Goal: Task Accomplishment & Management: Use online tool/utility

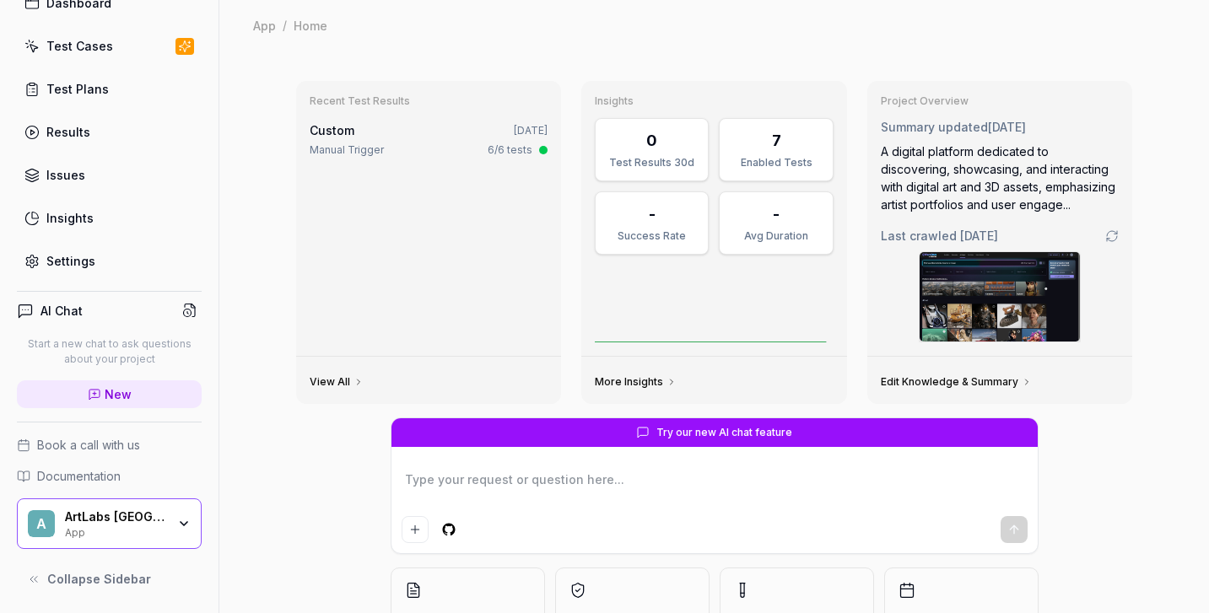
scroll to position [83, 0]
click at [117, 542] on div "A ArtLabs [GEOGRAPHIC_DATA] App" at bounding box center [109, 525] width 185 height 51
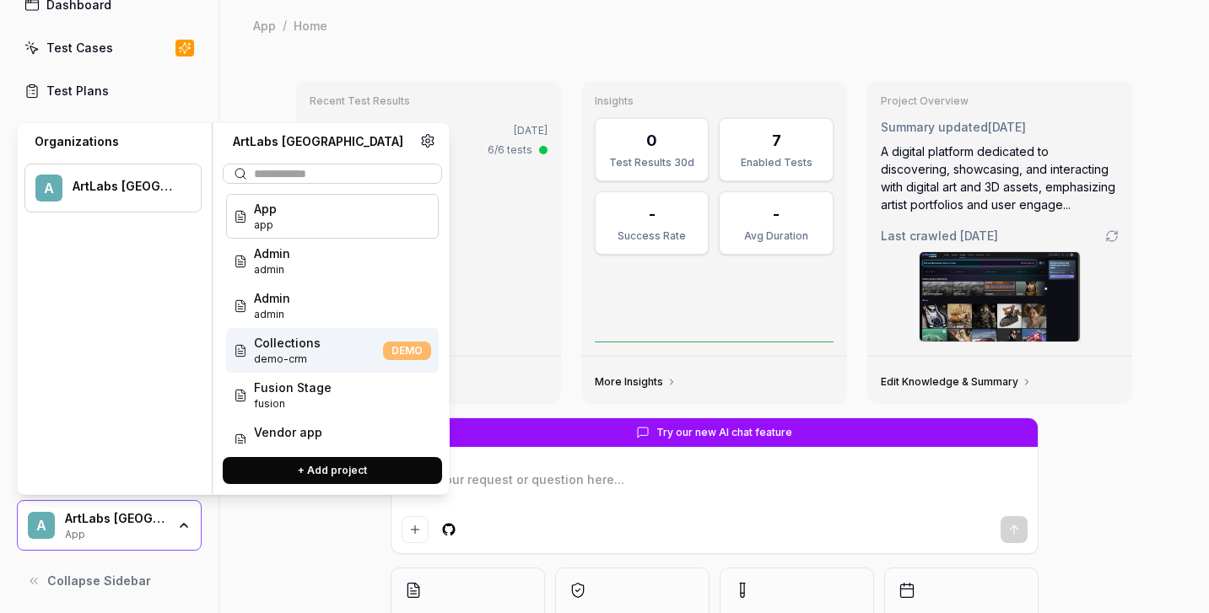
click at [281, 351] on span "Collections" at bounding box center [287, 343] width 67 height 18
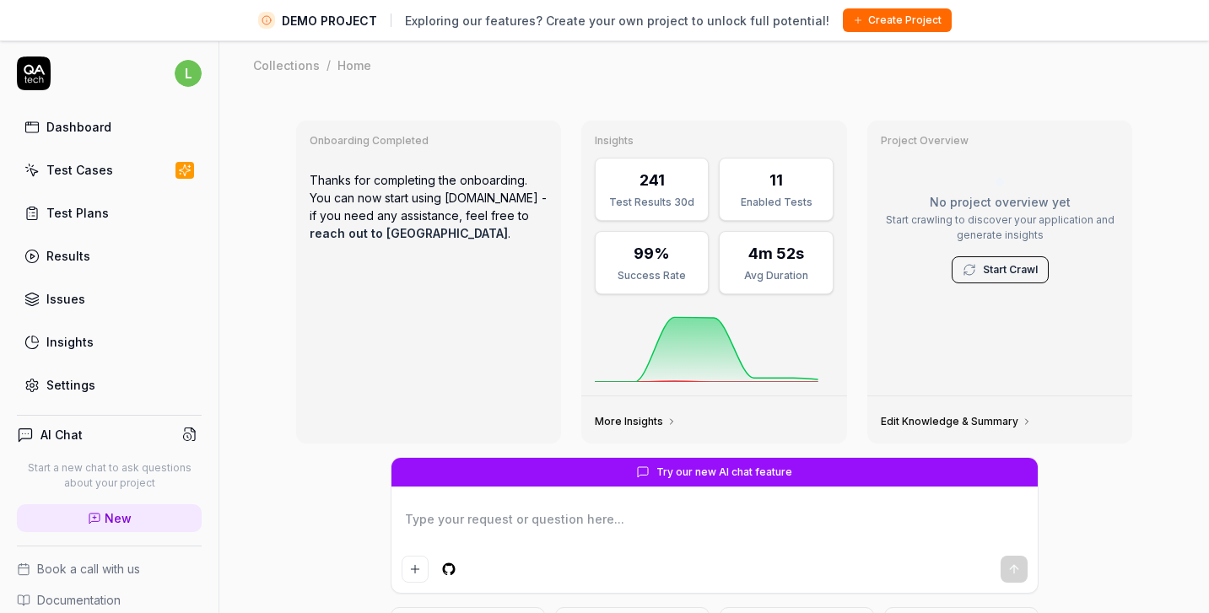
click at [106, 169] on div "Test Cases" at bounding box center [79, 170] width 67 height 18
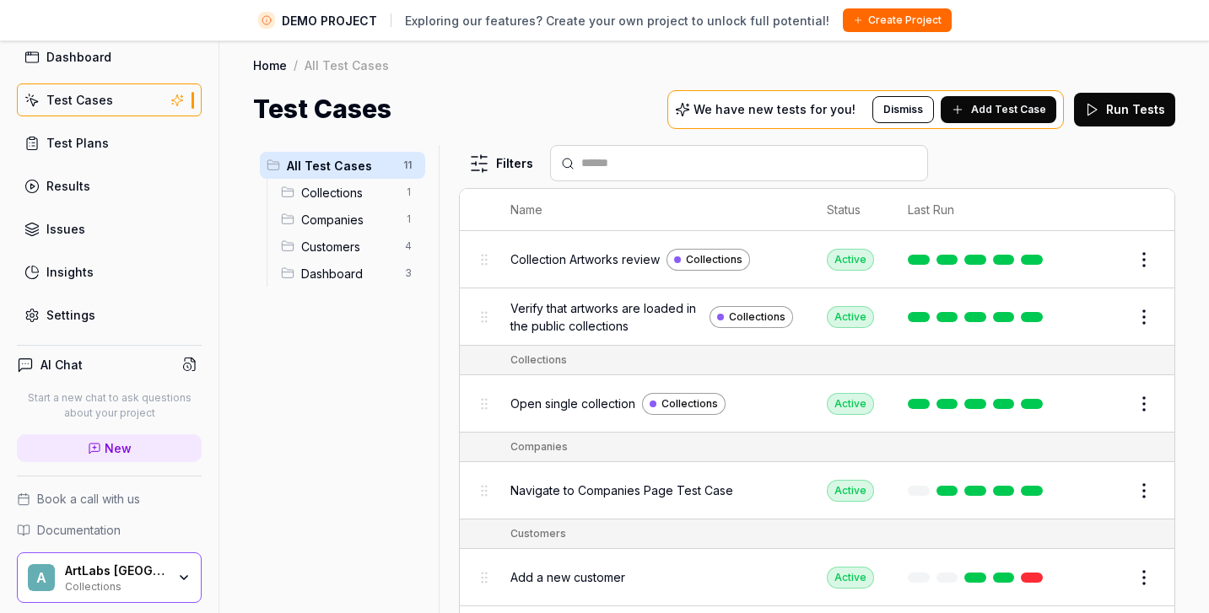
scroll to position [85, 0]
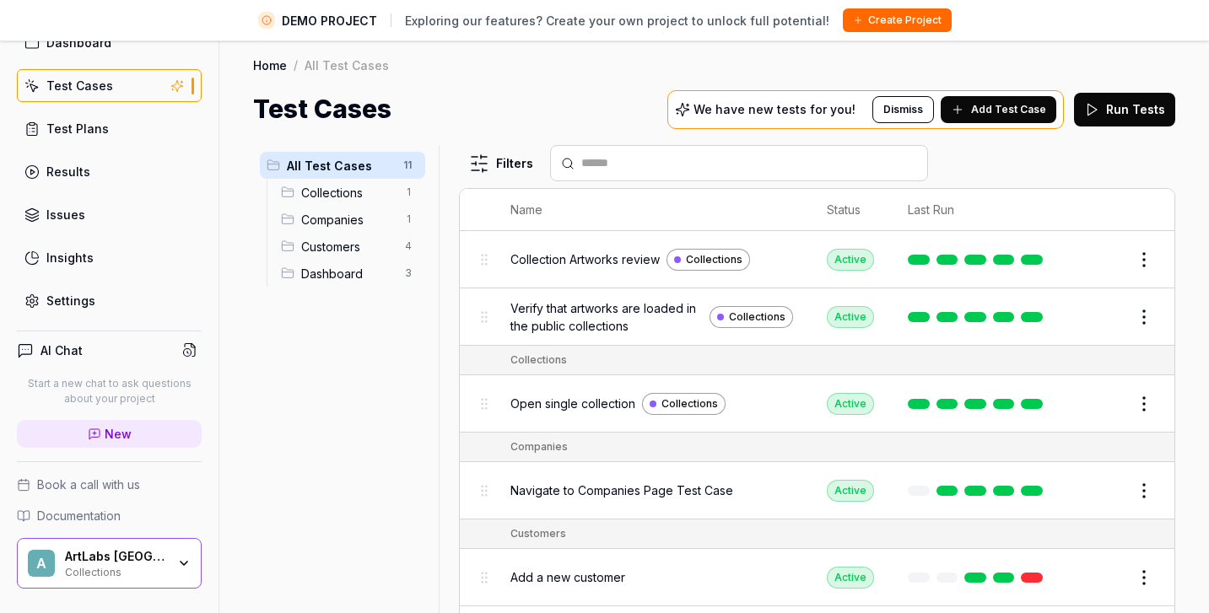
click at [183, 564] on icon "button" at bounding box center [184, 563] width 7 height 3
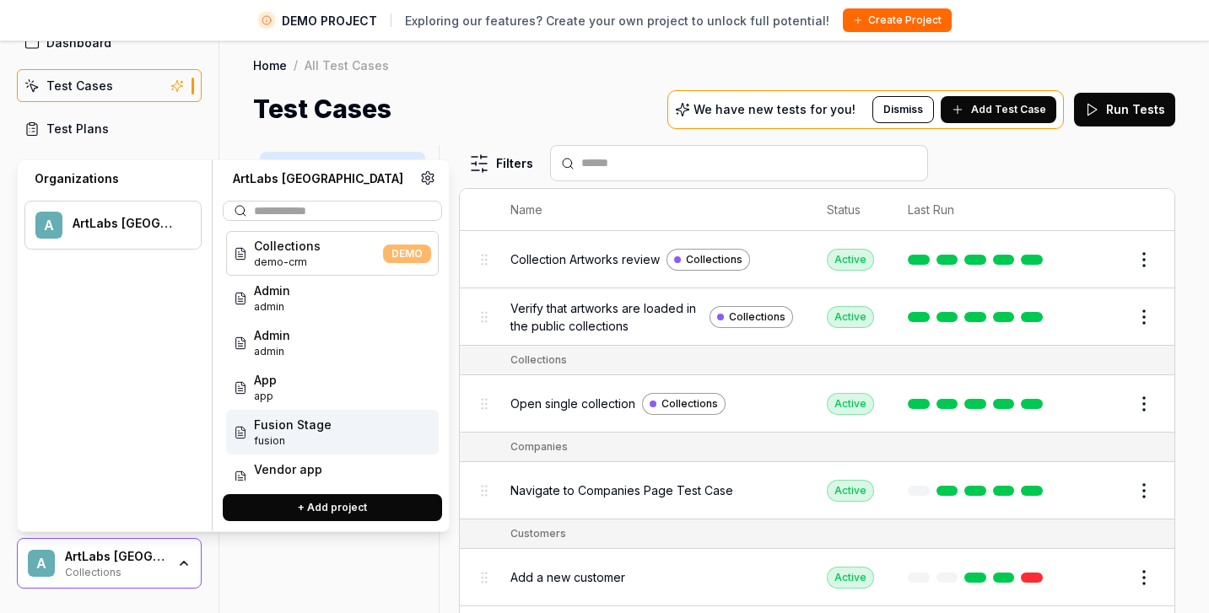
click at [331, 425] on div "Fusion Stage fusion" at bounding box center [332, 432] width 213 height 45
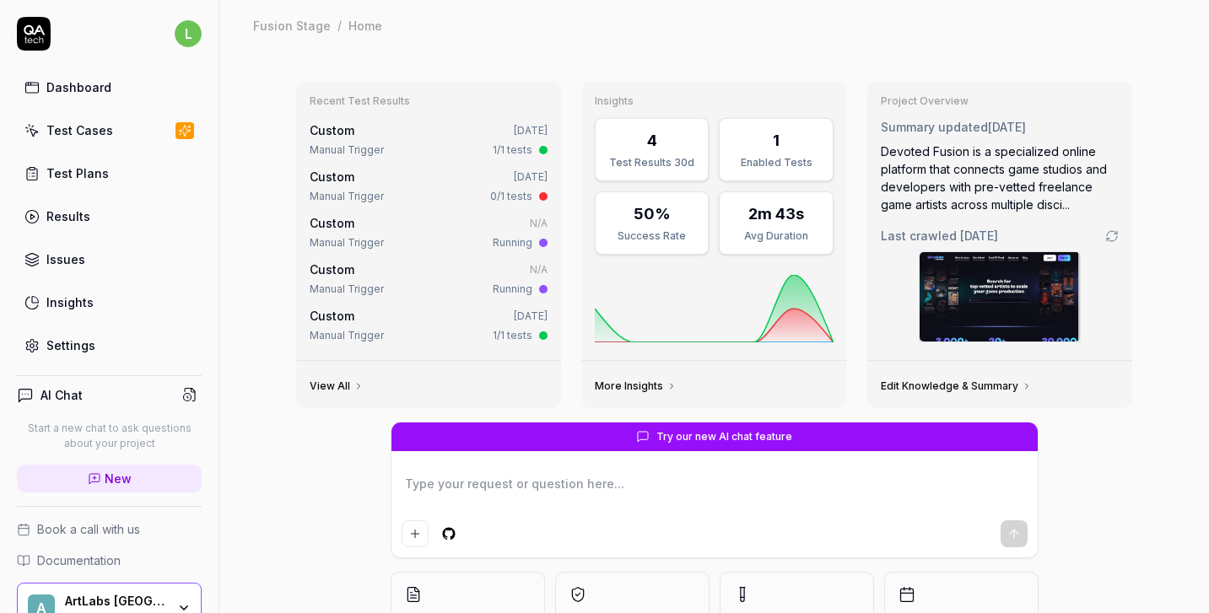
click at [107, 125] on div "Test Cases" at bounding box center [79, 130] width 67 height 18
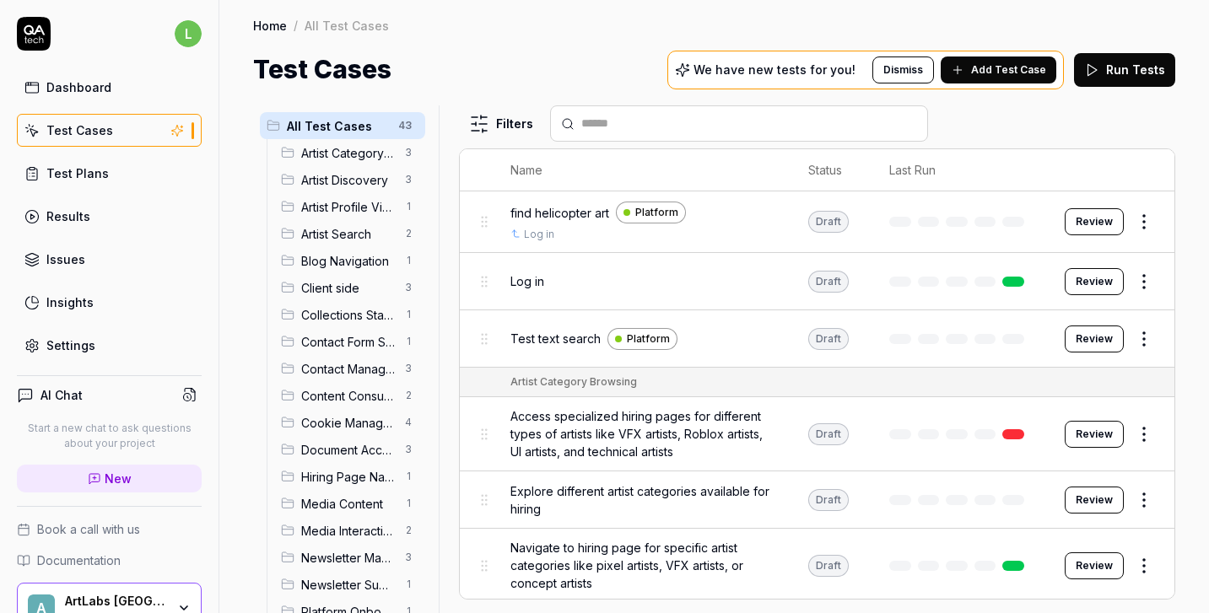
click at [347, 287] on span "Client side" at bounding box center [348, 288] width 94 height 18
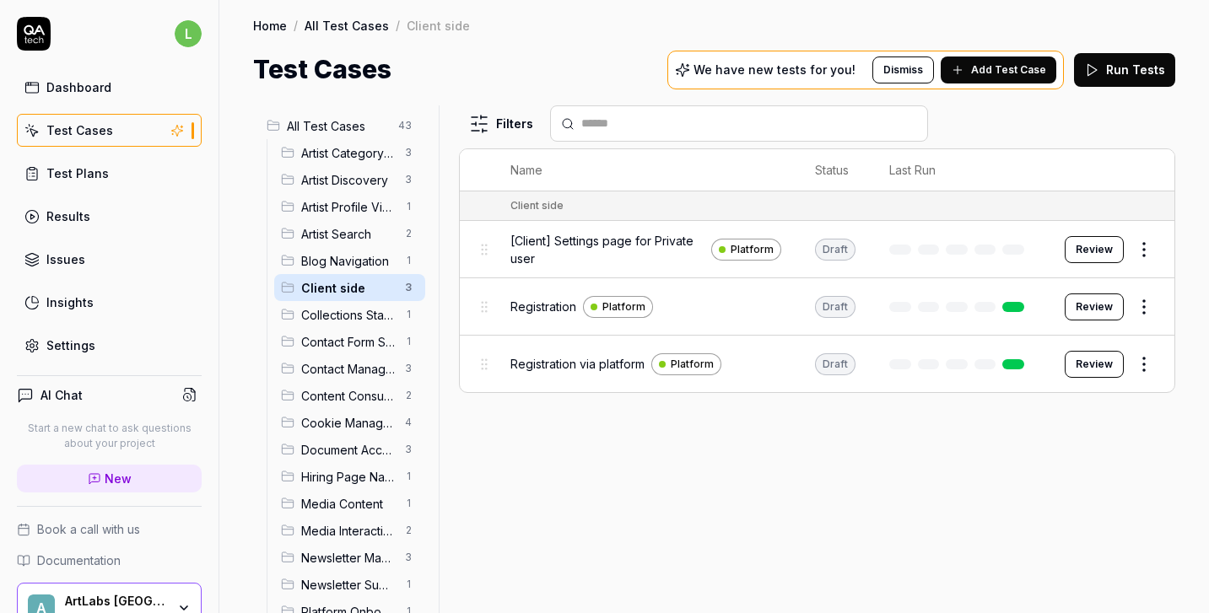
click at [551, 310] on span "Registration" at bounding box center [543, 307] width 66 height 18
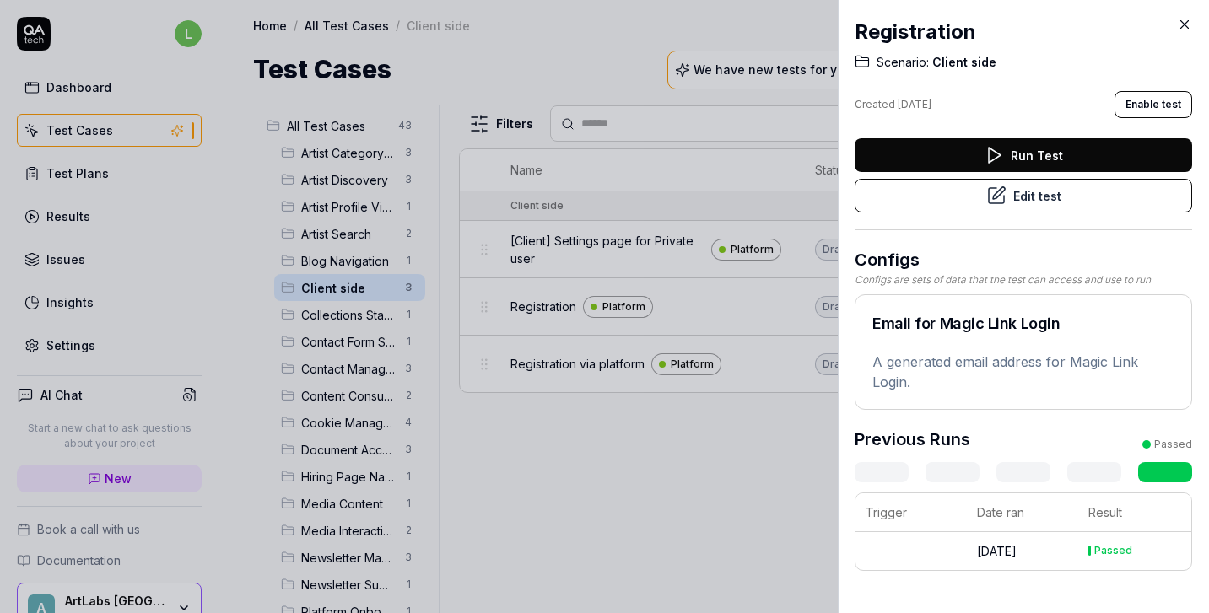
click at [1133, 203] on button "Edit test" at bounding box center [1023, 196] width 337 height 34
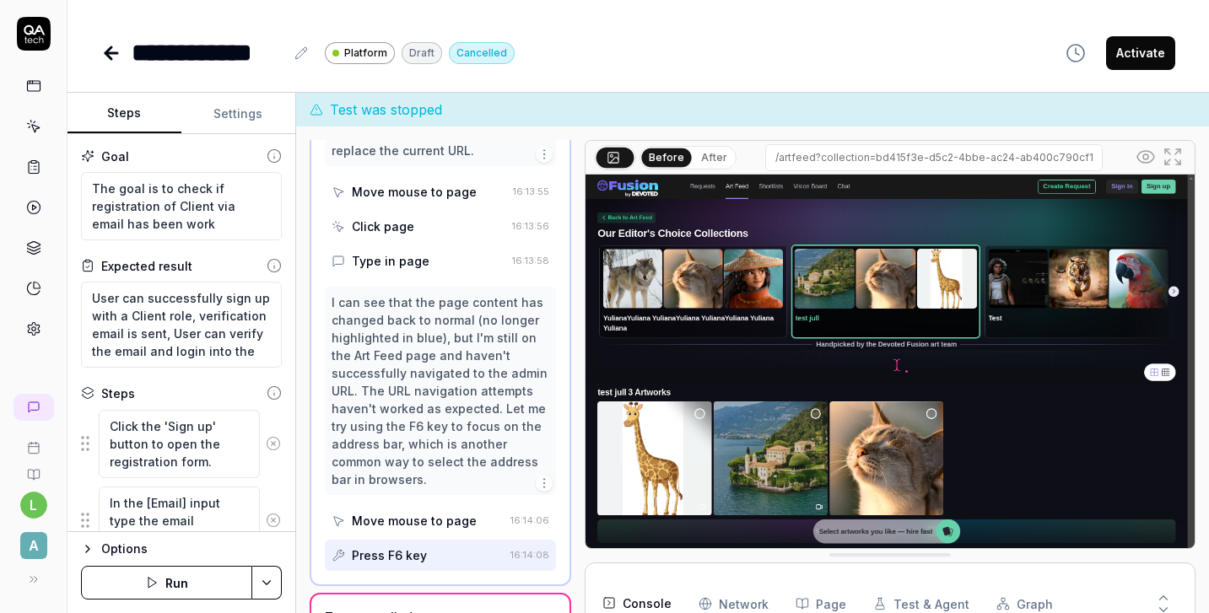
scroll to position [34, 0]
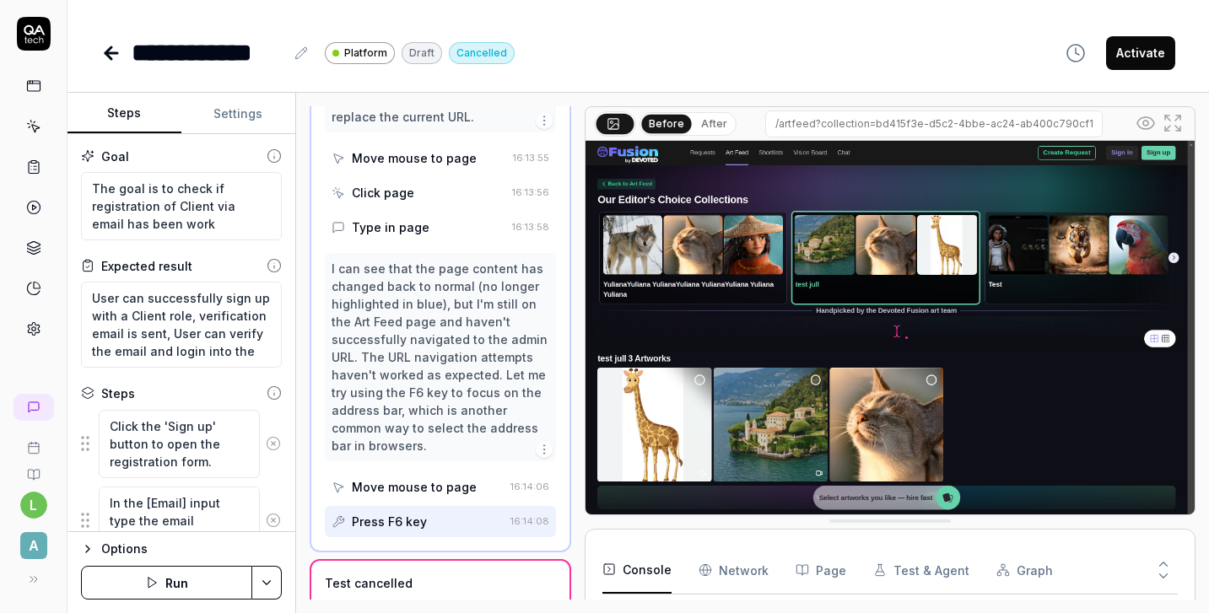
click at [110, 56] on icon at bounding box center [108, 53] width 6 height 12
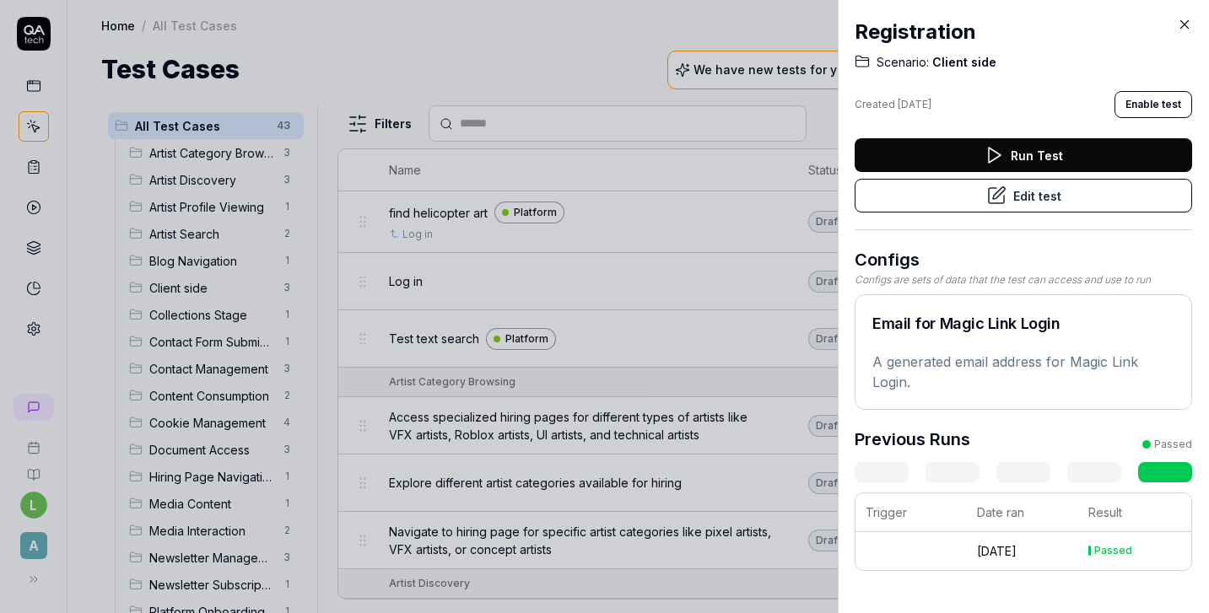
click at [1183, 23] on icon at bounding box center [1185, 25] width 8 height 8
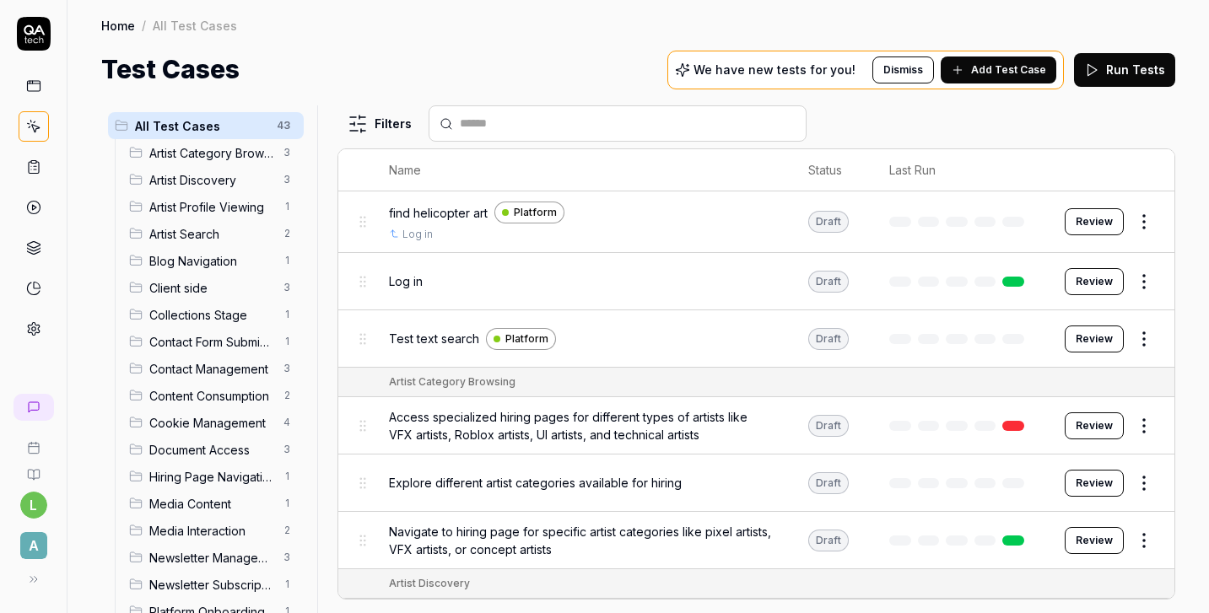
click at [230, 280] on span "Client side" at bounding box center [211, 288] width 124 height 18
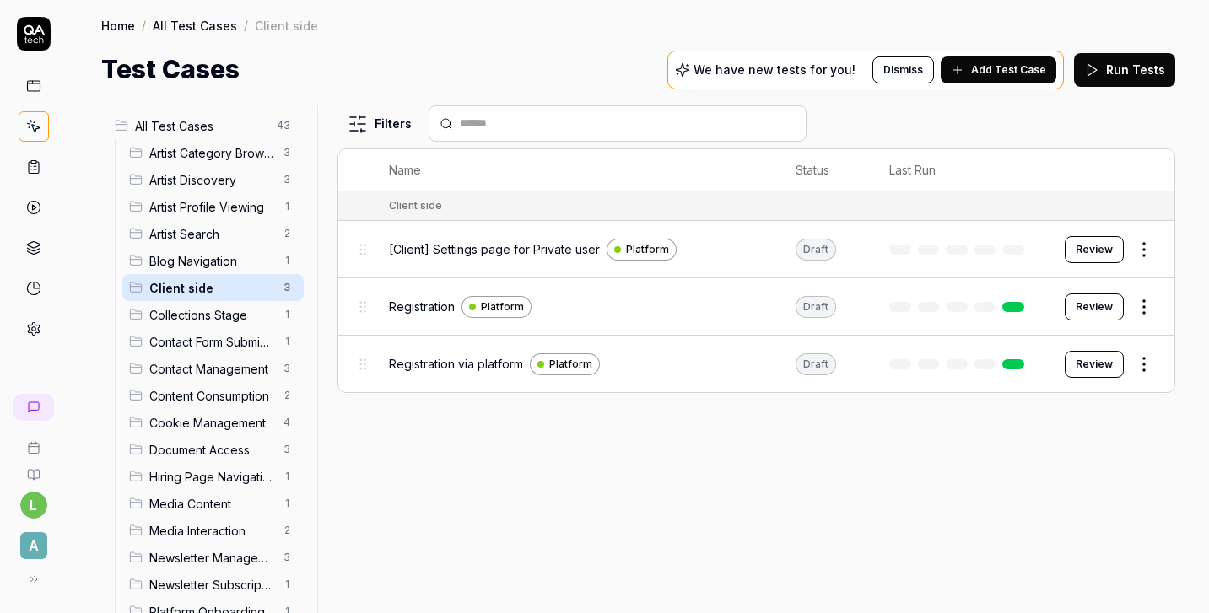
click at [526, 246] on span "[Client] Settings page for Private user" at bounding box center [494, 249] width 211 height 18
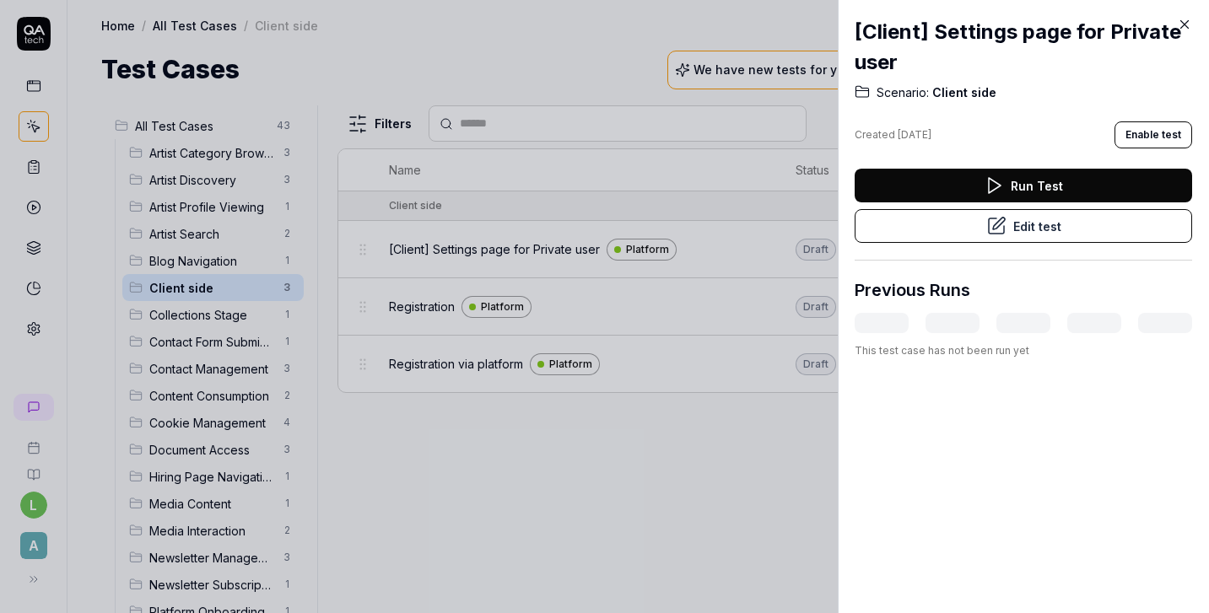
click at [1059, 218] on button "Edit test" at bounding box center [1023, 226] width 337 height 34
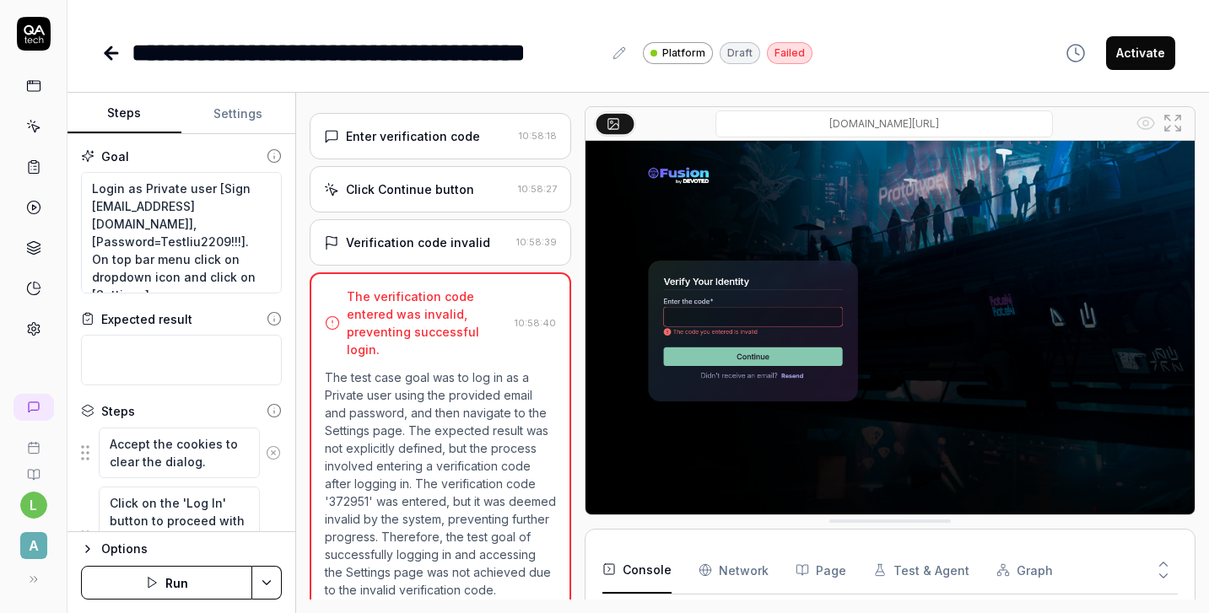
scroll to position [123, 0]
click at [118, 62] on icon at bounding box center [111, 53] width 20 height 20
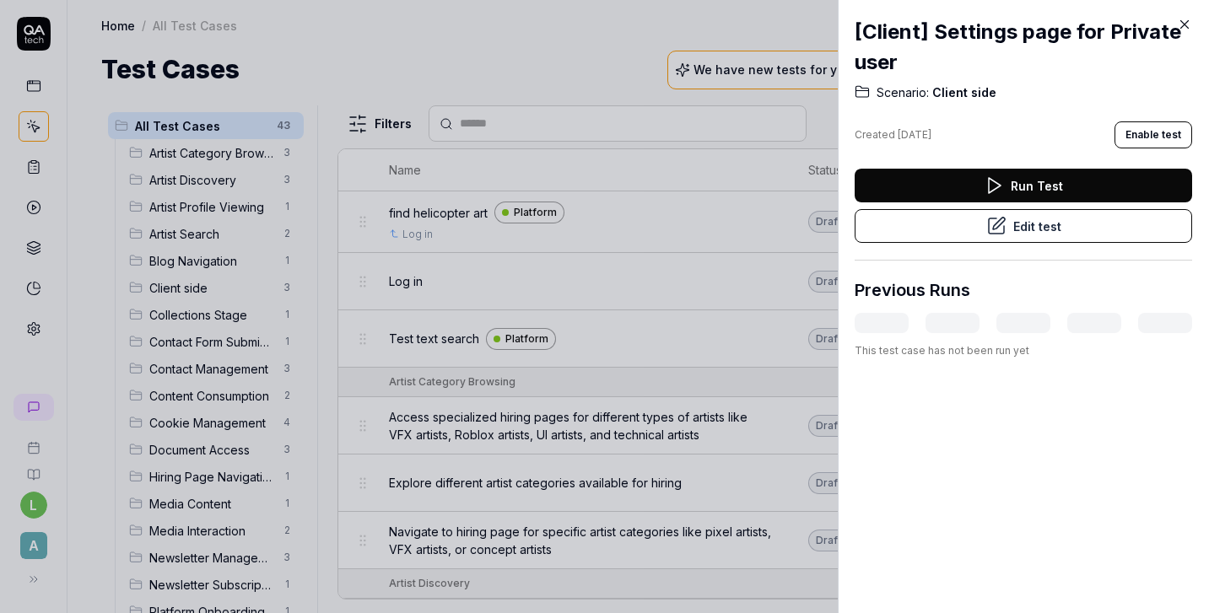
click at [1184, 21] on icon at bounding box center [1184, 24] width 15 height 15
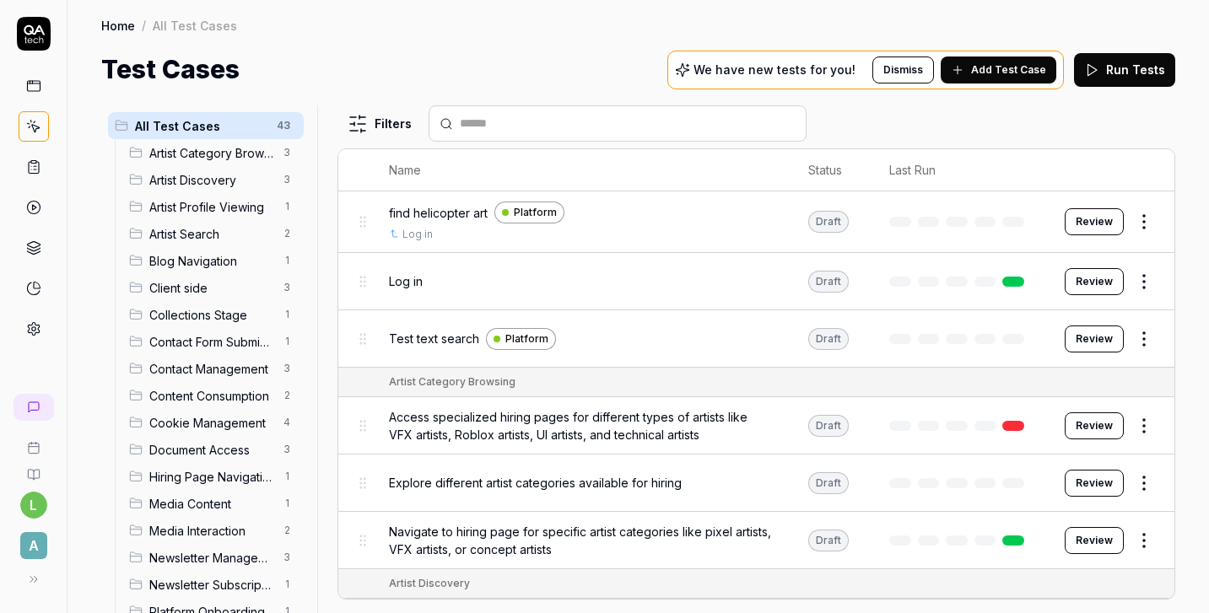
click at [245, 283] on span "Client side" at bounding box center [211, 288] width 124 height 18
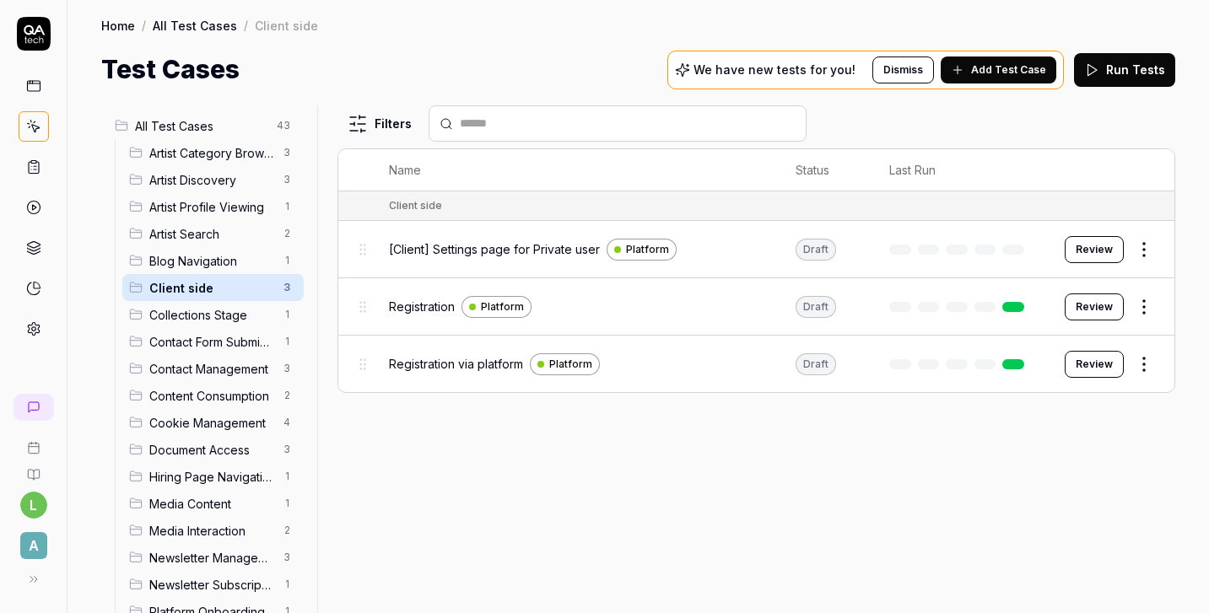
click at [504, 247] on span "[Client] Settings page for Private user" at bounding box center [494, 249] width 211 height 18
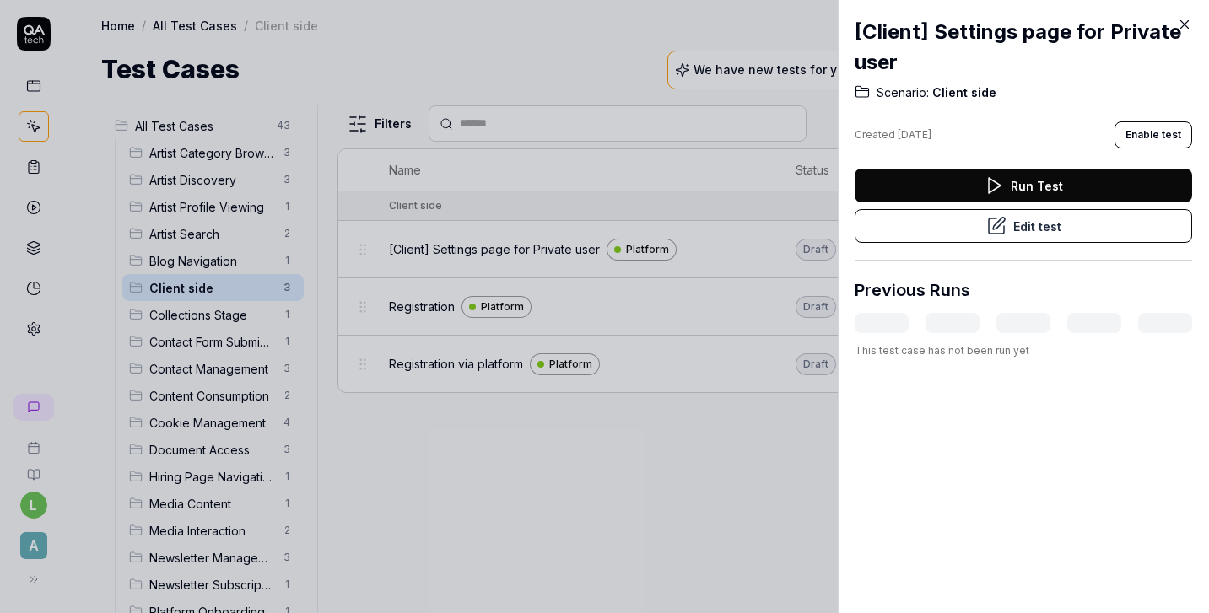
click at [1125, 227] on button "Edit test" at bounding box center [1023, 226] width 337 height 34
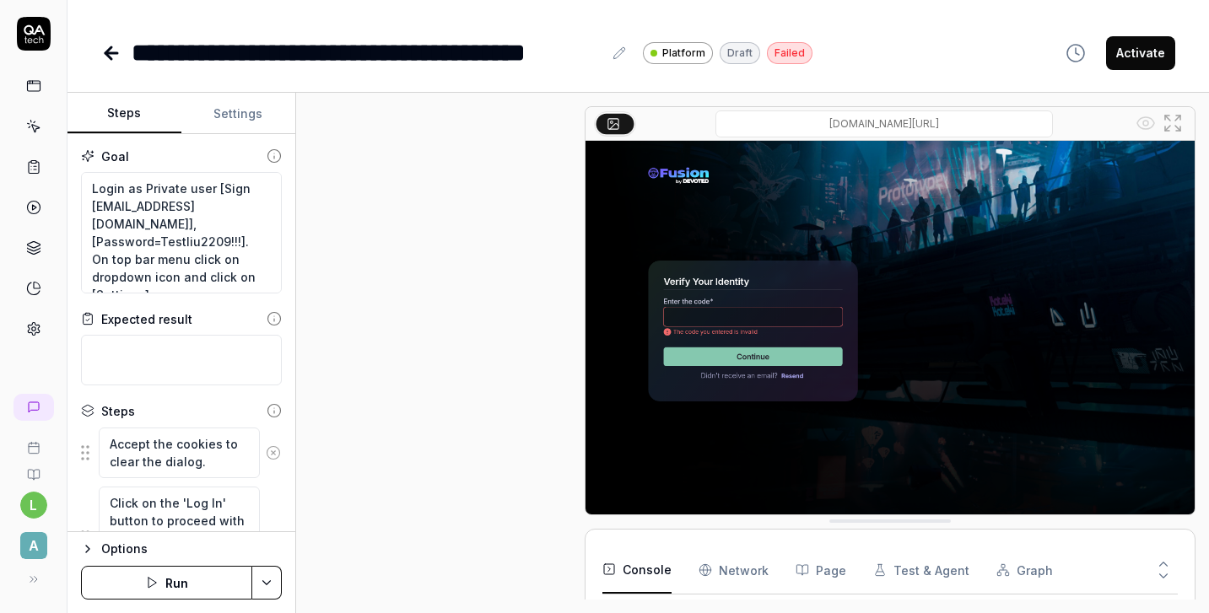
scroll to position [391, 0]
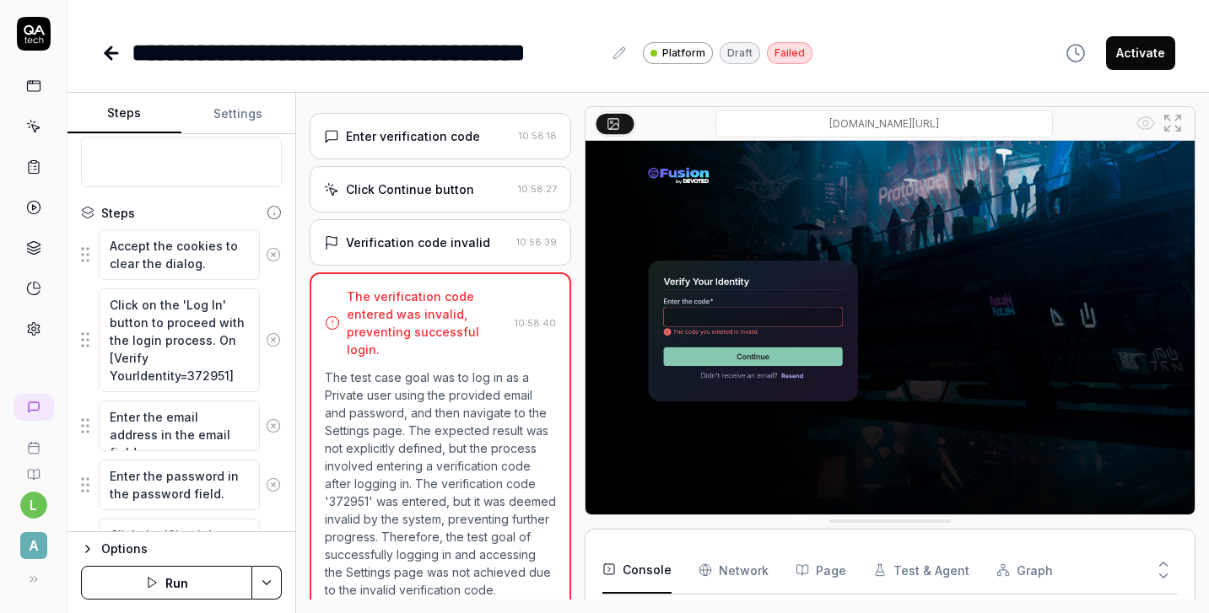
scroll to position [206, 0]
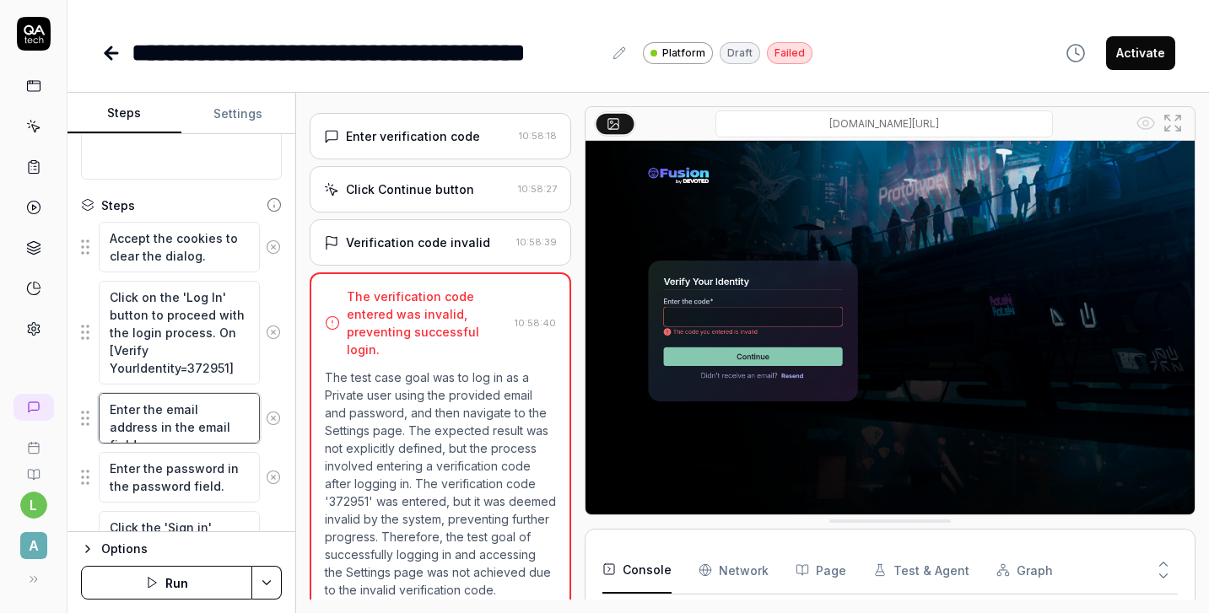
click at [202, 420] on textarea "Enter the email address in the email field." at bounding box center [179, 418] width 161 height 51
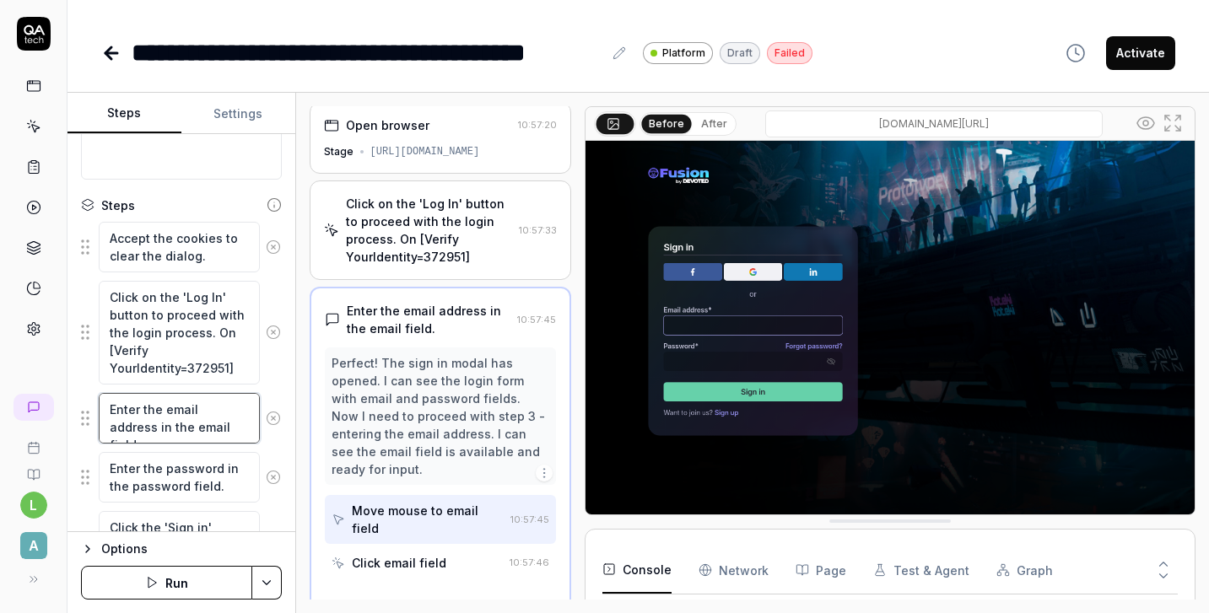
scroll to position [0, 0]
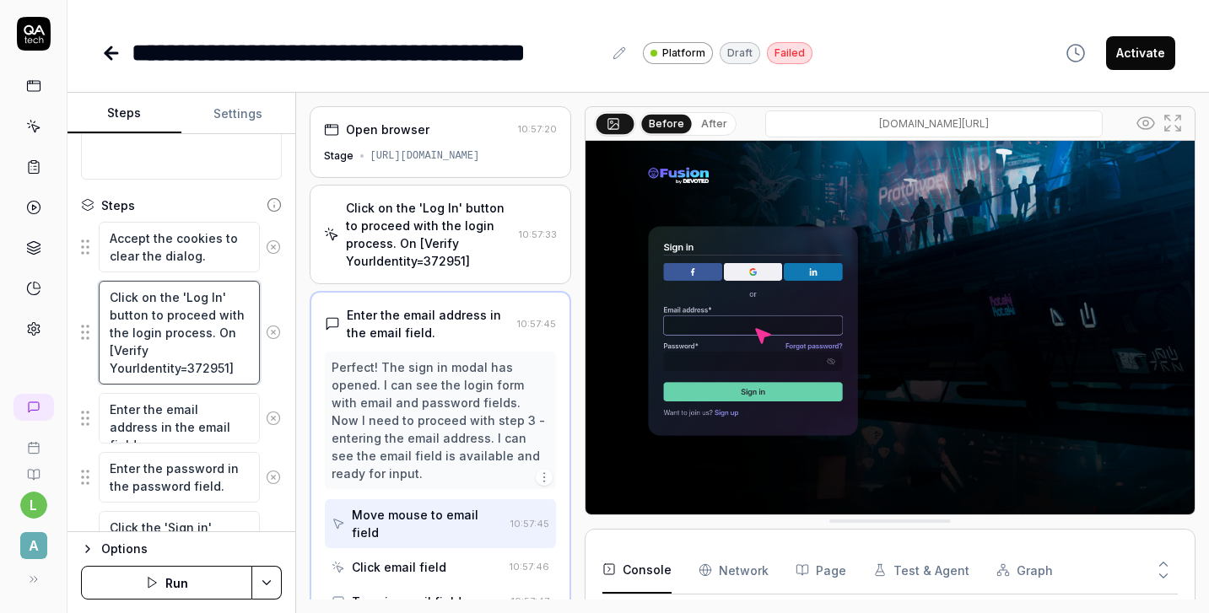
click at [206, 347] on textarea "Click on the 'Log In' button to proceed with the login process. On [Verify Your…" at bounding box center [179, 333] width 161 height 104
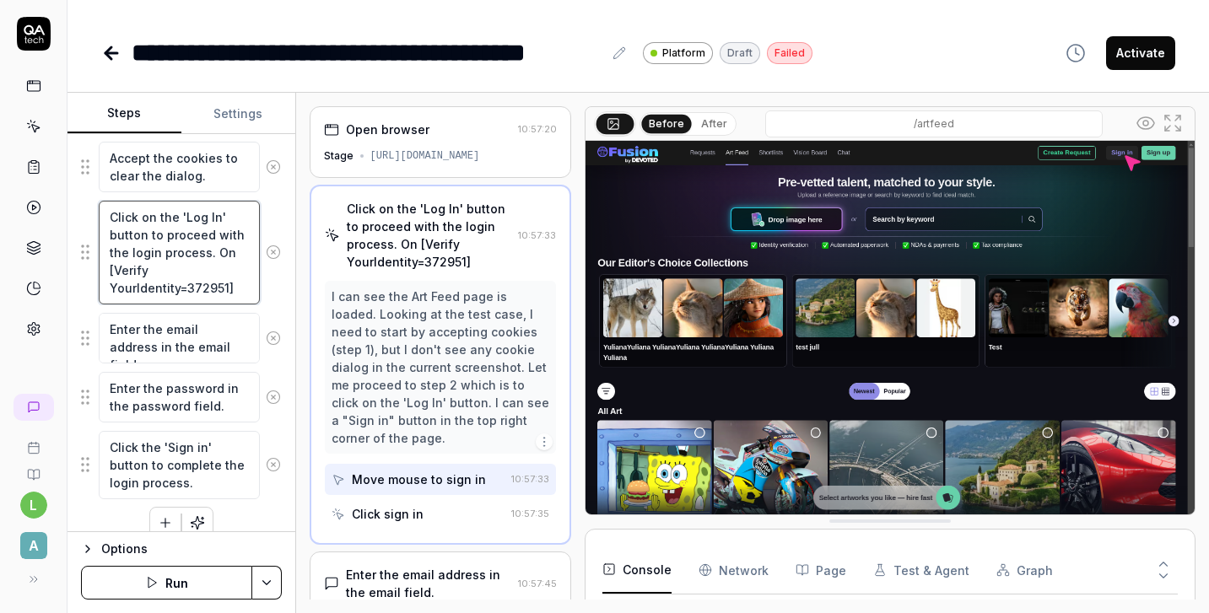
scroll to position [306, 0]
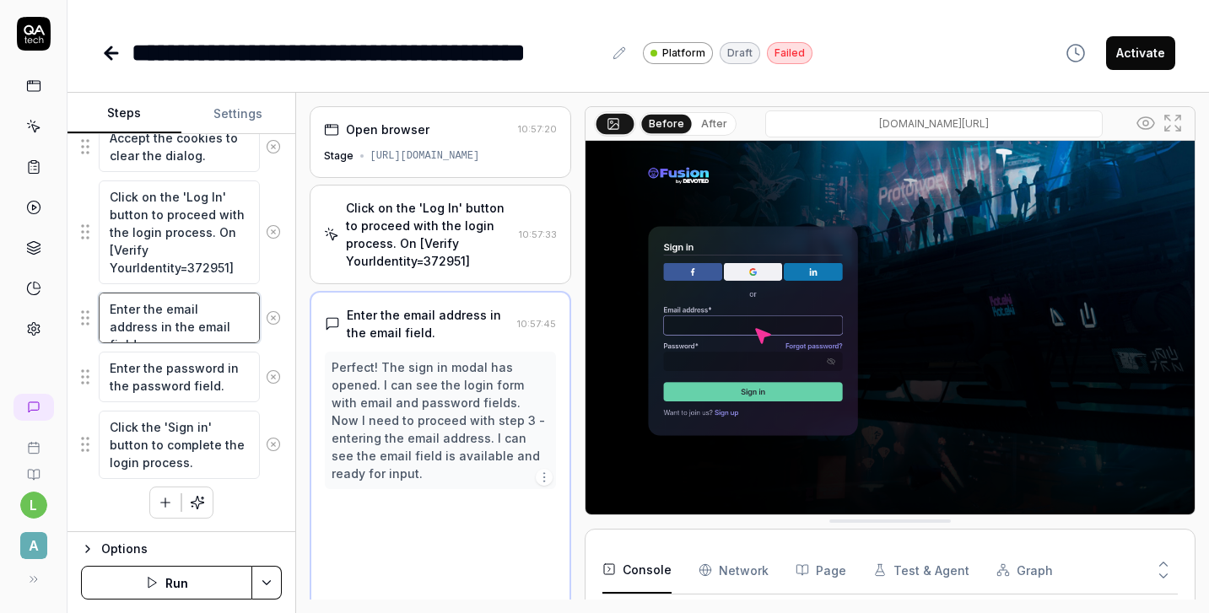
click at [193, 326] on textarea "Enter the email address in the email field." at bounding box center [179, 318] width 161 height 51
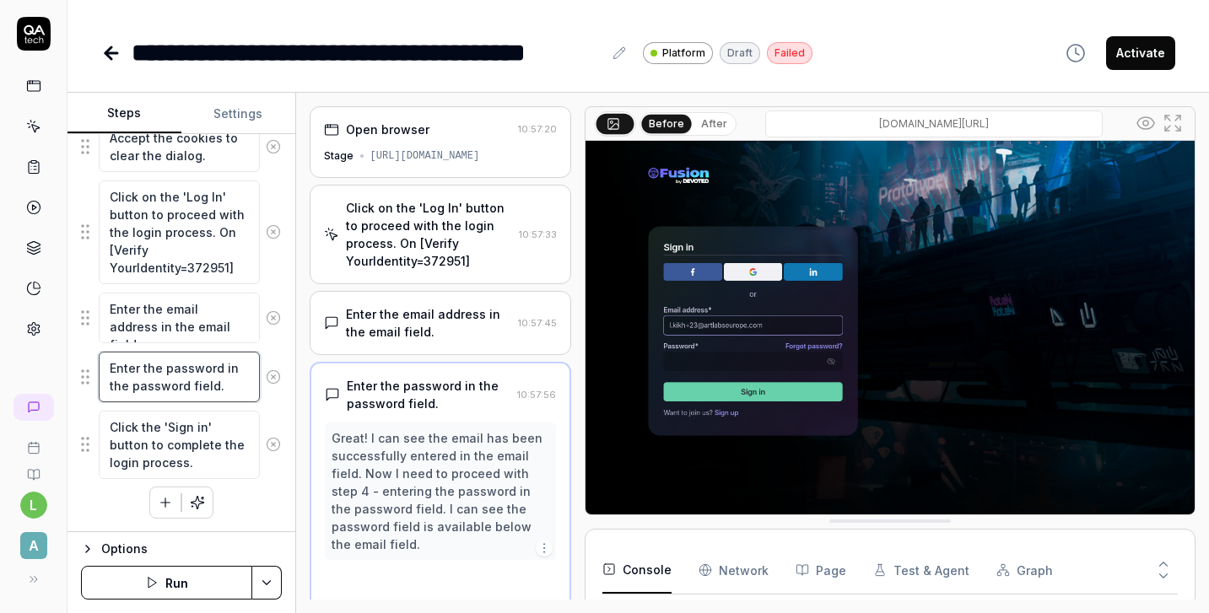
click at [190, 379] on textarea "Enter the password in the password field." at bounding box center [179, 377] width 161 height 51
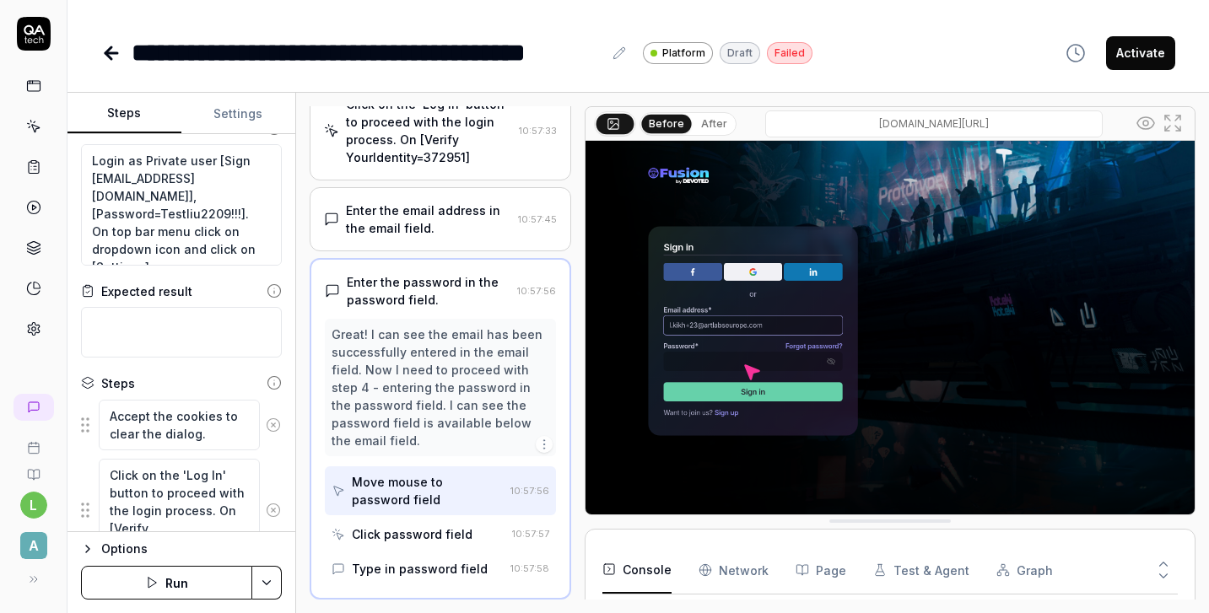
scroll to position [0, 0]
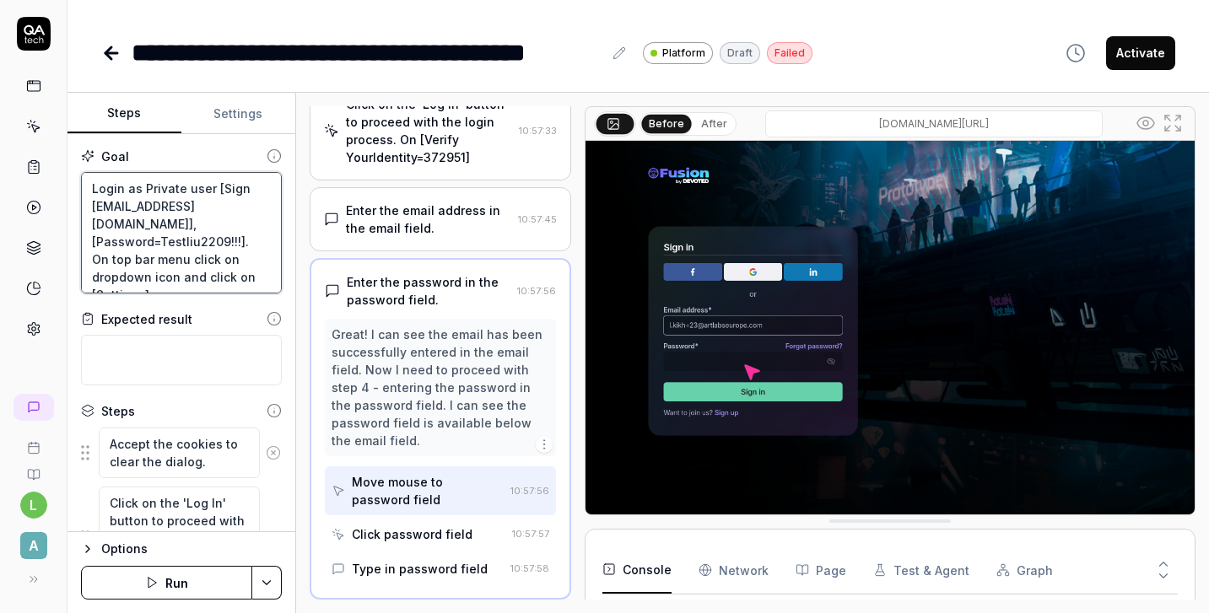
click at [175, 268] on textarea "Login as Private user [Sign in=l.kikh+23@artlabseurope.com], [Password=Testliu2…" at bounding box center [181, 232] width 201 height 121
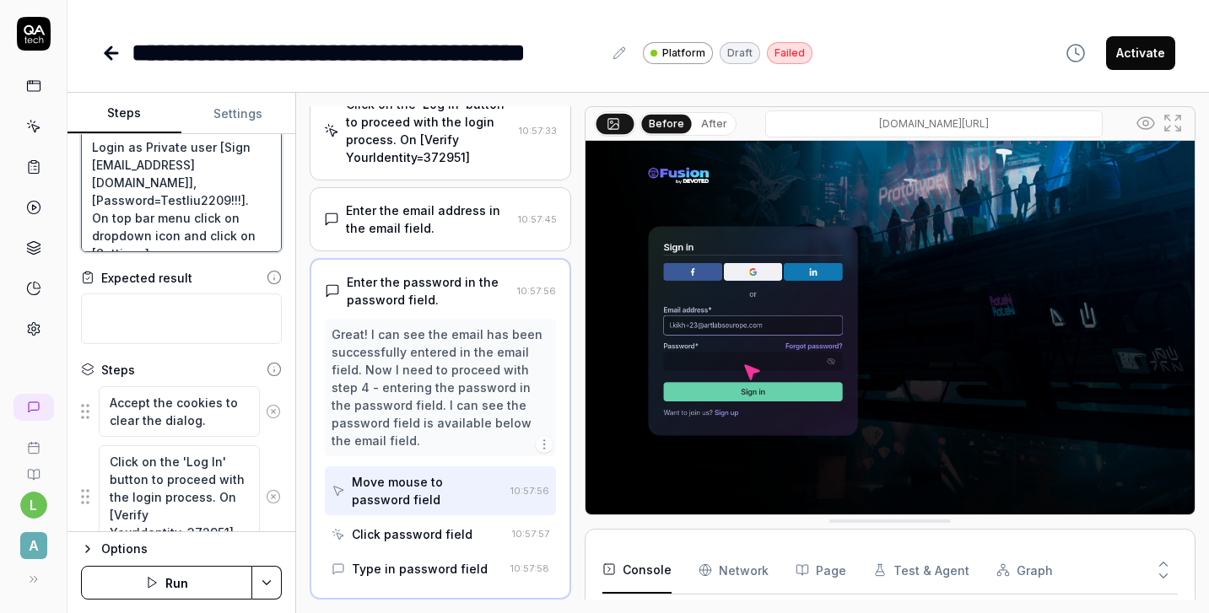
scroll to position [51, 0]
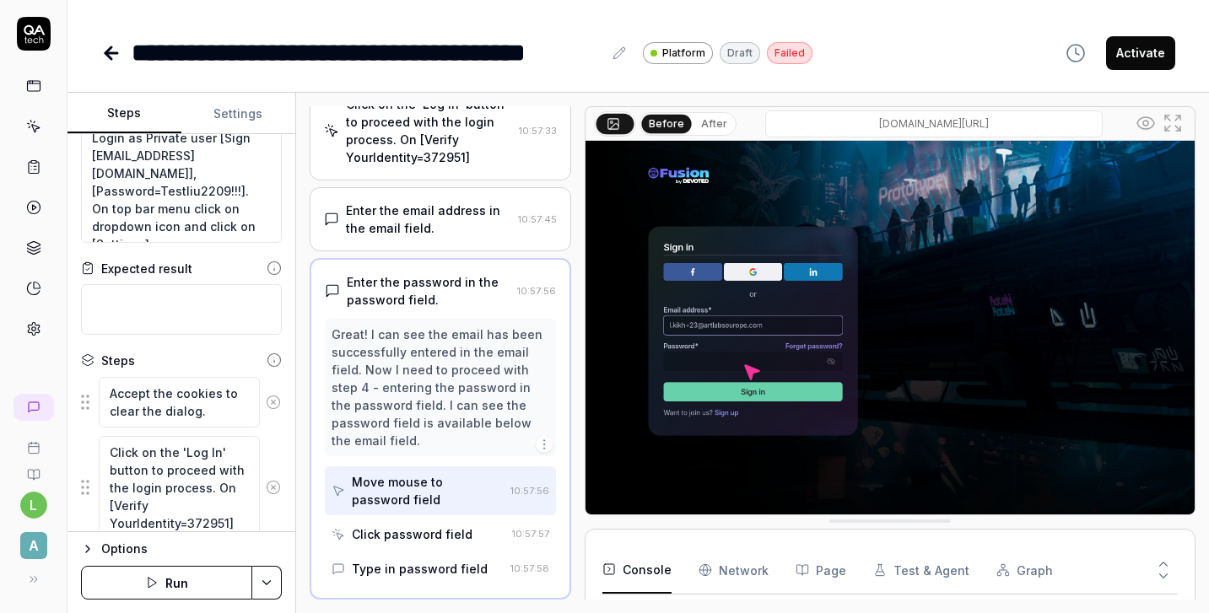
click at [112, 56] on icon at bounding box center [111, 53] width 20 height 20
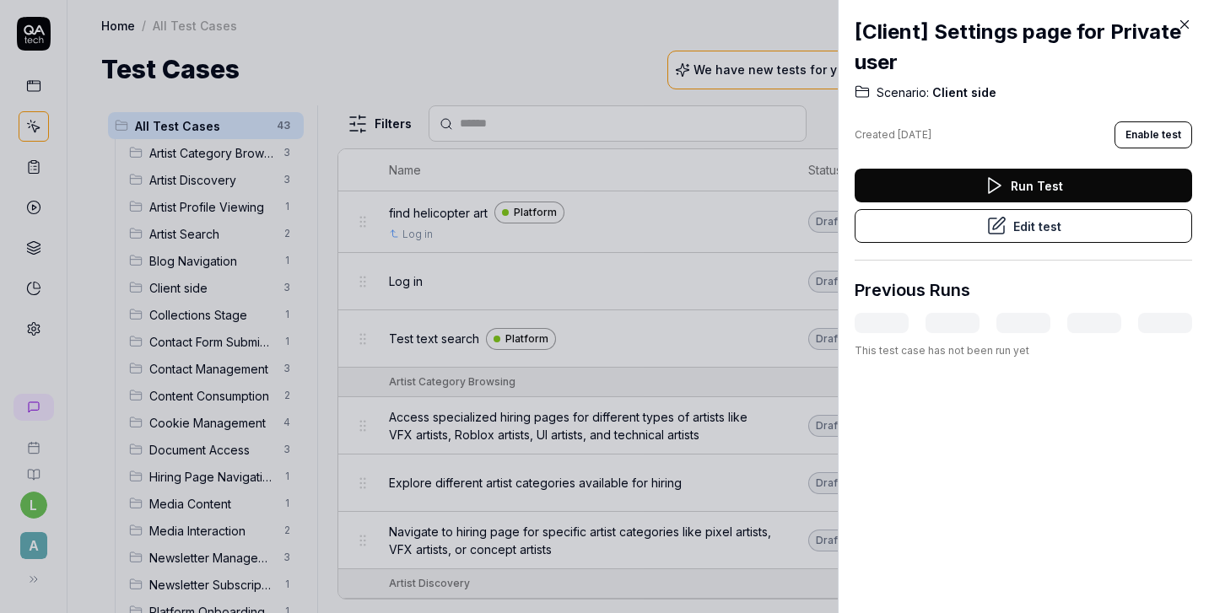
click at [199, 289] on div at bounding box center [604, 306] width 1209 height 613
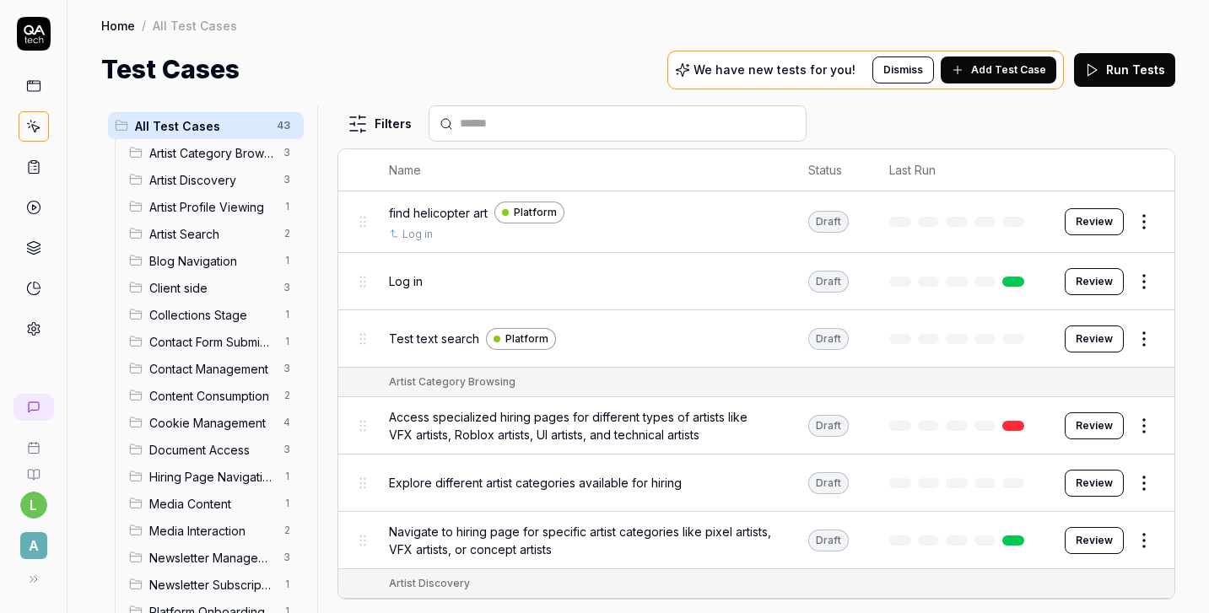
click at [199, 289] on span "Client side" at bounding box center [211, 288] width 124 height 18
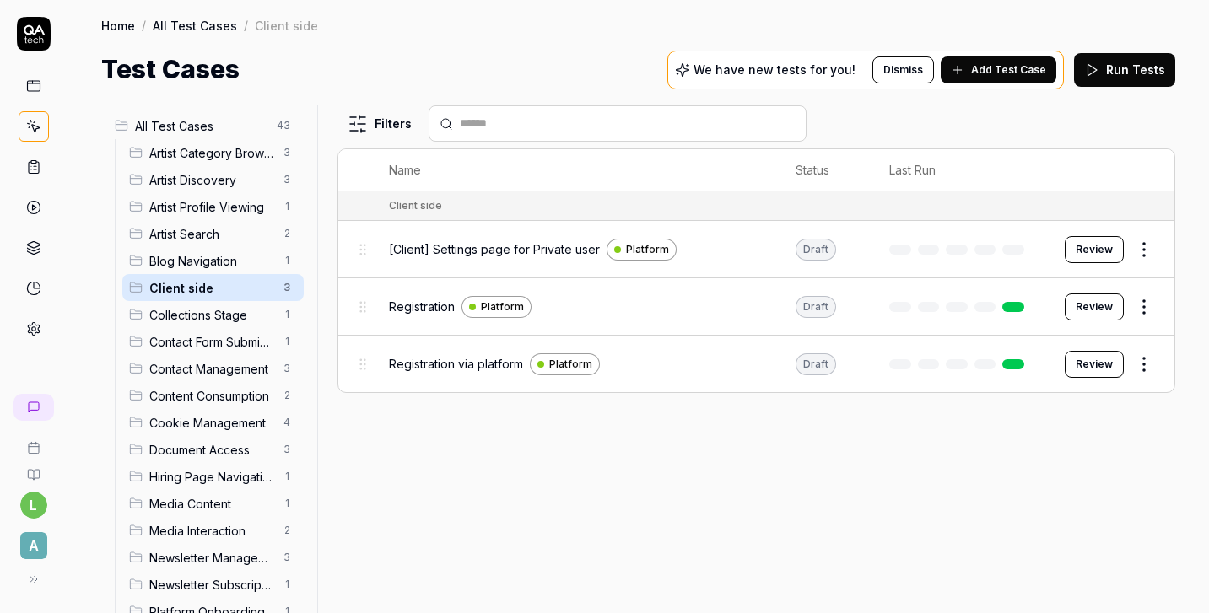
click at [501, 364] on span "Registration via platform" at bounding box center [456, 364] width 134 height 18
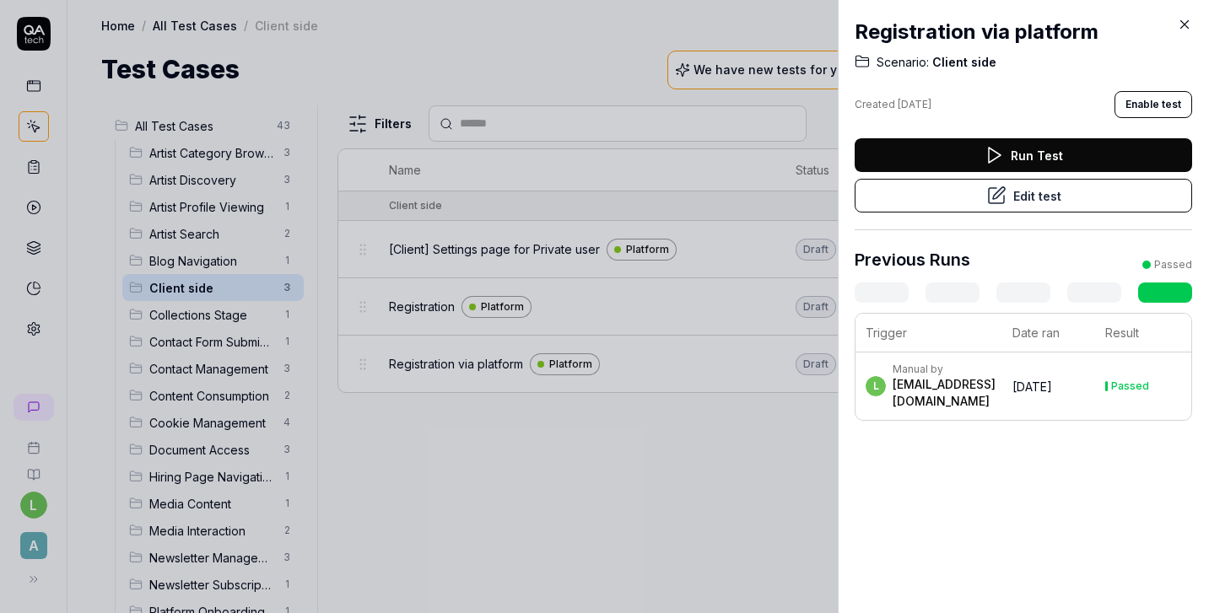
click at [1063, 197] on button "Edit test" at bounding box center [1023, 196] width 337 height 34
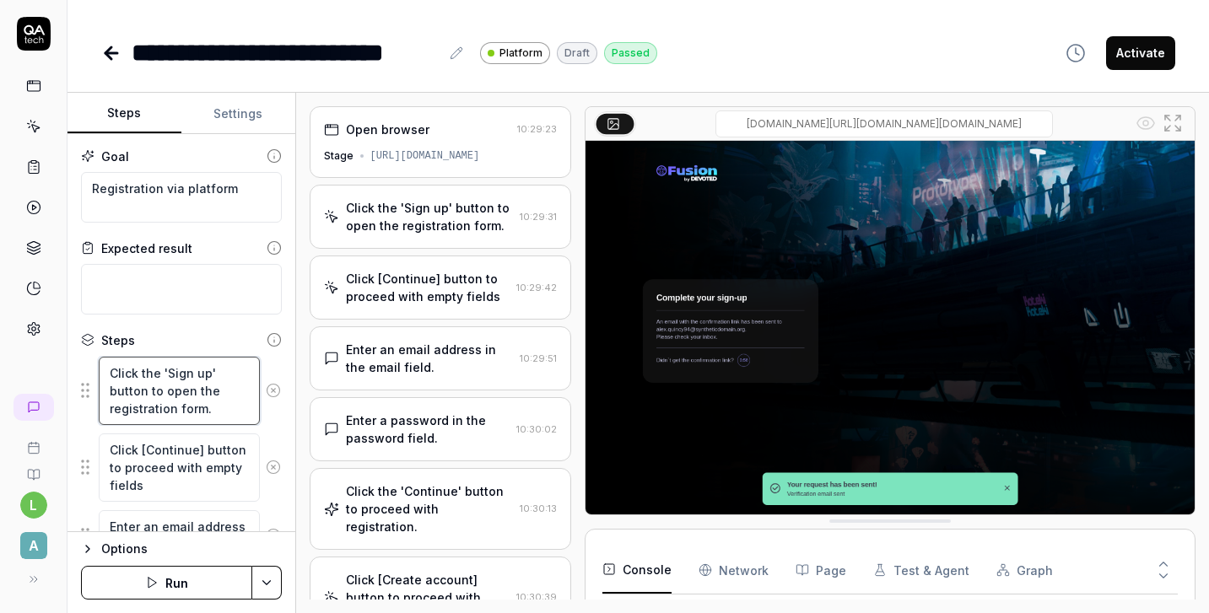
click at [168, 412] on textarea "Click the 'Sign up' button to open the registration form." at bounding box center [179, 391] width 161 height 68
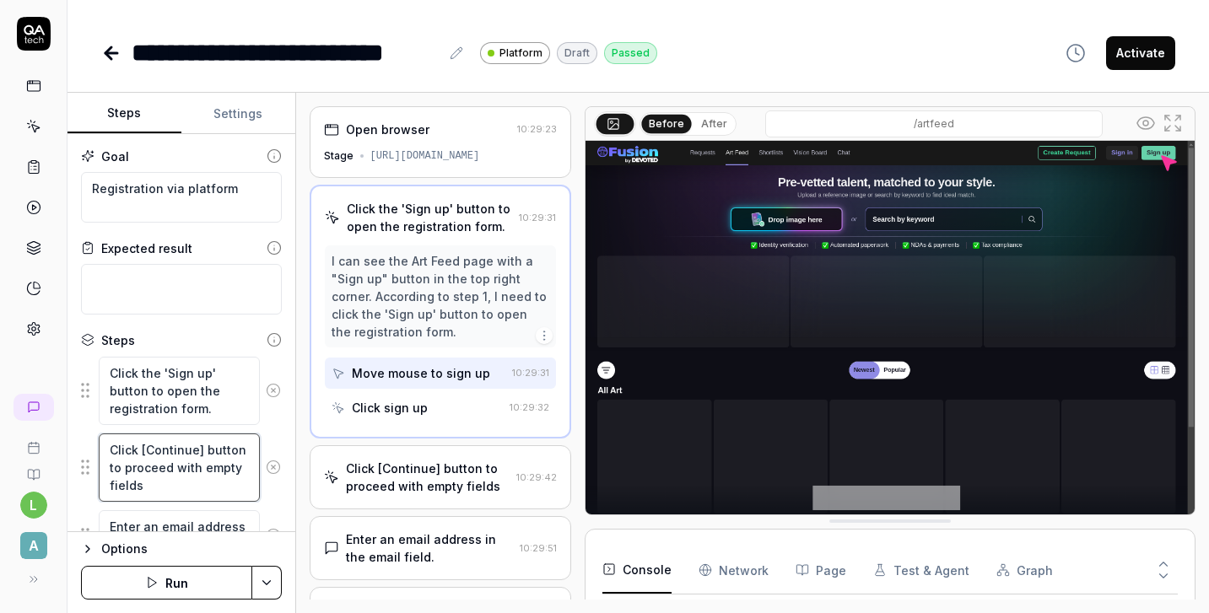
click at [174, 467] on textarea "Click [Continue] button to proceed with empty fields" at bounding box center [179, 468] width 161 height 68
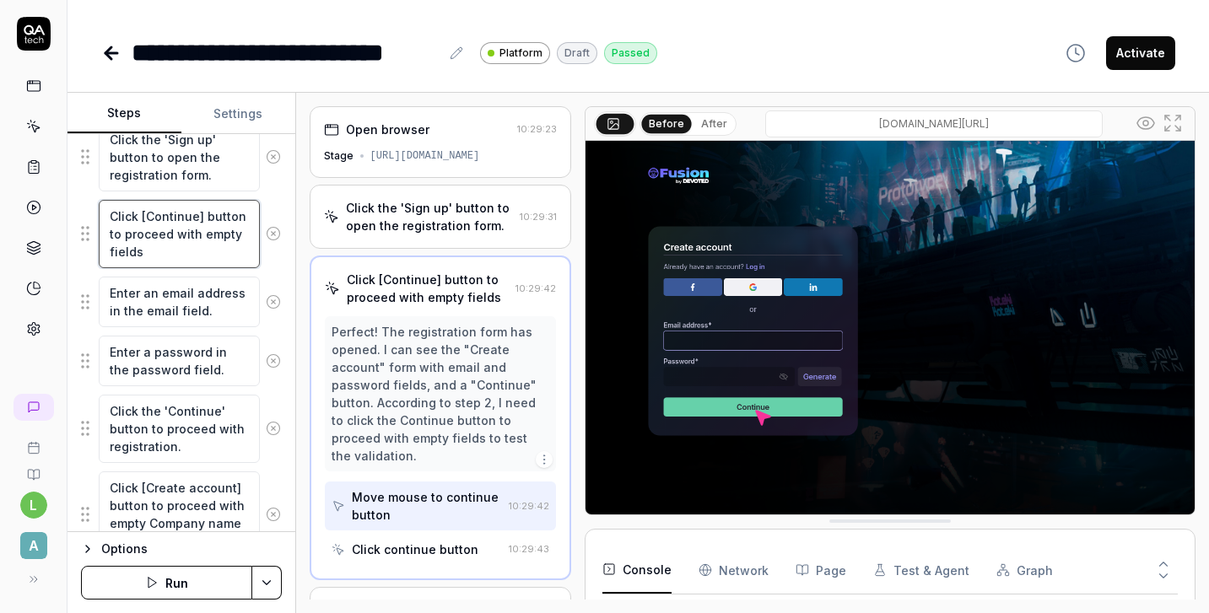
scroll to position [239, 0]
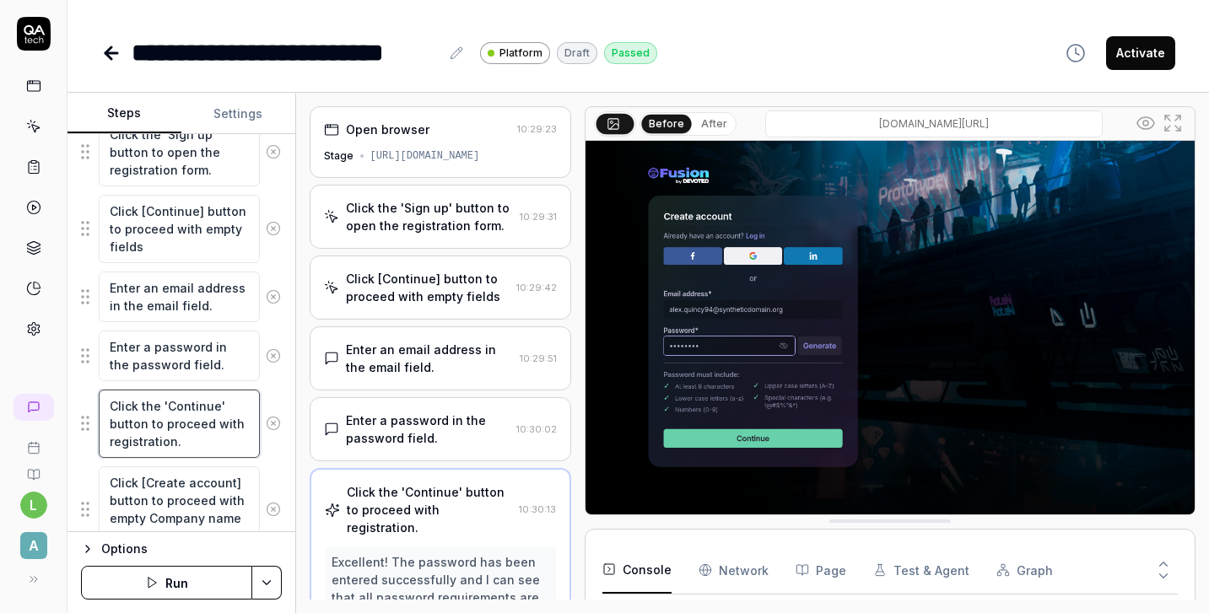
click at [163, 417] on textarea "Click the 'Continue' button to proceed with registration." at bounding box center [179, 424] width 161 height 68
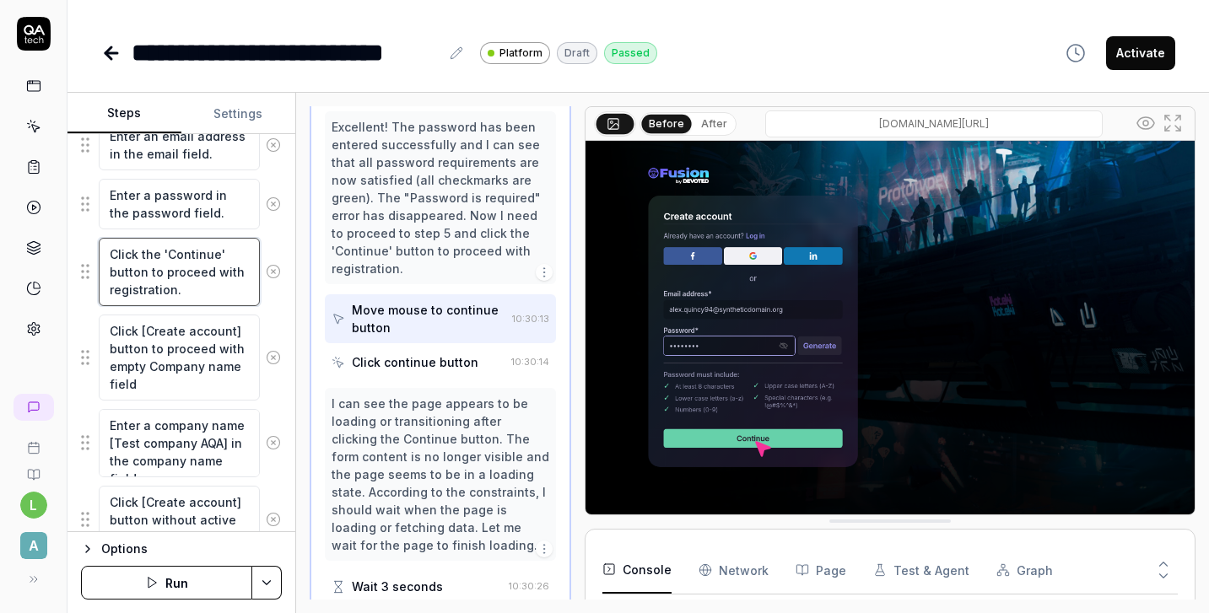
scroll to position [393, 0]
click at [182, 454] on textarea "Enter a company name [Test company AQA] in the company name field." at bounding box center [179, 441] width 161 height 68
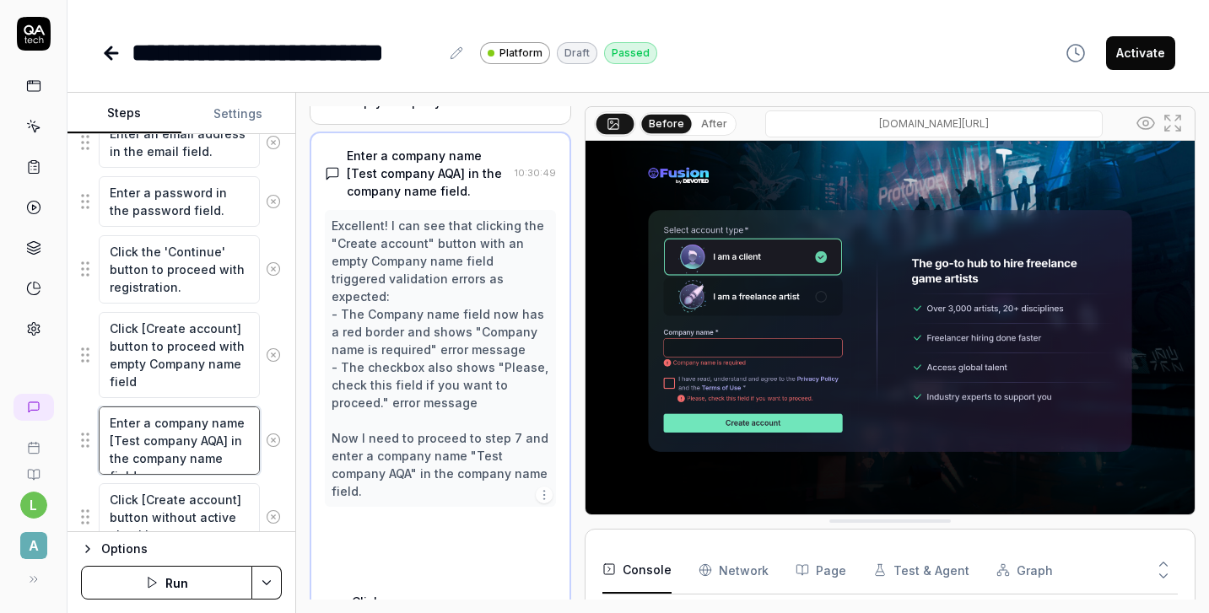
scroll to position [529, 0]
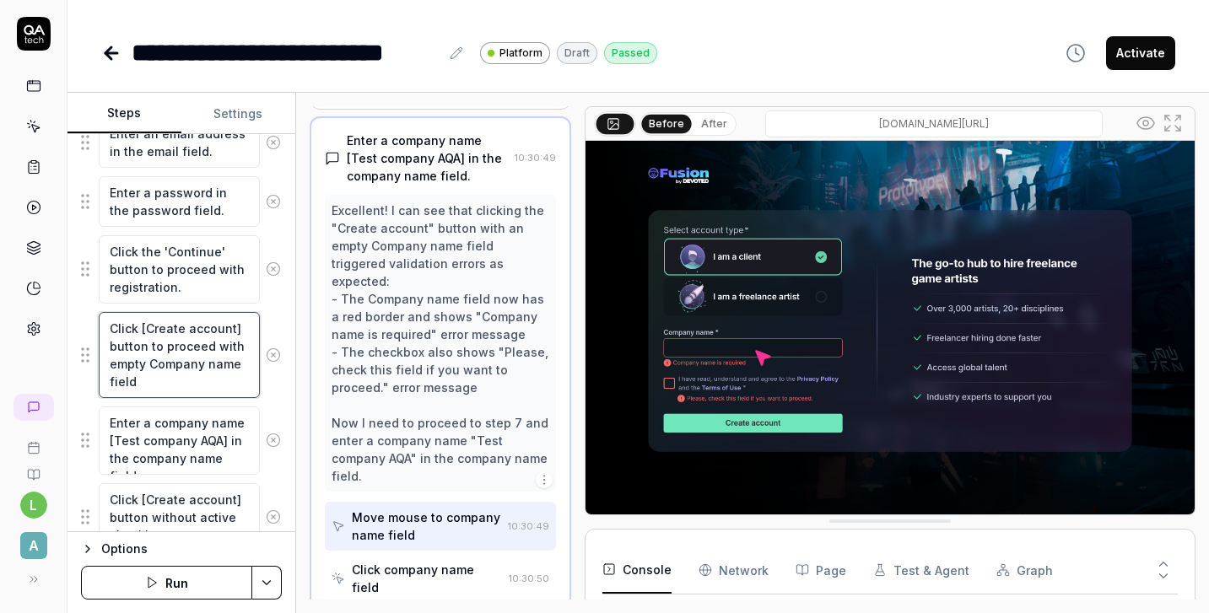
click at [197, 384] on textarea "Click [Create account] button to proceed with empty Company name field" at bounding box center [179, 355] width 161 height 86
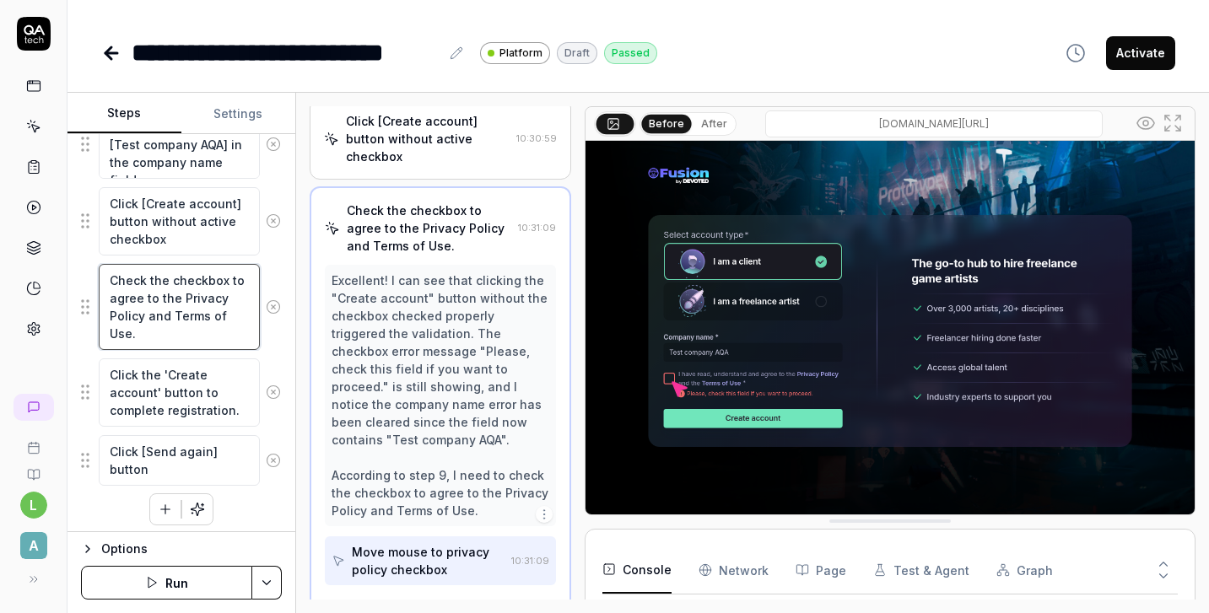
scroll to position [696, 0]
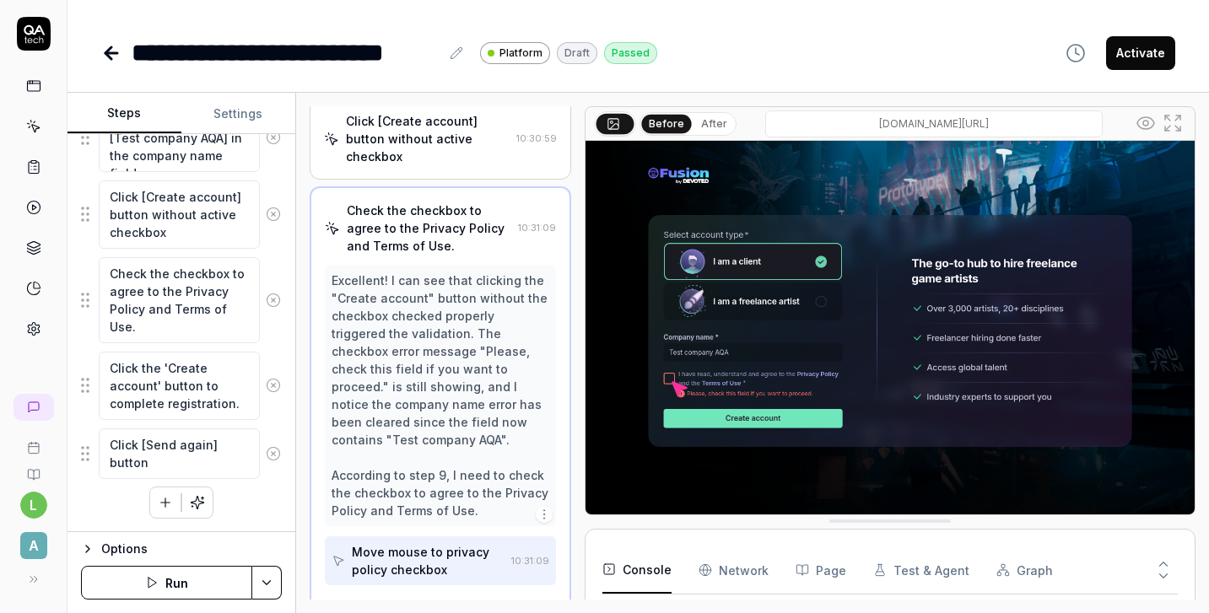
click at [111, 59] on icon at bounding box center [108, 53] width 6 height 12
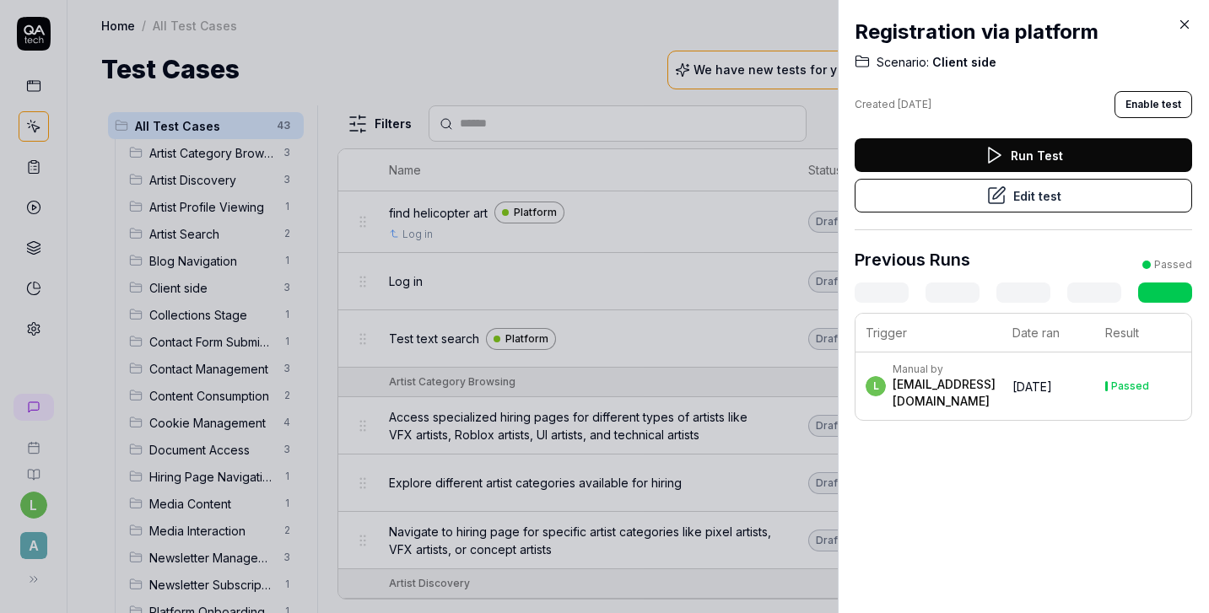
click at [1186, 26] on icon at bounding box center [1185, 25] width 8 height 8
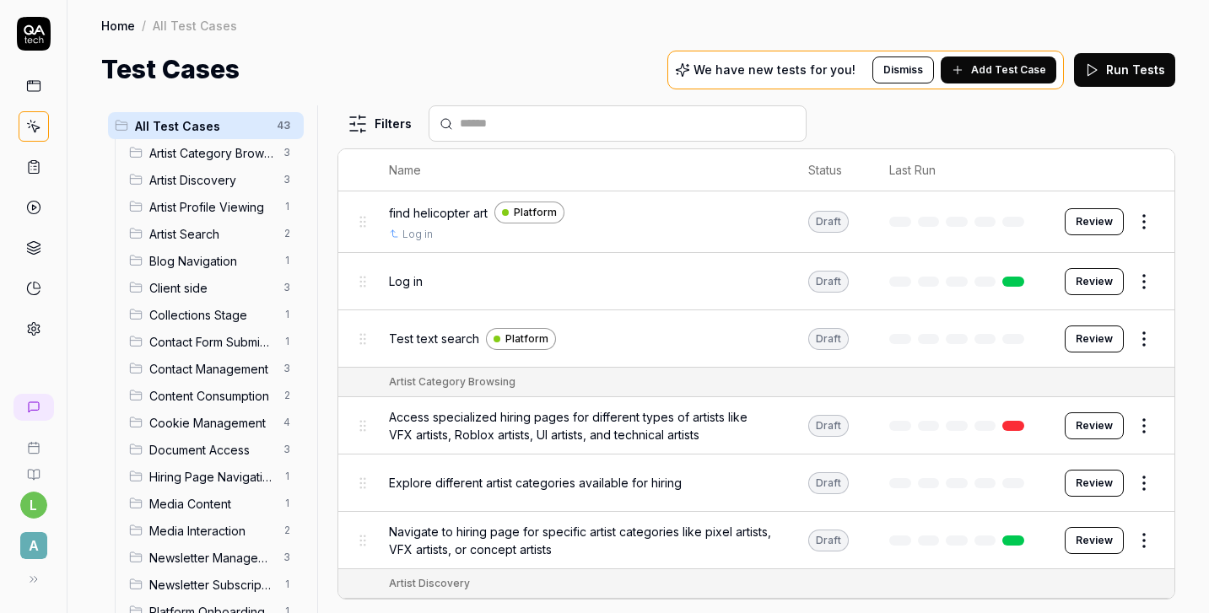
click at [194, 299] on div "Client side 3" at bounding box center [212, 287] width 181 height 27
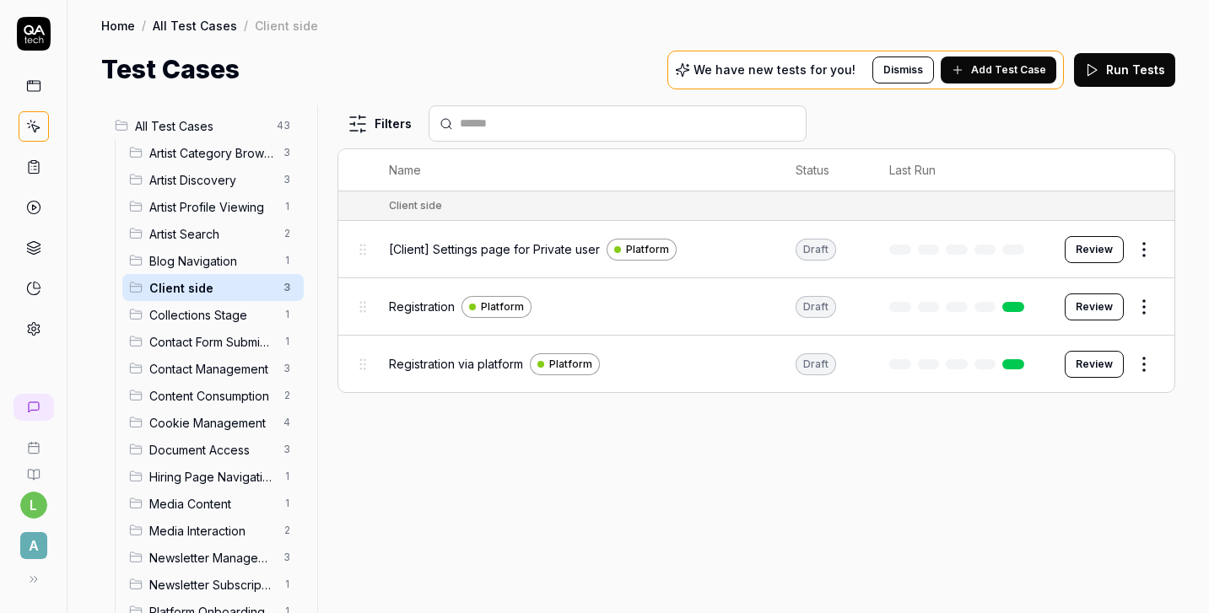
click at [465, 251] on span "[Client] Settings page for Private user" at bounding box center [494, 249] width 211 height 18
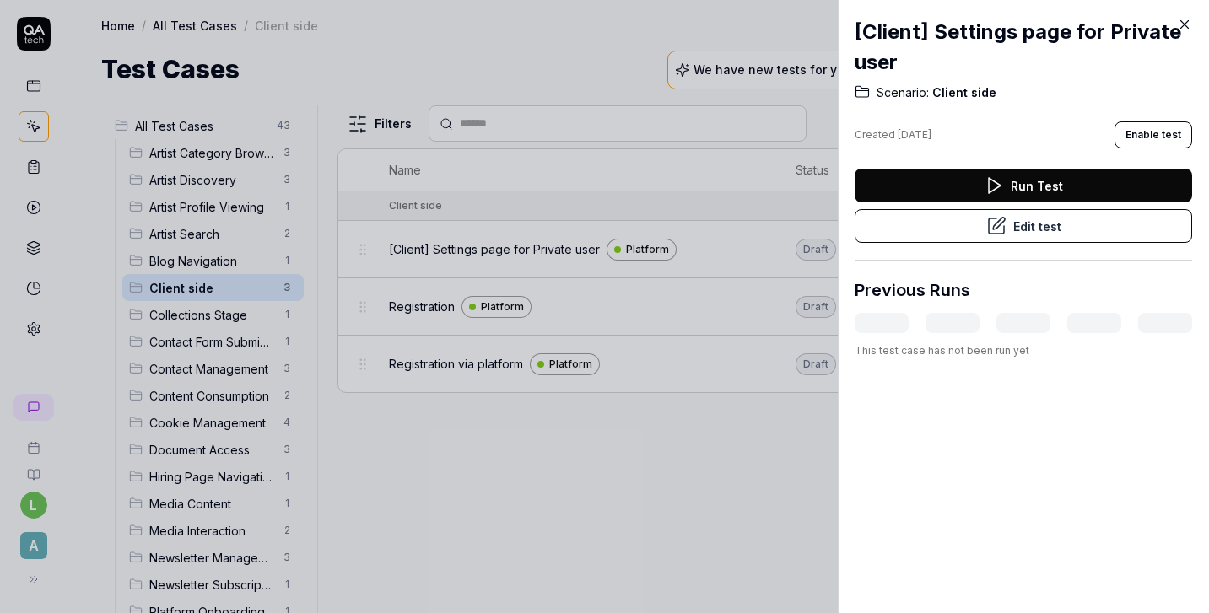
click at [1148, 228] on button "Edit test" at bounding box center [1023, 226] width 337 height 34
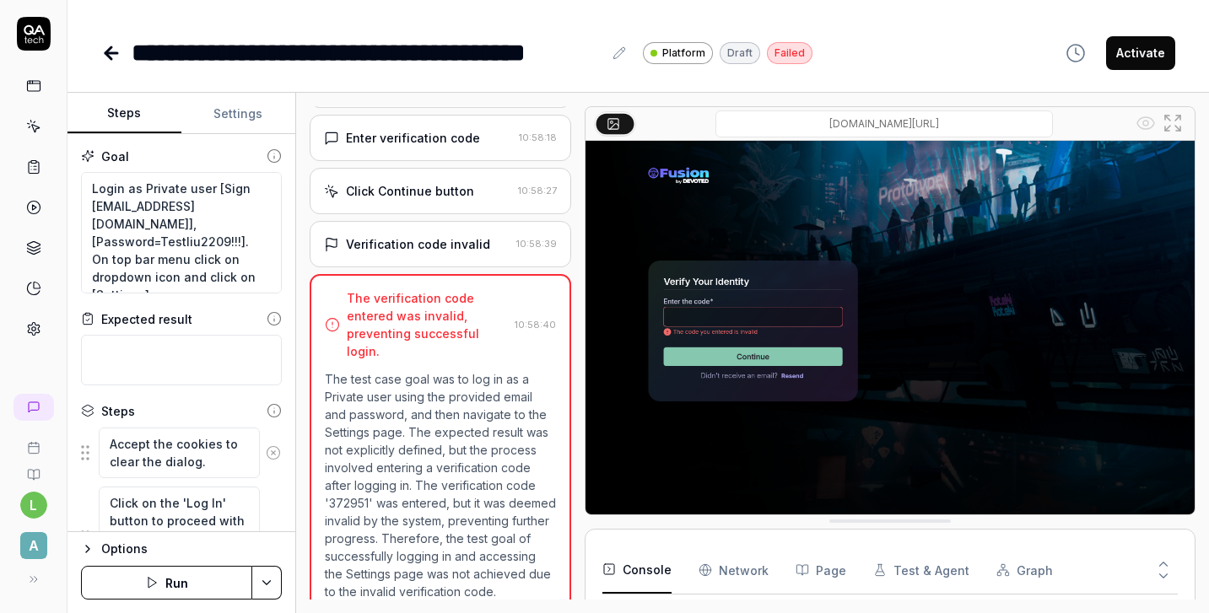
scroll to position [391, 0]
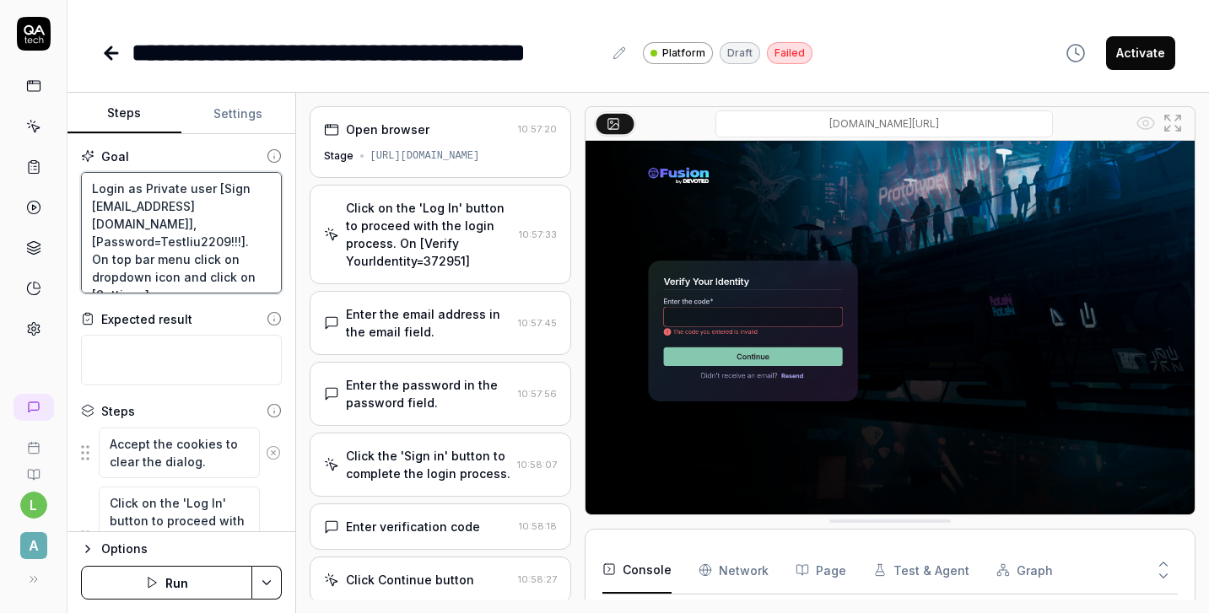
click at [161, 202] on textarea "Login as Private user [Sign in=l.kikh+23@artlabseurope.com], [Password=Testliu2…" at bounding box center [181, 232] width 201 height 121
type textarea "*"
type textarea "Login as Private user [Sign in=l.kikh+2@artlabseurope.com], [Password=Testliu22…"
type textarea "*"
type textarea "Login as Private user [Sign in=l.kikh+27@artlabseurope.com], [Password=Testliu2…"
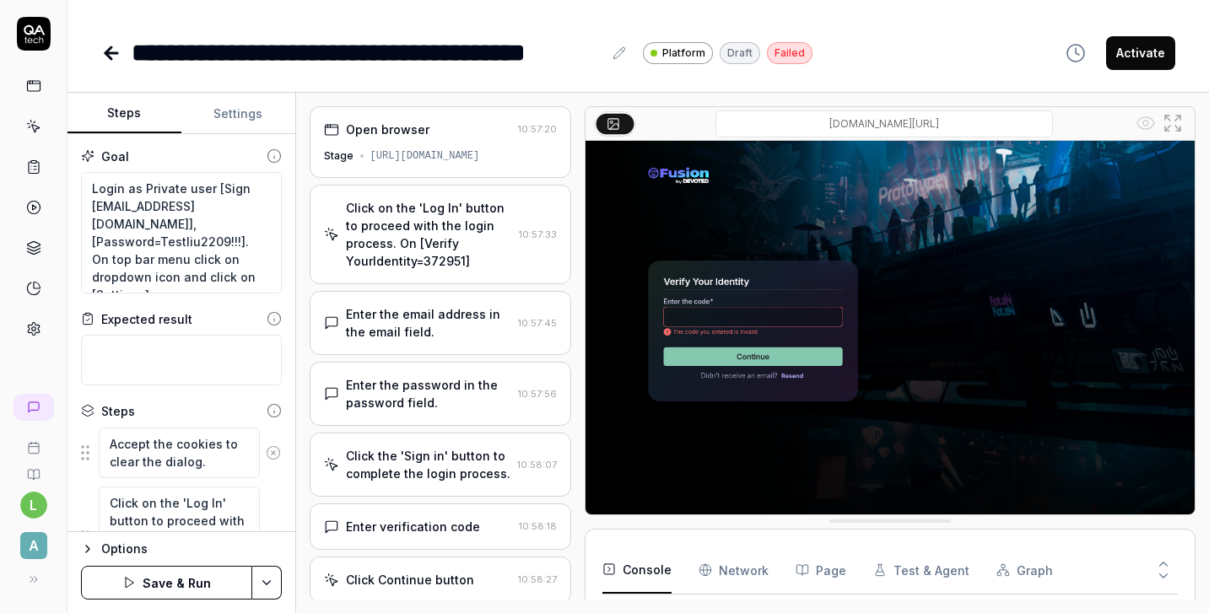
click at [963, 94] on div "Open browser 10:57:20 Stage https://app-stage.artlighter.com Click on the 'Log …" at bounding box center [752, 353] width 913 height 521
click at [169, 585] on button "Save & Run" at bounding box center [166, 583] width 171 height 34
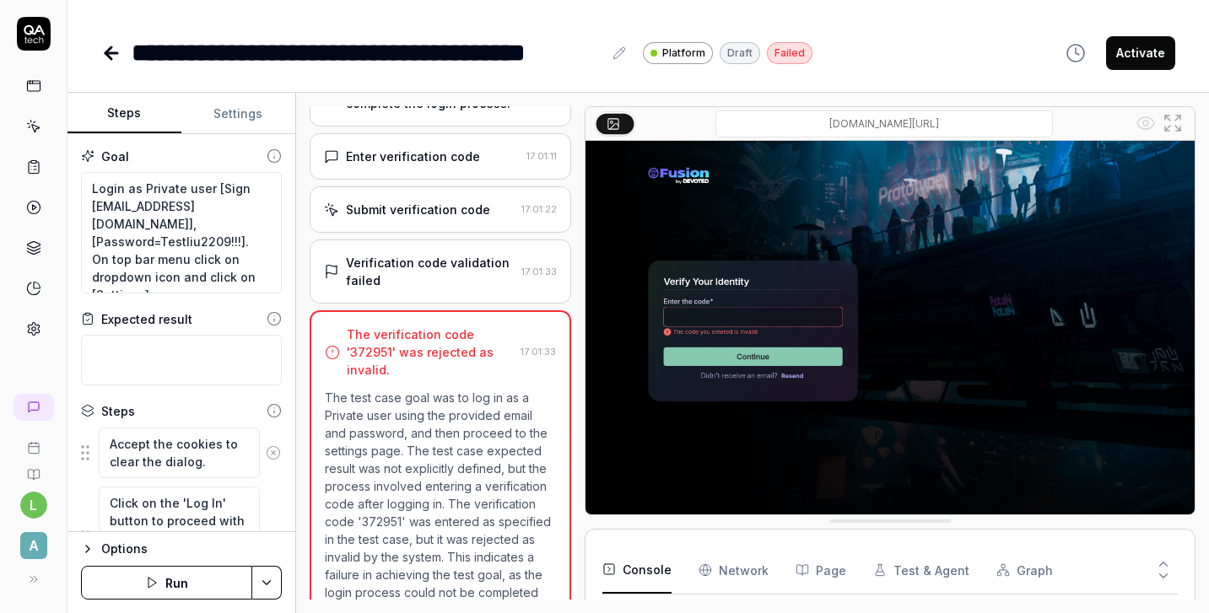
scroll to position [123, 0]
click at [181, 352] on textarea at bounding box center [181, 360] width 201 height 51
paste textarea "An existing user can successfully log in and navigate to the settings page."
type textarea "*"
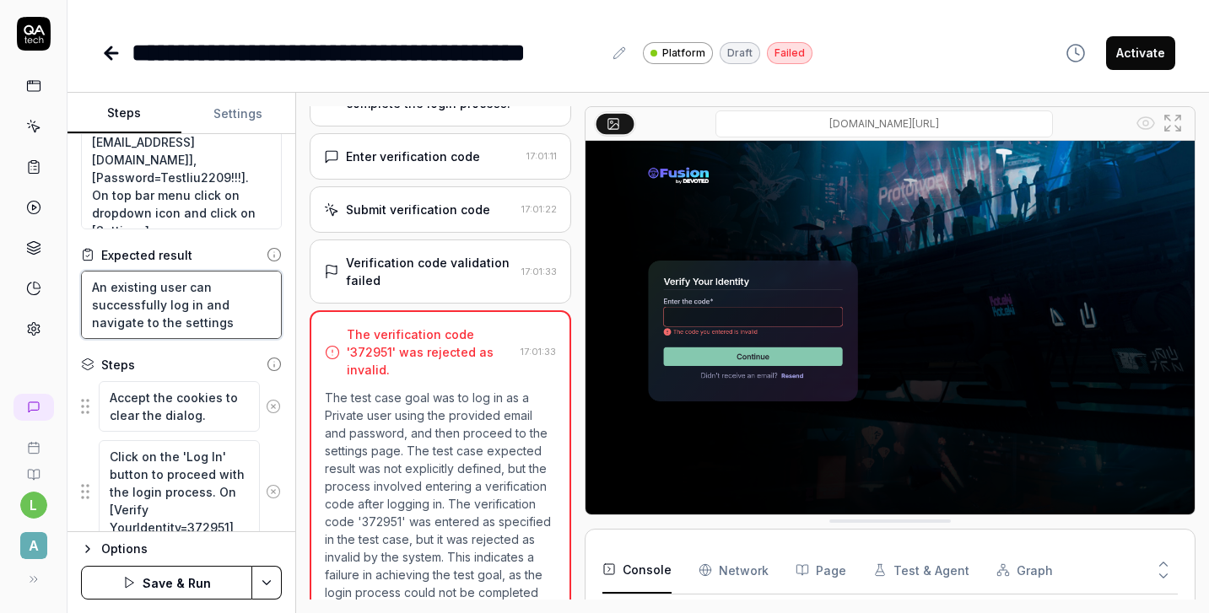
scroll to position [62, 0]
type textarea "An existing user can successfully log in and navigate to the settings page."
click at [275, 406] on icon at bounding box center [274, 408] width 4 height 4
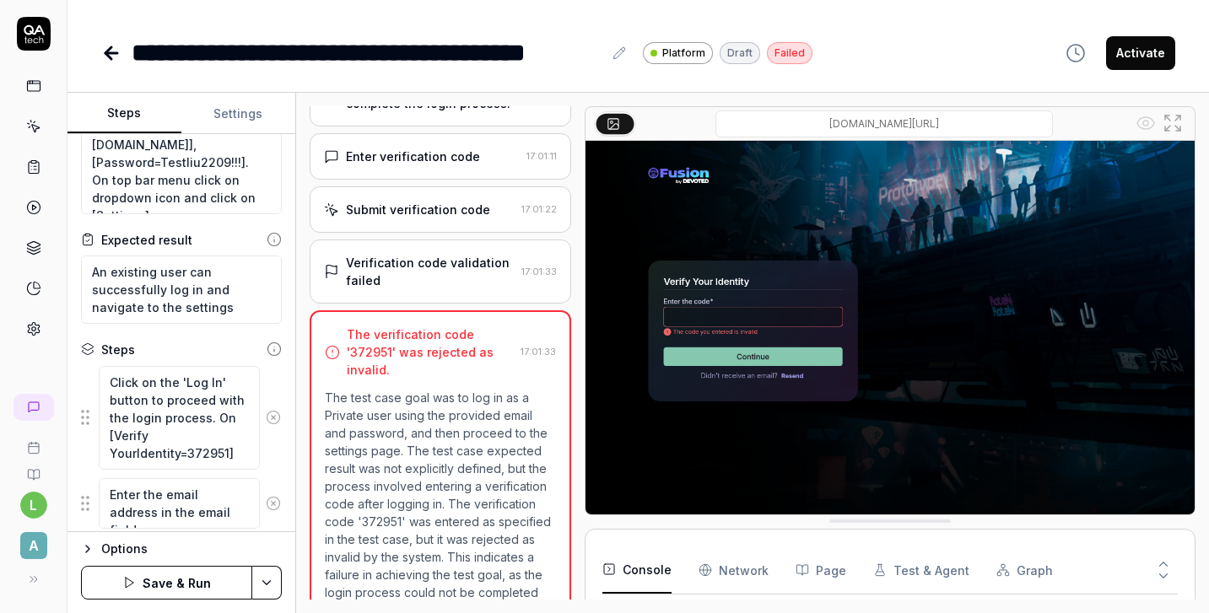
scroll to position [78, 0]
click at [215, 423] on textarea "Click on the 'Log In' button to proceed with the login process. On [Verify Your…" at bounding box center [179, 420] width 161 height 104
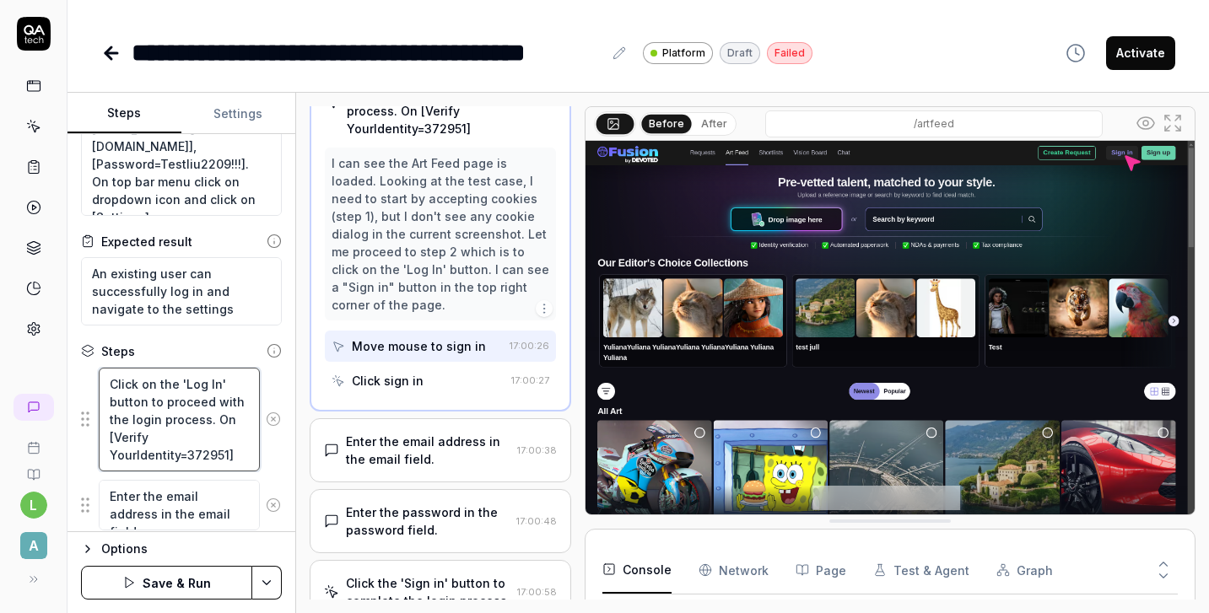
scroll to position [132, 0]
click at [202, 387] on textarea "Click on the 'Log In' button to proceed with the login process. On [Verify Your…" at bounding box center [179, 420] width 161 height 104
type textarea "*"
type textarea "Click on the 'Lo In' button to proceed with the login process. On [Verify YourI…"
type textarea "*"
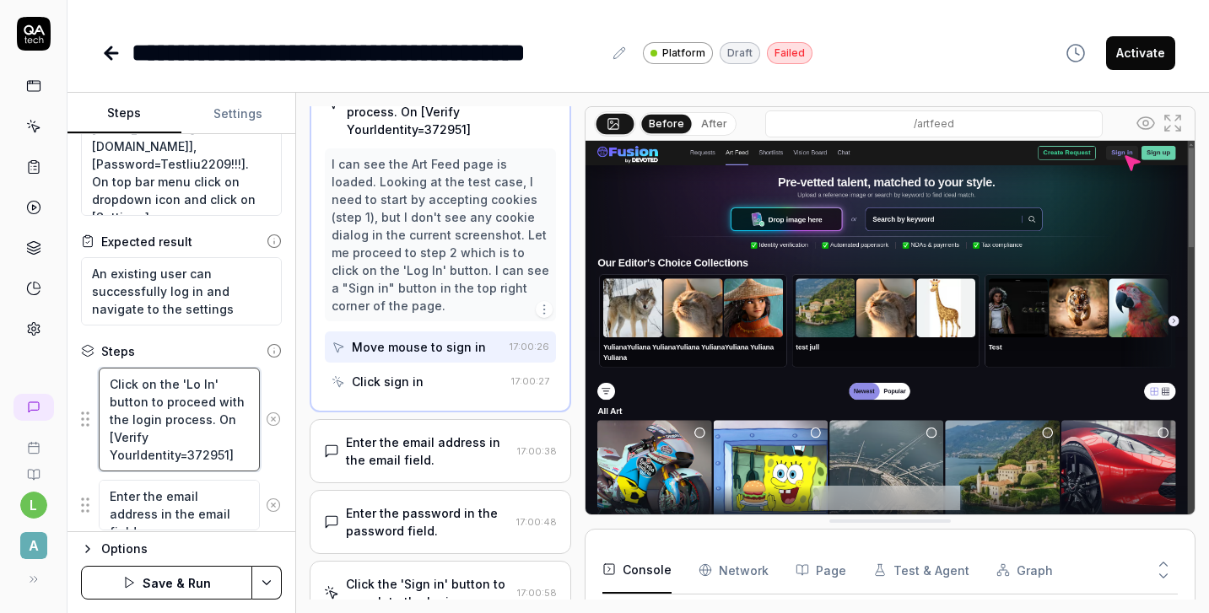
type textarea "Click on the 'L In' button to proceed with the login process. On [Verify YourId…"
type textarea "*"
type textarea "Click on the ' In' button to proceed with the login process. On [Verify YourIde…"
type textarea "*"
type textarea "Click on the 'І In' button to proceed with the login process. On [Verify YourId…"
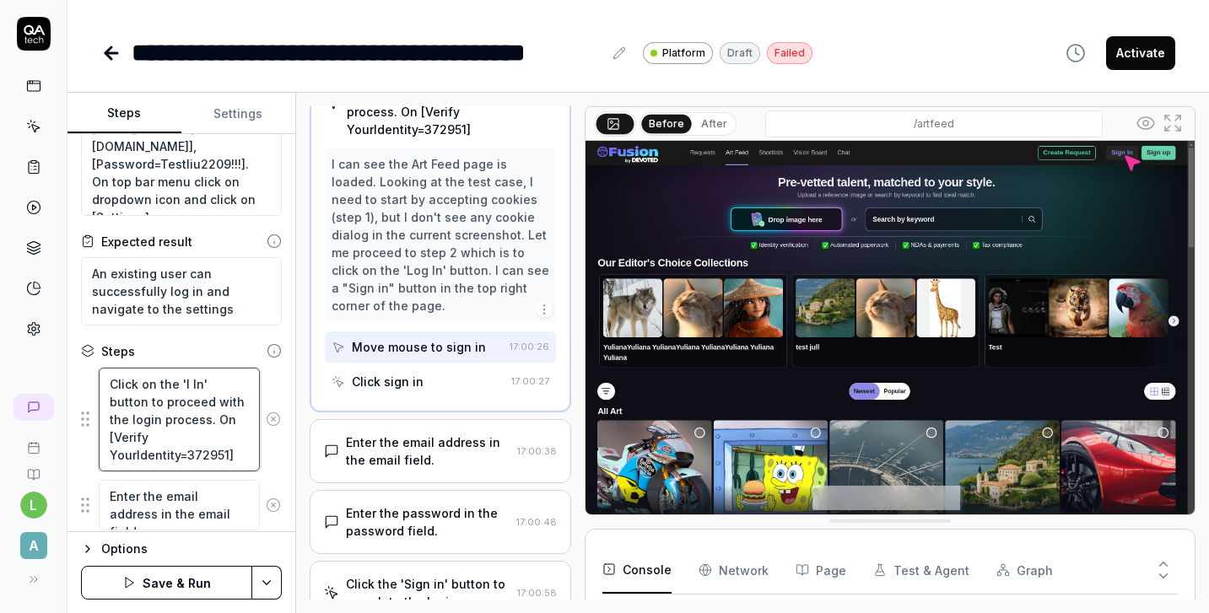
type textarea "*"
type textarea "Click on the 'Іш In' button to proceed with the login process. On [Verify YourI…"
type textarea "*"
type textarea "Click on the 'Ішп In' button to proceed with the login process. On [Verify Your…"
type textarea "*"
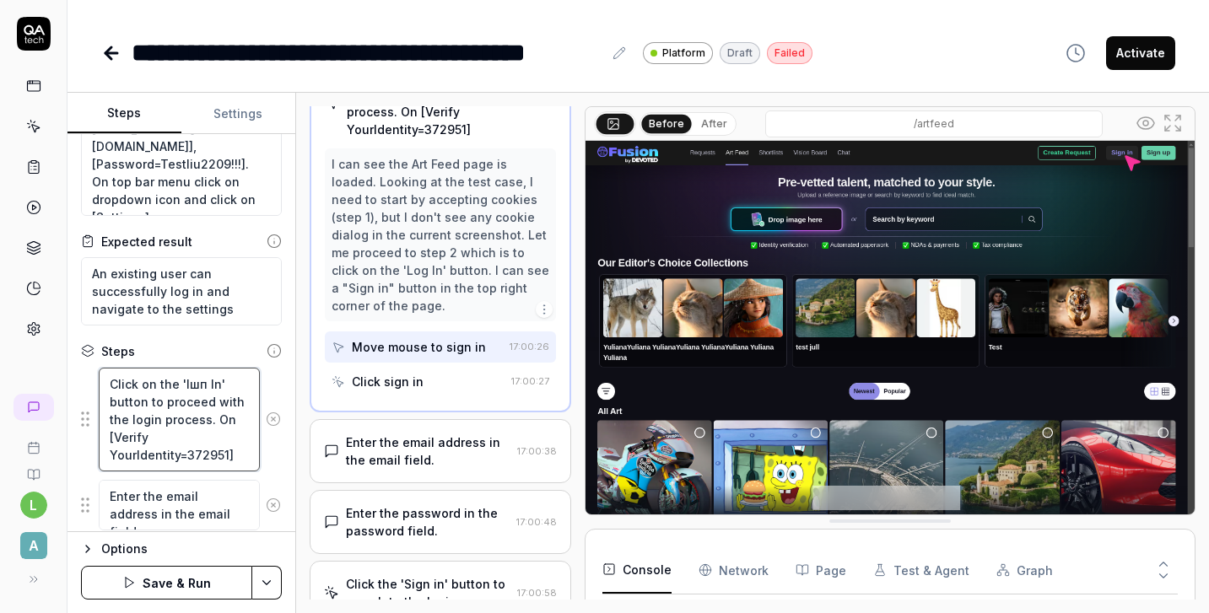
type textarea "Click on the 'Ішпт In' button to proceed with the login process. On [Verify You…"
type textarea "*"
type textarea "Click on the 'Ішп In' button to proceed with the login process. On [Verify Your…"
type textarea "*"
type textarea "Click on the 'Іш In' button to proceed with the login process. On [Verify YourI…"
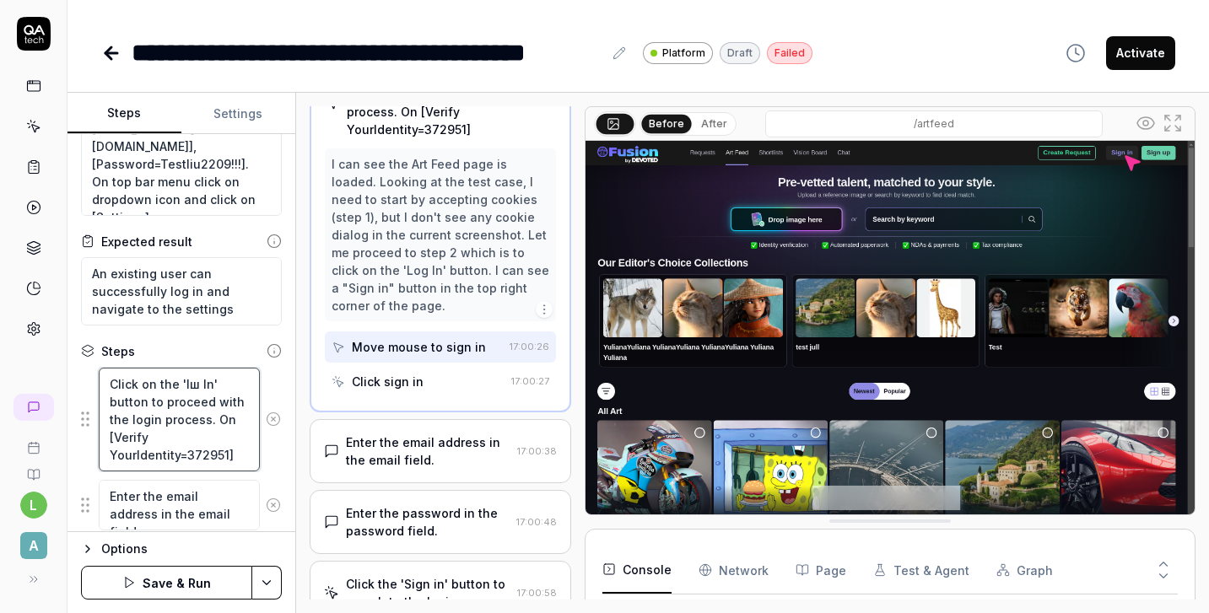
type textarea "*"
type textarea "Click on the 'І In' button to proceed with the login process. On [Verify YourId…"
type textarea "*"
type textarea "Click on the ' In' button to proceed with the login process. On [Verify YourIde…"
type textarea "*"
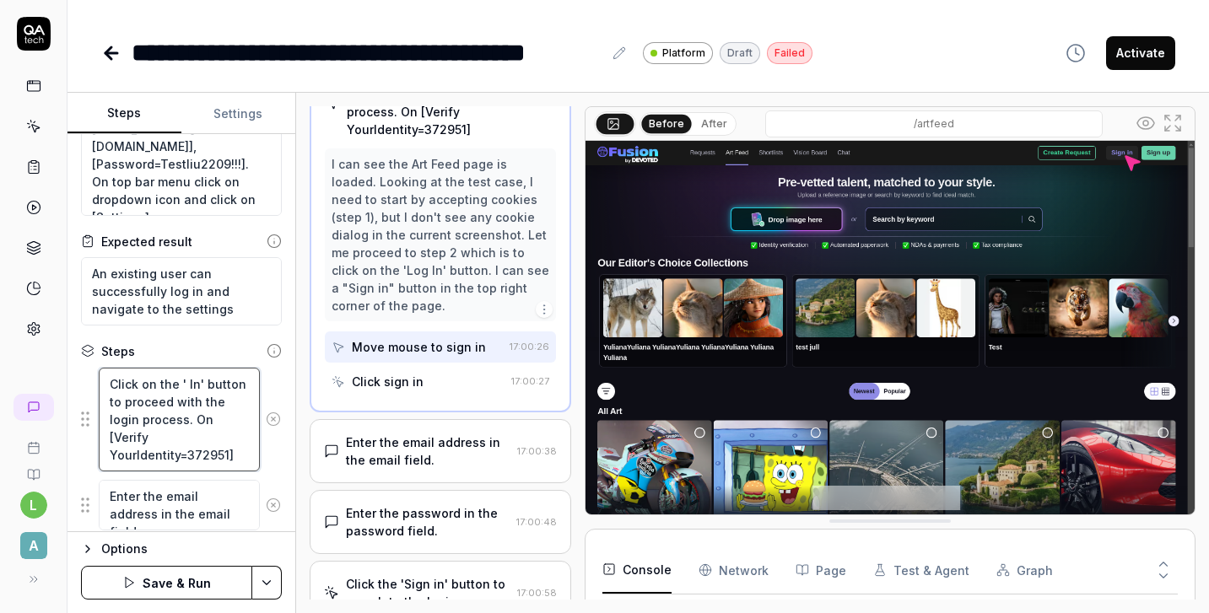
type textarea "Click on the 'S In' button to proceed with the login process. On [Verify YourId…"
type textarea "*"
type textarea "Click on the 'Si In' button to proceed with the login process. On [Verify YourI…"
type textarea "*"
type textarea "Click on the 'Sig In' button to proceed with the login process. On [Verify Your…"
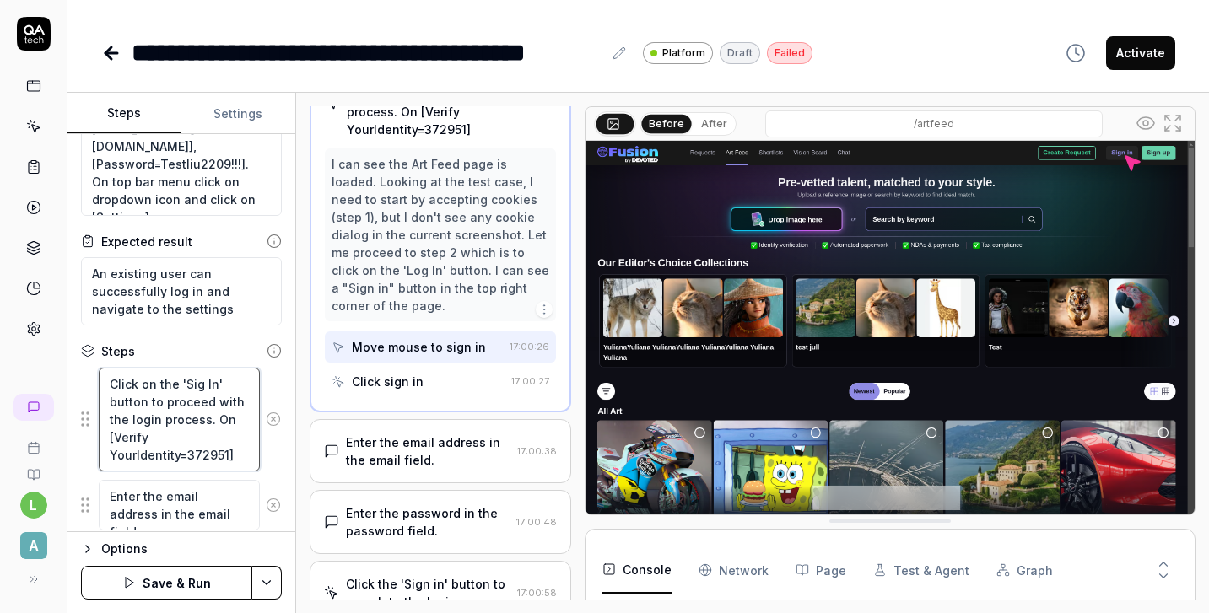
type textarea "*"
click at [131, 435] on textarea "Click on the 'Sign In' button to proceed with the login process. On [Verify You…" at bounding box center [179, 420] width 161 height 104
type textarea "Click on the 'Sign In' button to proceed with the login process. On [Verify You…"
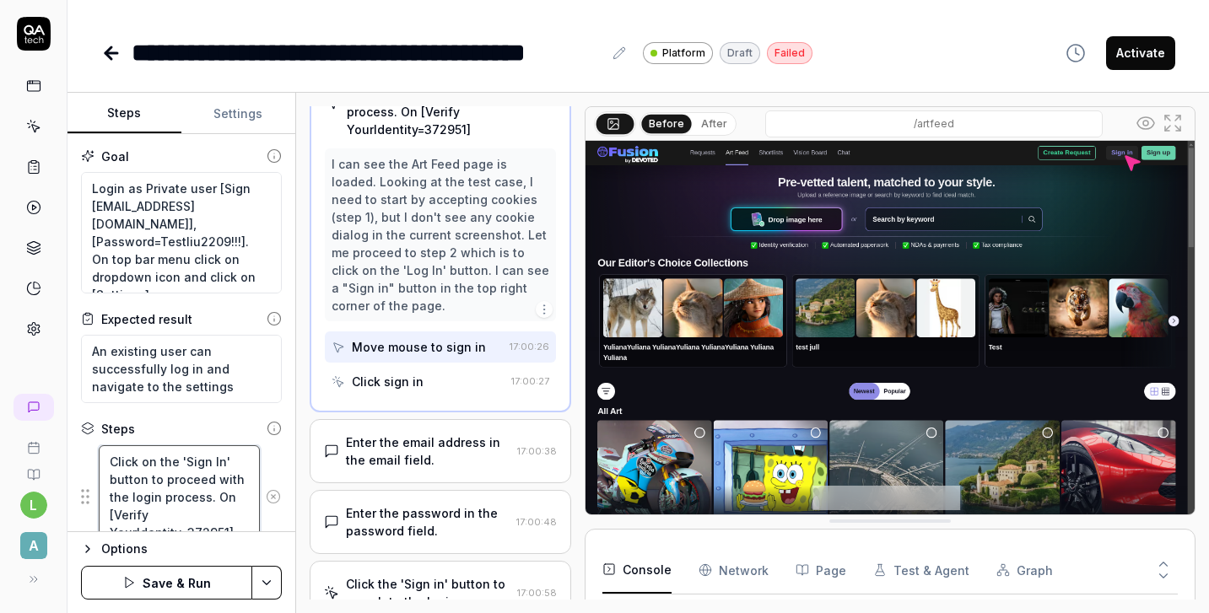
scroll to position [2, 0]
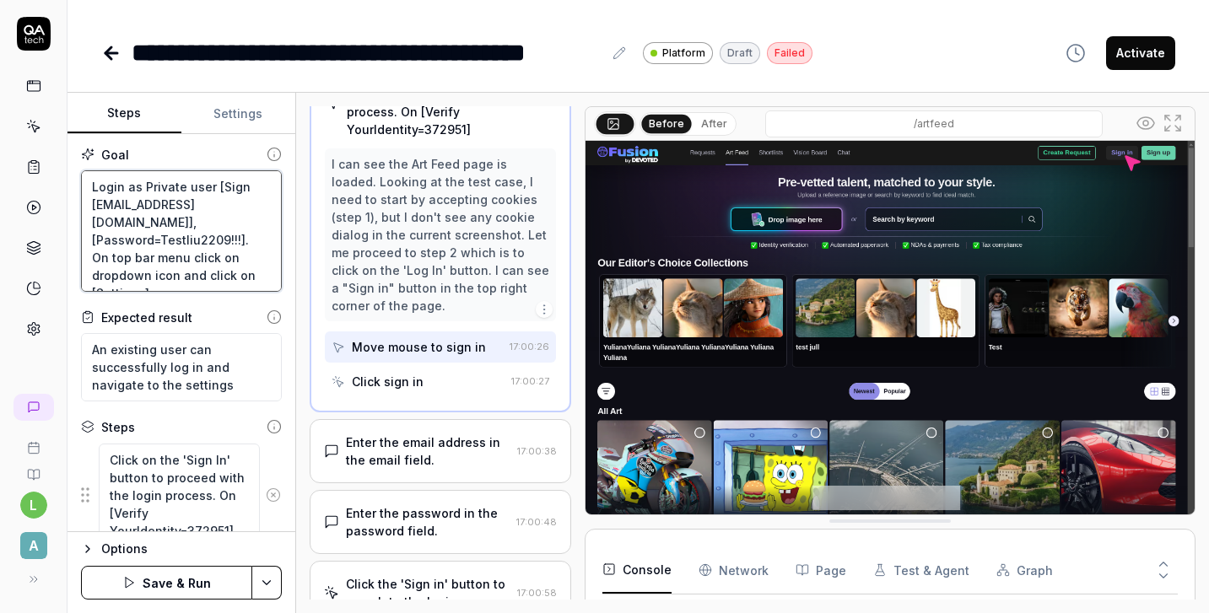
drag, startPoint x: 143, startPoint y: 186, endPoint x: 190, endPoint y: 278, distance: 103.4
click at [190, 278] on textarea "Login as Private user [Sign in=l.kikh+27@artlabseurope.com], [Password=Testliu2…" at bounding box center [181, 230] width 201 height 121
type textarea "*"
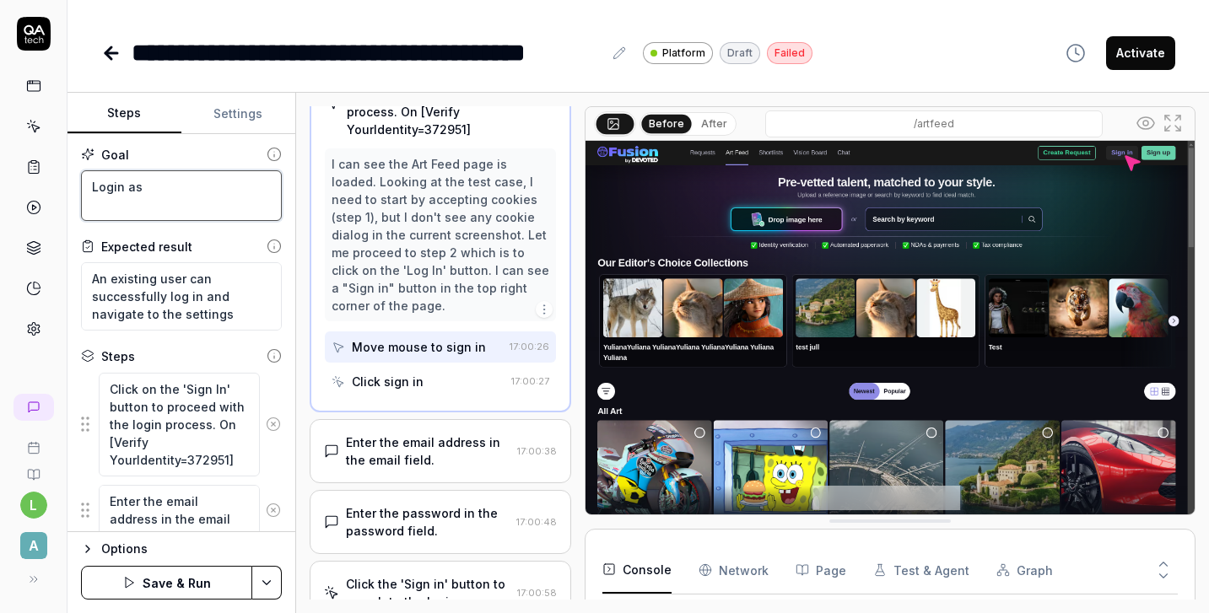
type textarea "Login as"
type textarea "*"
type textarea "Login as C"
type textarea "*"
type textarea "Login as Cl"
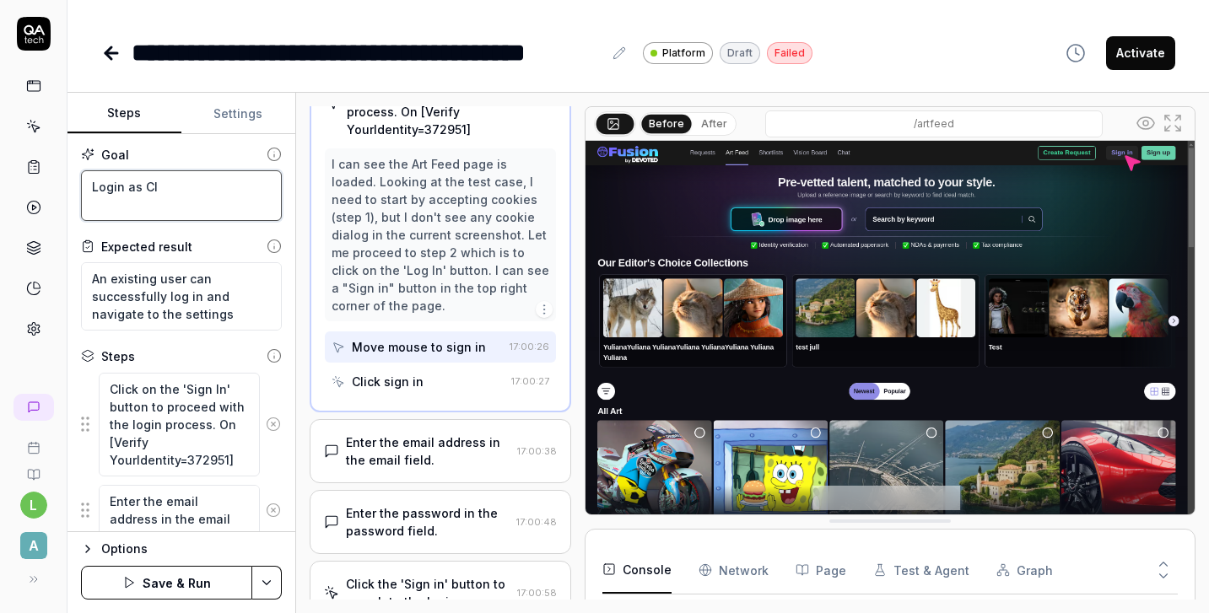
type textarea "*"
type textarea "Login as Cli"
type textarea "*"
type textarea "Login as Clie"
type textarea "*"
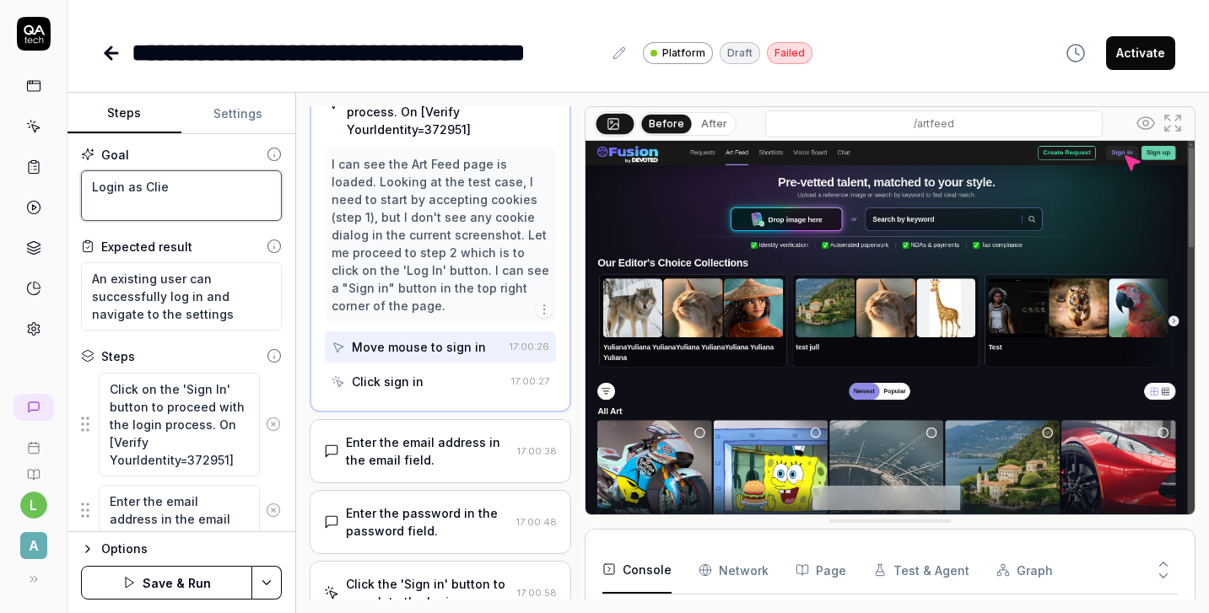
type textarea "Login as Clien"
type textarea "*"
type textarea "Login as Client"
type textarea "*"
type textarea "Login as Client"
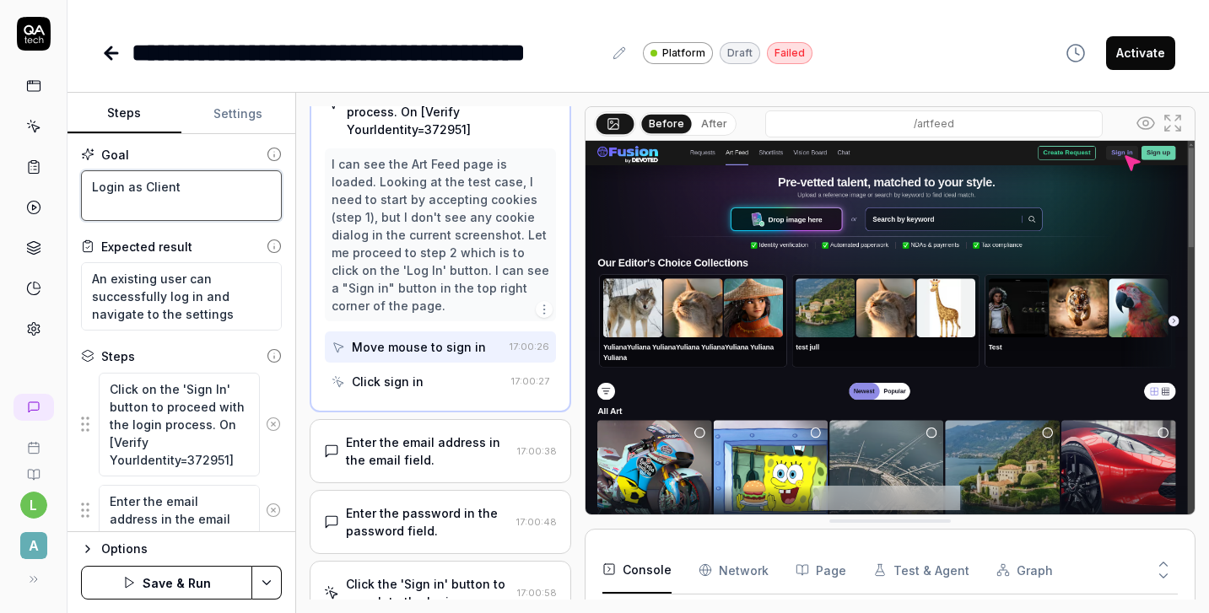
type textarea "*"
type textarea "Login as Client t"
type textarea "*"
type textarea "Login as Client to"
type textarea "*"
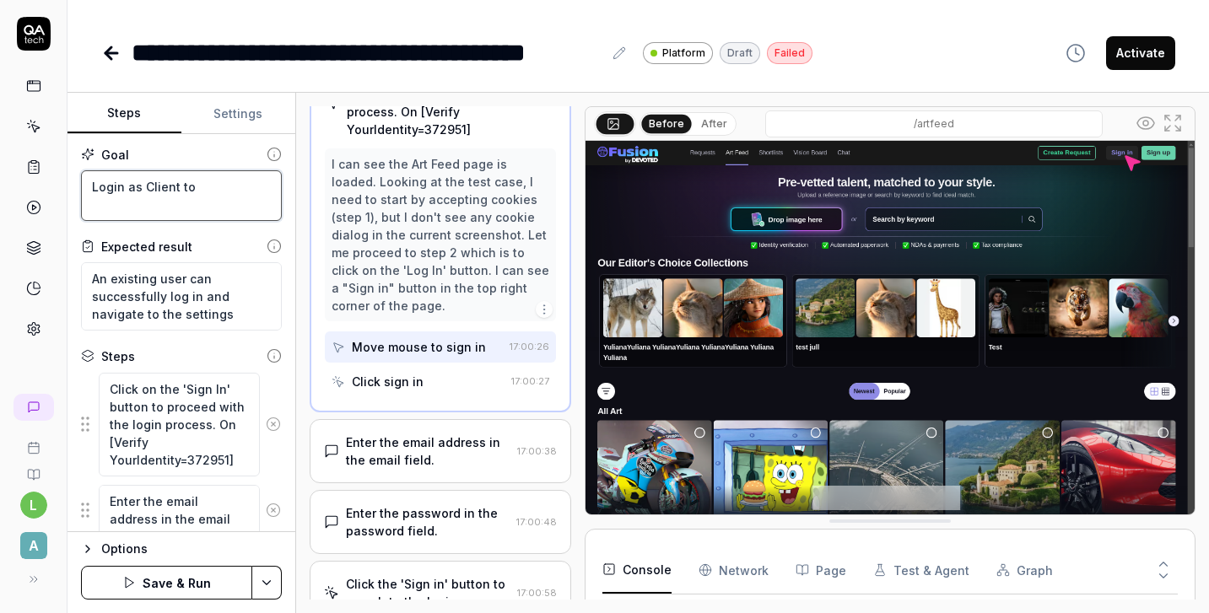
type textarea "Login as Client to"
type textarea "*"
type textarea "Login as Client to t"
type textarea "*"
type textarea "Login as Client to th"
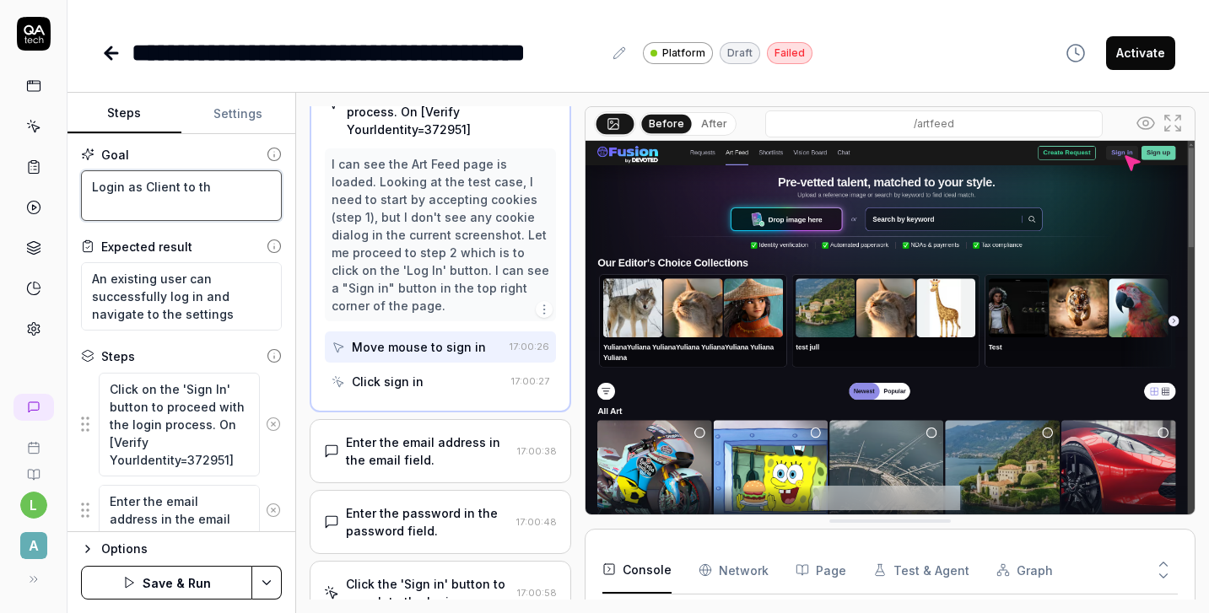
type textarea "*"
type textarea "Login as Client to the"
type textarea "*"
type textarea "Login as Client to the"
type textarea "*"
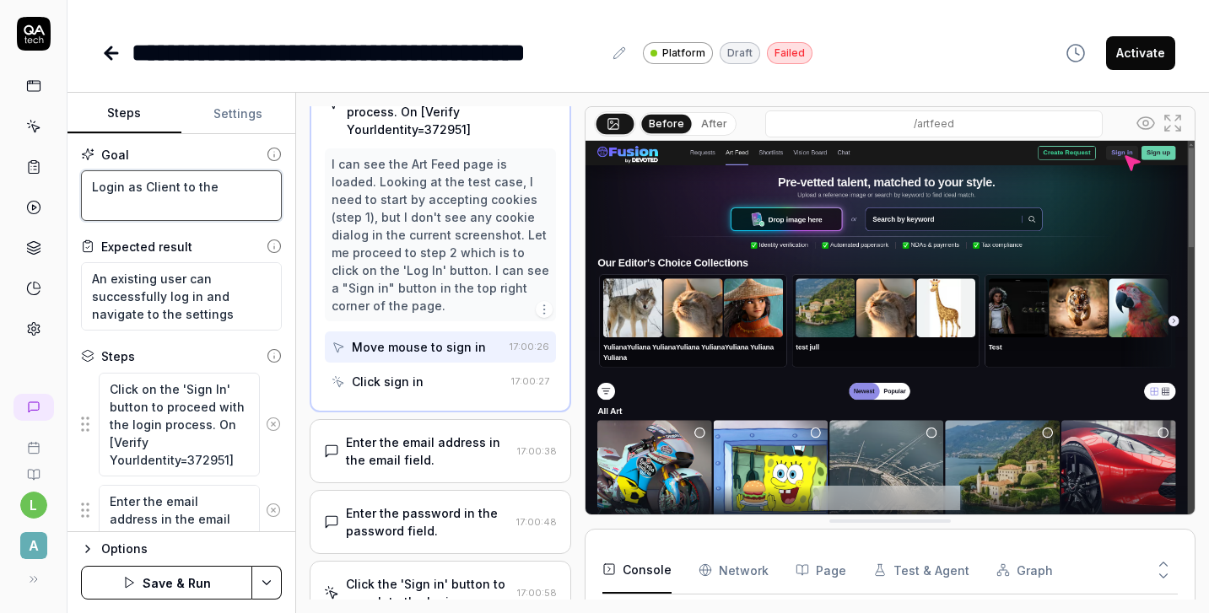
type textarea "Login as Client to the p"
type textarea "*"
type textarea "Login as Client to the pl"
type textarea "*"
type textarea "Login as Client to the pla"
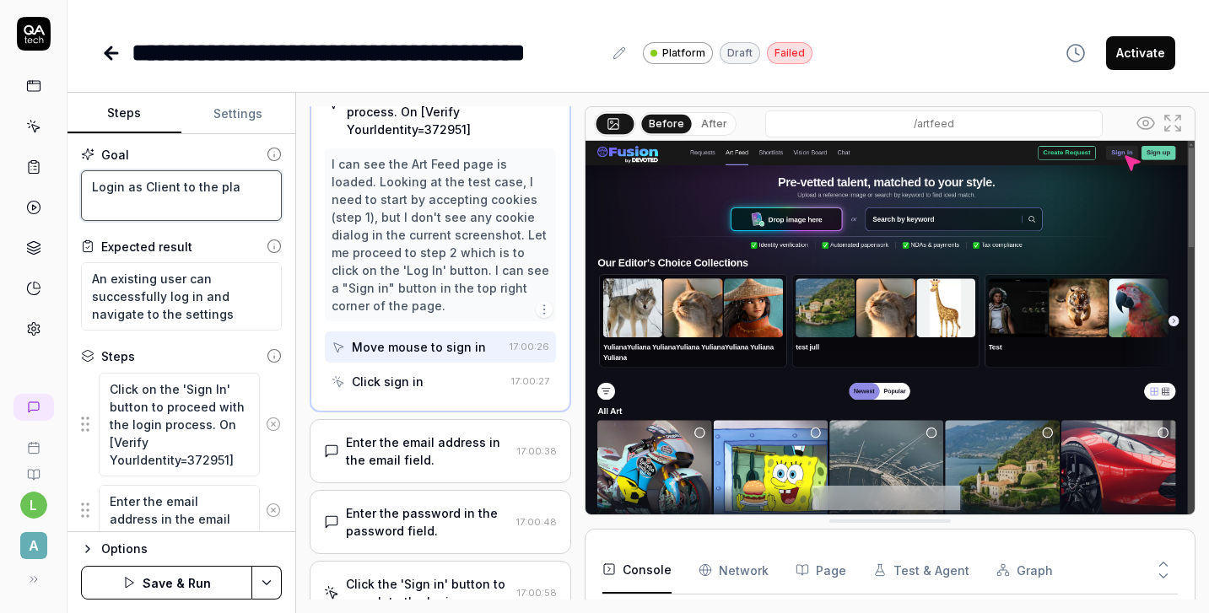
type textarea "*"
type textarea "Login as Client to the plat"
type textarea "*"
type textarea "Login as Client to the platf"
type textarea "*"
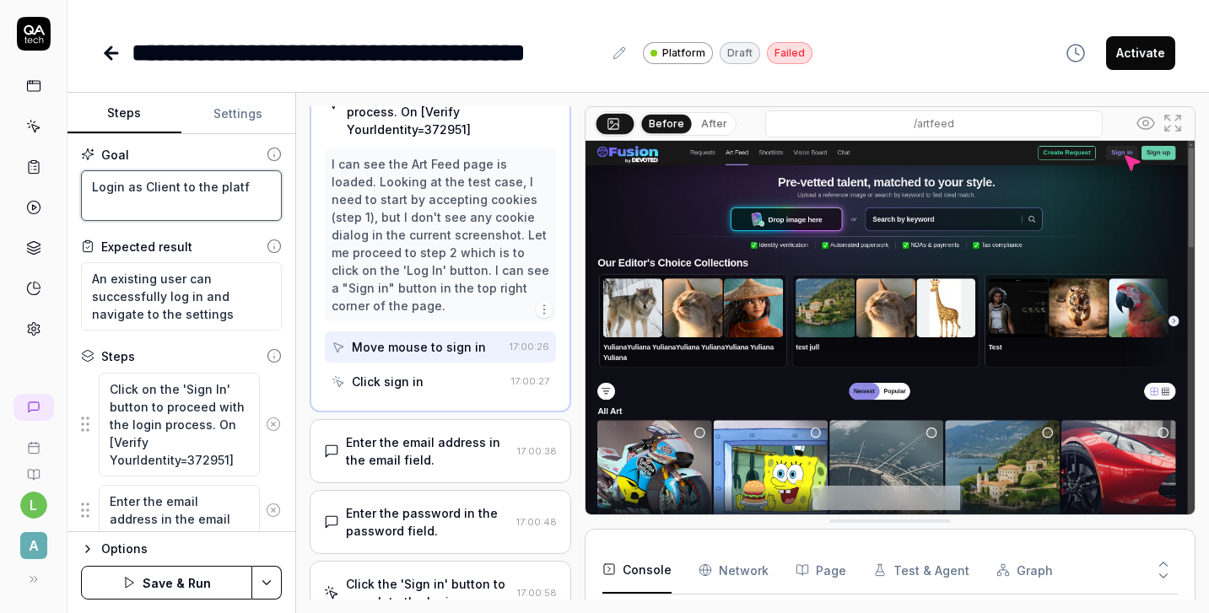
type textarea "Login as Client to the platfo"
type textarea "*"
type textarea "Login as Client to the platfor"
type textarea "*"
type textarea "Login as Client to the platfor."
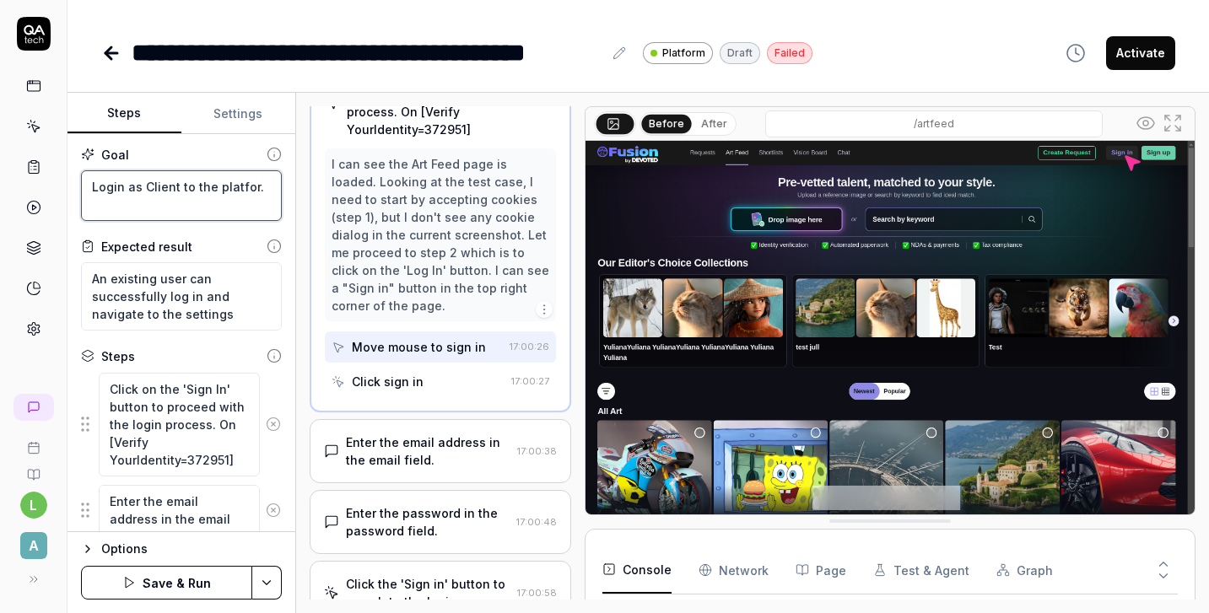
type textarea "*"
type textarea "Login as Client to the platfor"
type textarea "*"
type textarea "Login as Client to the platform"
type textarea "*"
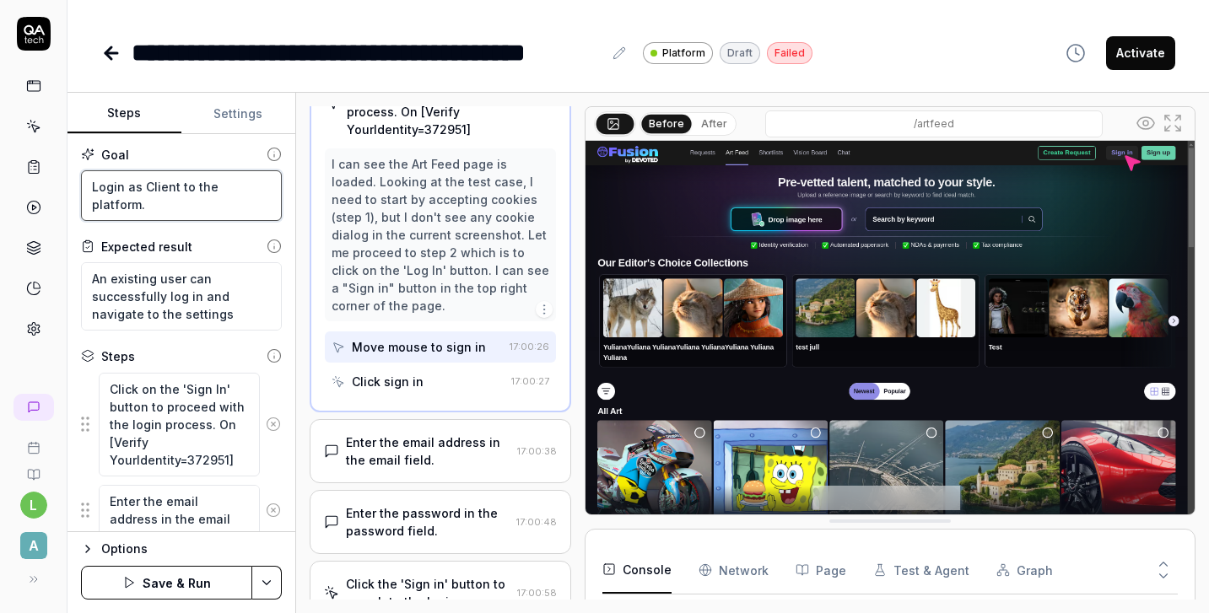
drag, startPoint x: 272, startPoint y: 192, endPoint x: 62, endPoint y: 166, distance: 210.7
click at [62, 166] on div "**********" at bounding box center [604, 306] width 1209 height 613
type textarea "Login as Client to the platform."
click at [242, 216] on textarea "Login as Client to the platform." at bounding box center [181, 195] width 201 height 51
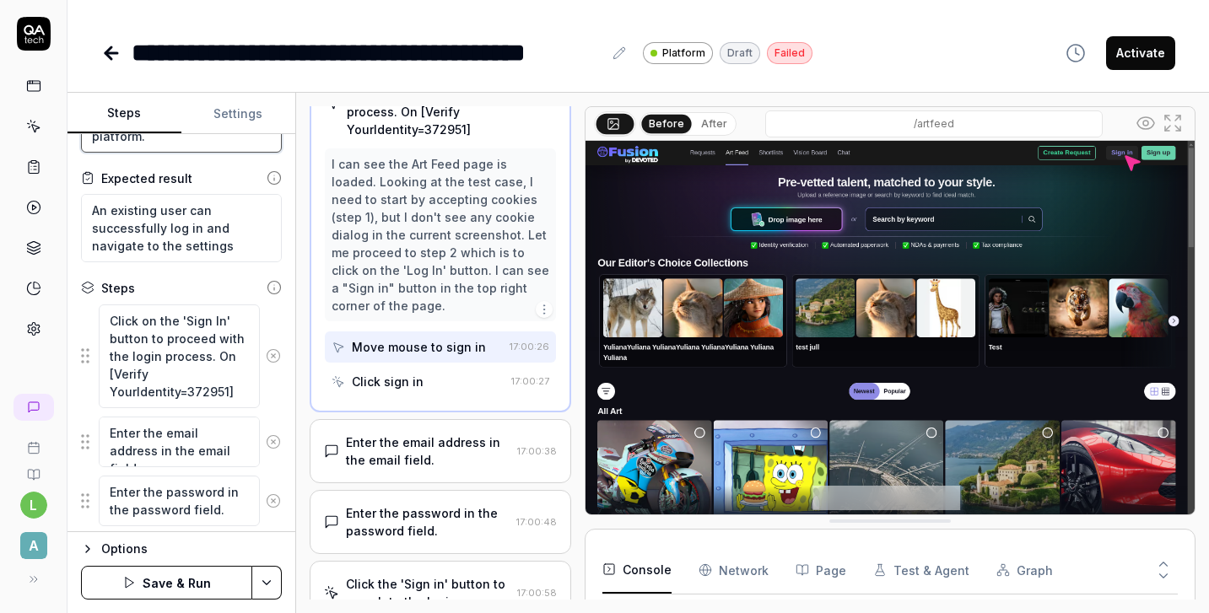
scroll to position [77, 0]
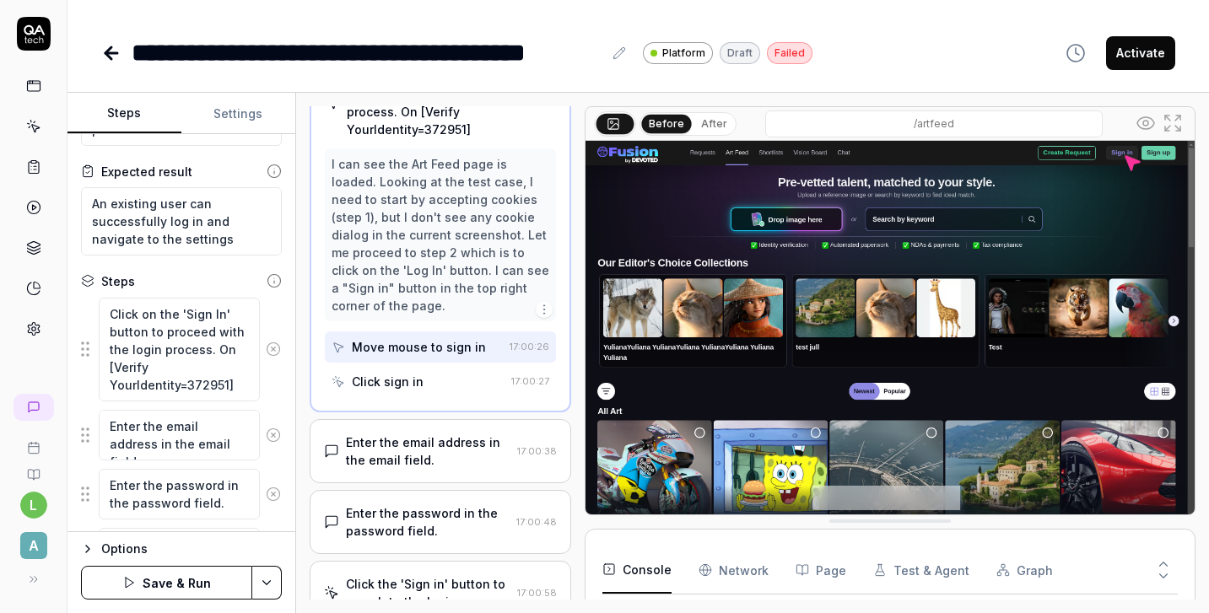
click at [273, 317] on div "Click on the 'Sign In' button to proceed with the login process. On [Verify You…" at bounding box center [181, 349] width 201 height 105
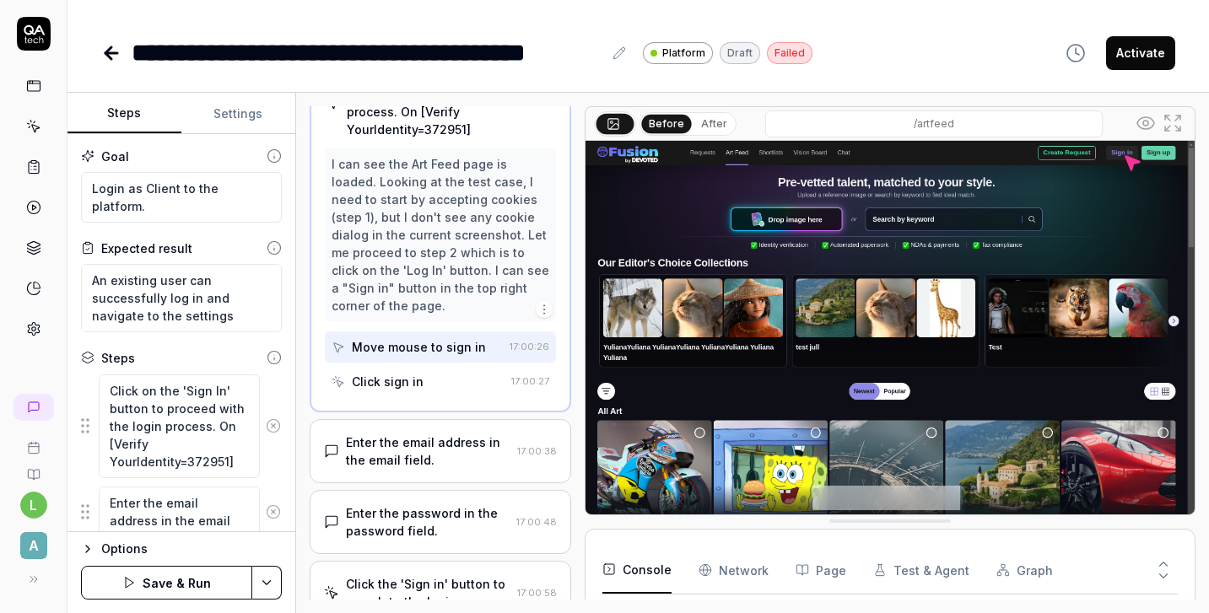
click at [218, 571] on button "Save & Run" at bounding box center [166, 583] width 171 height 34
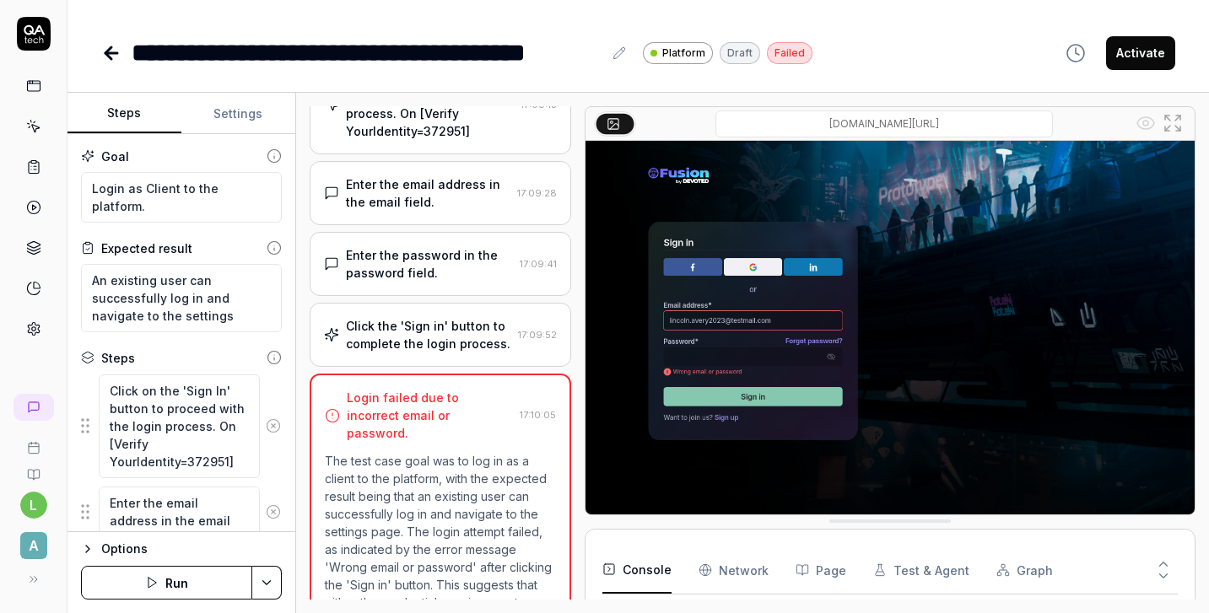
scroll to position [132, 0]
click at [247, 108] on button "Settings" at bounding box center [238, 114] width 114 height 40
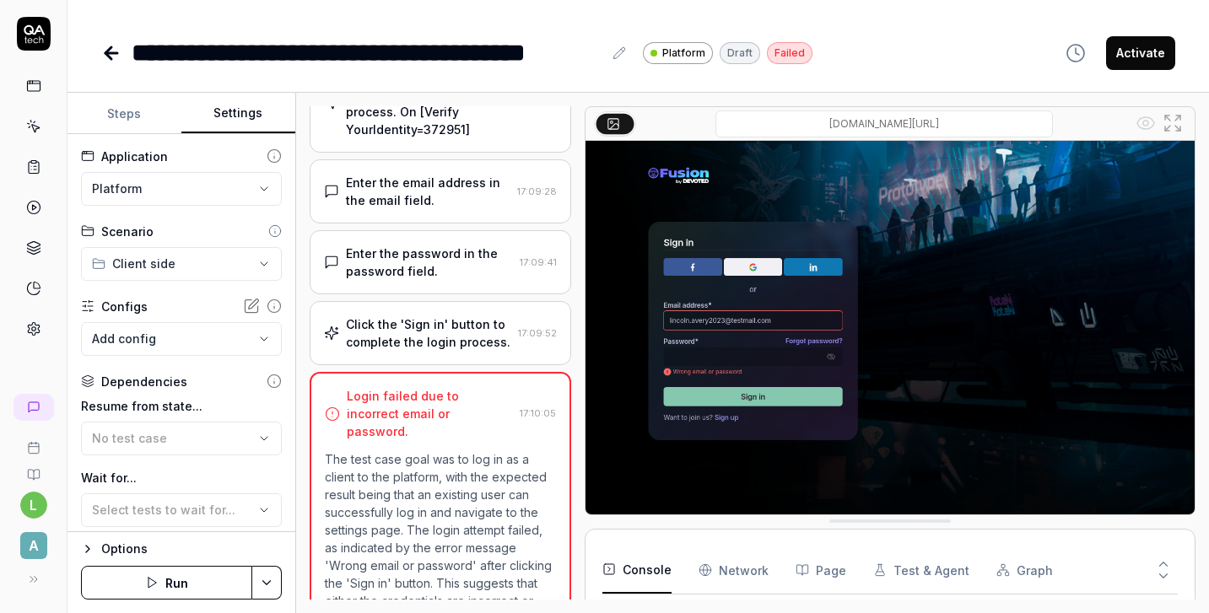
click at [266, 337] on body "**********" at bounding box center [604, 306] width 1209 height 613
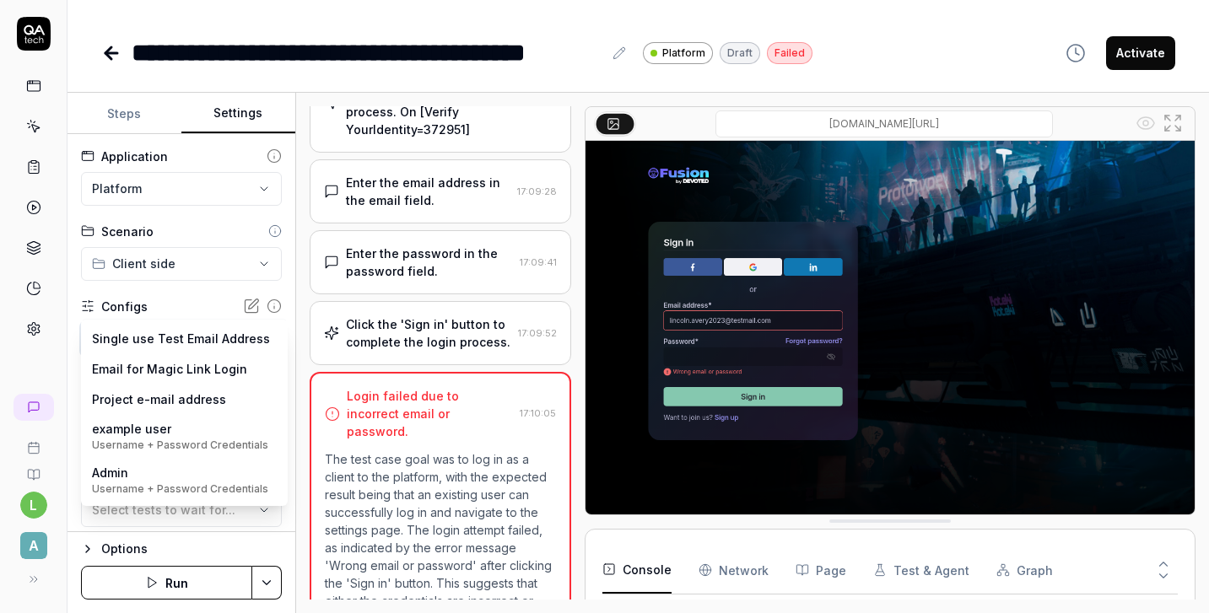
click at [289, 337] on html "**********" at bounding box center [604, 306] width 1209 height 613
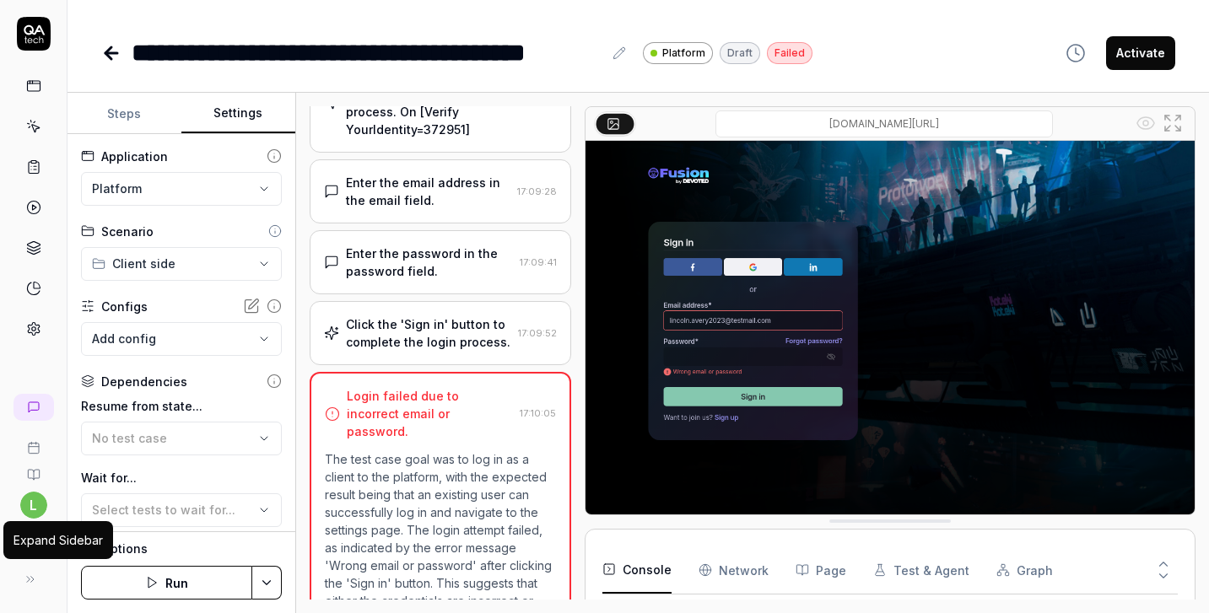
click at [33, 583] on icon at bounding box center [30, 579] width 13 height 13
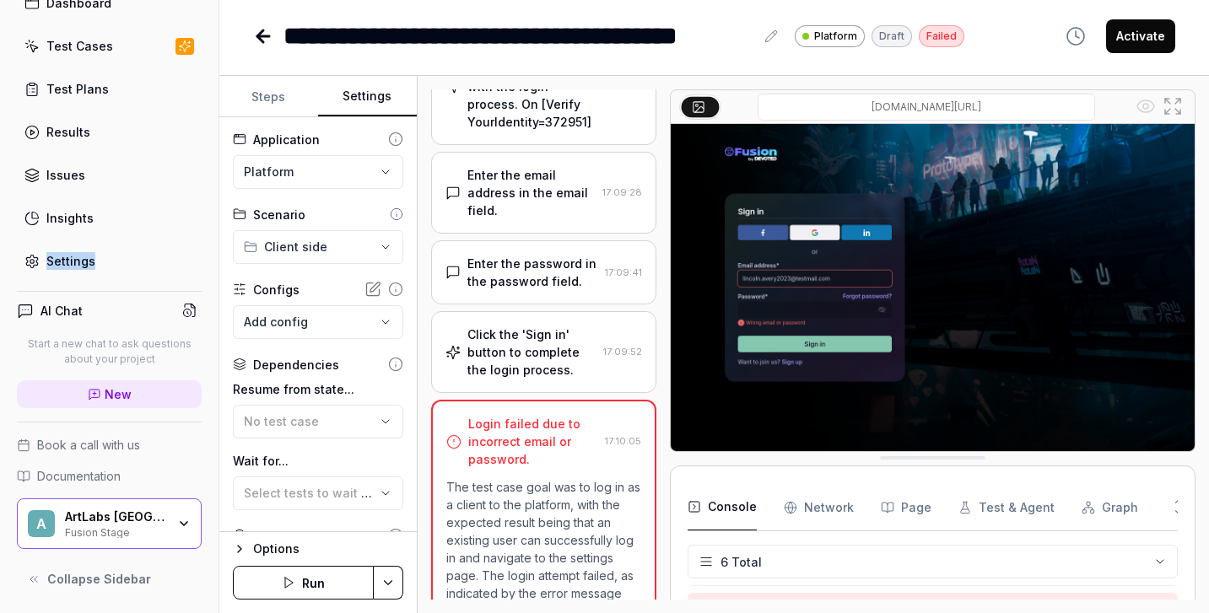
scroll to position [84, 0]
click at [142, 580] on span "Collapse Sidebar" at bounding box center [99, 579] width 104 height 18
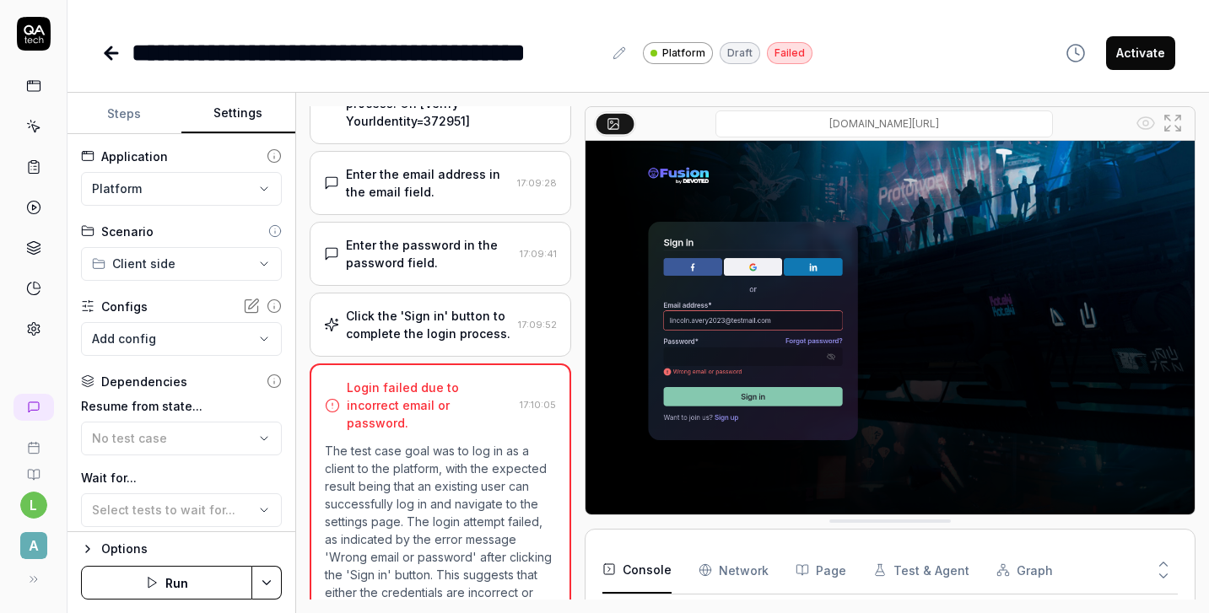
scroll to position [132, 0]
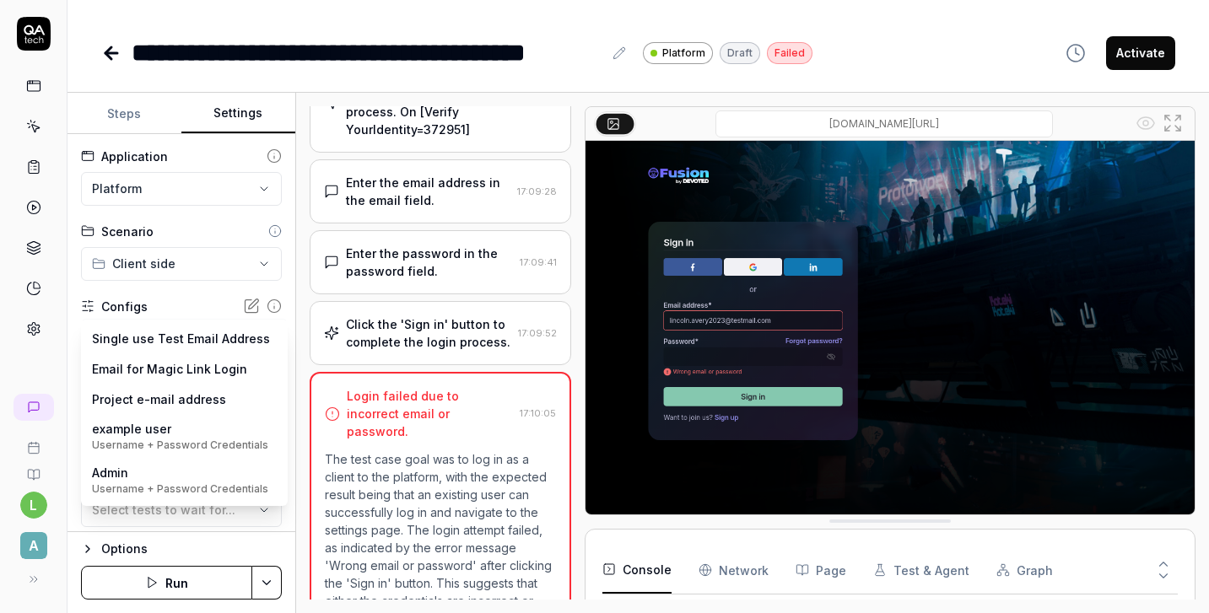
click at [267, 343] on body "**********" at bounding box center [604, 306] width 1209 height 613
click at [235, 346] on body "**********" at bounding box center [604, 306] width 1209 height 613
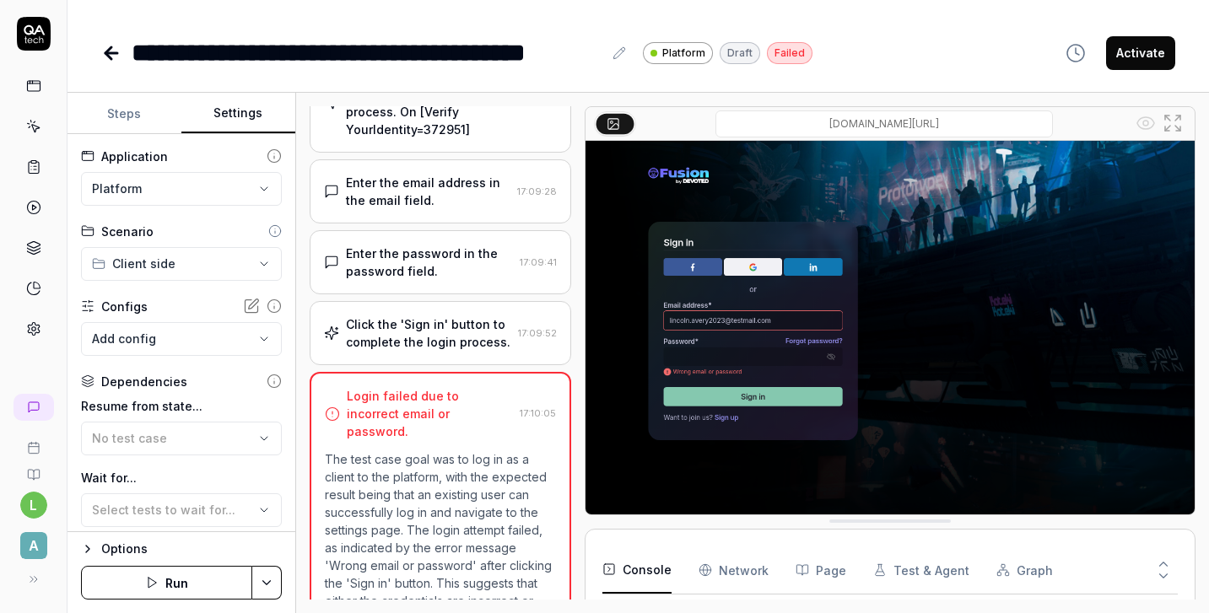
click at [209, 337] on body "**********" at bounding box center [604, 306] width 1209 height 613
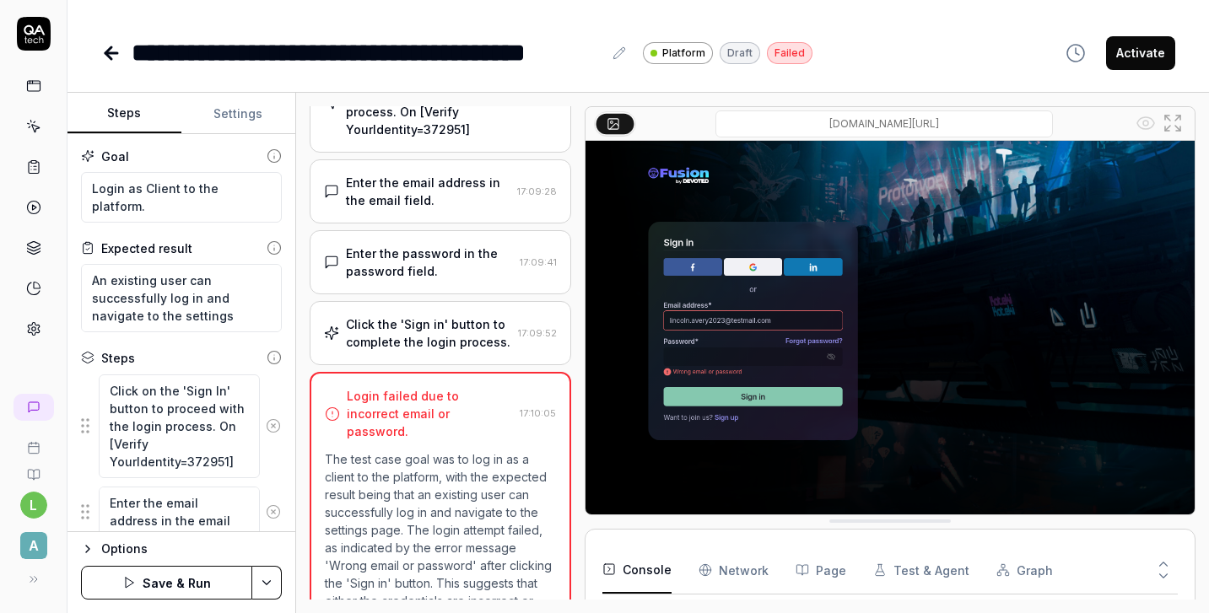
click at [134, 117] on button "Steps" at bounding box center [124, 114] width 114 height 40
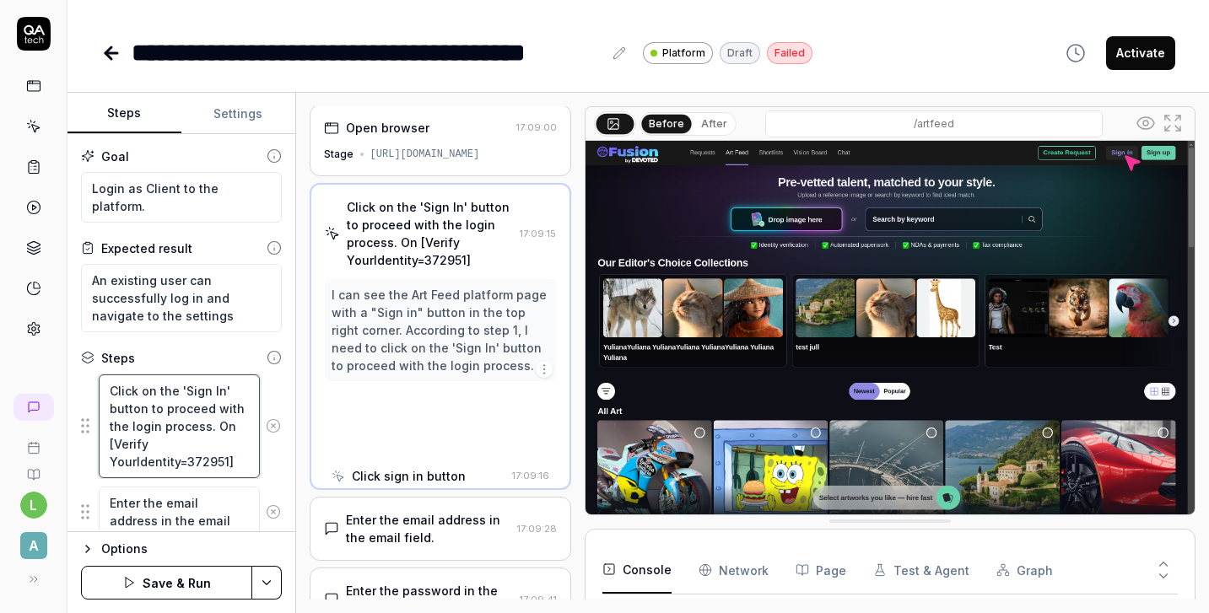
scroll to position [0, 0]
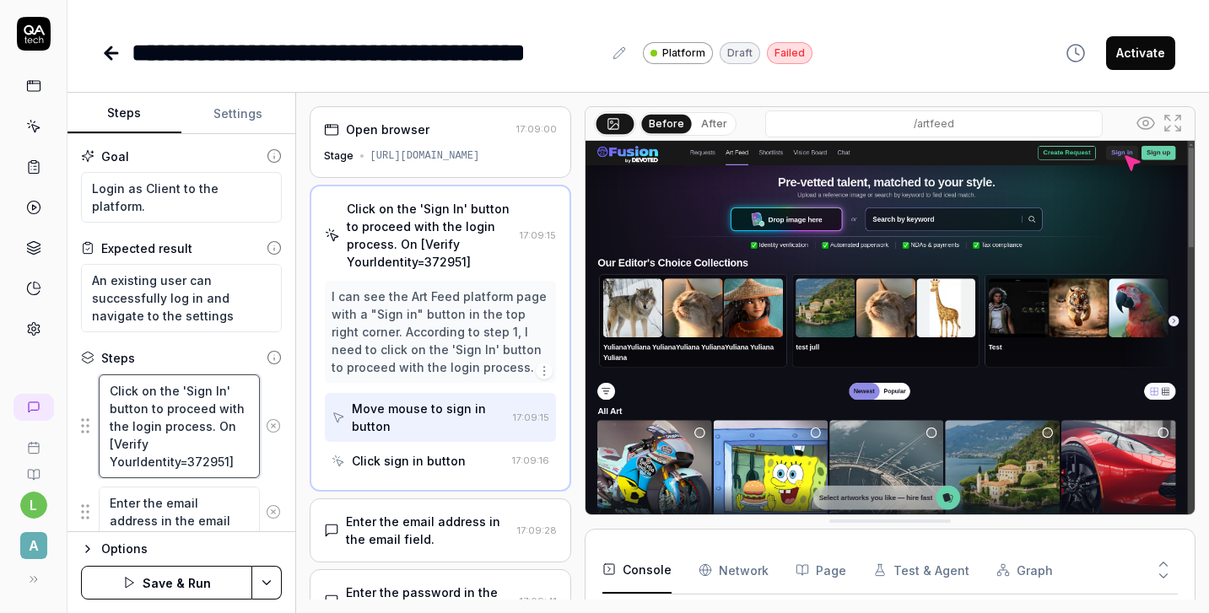
drag, startPoint x: 233, startPoint y: 461, endPoint x: 212, endPoint y: 430, distance: 37.7
click at [212, 430] on textarea "Click on the 'Sign In' button to proceed with the login process. On [Verify You…" at bounding box center [179, 427] width 161 height 104
type textarea "*"
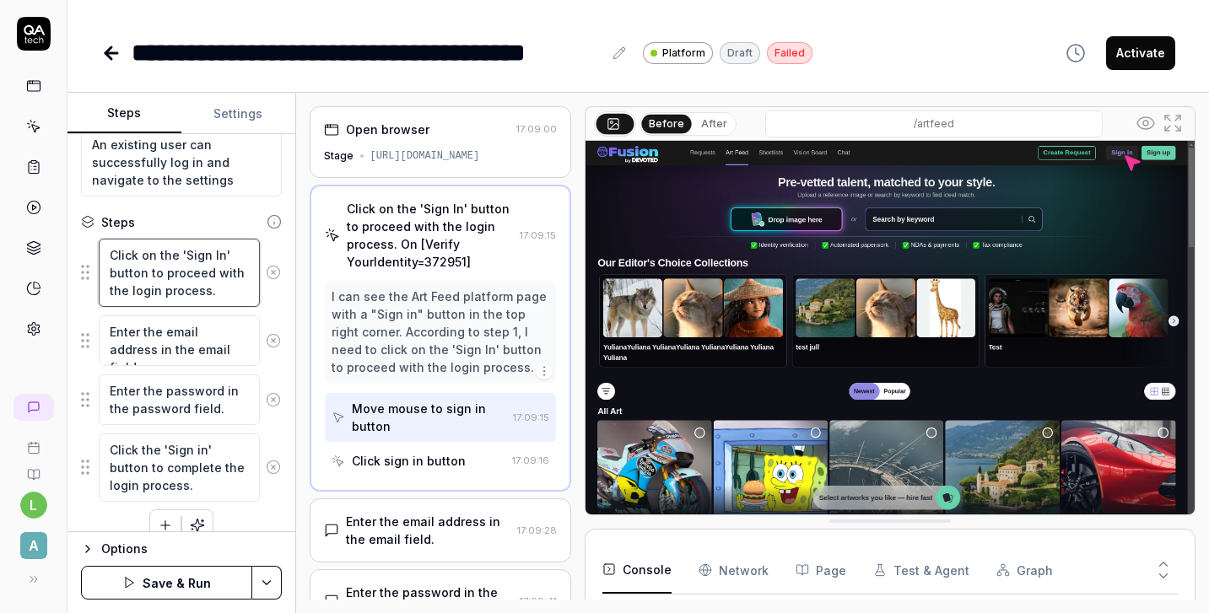
scroll to position [138, 0]
type textarea "Click on the 'Sign In' button to proceed with the login process."
click at [202, 585] on button "Save & Run" at bounding box center [166, 583] width 171 height 34
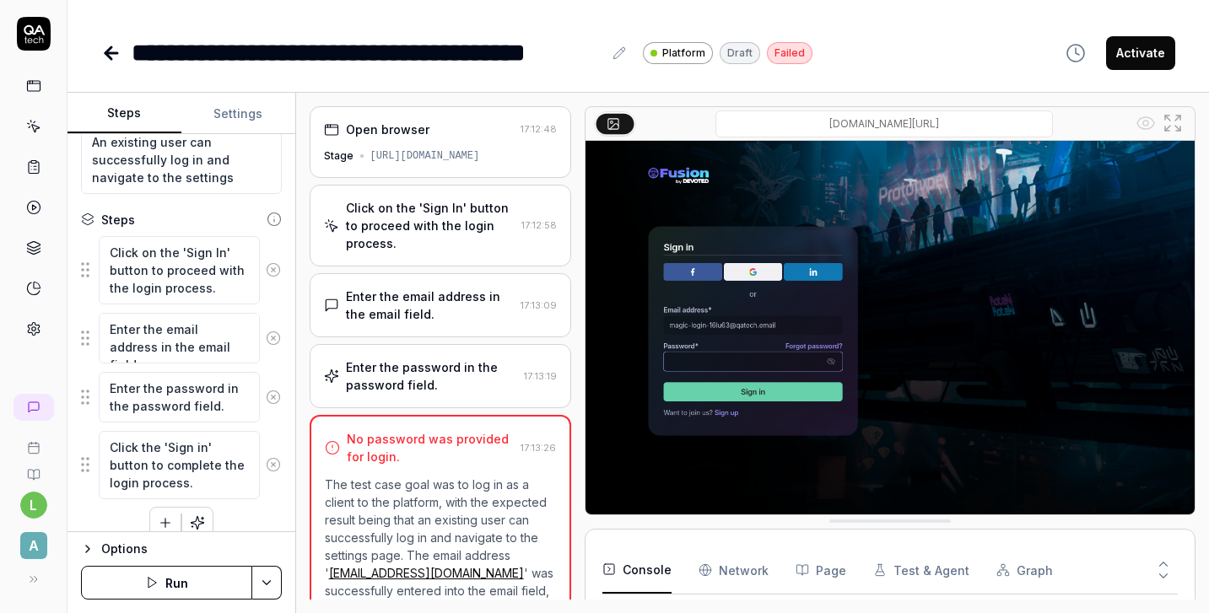
scroll to position [123, 0]
type textarea "*"
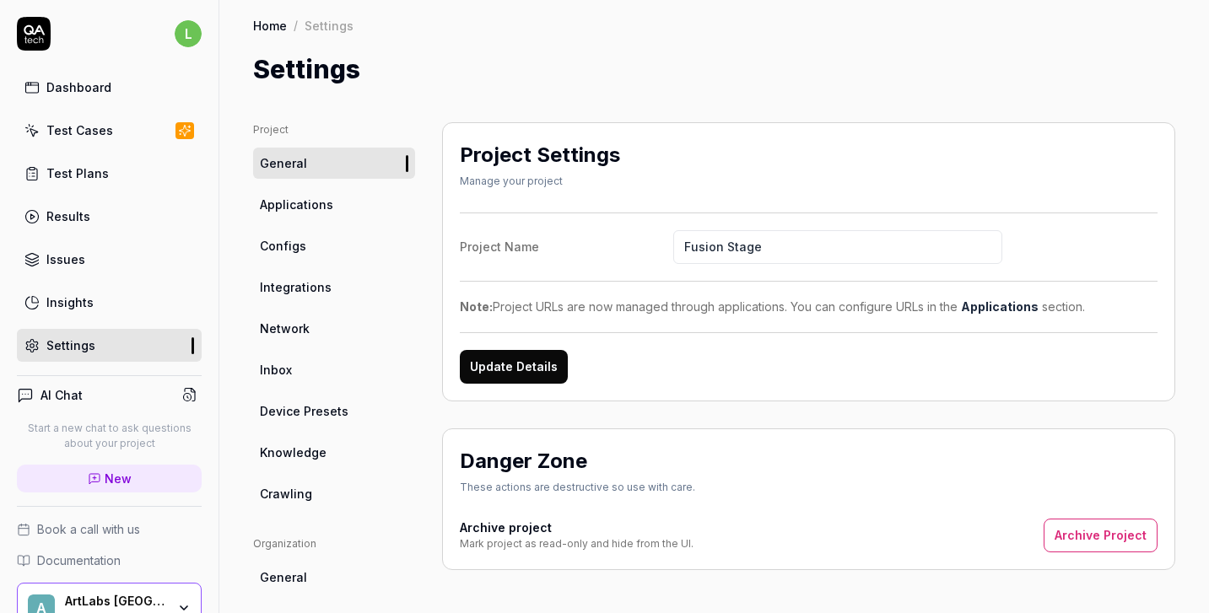
click at [328, 256] on link "Configs" at bounding box center [334, 245] width 162 height 31
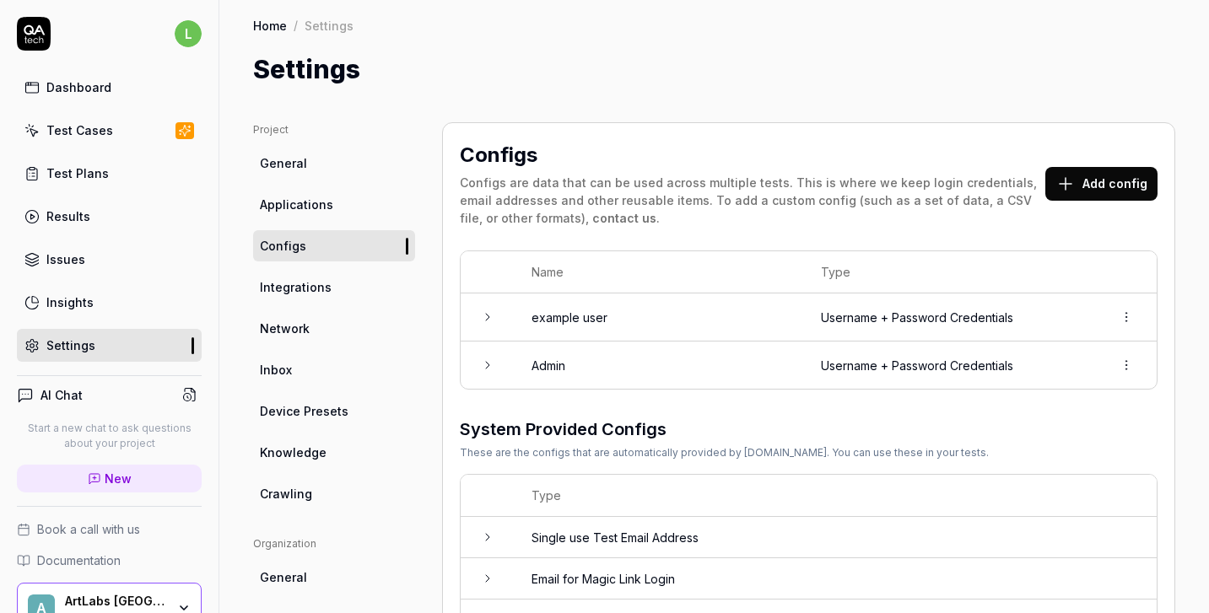
click at [606, 316] on td "example user" at bounding box center [659, 318] width 289 height 48
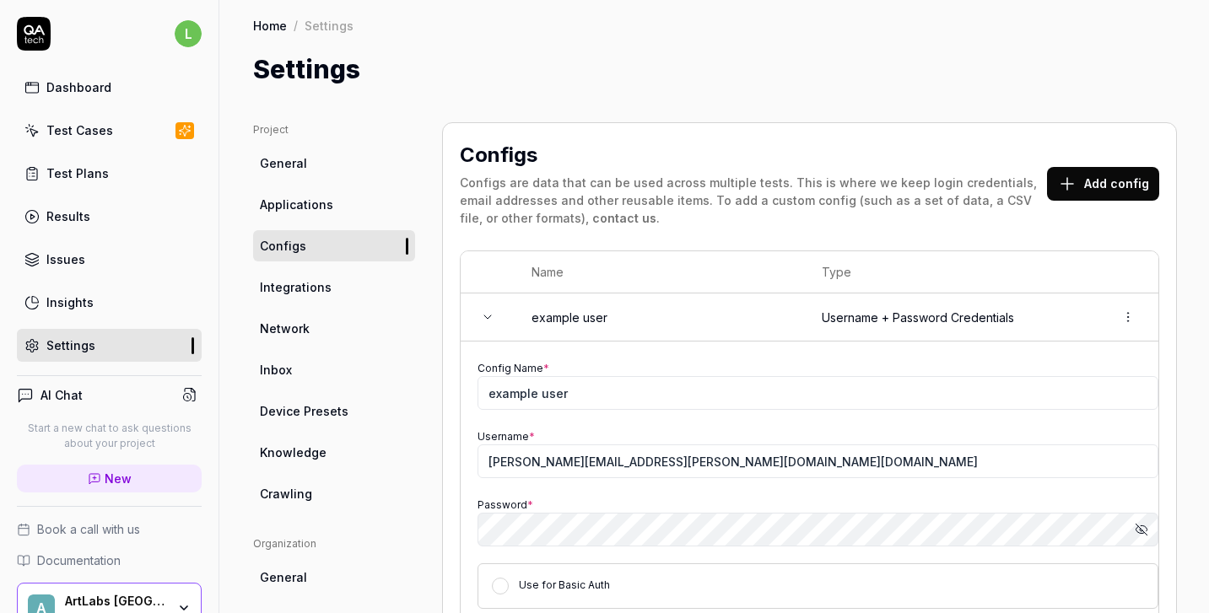
click at [606, 316] on td "example user" at bounding box center [660, 318] width 290 height 48
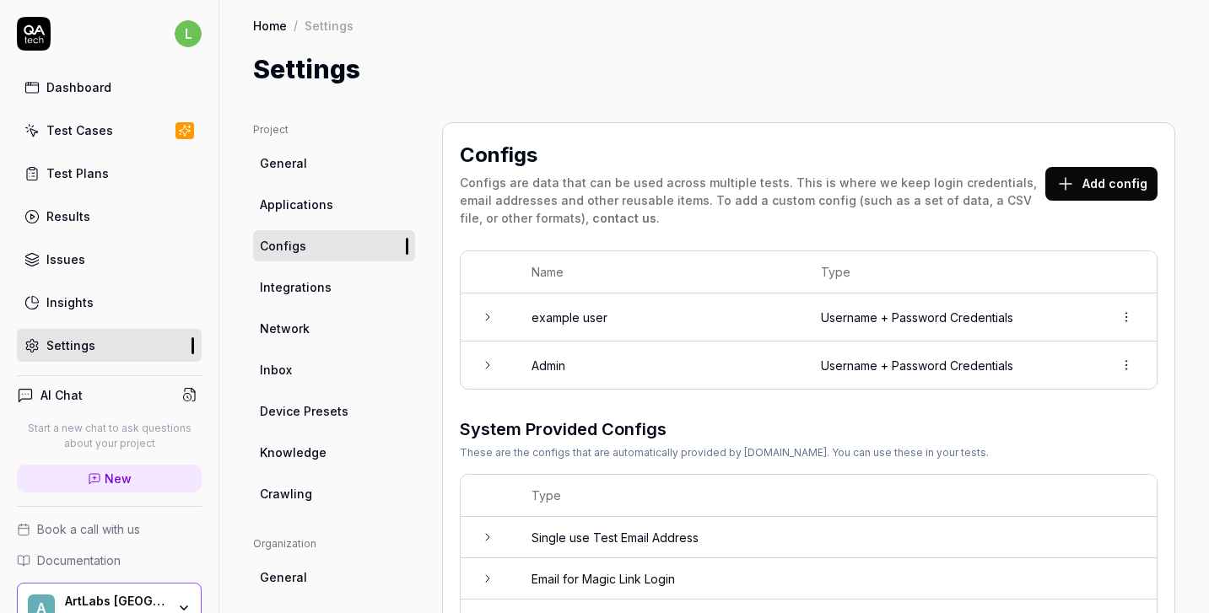
click at [595, 359] on td "Admin" at bounding box center [659, 365] width 289 height 47
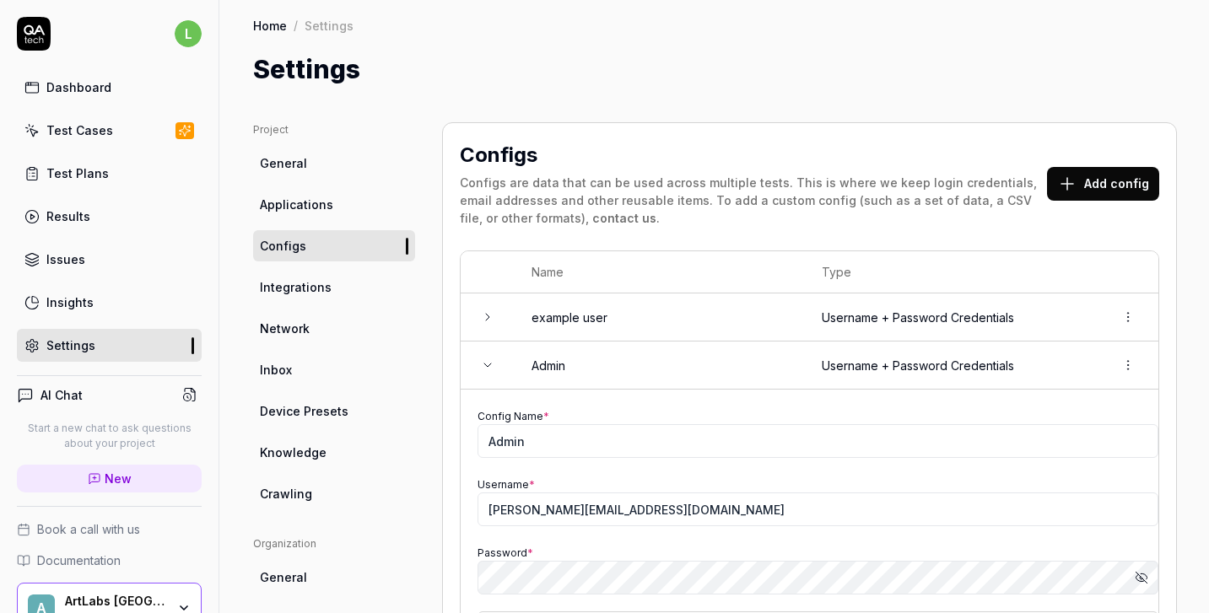
click at [595, 359] on td "Admin" at bounding box center [660, 366] width 290 height 48
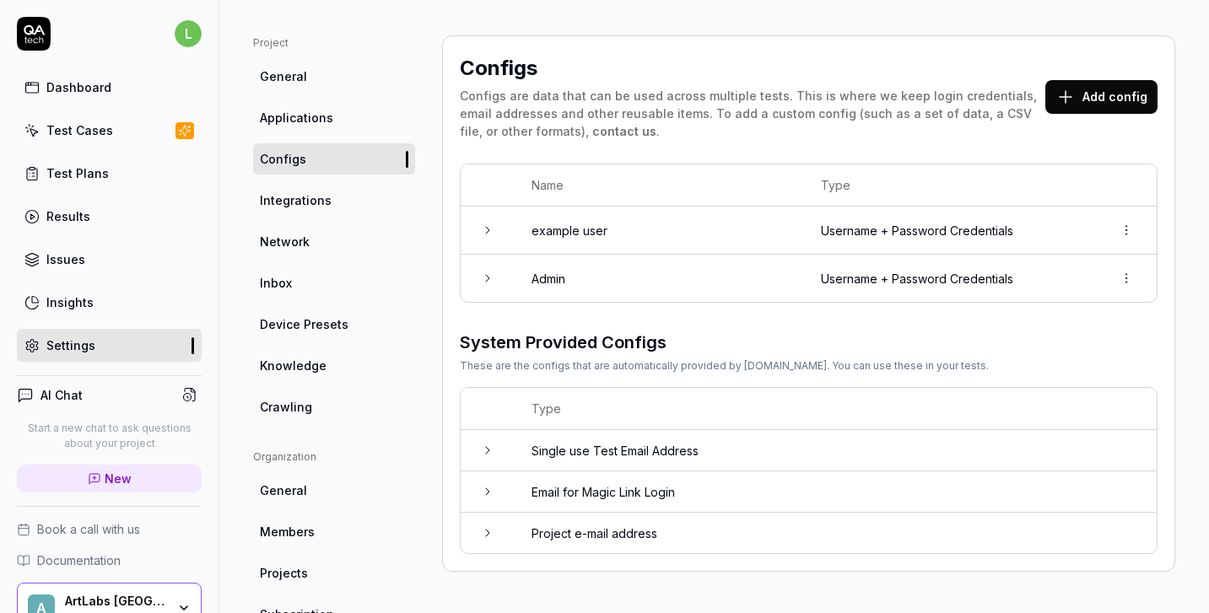
scroll to position [111, 0]
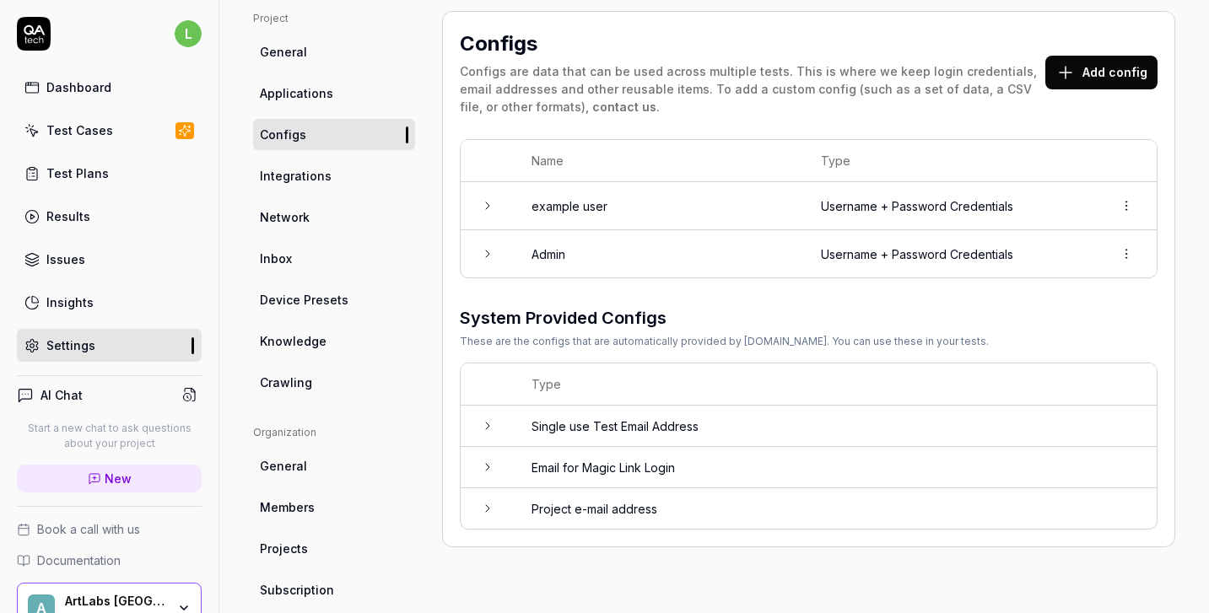
click at [577, 257] on td "Admin" at bounding box center [659, 253] width 289 height 47
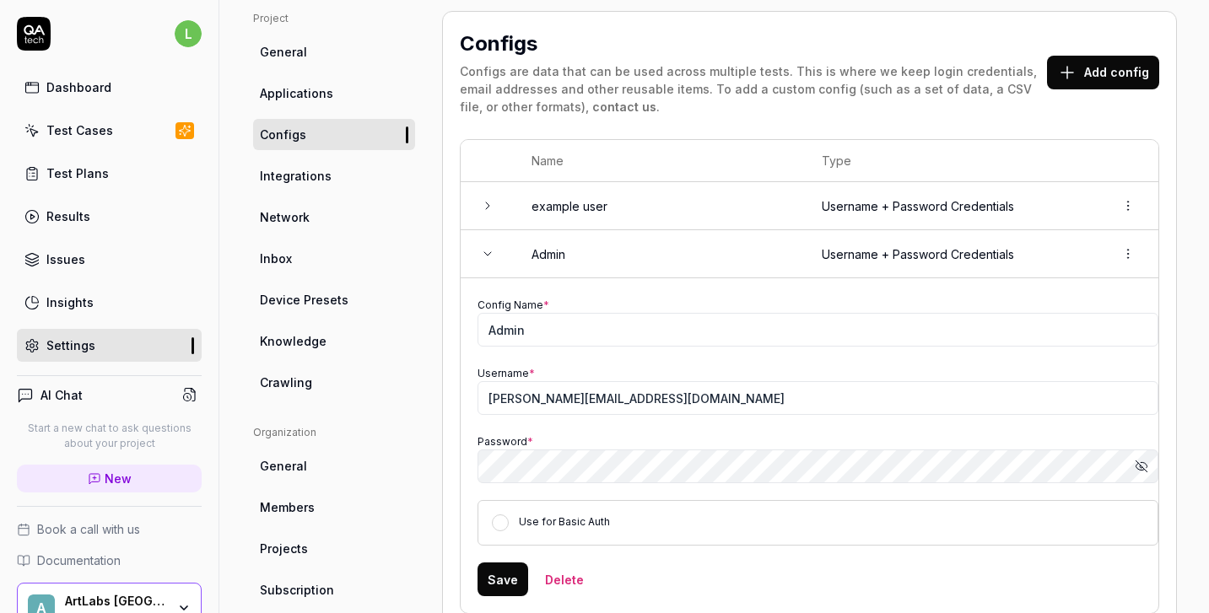
click at [577, 257] on td "Admin" at bounding box center [660, 254] width 290 height 48
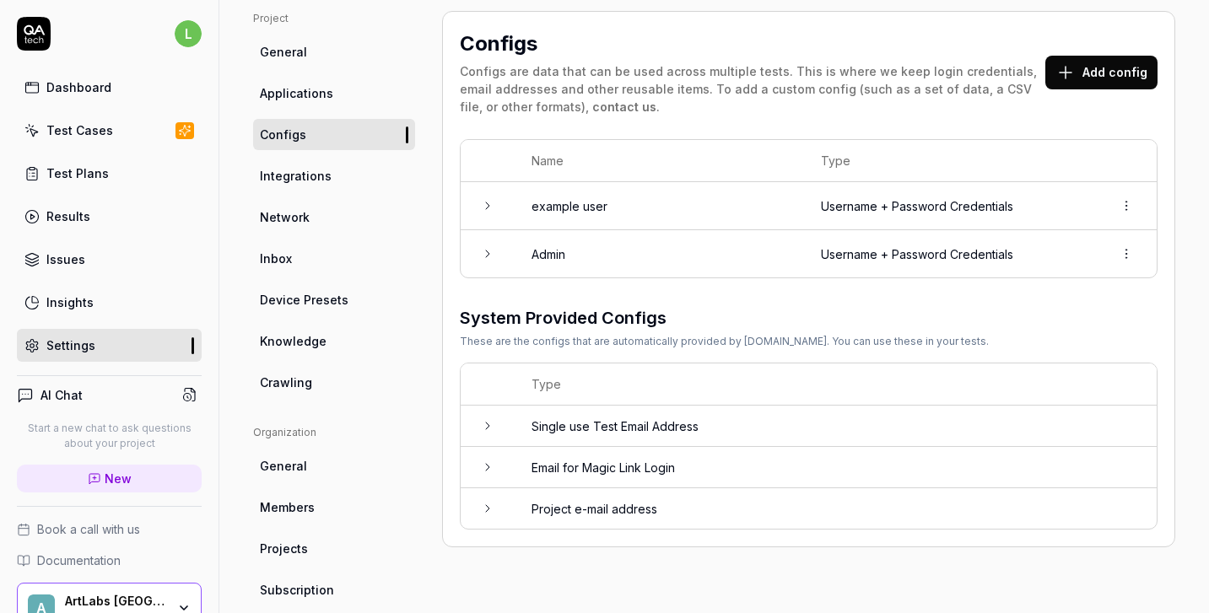
click at [585, 208] on td "example user" at bounding box center [659, 206] width 289 height 48
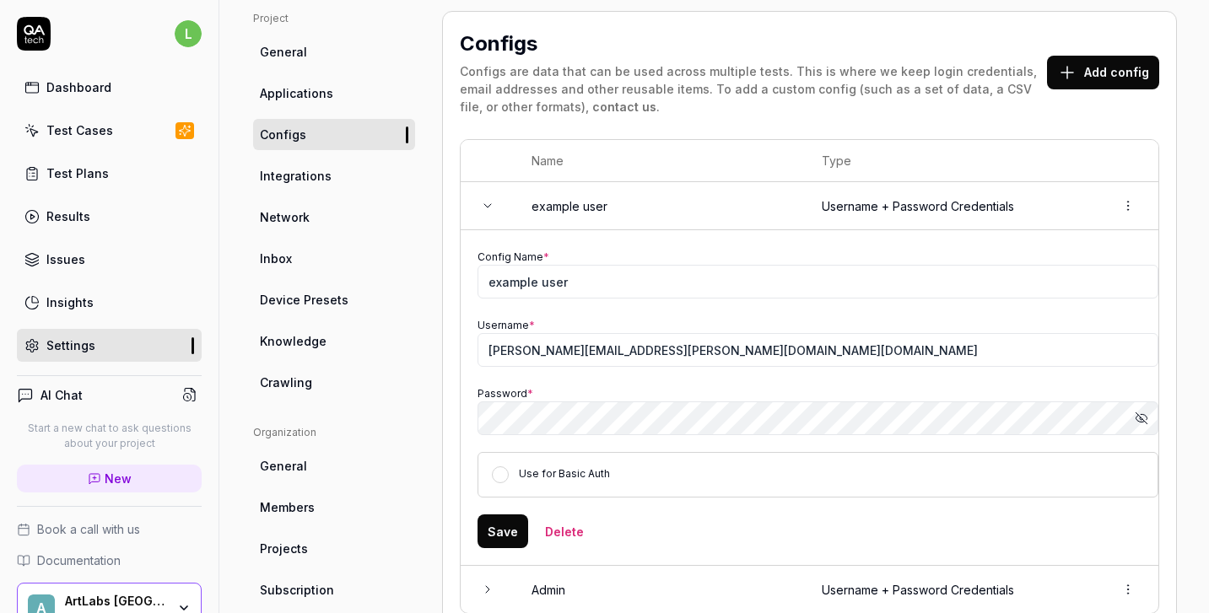
click at [586, 208] on td "example user" at bounding box center [660, 206] width 290 height 48
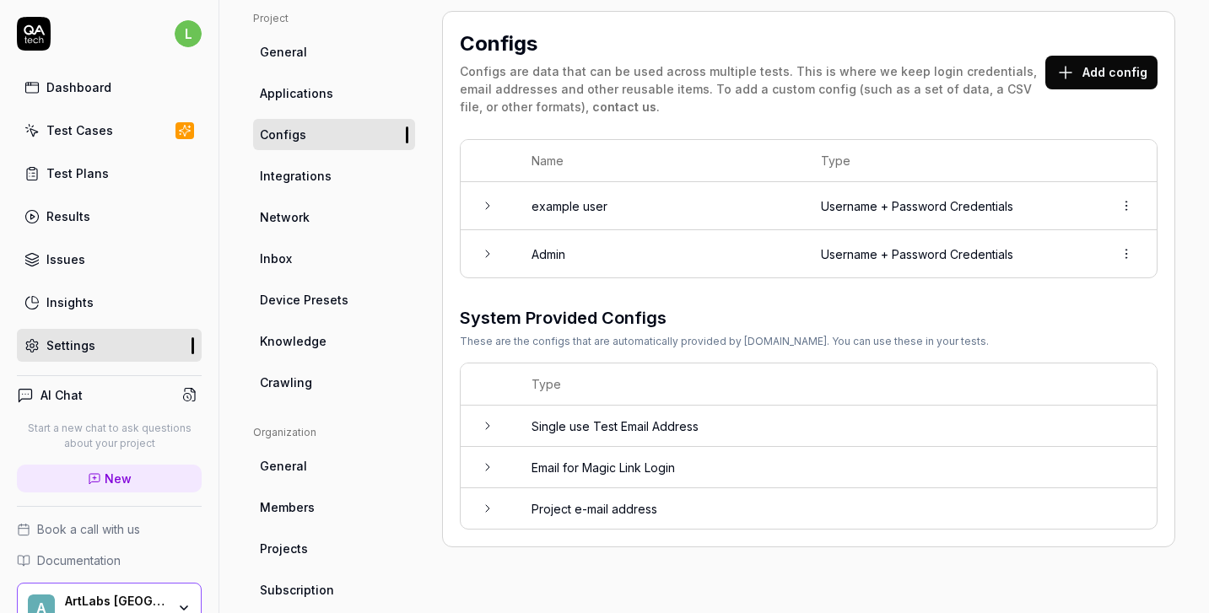
click at [626, 429] on td "Single use Test Email Address" at bounding box center [836, 426] width 642 height 41
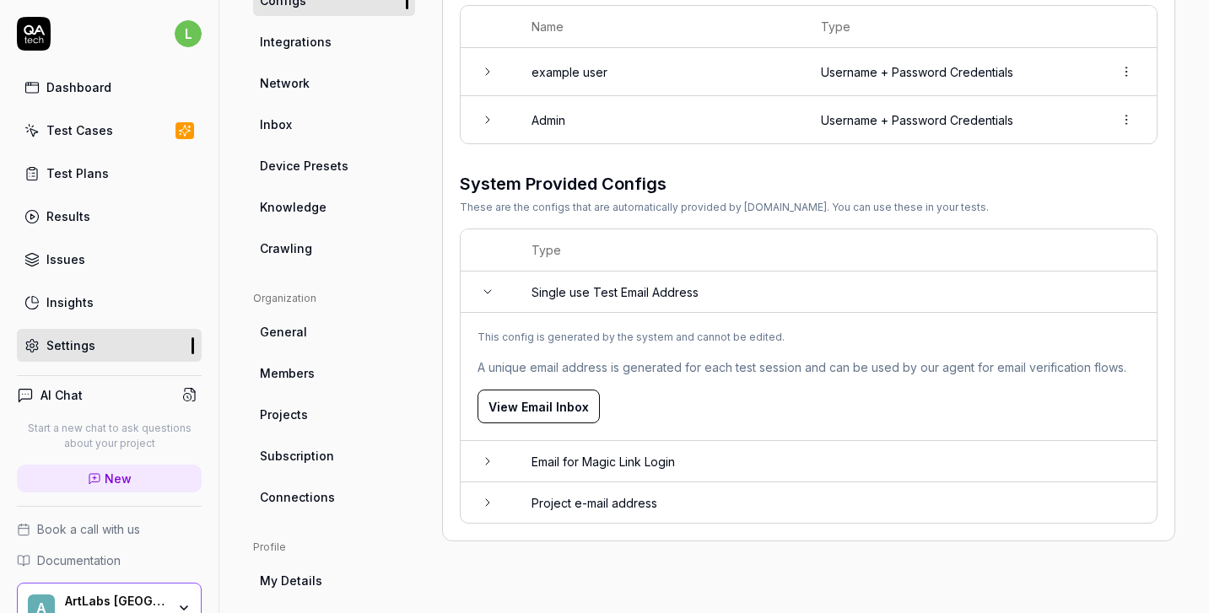
scroll to position [247, 0]
click at [634, 460] on td "Email for Magic Link Login" at bounding box center [836, 460] width 642 height 41
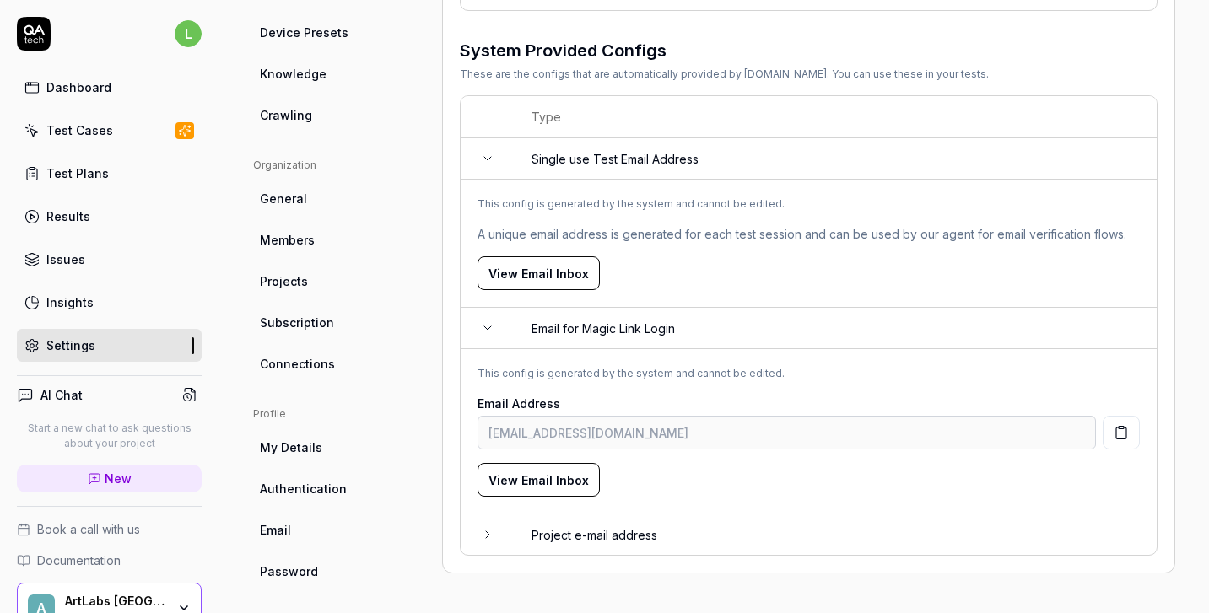
scroll to position [385, 0]
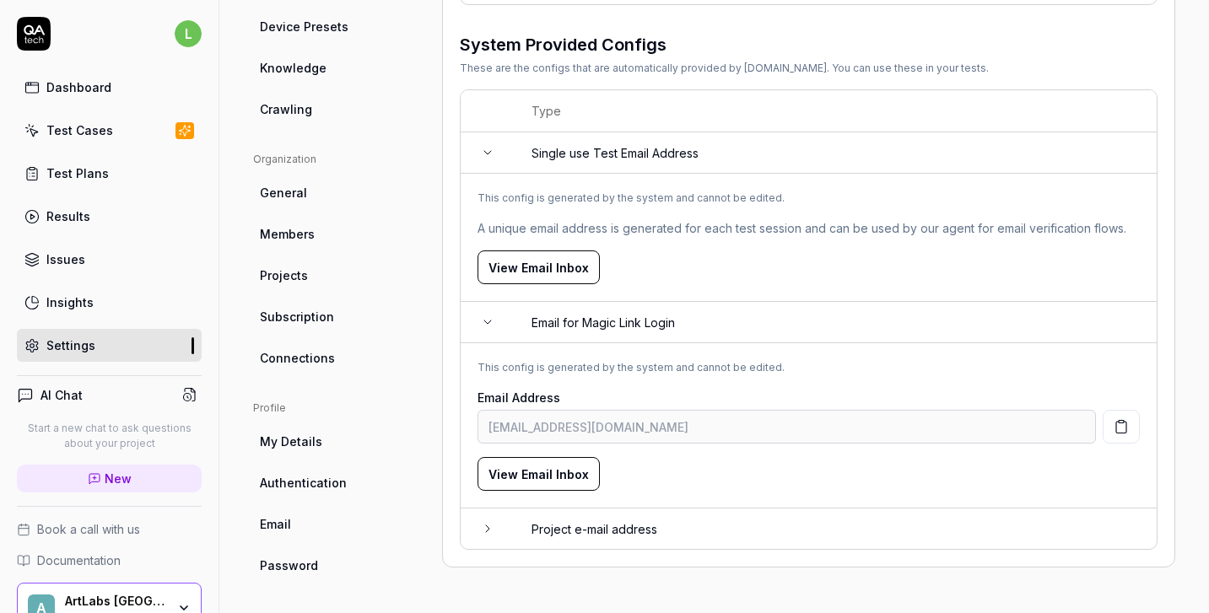
click at [639, 544] on div "Type Single use Test Email Address This config is generated by the system and c…" at bounding box center [809, 319] width 698 height 461
click at [629, 534] on td "Project e-mail address" at bounding box center [836, 529] width 642 height 40
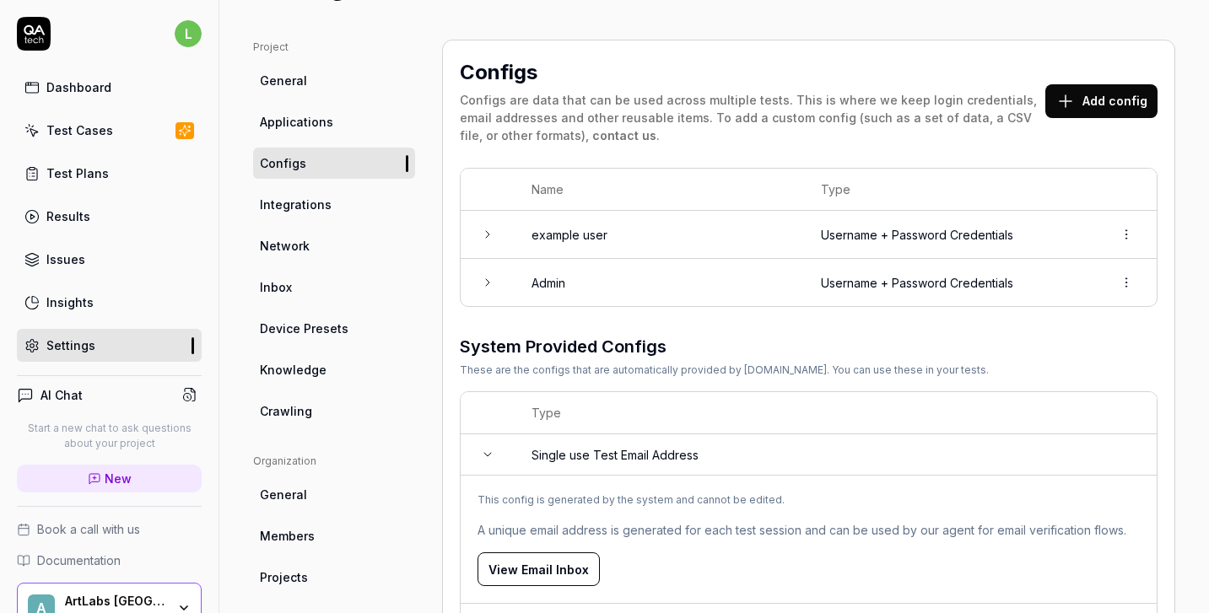
scroll to position [0, 0]
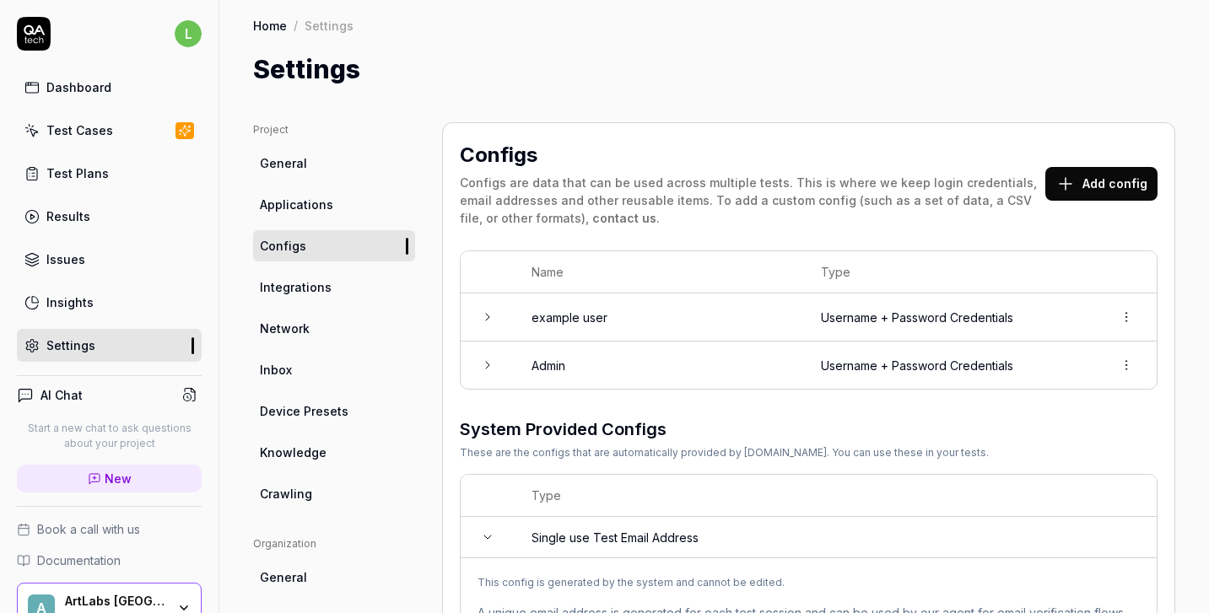
click at [363, 233] on link "Configs" at bounding box center [334, 245] width 162 height 31
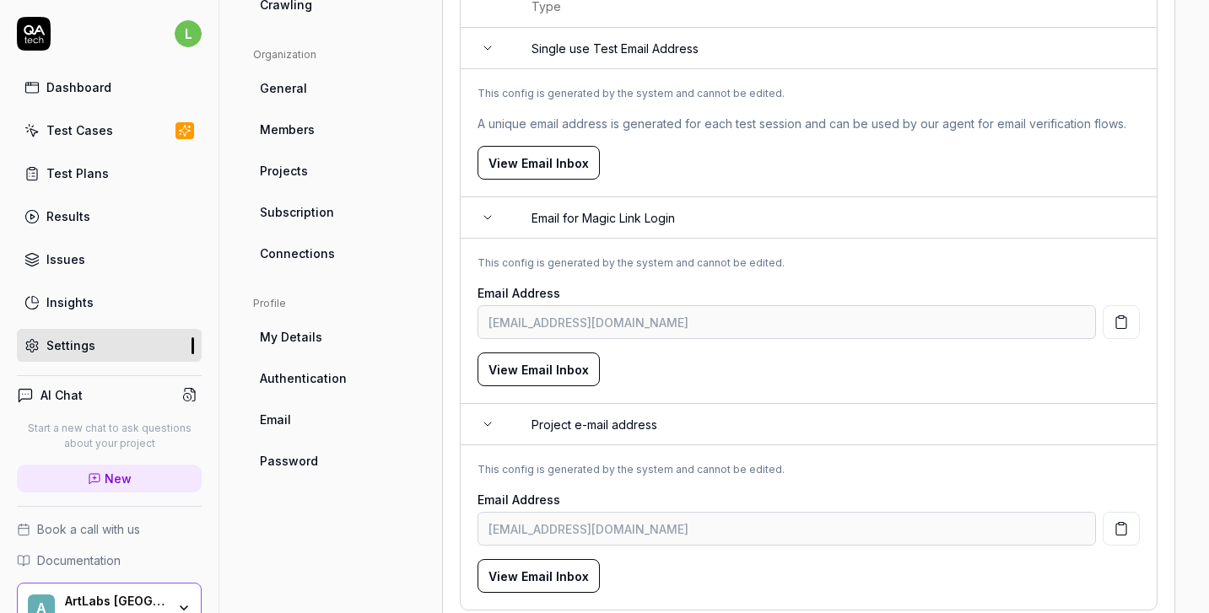
scroll to position [532, 0]
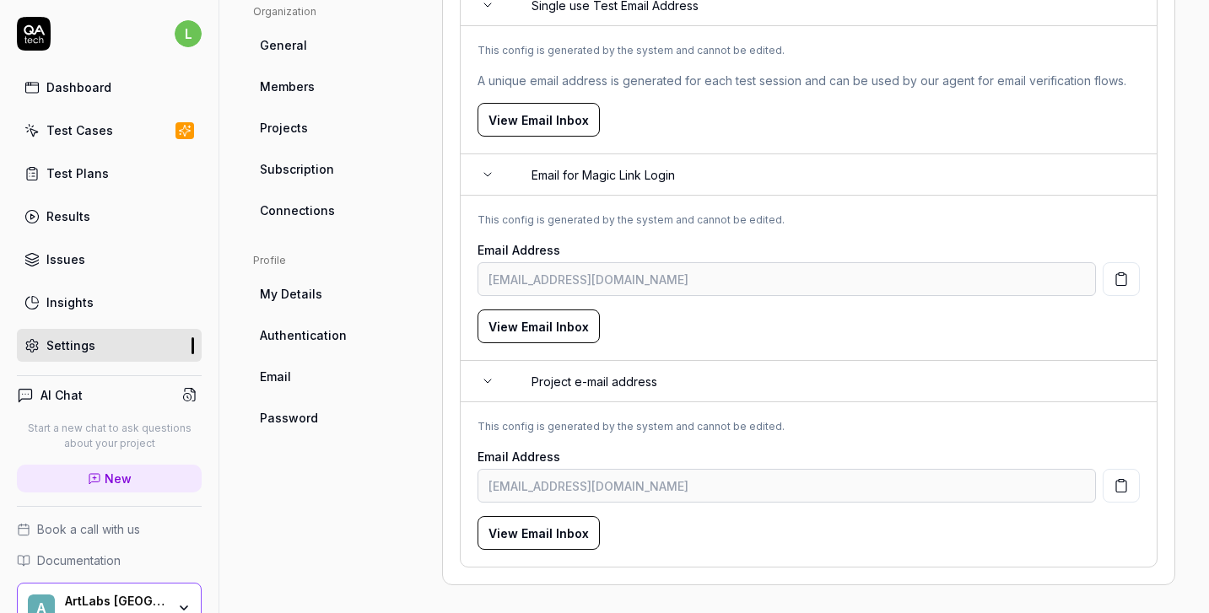
click at [554, 323] on button "View Email Inbox" at bounding box center [538, 327] width 122 height 34
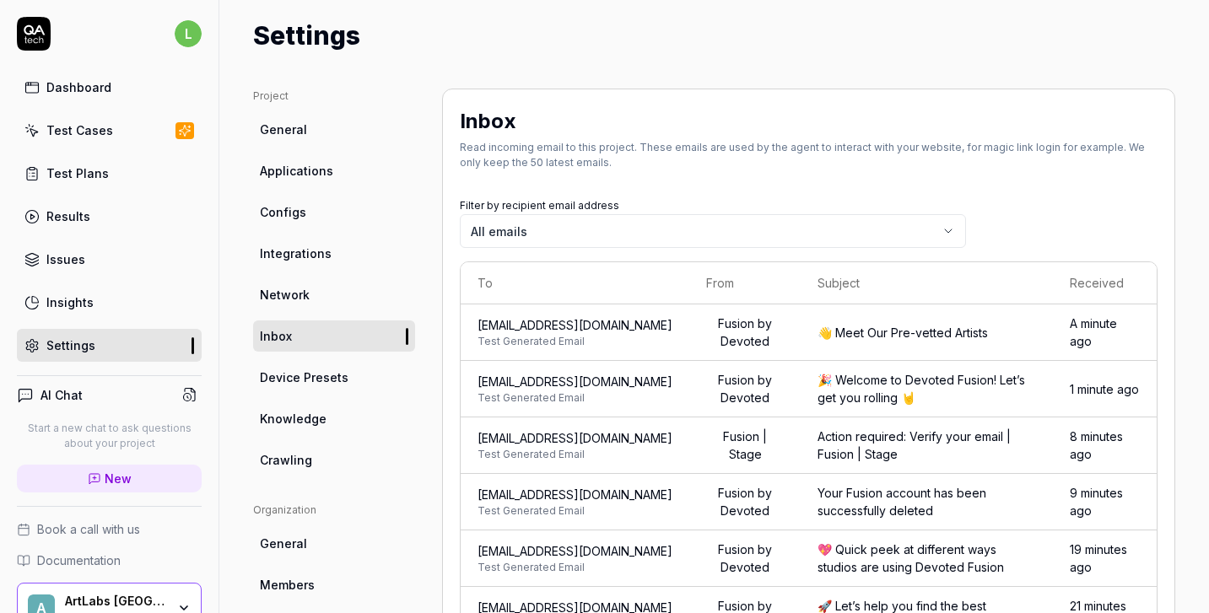
scroll to position [30, 0]
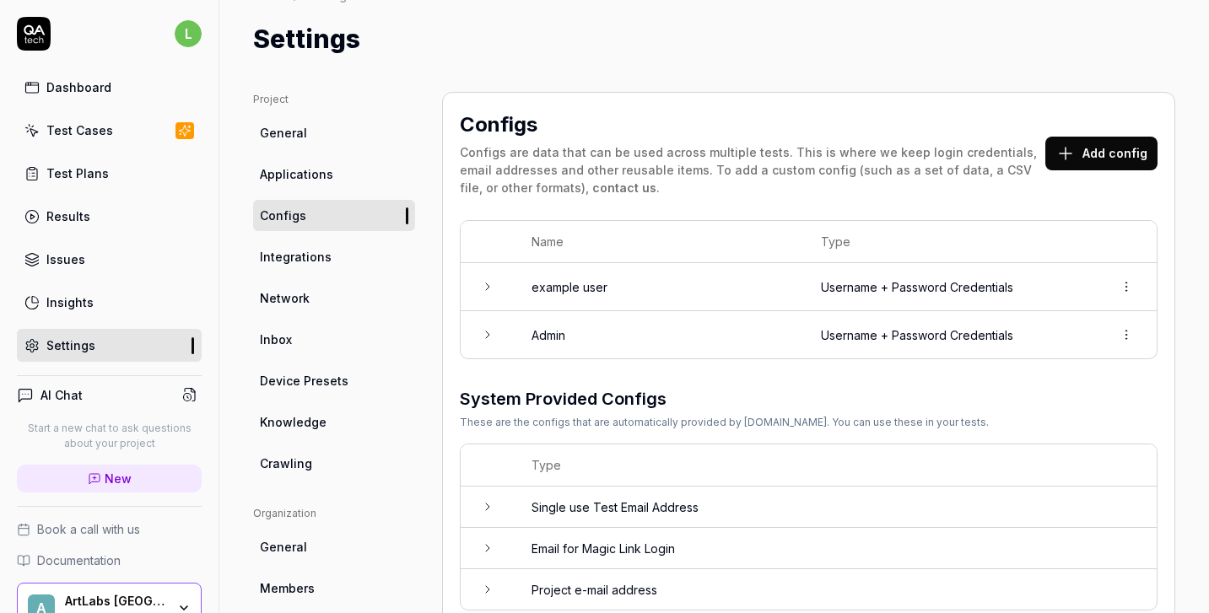
click at [494, 336] on td at bounding box center [488, 334] width 54 height 47
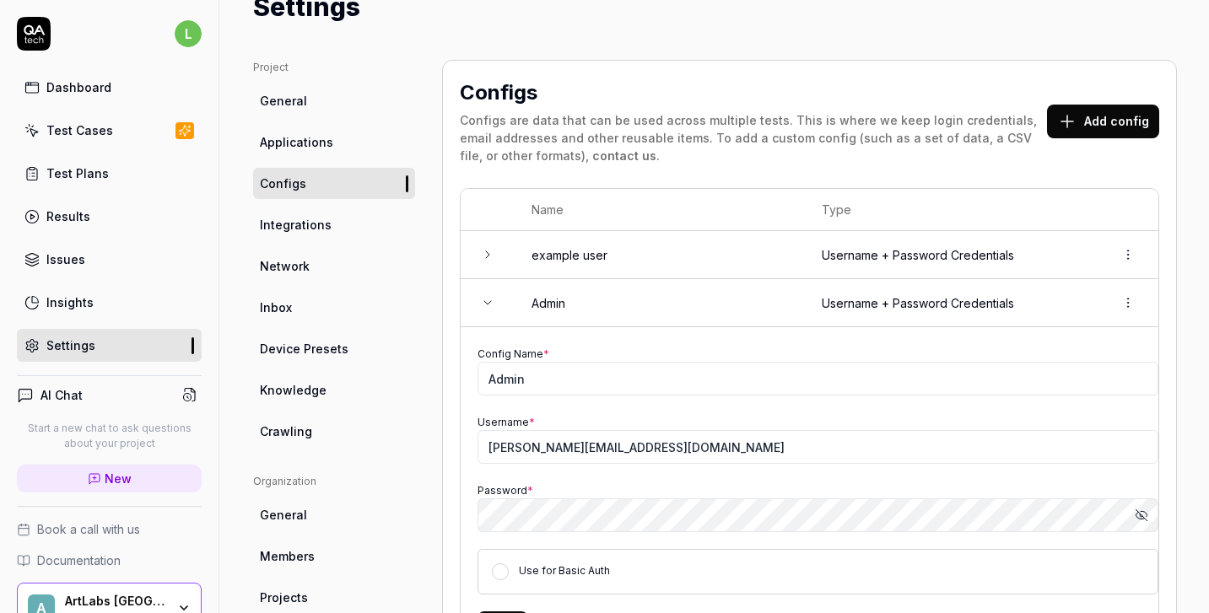
scroll to position [75, 0]
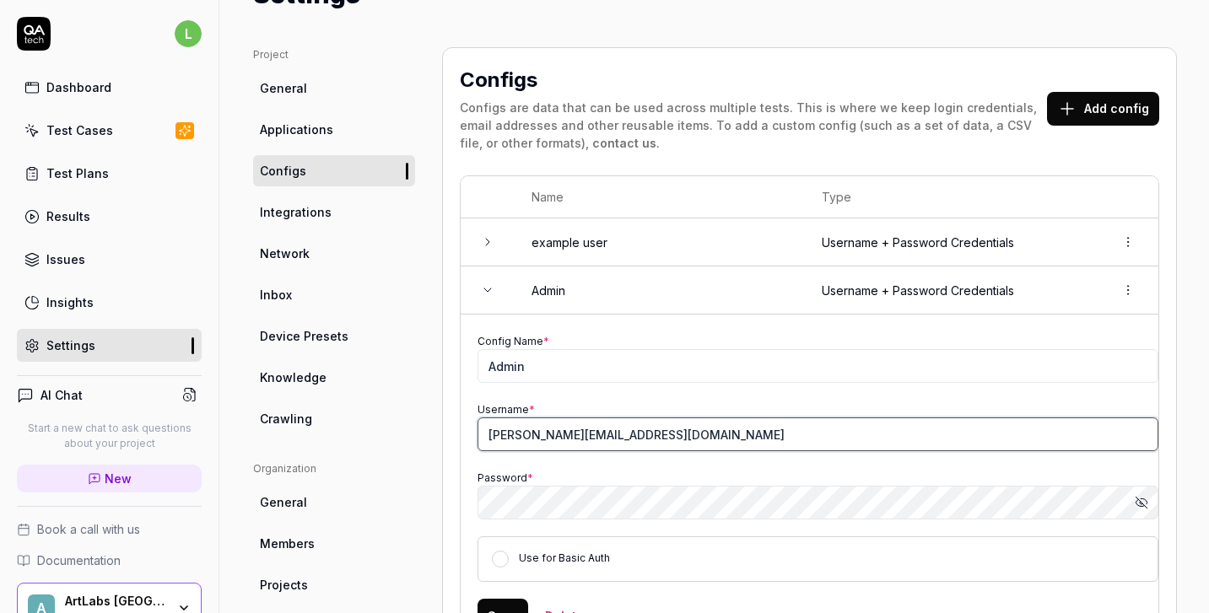
drag, startPoint x: 740, startPoint y: 432, endPoint x: 467, endPoint y: 433, distance: 272.5
click at [467, 433] on td "Config Name * Admin Username * y.ivashchenko+aqa@artlabseurope.com Password * S…" at bounding box center [810, 482] width 698 height 335
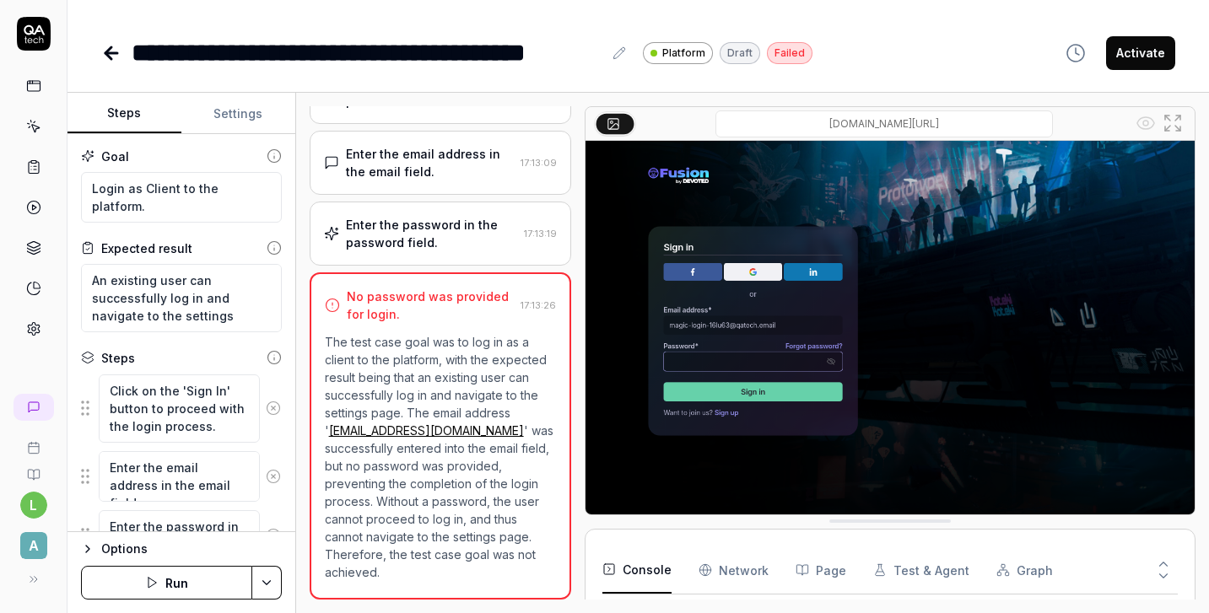
scroll to position [123, 0]
click at [114, 56] on icon at bounding box center [111, 53] width 20 height 20
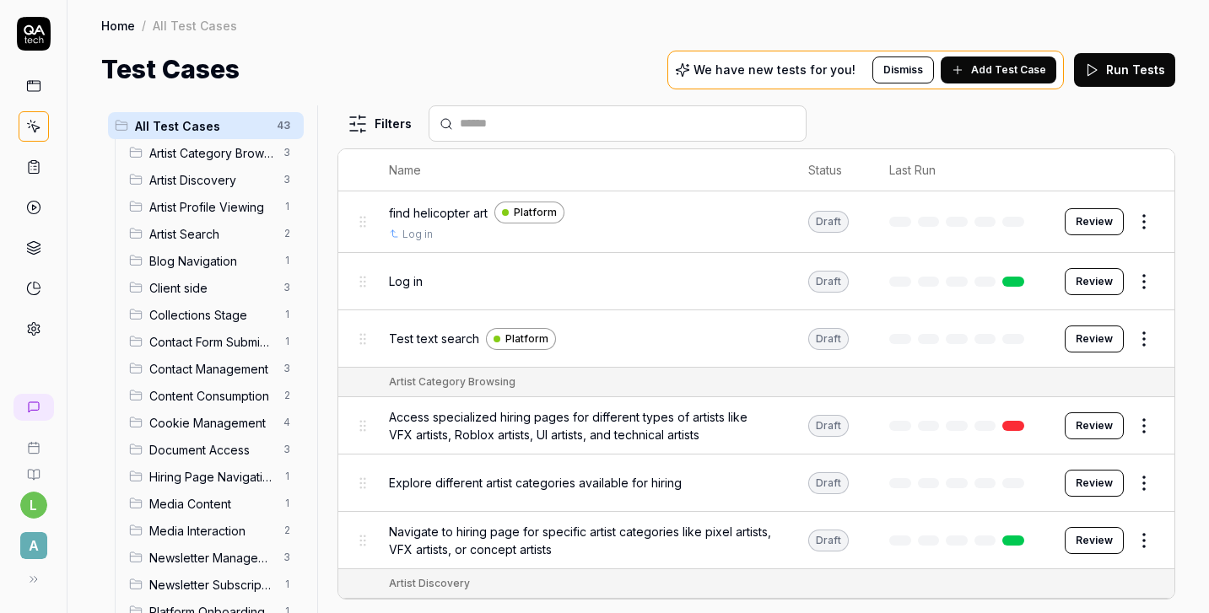
click at [214, 295] on span "Client side" at bounding box center [211, 288] width 124 height 18
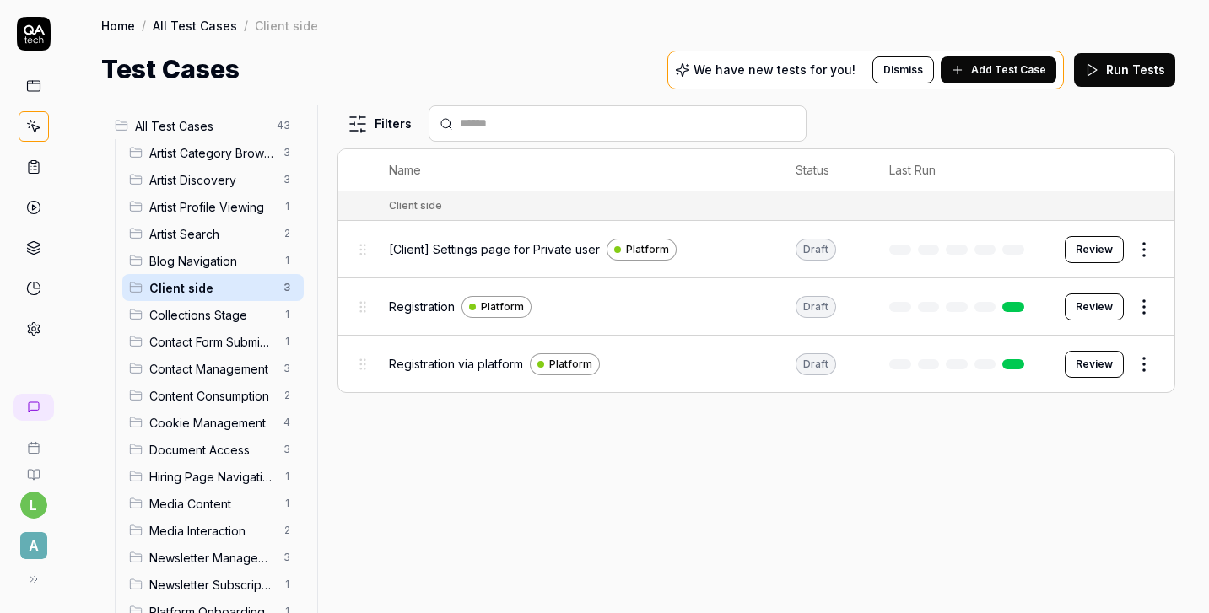
click at [402, 300] on span "Registration" at bounding box center [422, 307] width 66 height 18
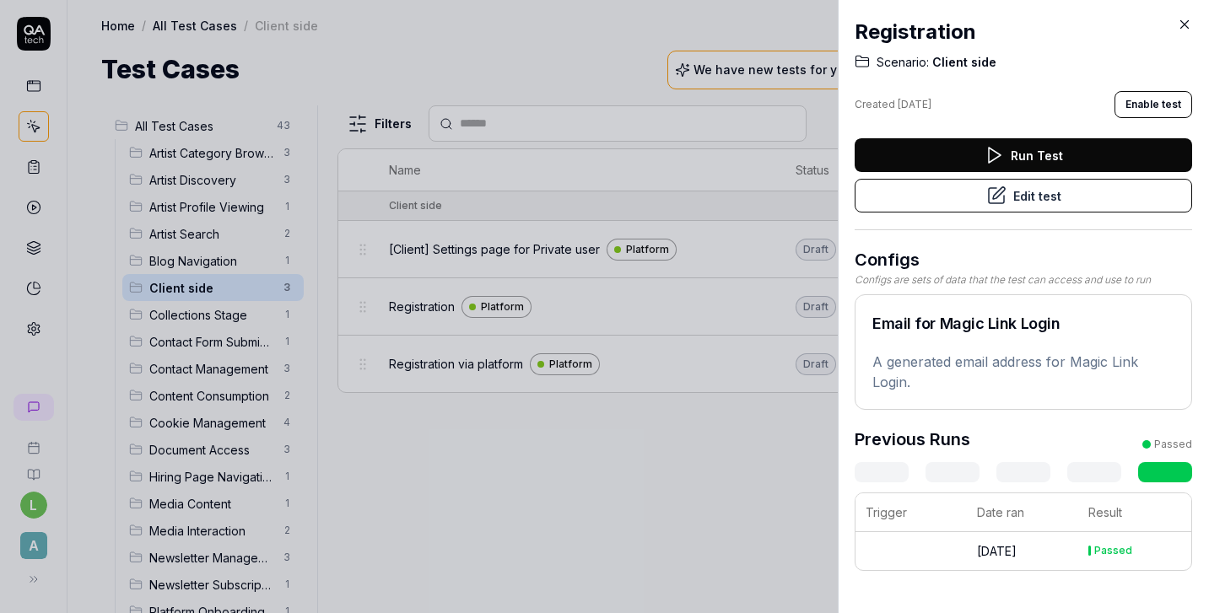
click at [954, 187] on button "Edit test" at bounding box center [1023, 196] width 337 height 34
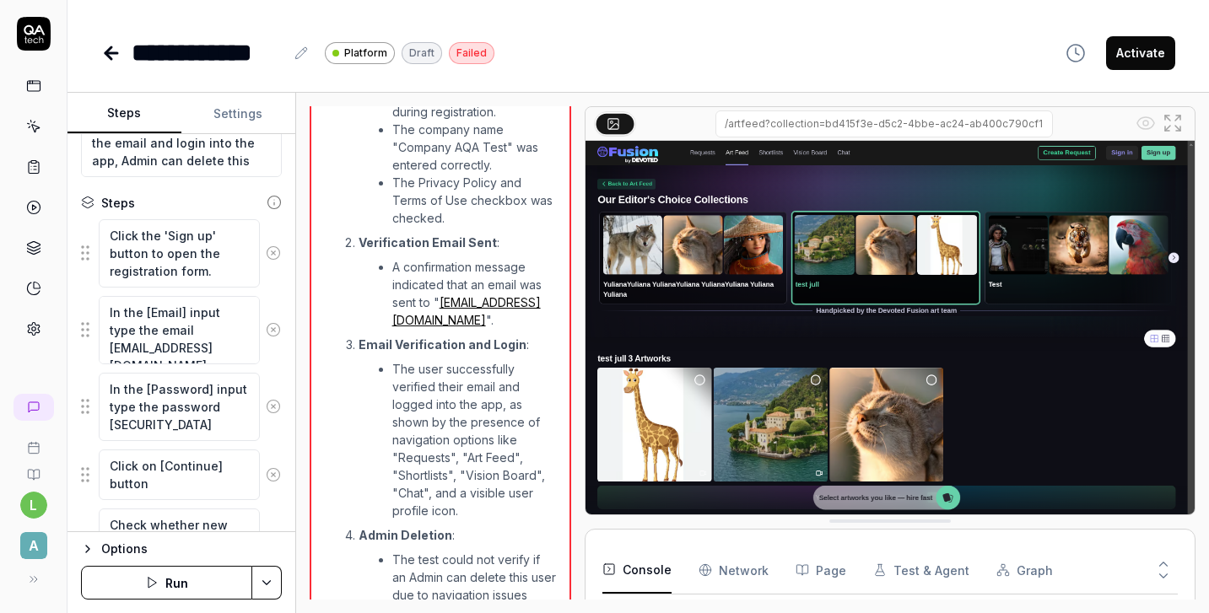
scroll to position [1492, 0]
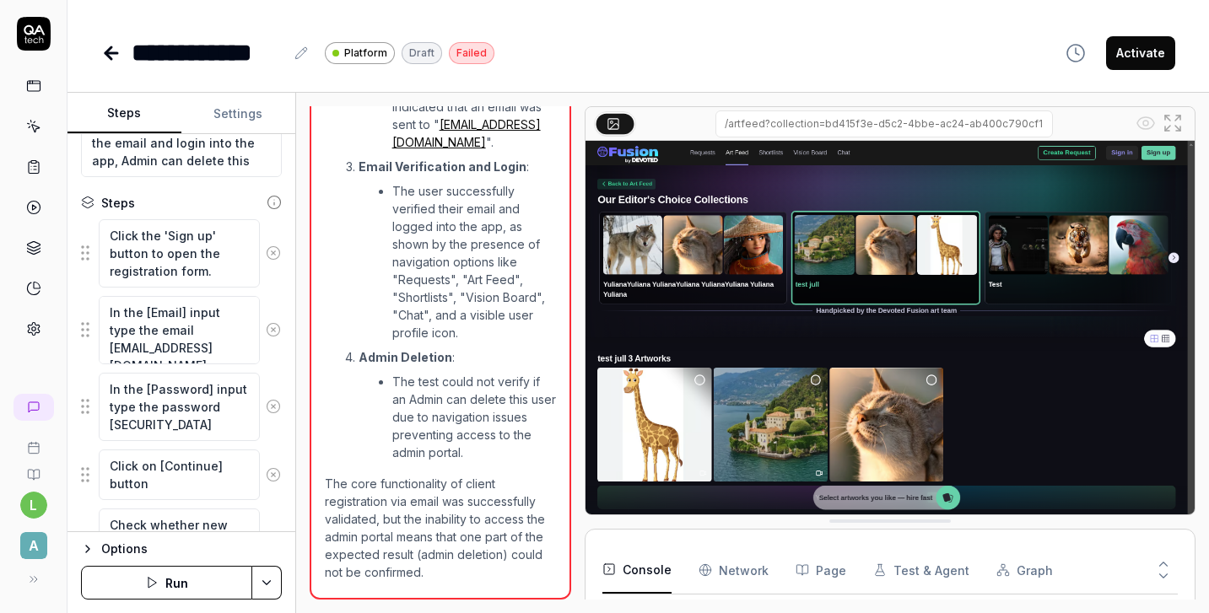
click at [110, 53] on icon at bounding box center [111, 53] width 12 height 0
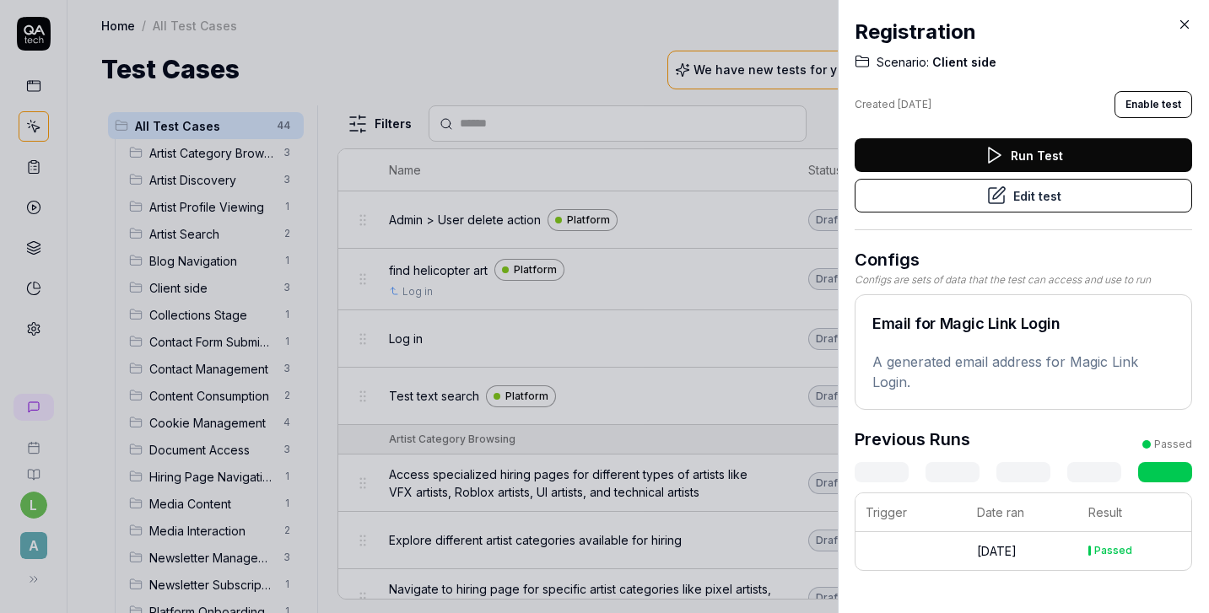
click at [1193, 19] on div "Registration Scenario: Client side Created Aug 26, 2025 Enable test Run Test Ed…" at bounding box center [1023, 306] width 371 height 613
click at [1184, 22] on icon at bounding box center [1184, 24] width 15 height 15
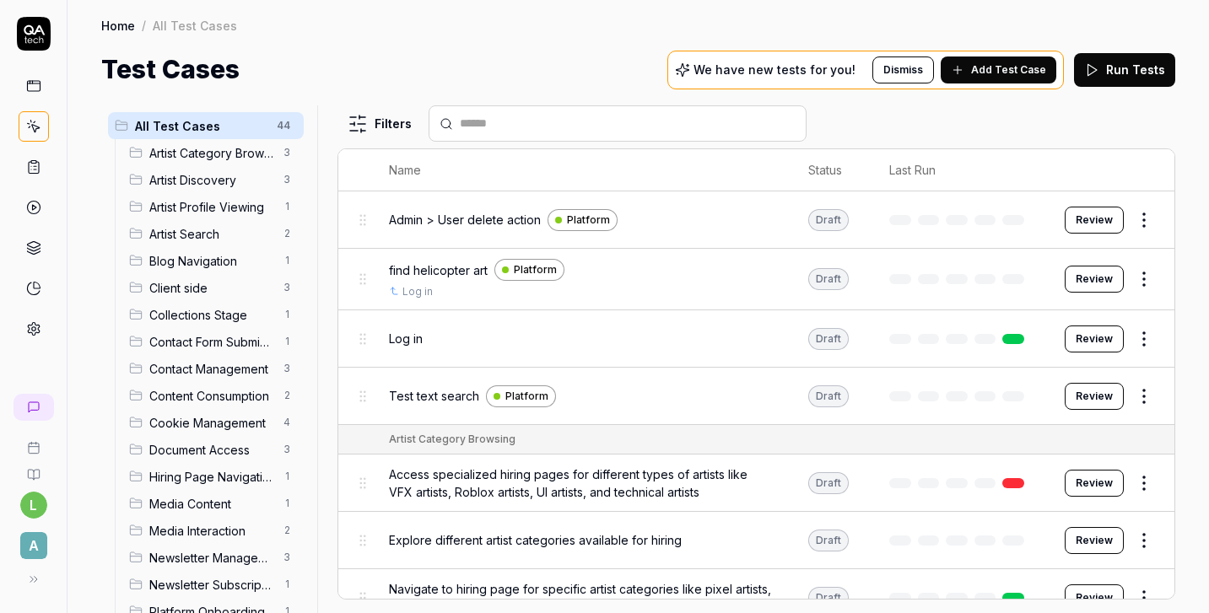
click at [213, 292] on span "Client side" at bounding box center [211, 288] width 124 height 18
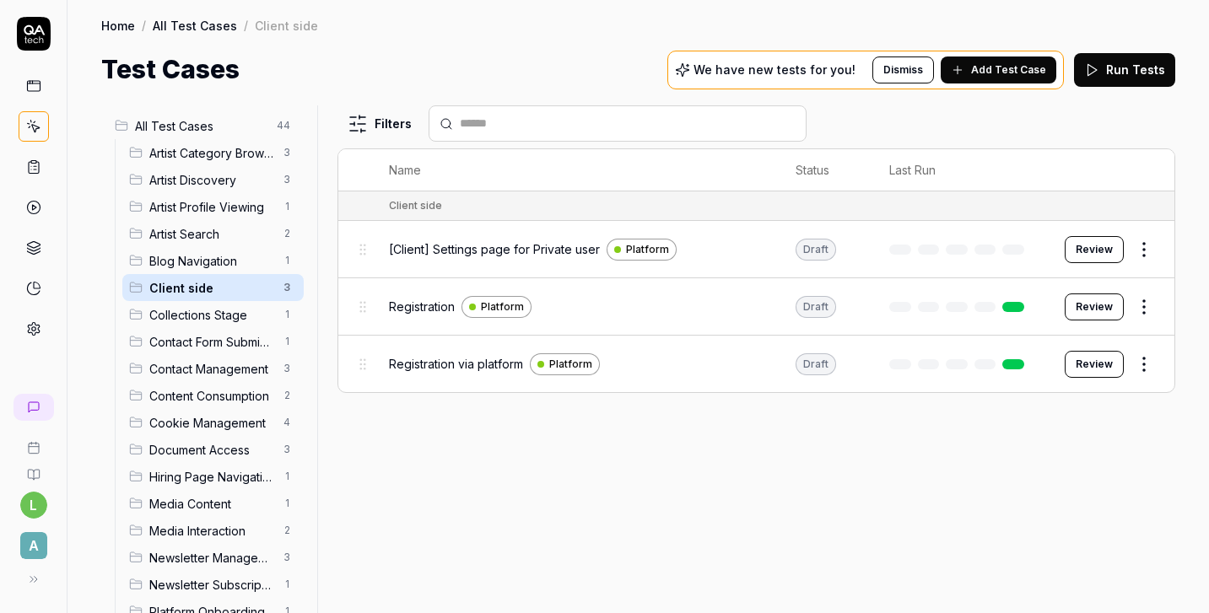
click at [426, 361] on span "Registration via platform" at bounding box center [456, 364] width 134 height 18
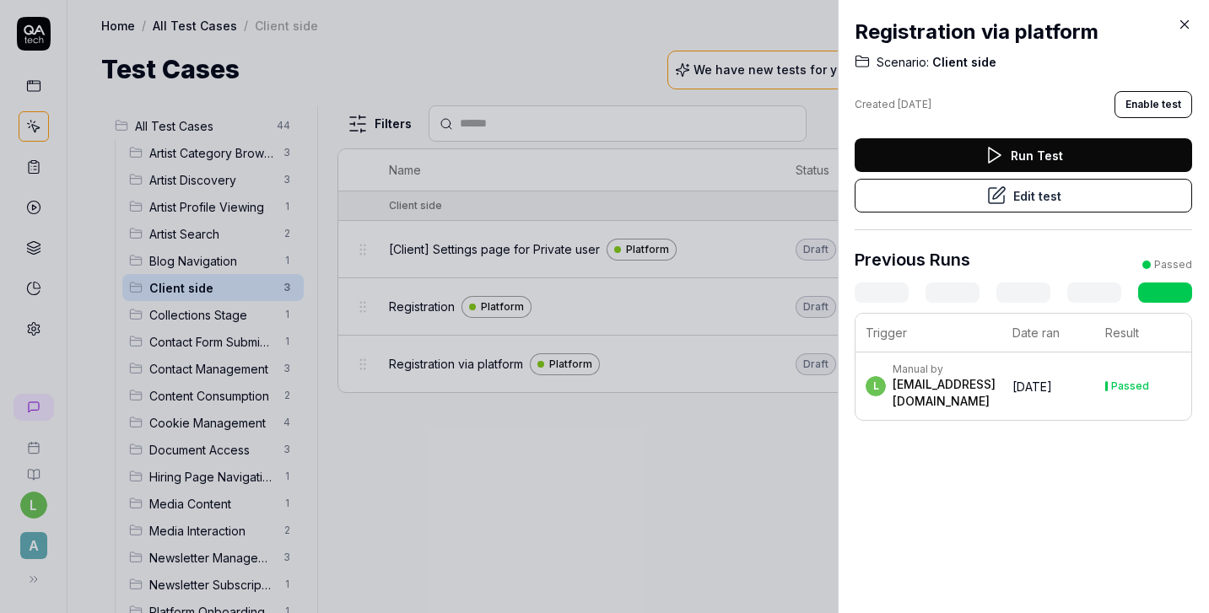
click at [944, 194] on button "Edit test" at bounding box center [1023, 196] width 337 height 34
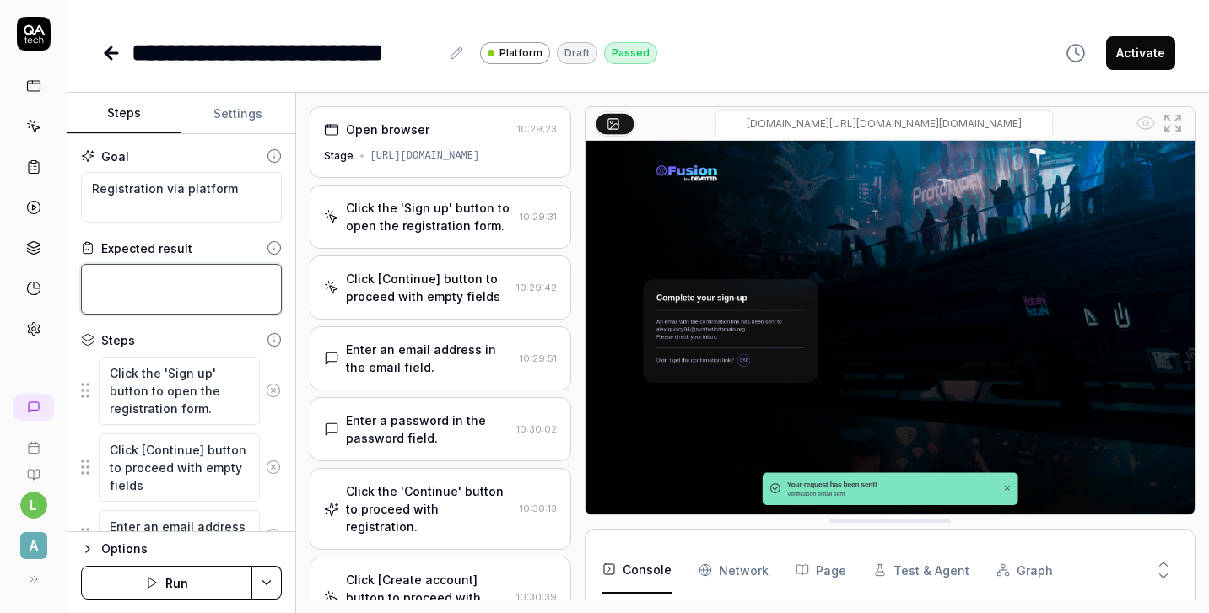
click at [178, 283] on textarea at bounding box center [181, 289] width 201 height 51
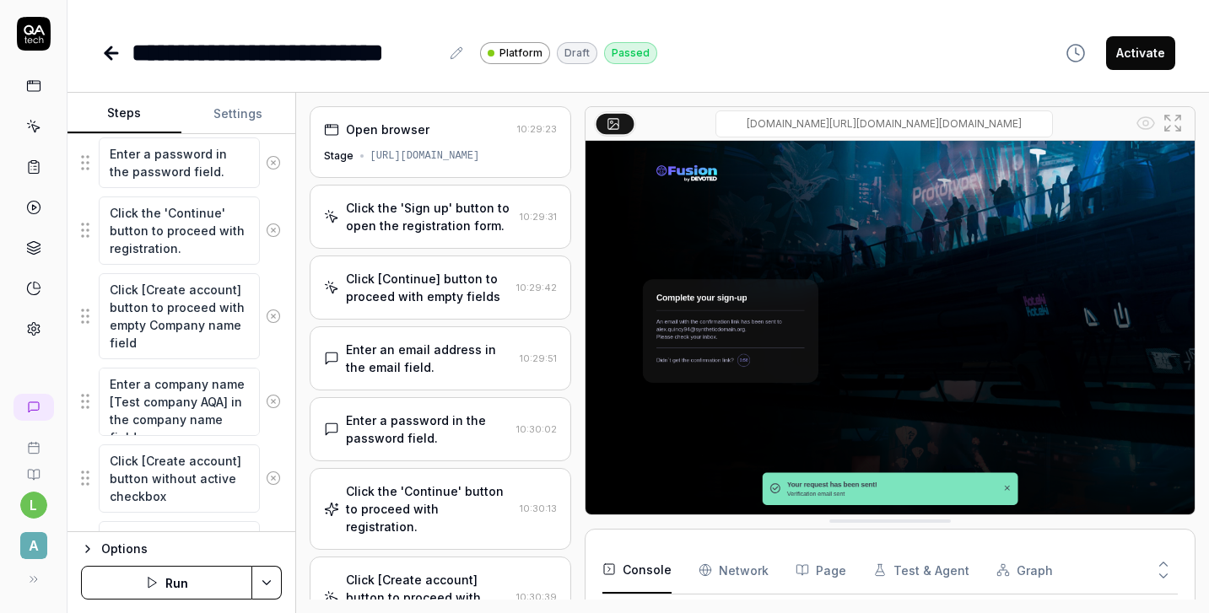
scroll to position [430, 0]
click at [185, 586] on button "Run" at bounding box center [166, 583] width 171 height 34
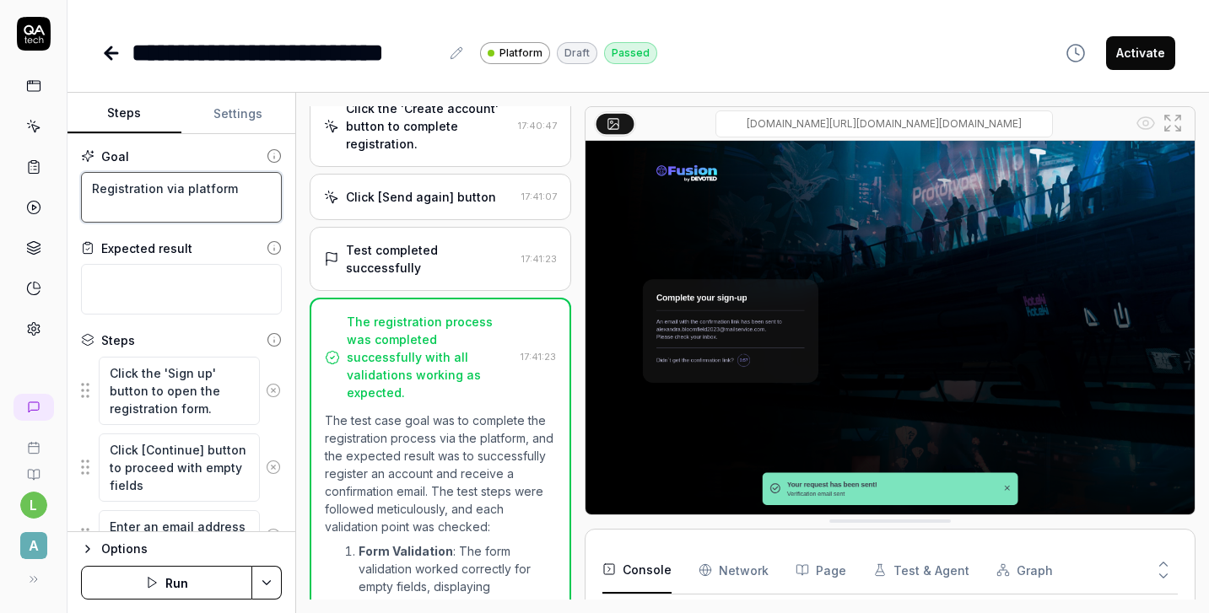
click at [237, 192] on textarea "Registration via platform" at bounding box center [181, 197] width 201 height 51
type textarea "*"
type textarea "Registration via platform"
type textarea "*"
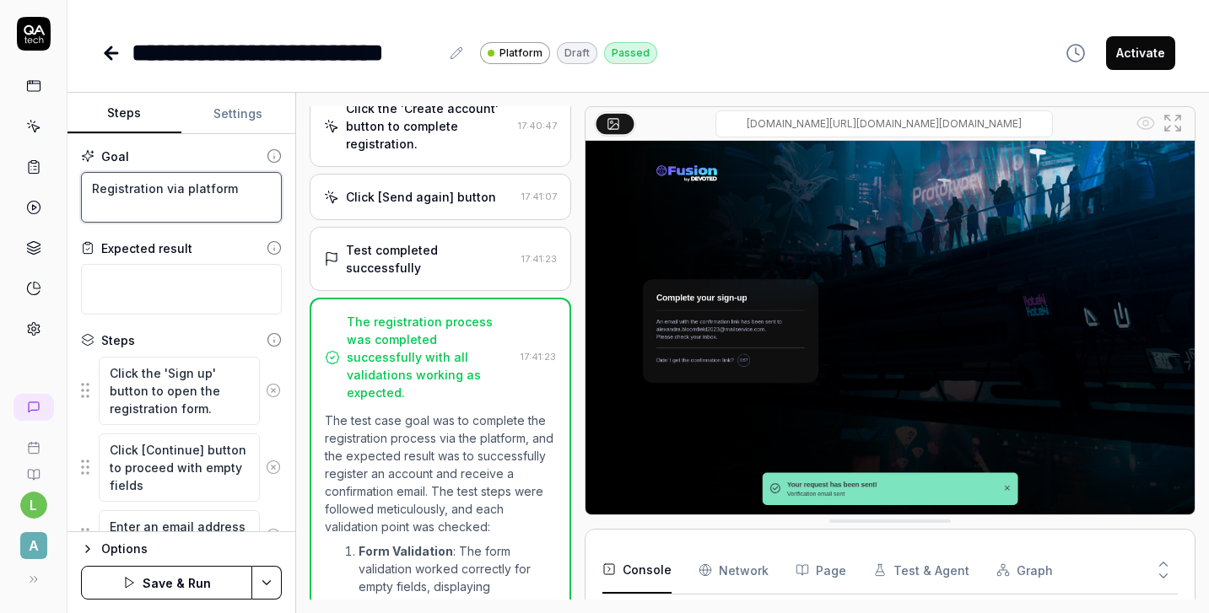
type textarea "Registration via platform"
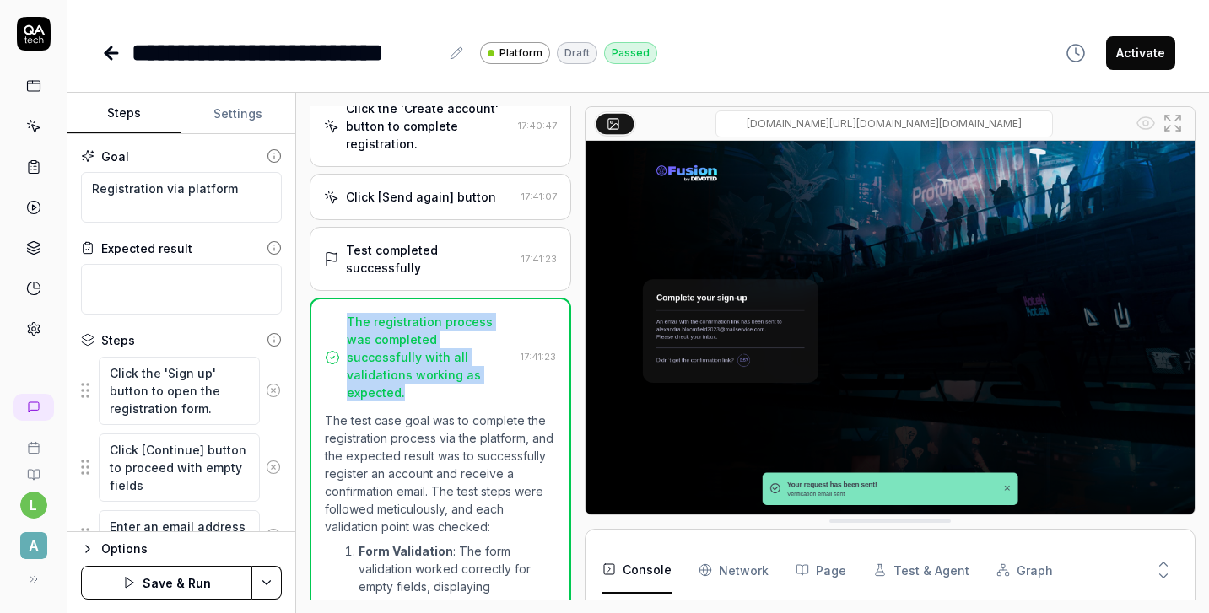
drag, startPoint x: 415, startPoint y: 330, endPoint x: 347, endPoint y: 267, distance: 93.1
click at [347, 313] on div "The registration process was completed successfully with all validations workin…" at bounding box center [430, 357] width 167 height 89
copy div "The registration process was completed successfully with all validations workin…"
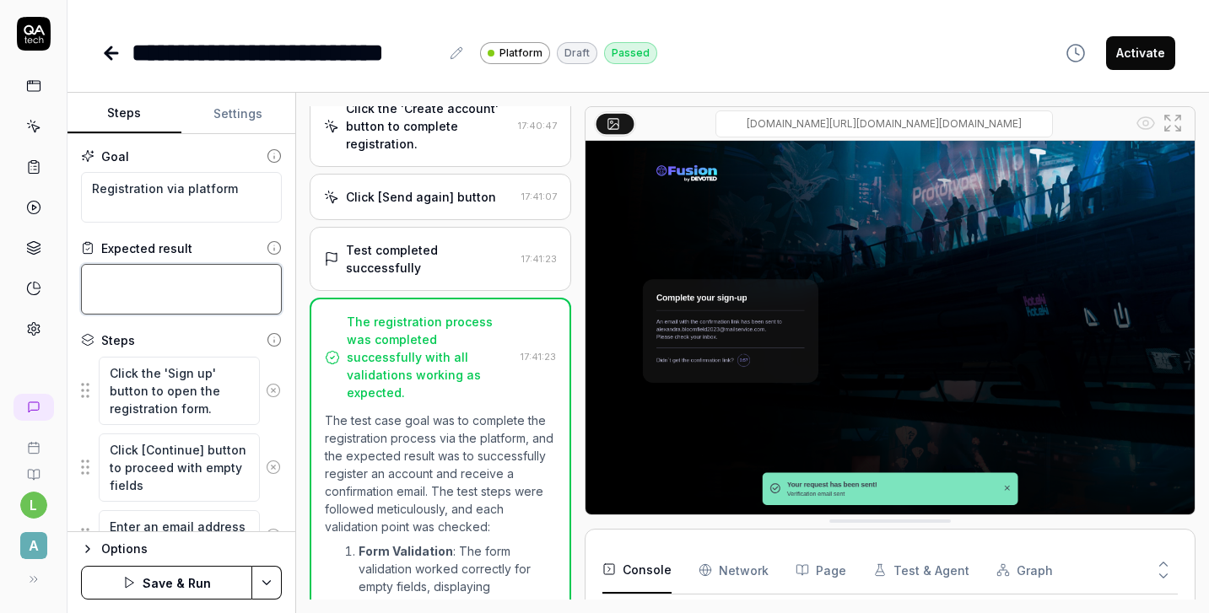
click at [219, 302] on textarea at bounding box center [181, 289] width 201 height 51
paste textarea "The registration process was completed successfully with all validations workin…"
type textarea "*"
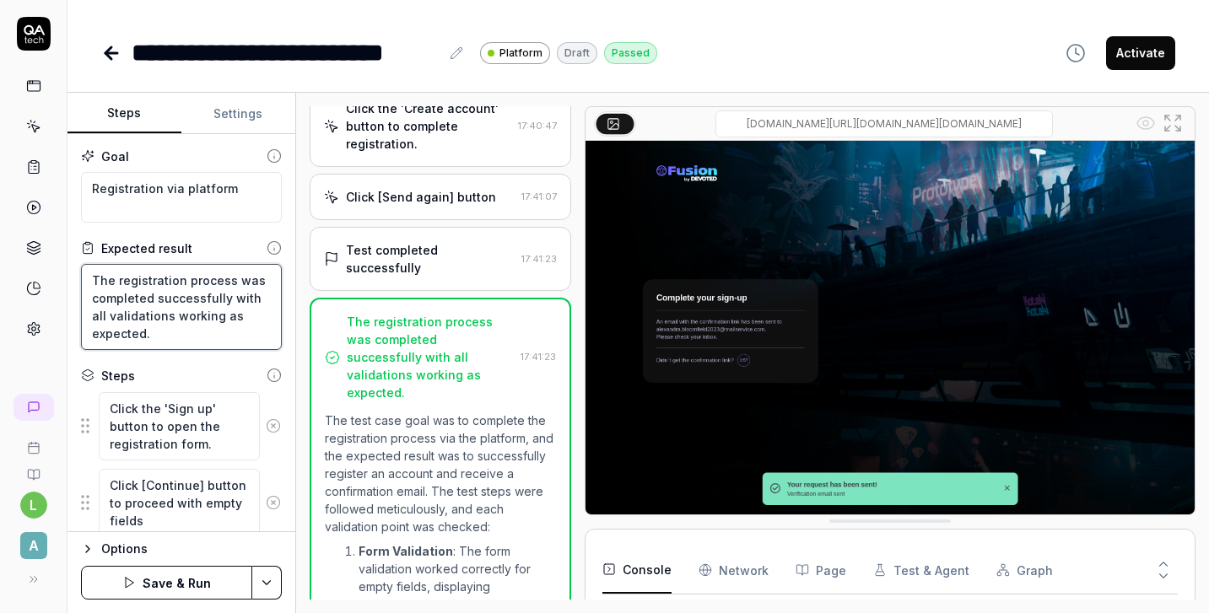
type textarea "The registration process was completed successfully with all validations workin…"
click at [266, 193] on textarea "Registration via platform" at bounding box center [181, 197] width 201 height 51
click at [238, 121] on button "Settings" at bounding box center [238, 114] width 114 height 40
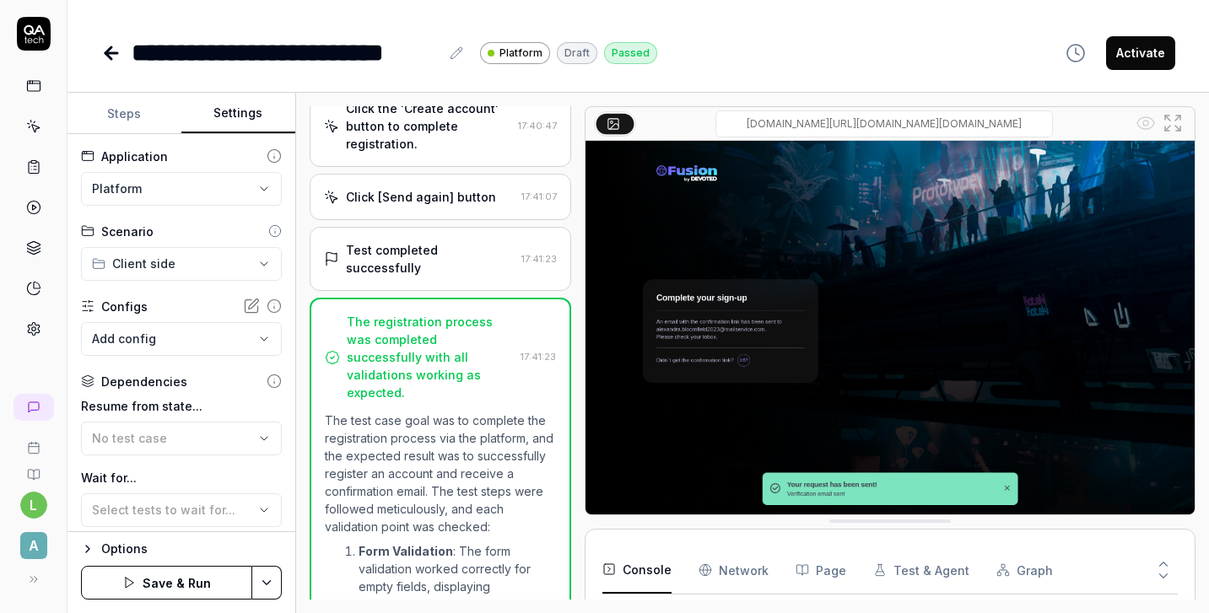
click at [123, 116] on button "Steps" at bounding box center [124, 114] width 114 height 40
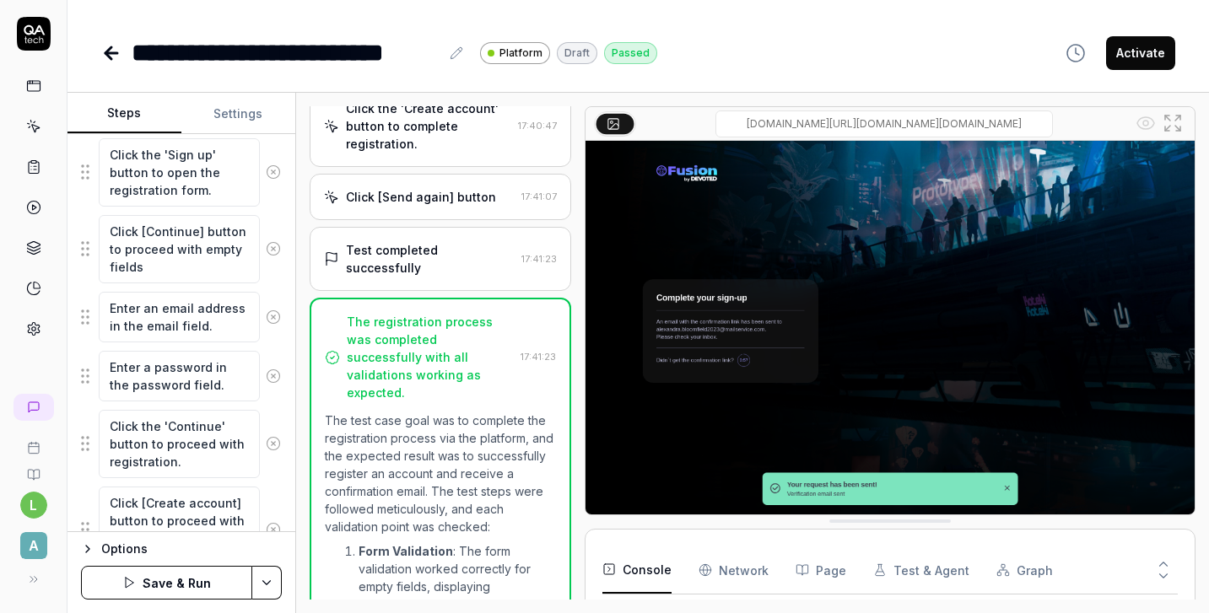
scroll to position [256, 0]
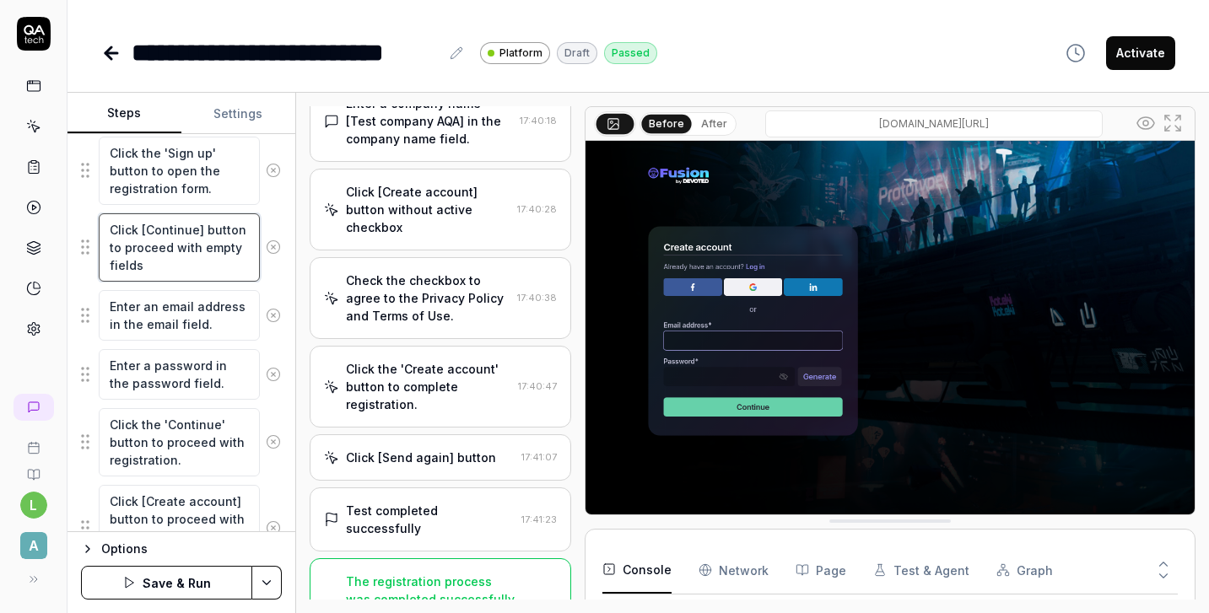
click at [166, 240] on textarea "Click [Continue] button to proceed with empty fields" at bounding box center [179, 247] width 161 height 68
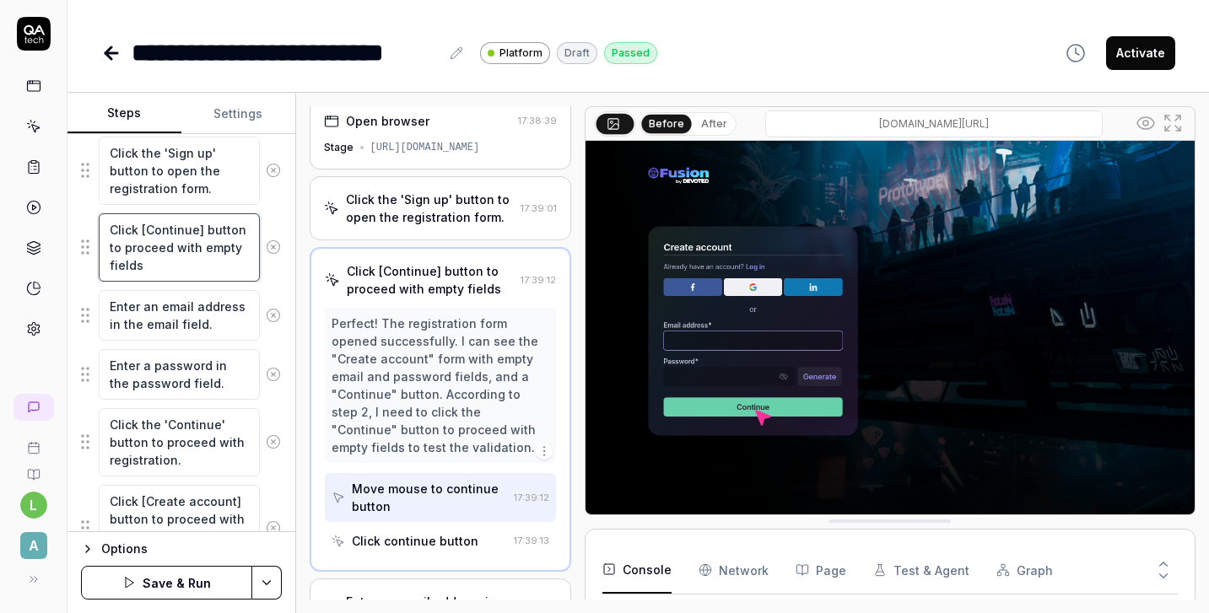
scroll to position [0, 0]
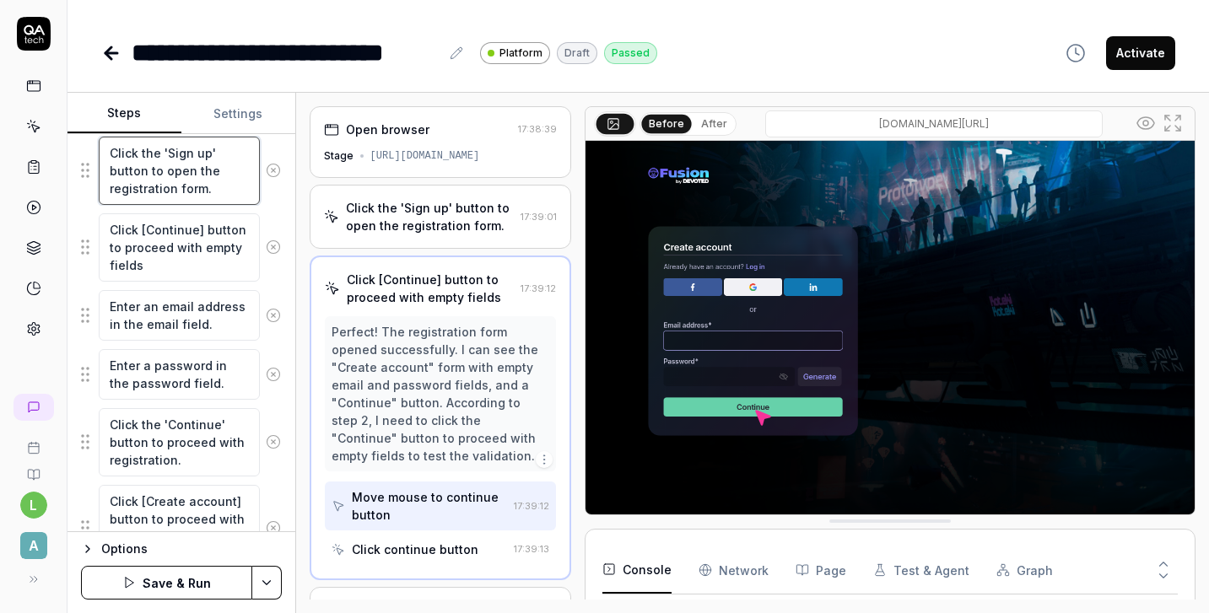
click at [150, 183] on textarea "Click the 'Sign up' button to open the registration form." at bounding box center [179, 171] width 161 height 68
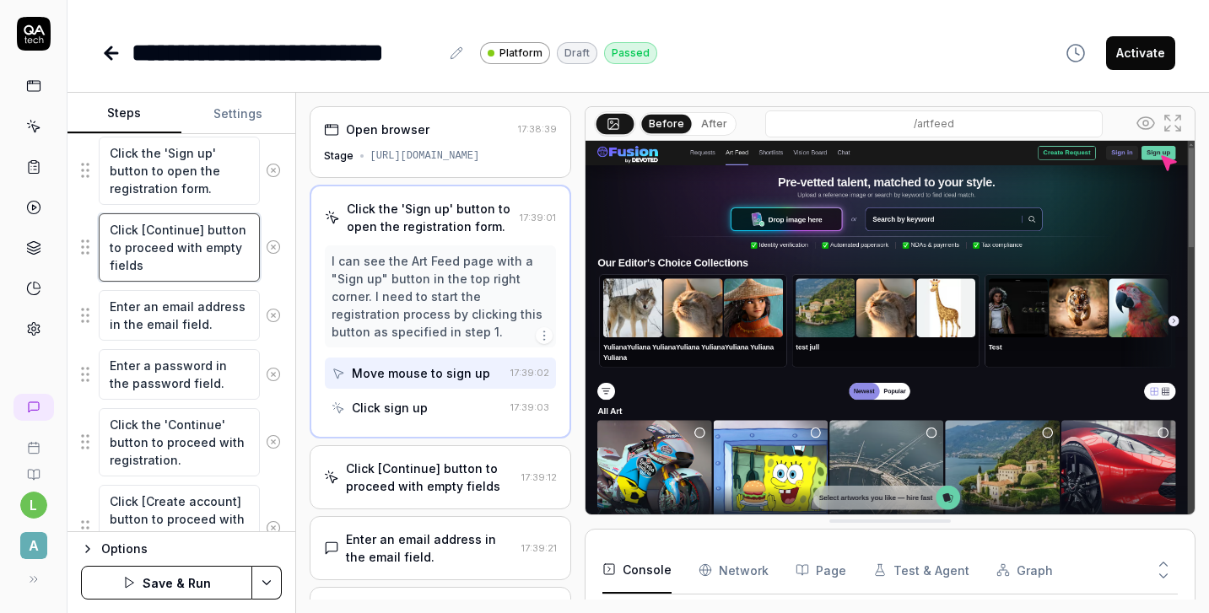
click at [160, 244] on textarea "Click [Continue] button to proceed with empty fields" at bounding box center [179, 247] width 161 height 68
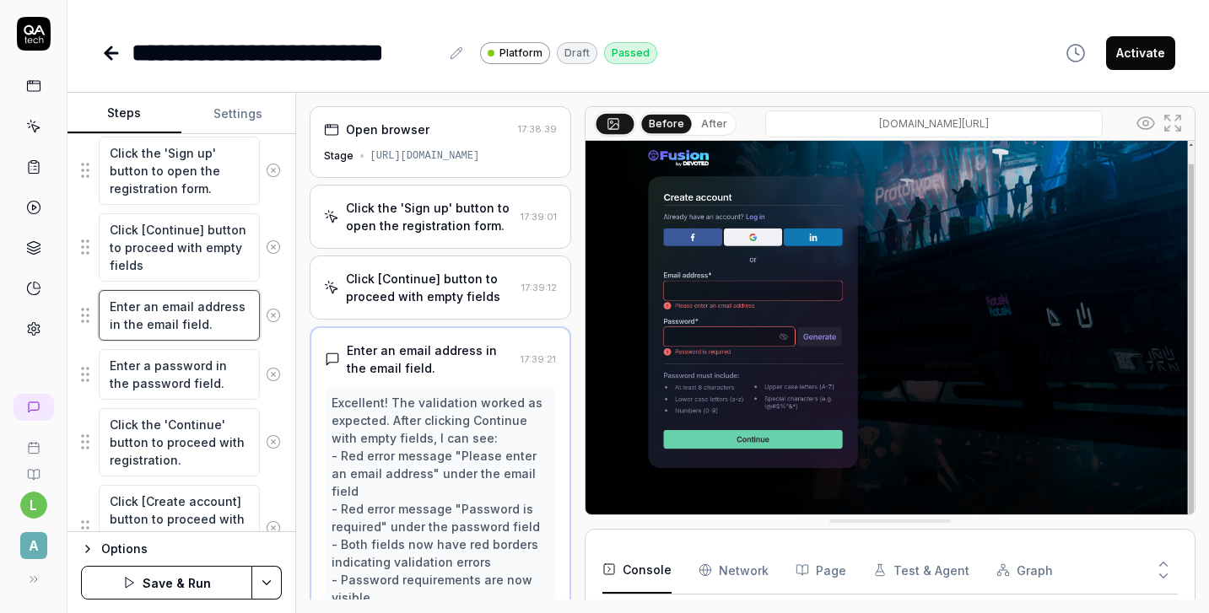
click at [176, 324] on textarea "Enter an email address in the email field." at bounding box center [179, 315] width 161 height 51
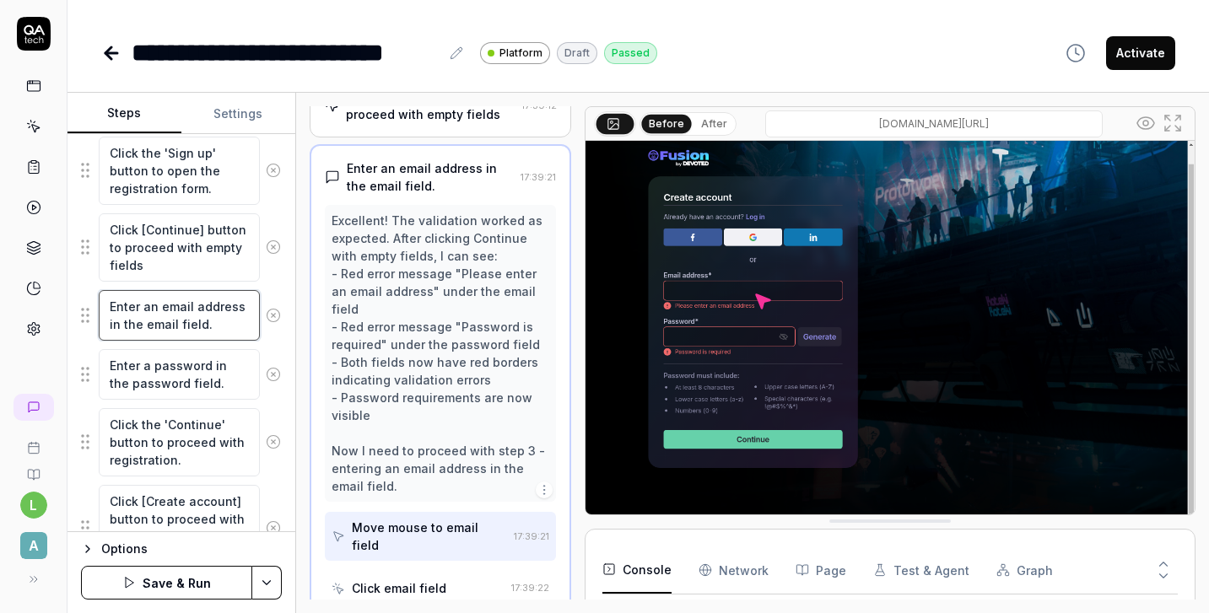
scroll to position [192, 0]
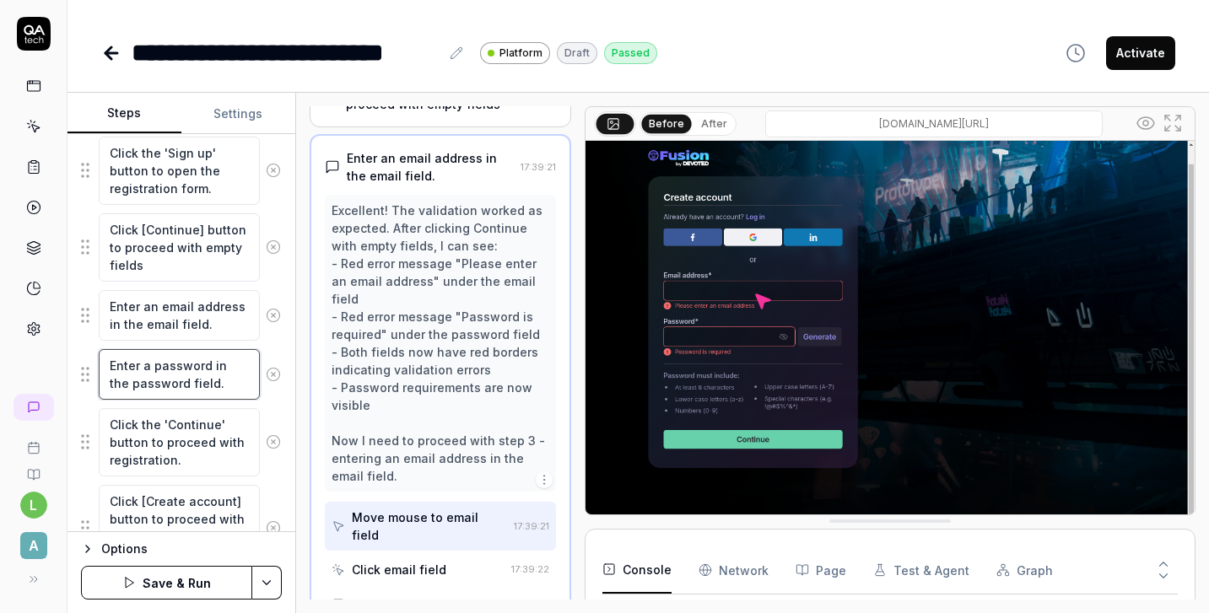
click at [180, 367] on textarea "Enter a password in the password field." at bounding box center [179, 374] width 161 height 51
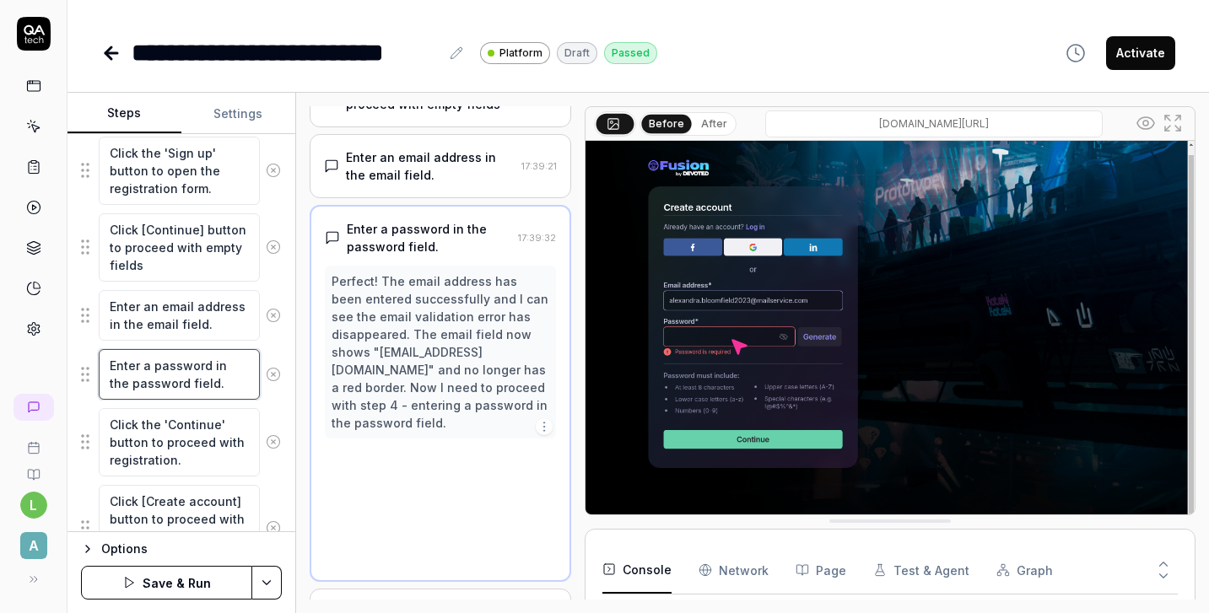
scroll to position [157, 0]
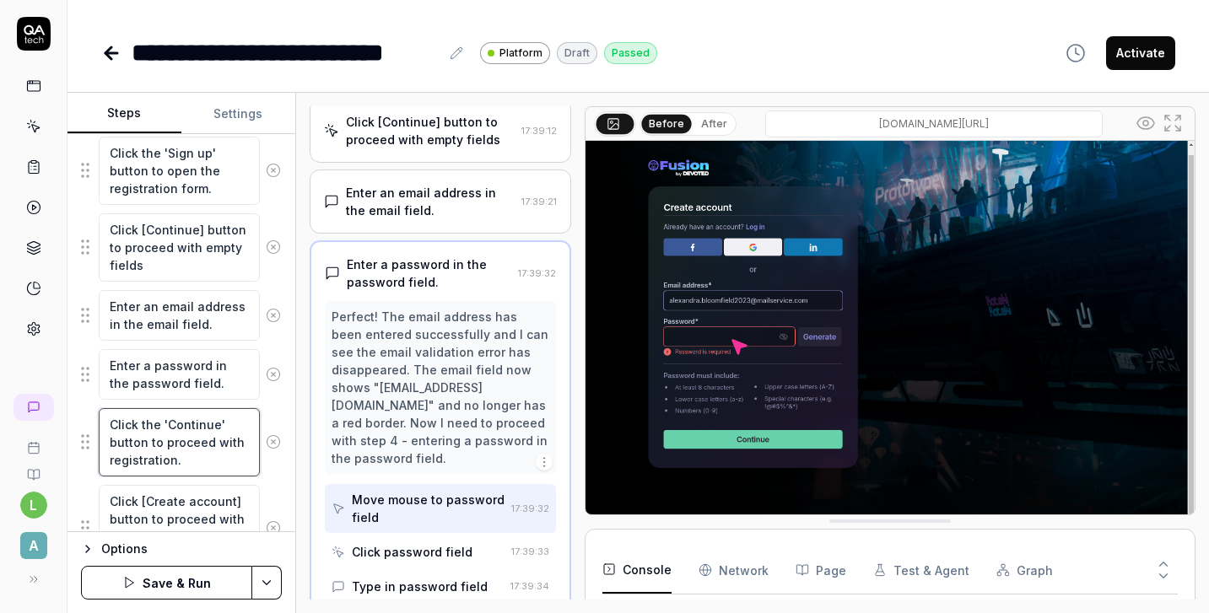
click at [189, 424] on textarea "Click the 'Continue' button to proceed with registration." at bounding box center [179, 442] width 161 height 68
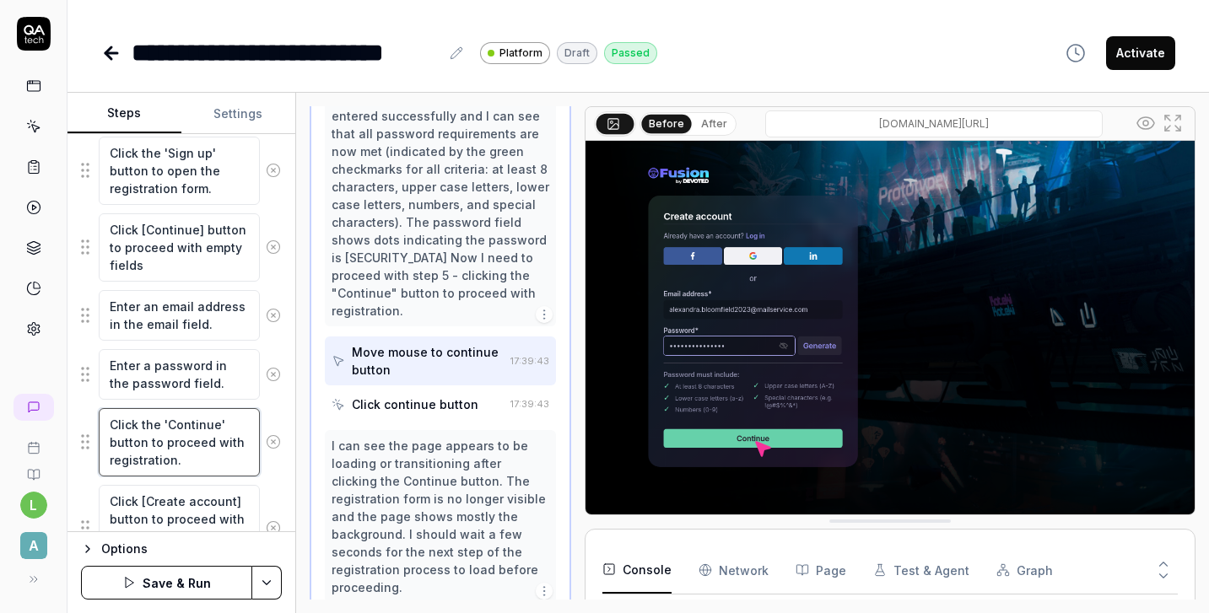
scroll to position [471, 0]
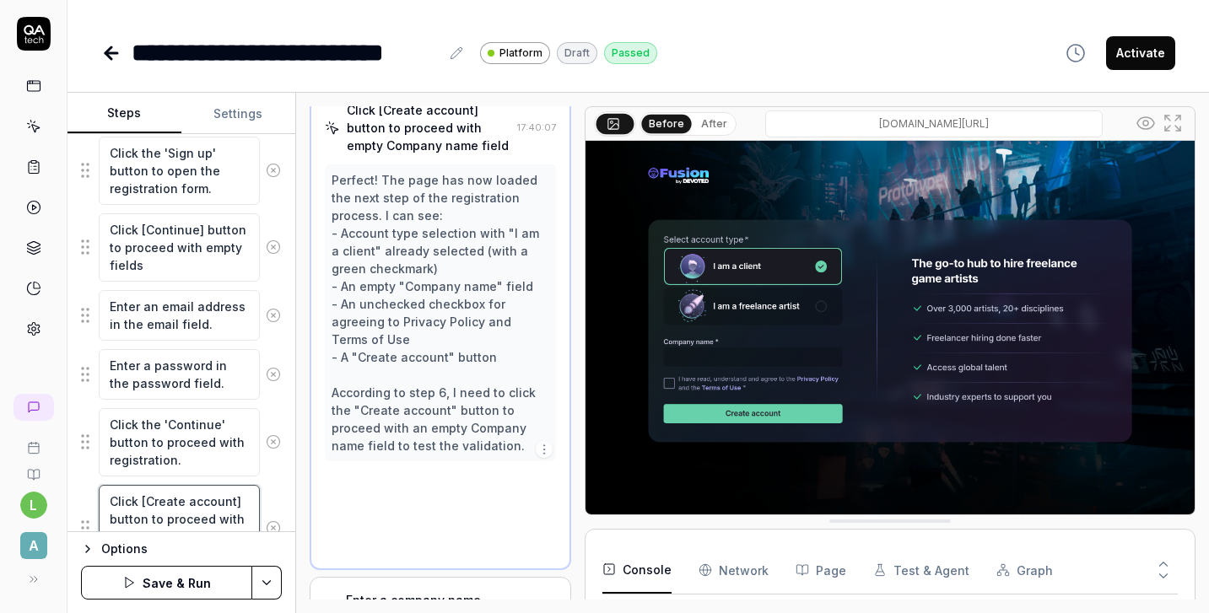
click at [199, 514] on textarea "Click [Create account] button to proceed with empty Company name field" at bounding box center [179, 528] width 161 height 86
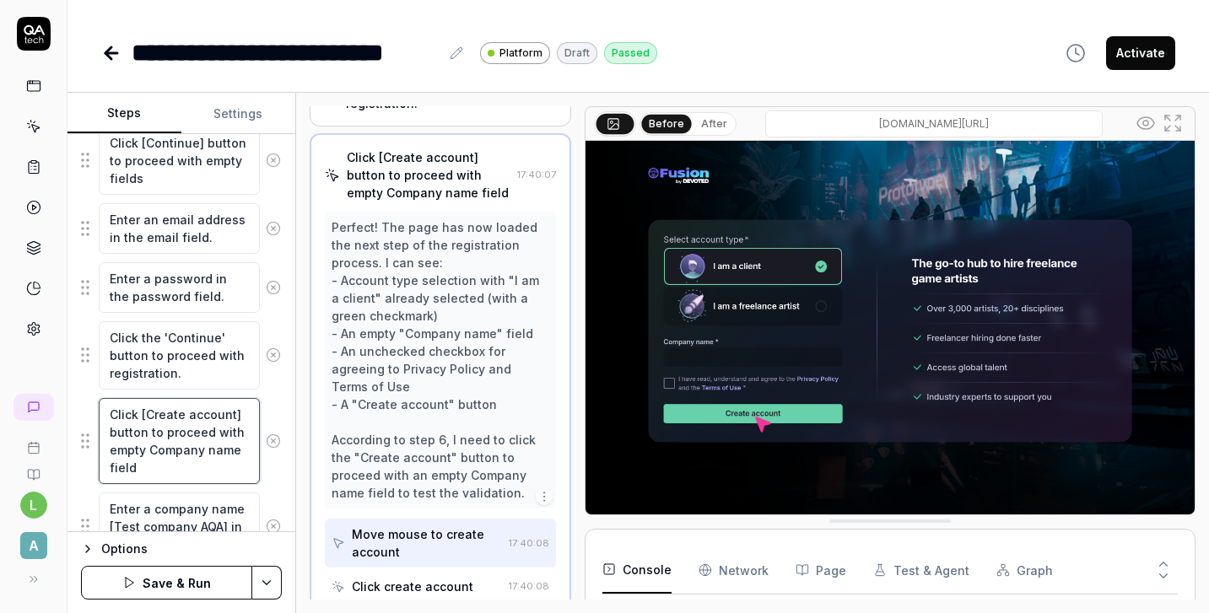
scroll to position [388, 0]
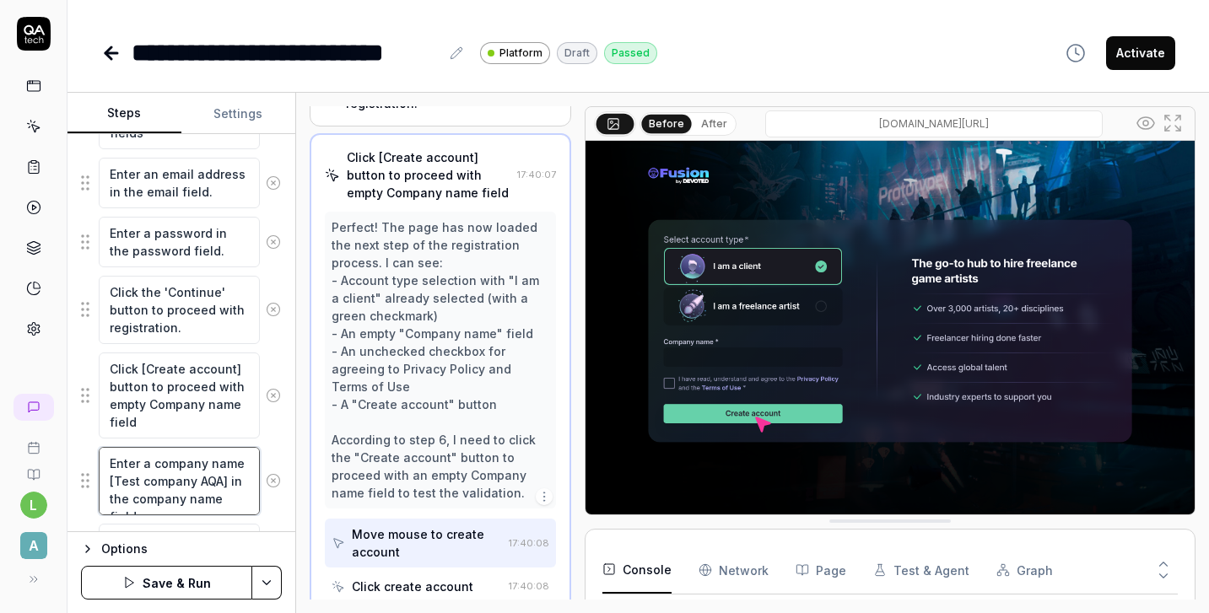
click at [189, 480] on textarea "Enter a company name [Test company AQA] in the company name field." at bounding box center [179, 481] width 161 height 68
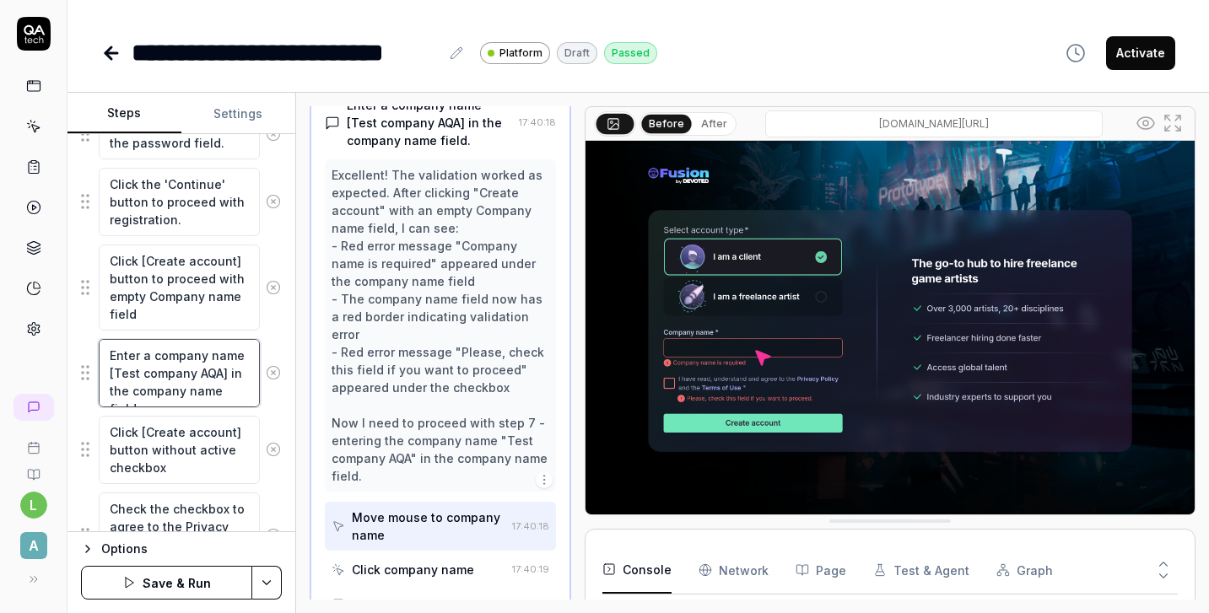
scroll to position [495, 0]
click at [188, 450] on textarea "Click [Create account] button without active checkbox" at bounding box center [179, 451] width 161 height 68
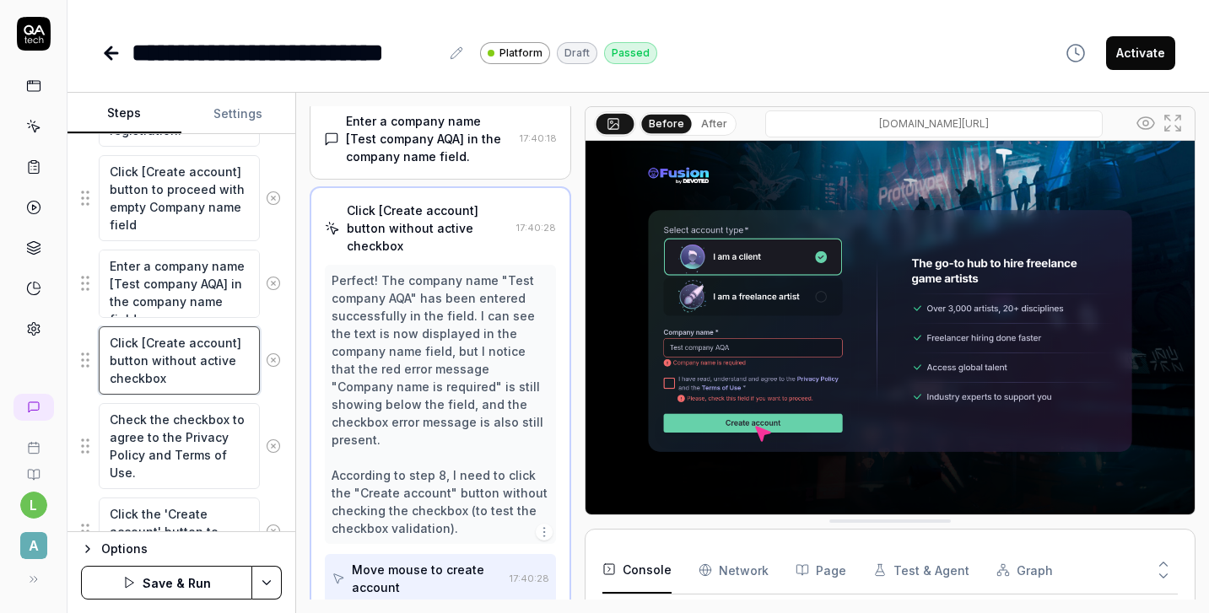
scroll to position [587, 0]
click at [188, 450] on textarea "Check the checkbox to agree to the Privacy Policy and Terms of Use." at bounding box center [179, 445] width 161 height 86
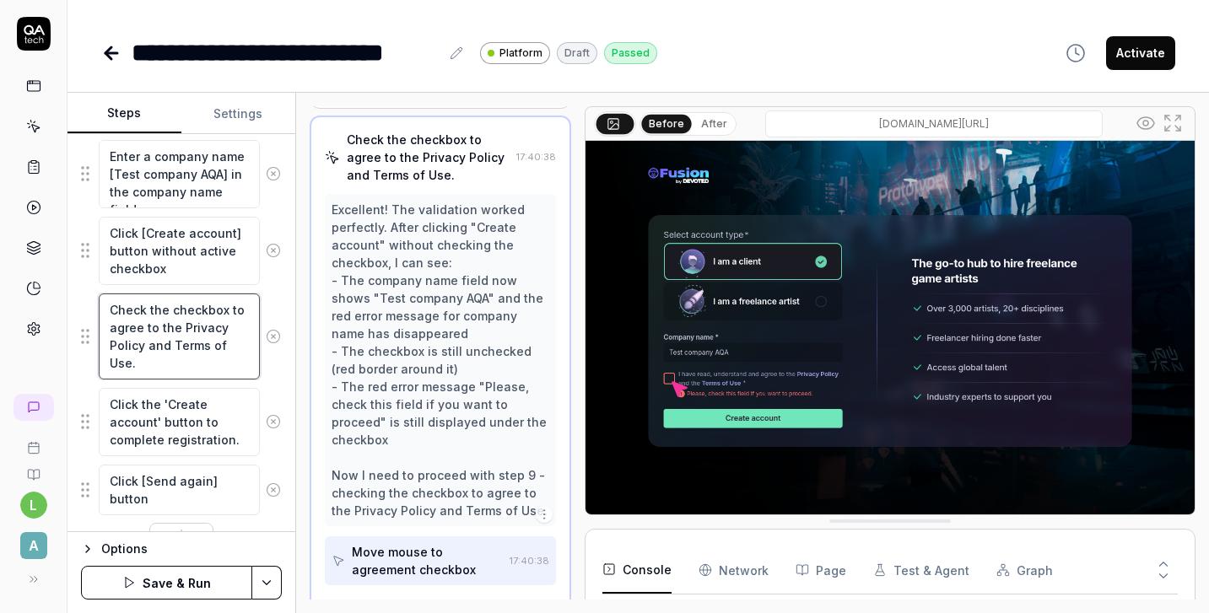
scroll to position [703, 0]
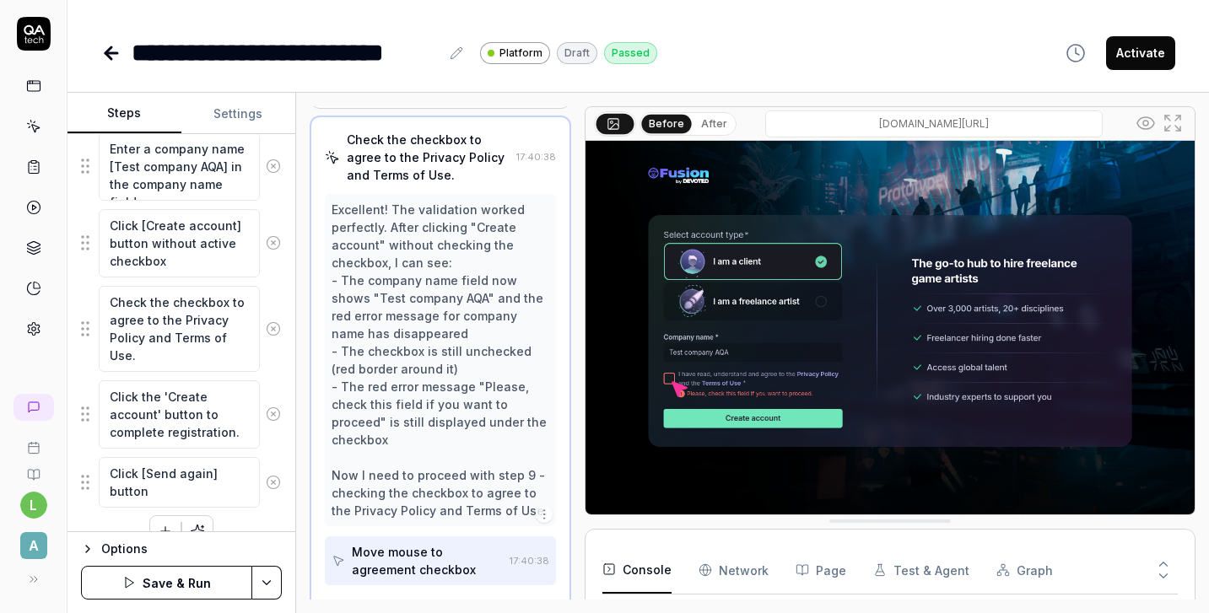
click at [188, 450] on fieldset "Click the 'Sign up' button to open the registration form. Click [Continue] butt…" at bounding box center [181, 99] width 201 height 820
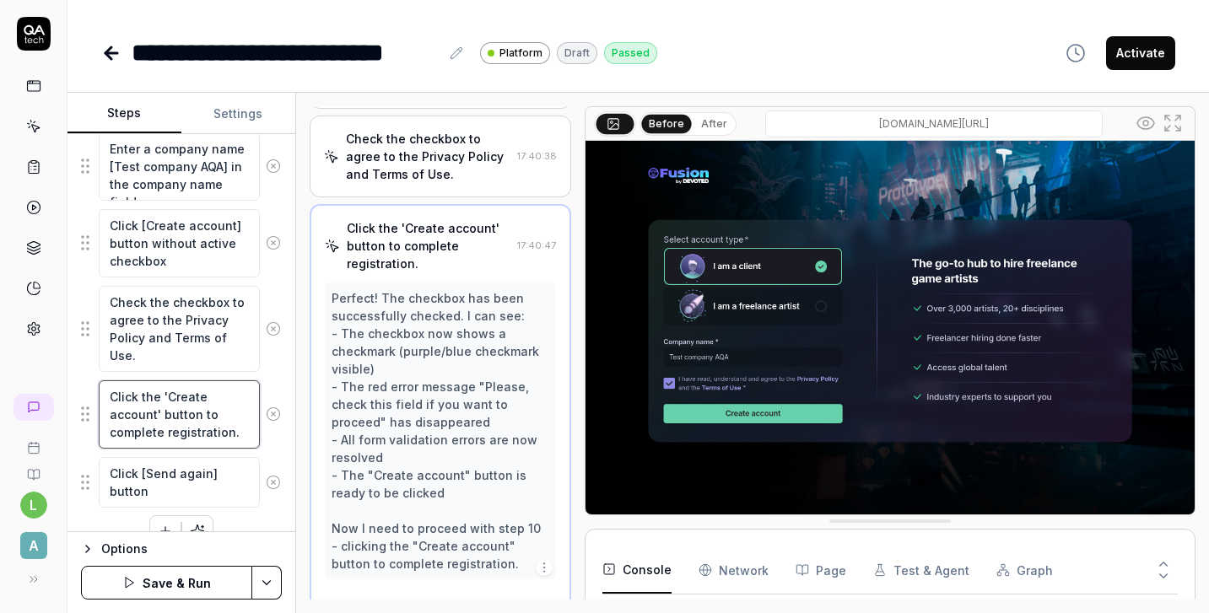
click at [182, 418] on textarea "Click the 'Create account' button to complete registration." at bounding box center [179, 414] width 161 height 68
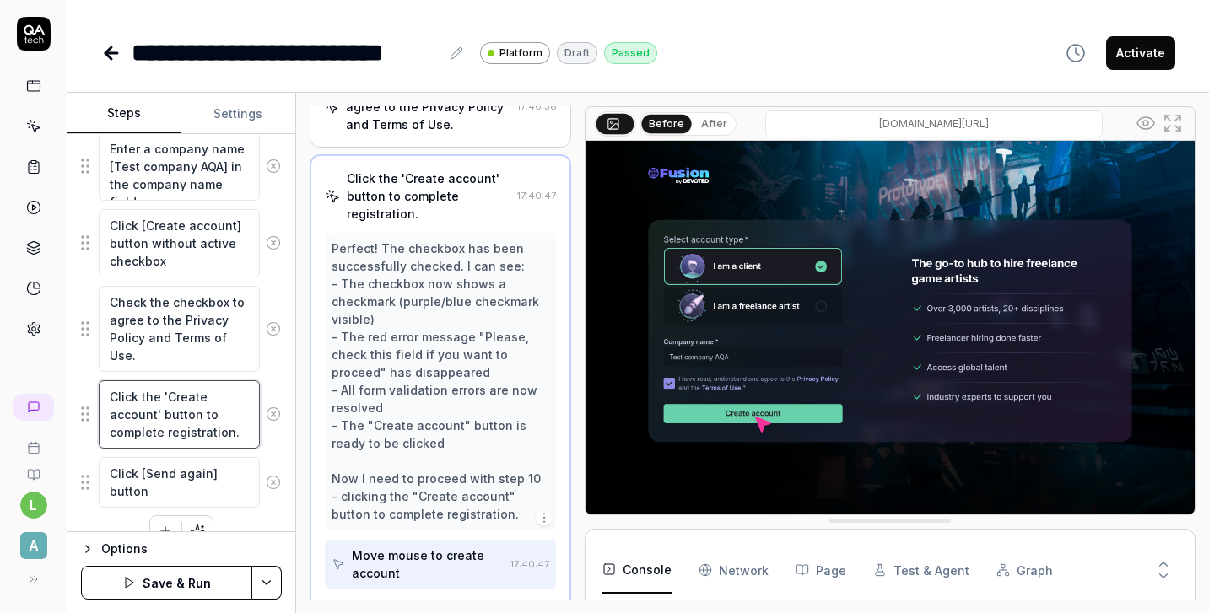
scroll to position [760, 0]
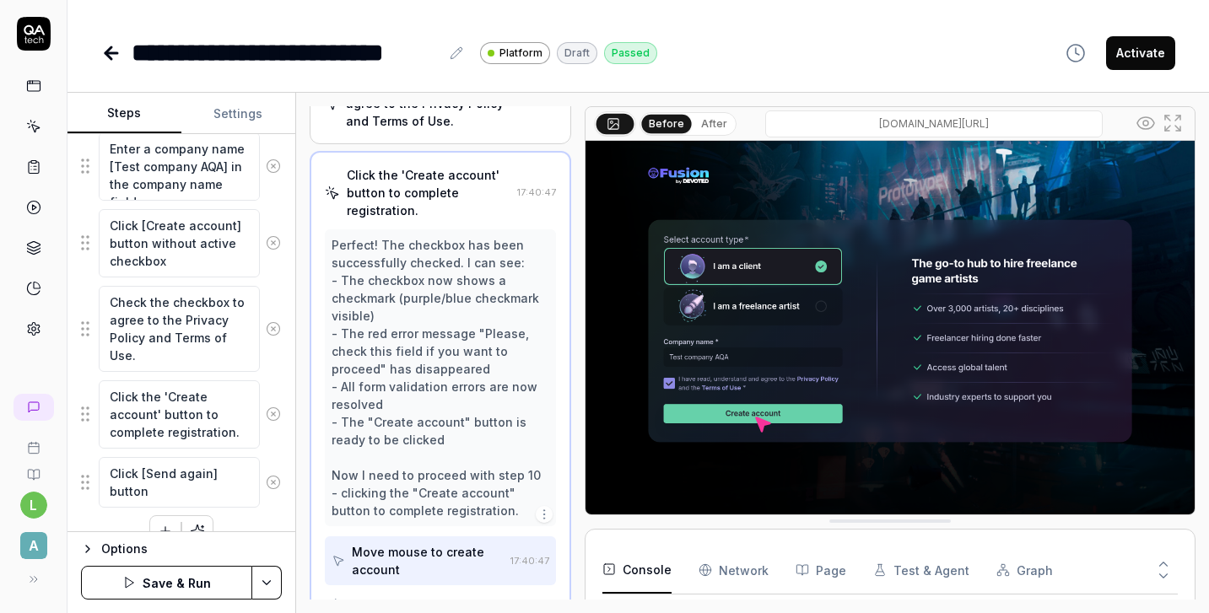
click at [186, 452] on fieldset "Click the 'Sign up' button to open the registration form. Click [Continue] butt…" at bounding box center [181, 99] width 201 height 820
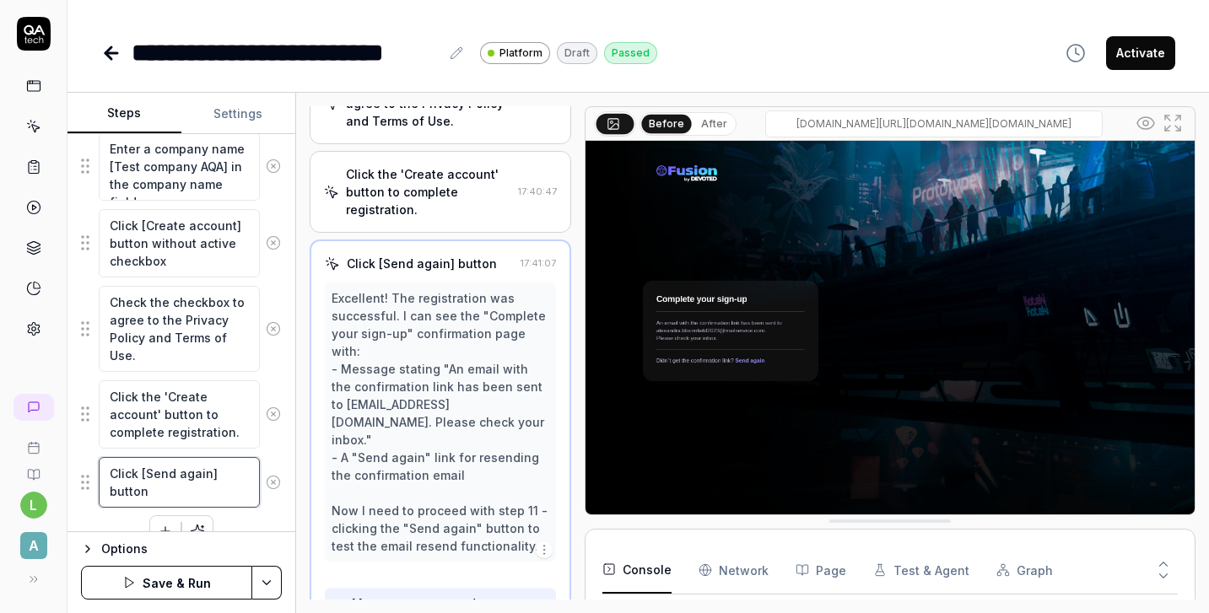
click at [192, 475] on textarea "Click [Send again] button" at bounding box center [179, 482] width 161 height 51
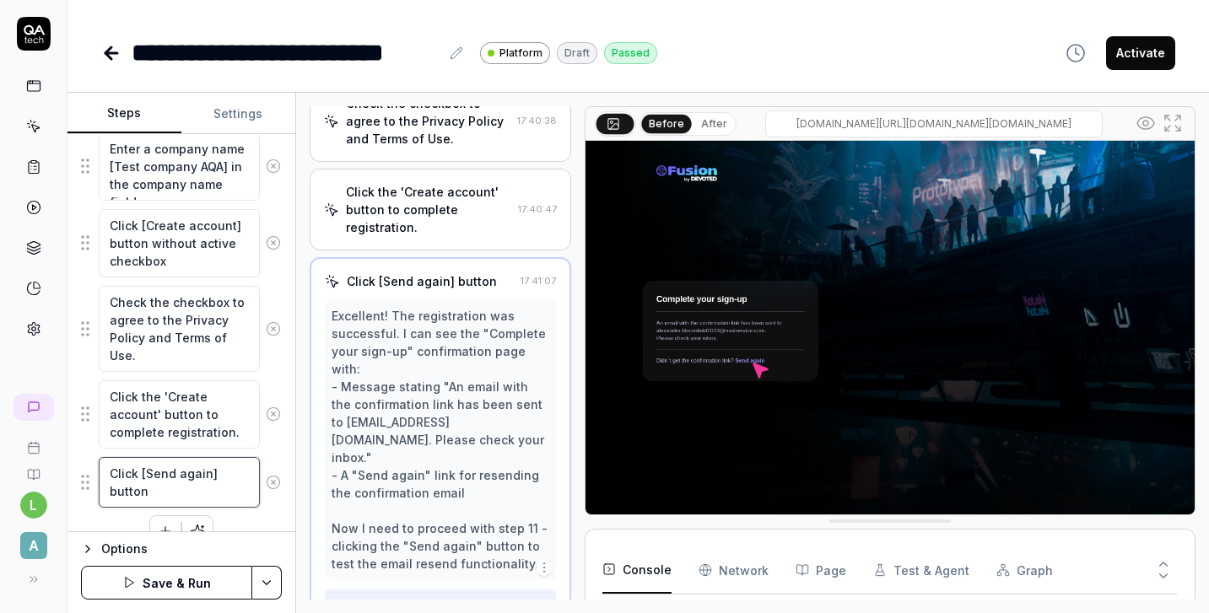
scroll to position [731, 0]
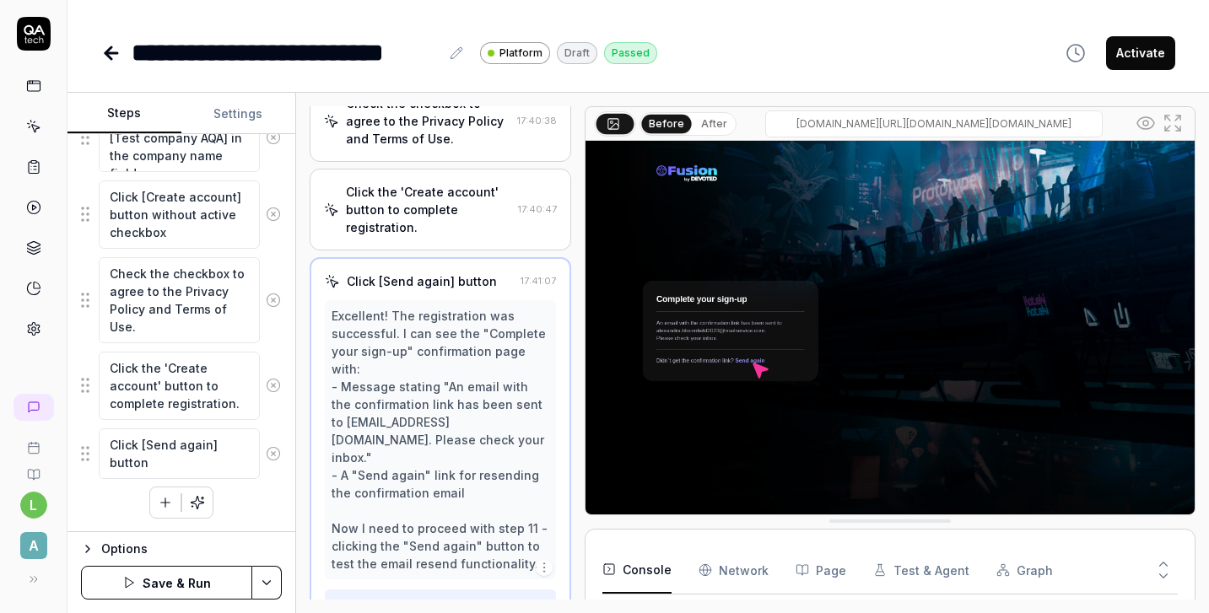
click at [154, 585] on button "Save & Run" at bounding box center [166, 583] width 171 height 34
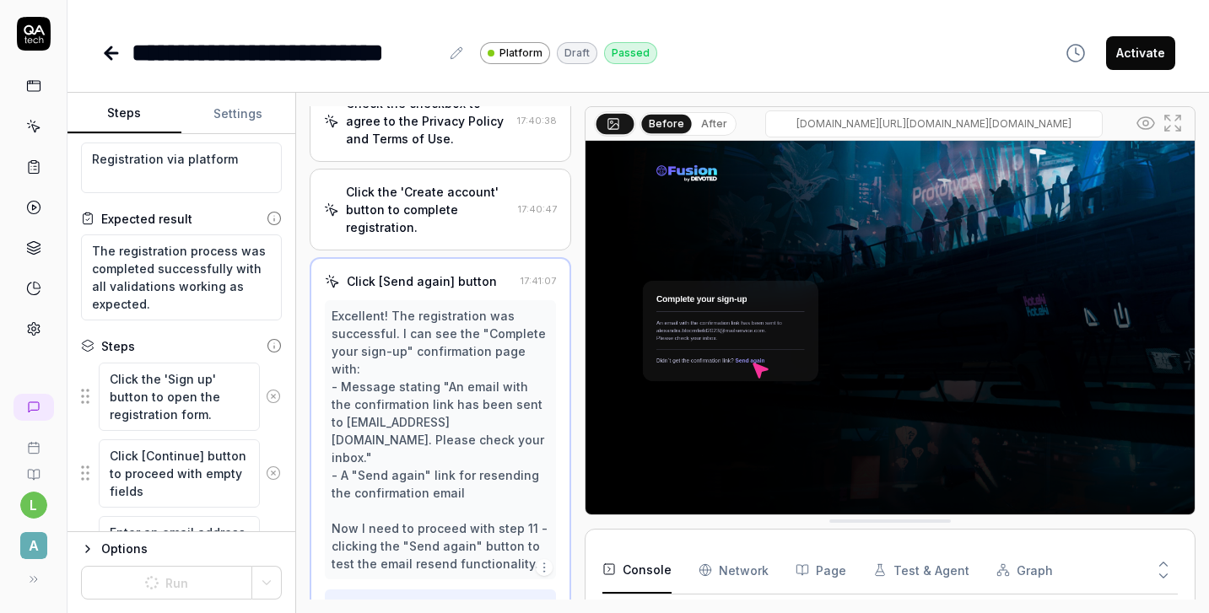
scroll to position [0, 0]
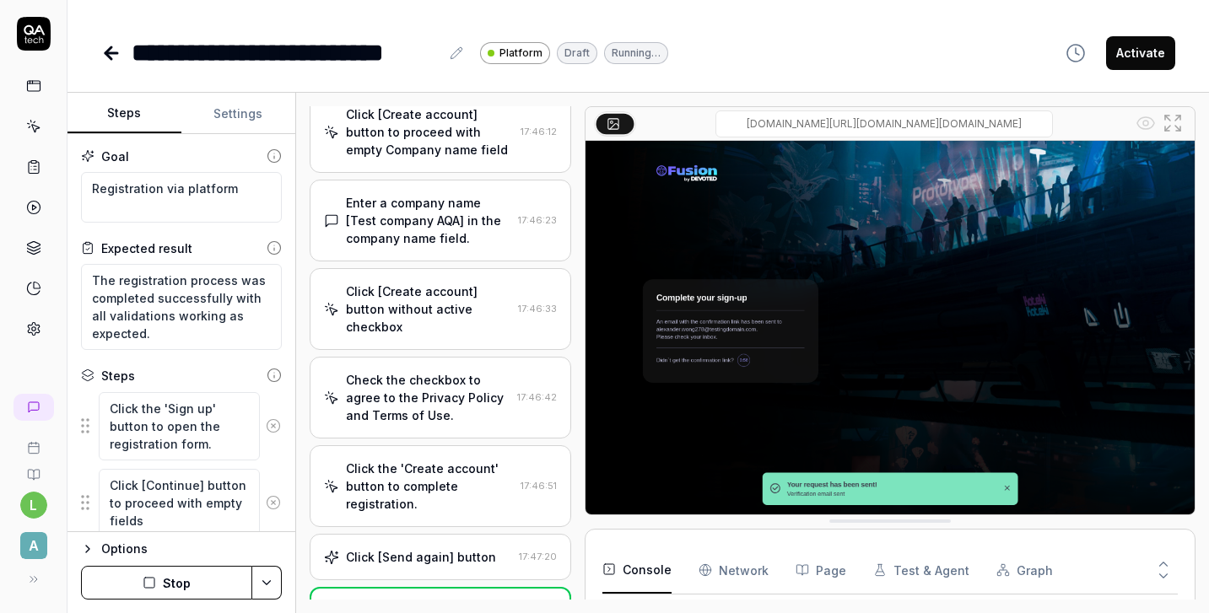
scroll to position [814, 0]
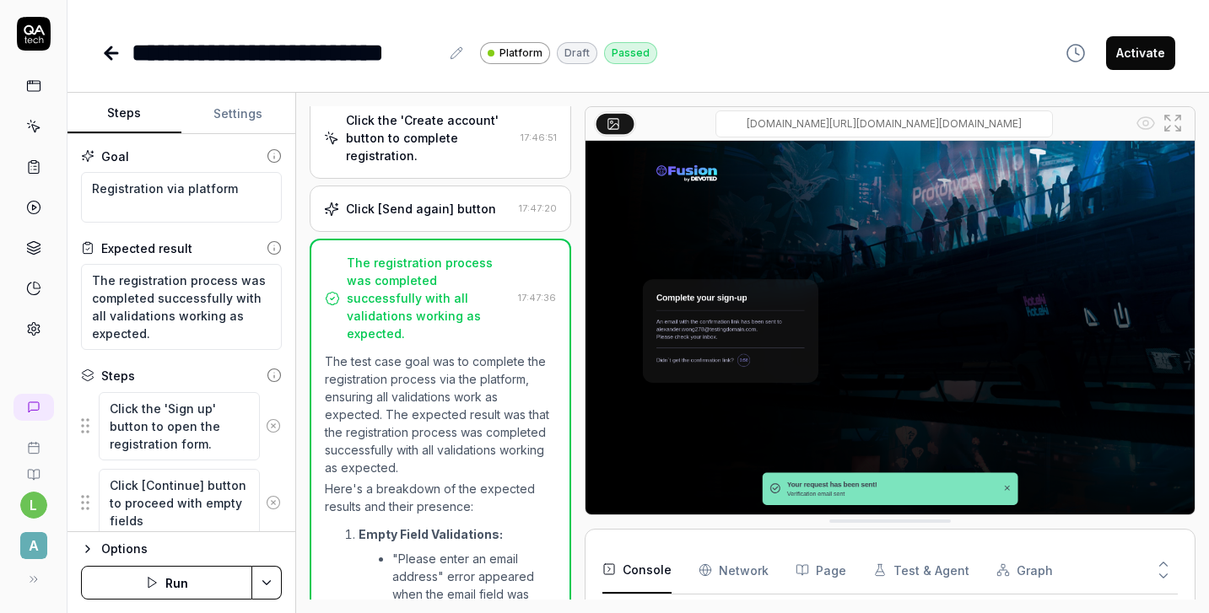
click at [110, 51] on icon at bounding box center [111, 53] width 20 height 20
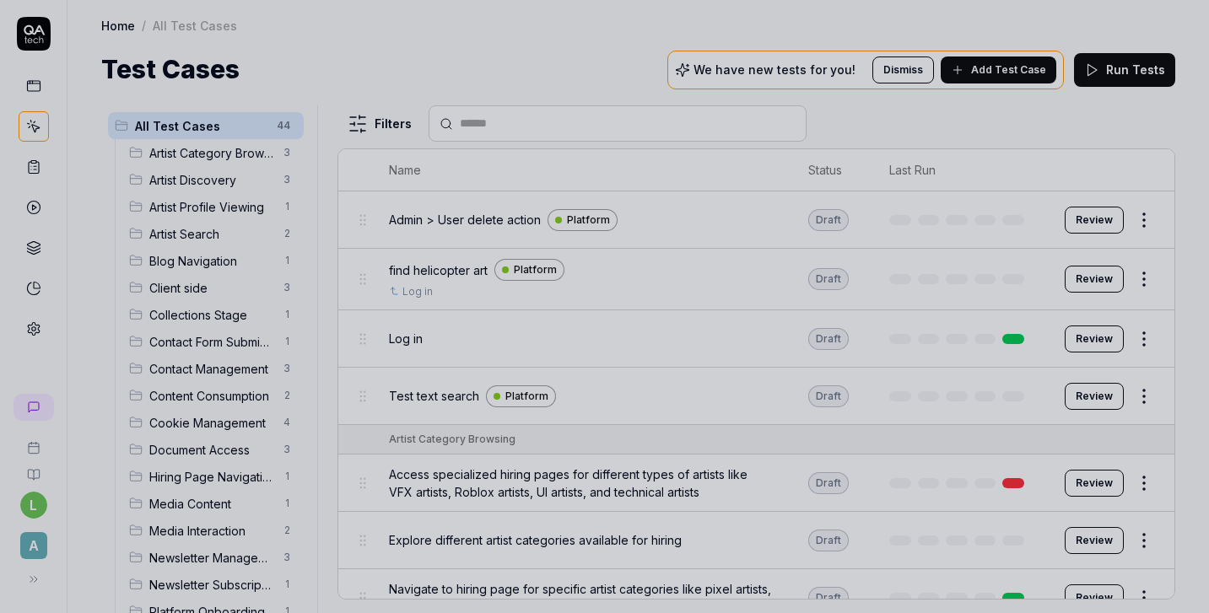
click at [211, 283] on div at bounding box center [604, 306] width 1209 height 613
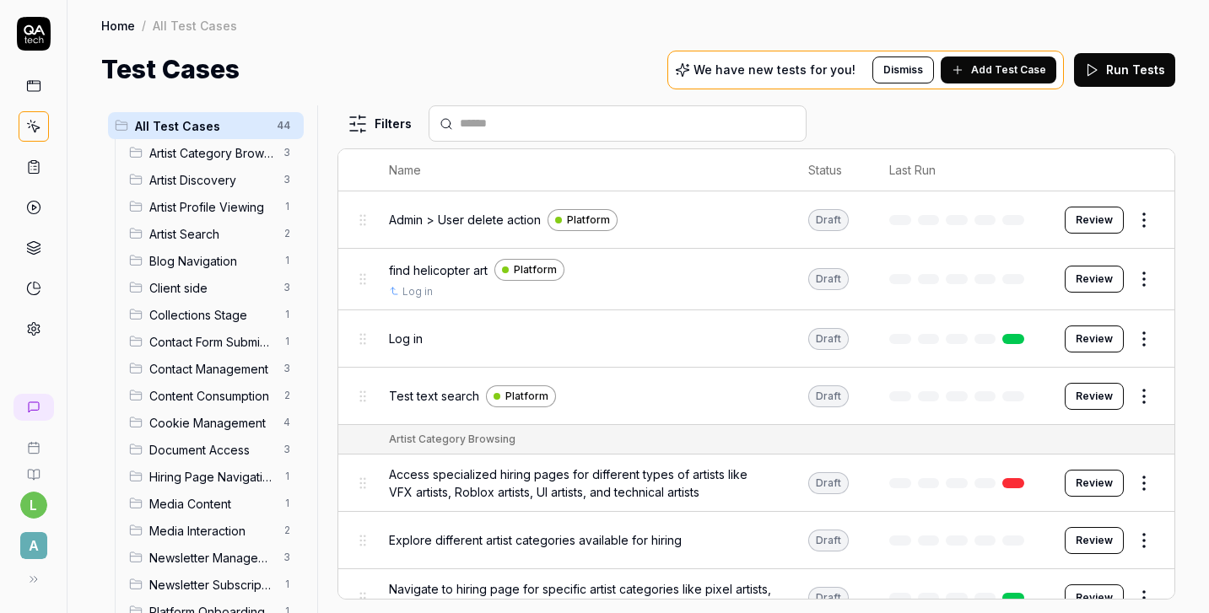
click at [209, 284] on span "Client side" at bounding box center [211, 288] width 124 height 18
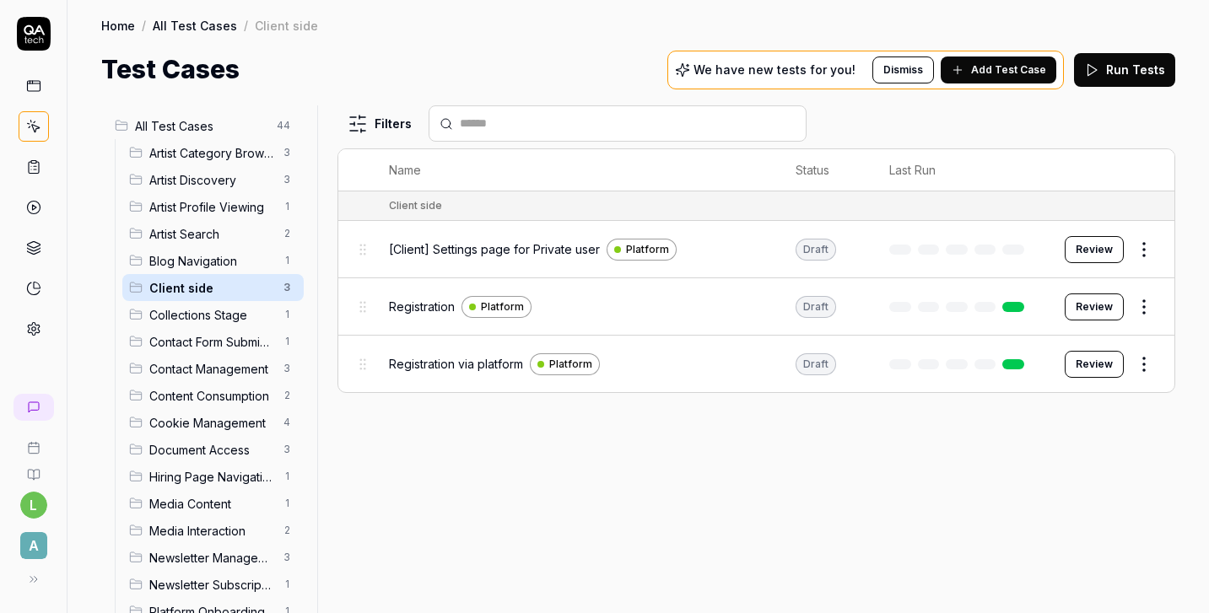
click at [418, 308] on span "Registration" at bounding box center [422, 307] width 66 height 18
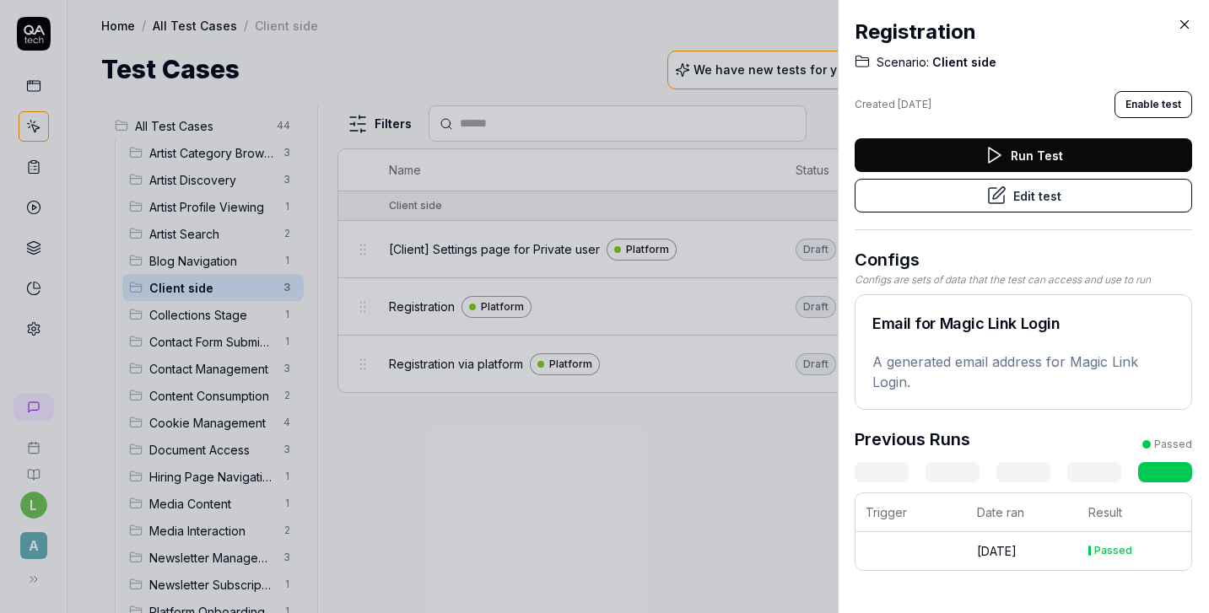
click at [952, 191] on button "Edit test" at bounding box center [1023, 196] width 337 height 34
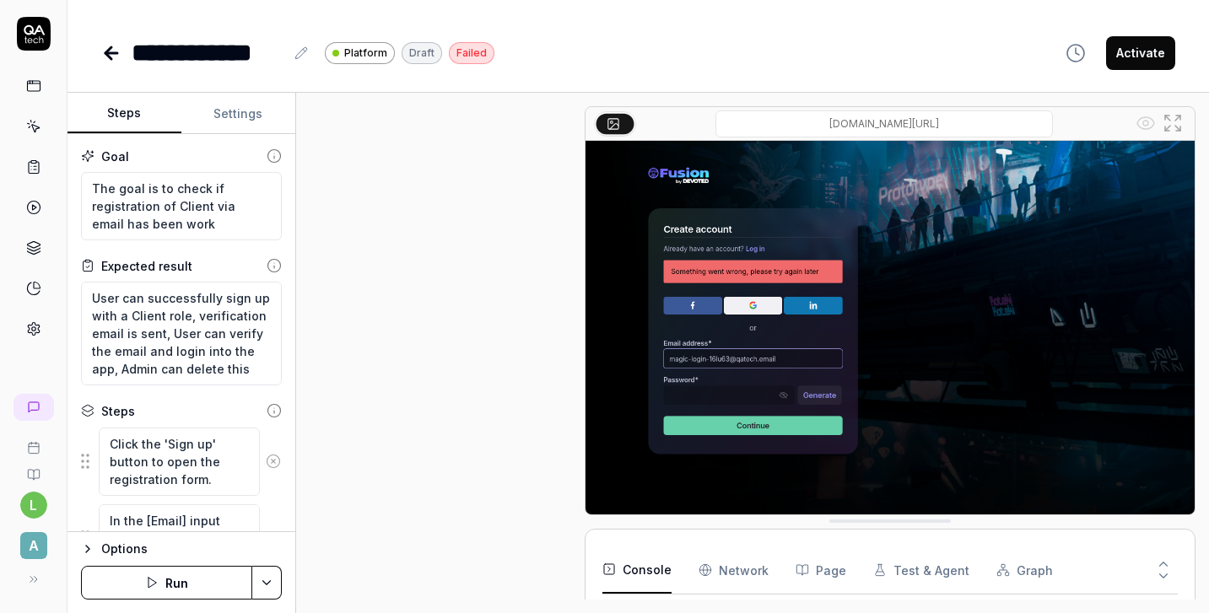
scroll to position [282, 0]
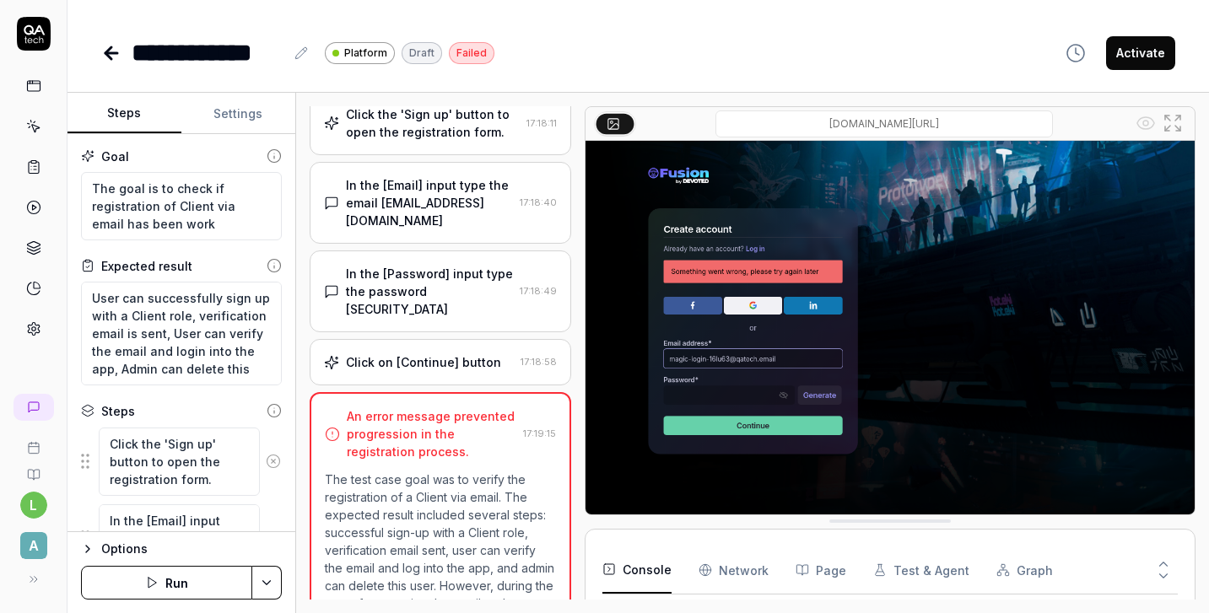
scroll to position [92, 0]
click at [110, 53] on icon at bounding box center [111, 53] width 12 height 0
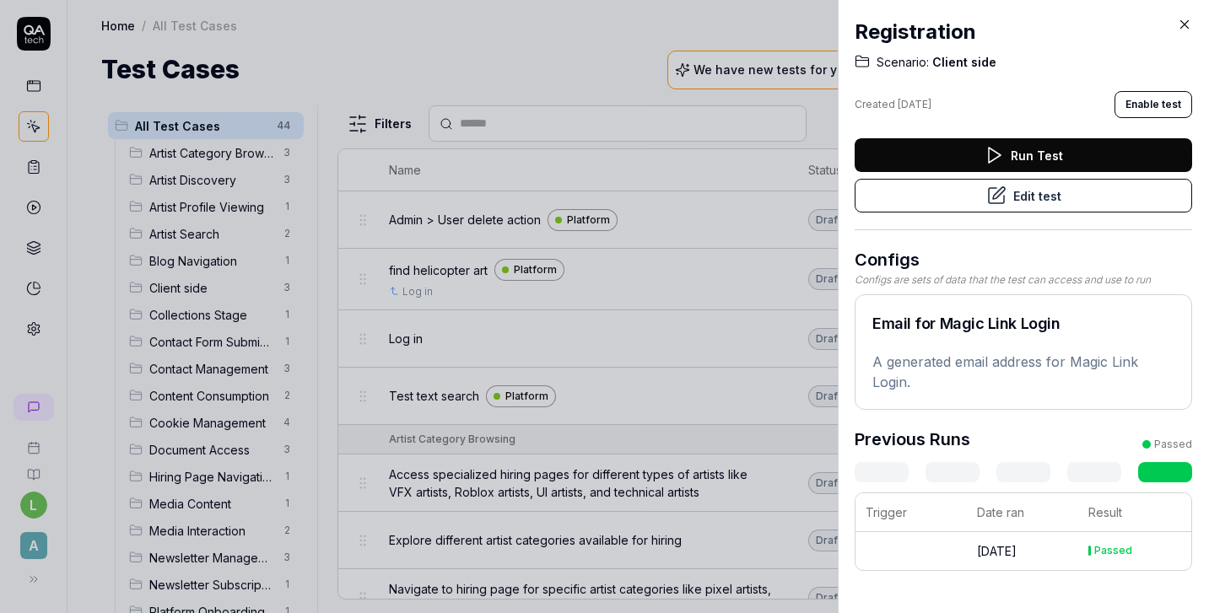
click at [1184, 30] on icon at bounding box center [1184, 24] width 15 height 15
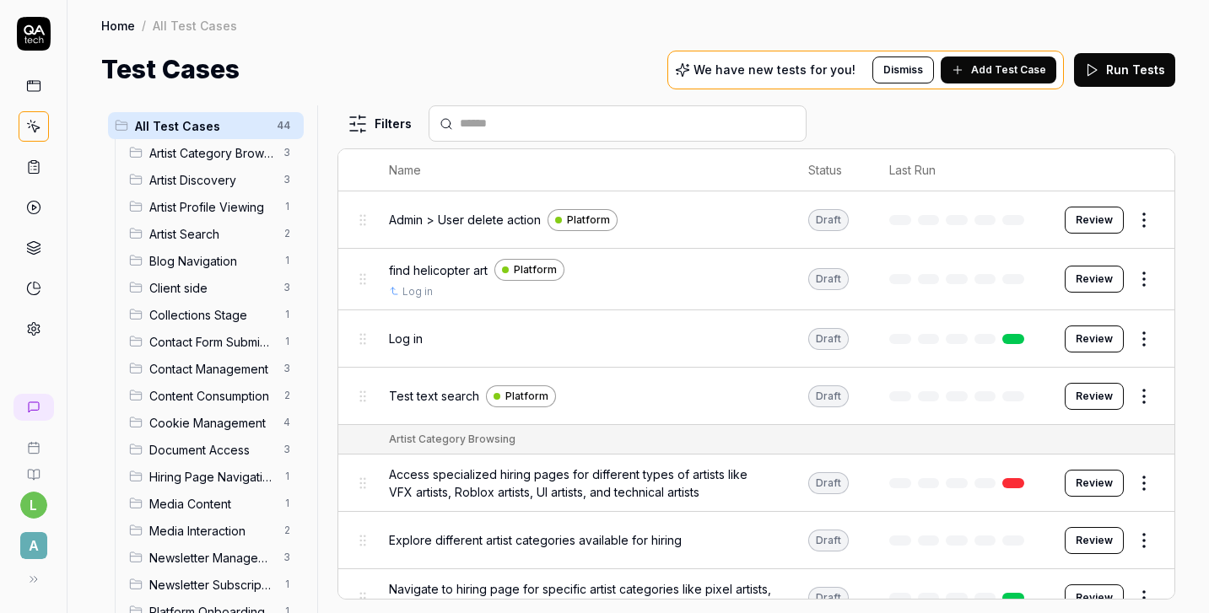
click at [189, 288] on span "Client side" at bounding box center [211, 288] width 124 height 18
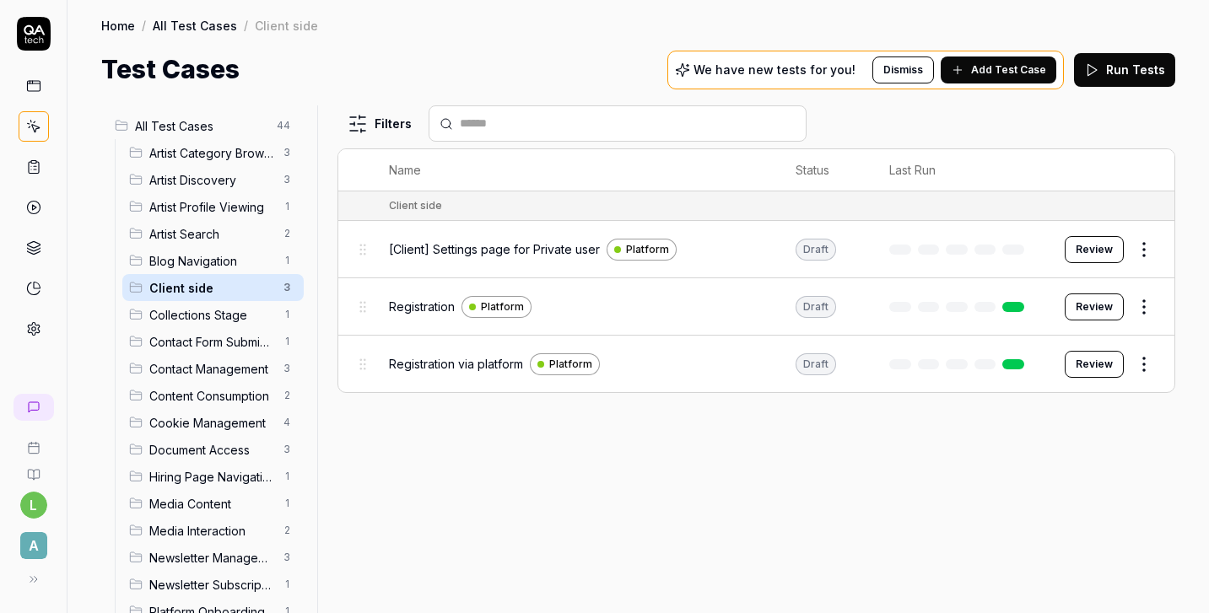
click at [560, 247] on span "[Client] Settings page for Private user" at bounding box center [494, 249] width 211 height 18
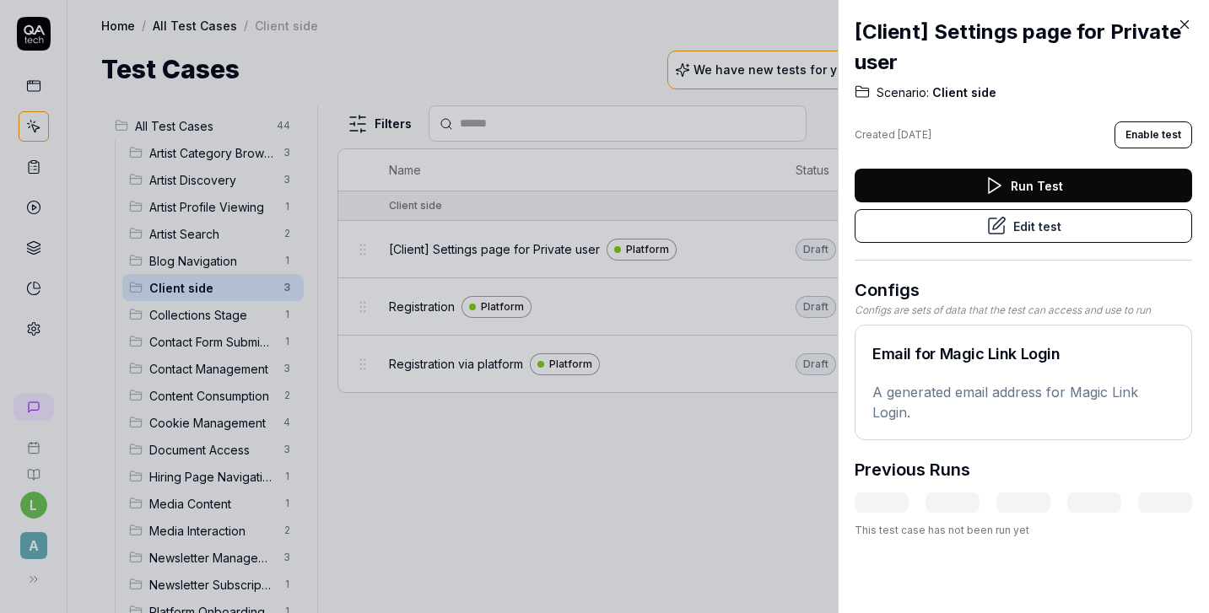
click at [974, 226] on button "Edit test" at bounding box center [1023, 226] width 337 height 34
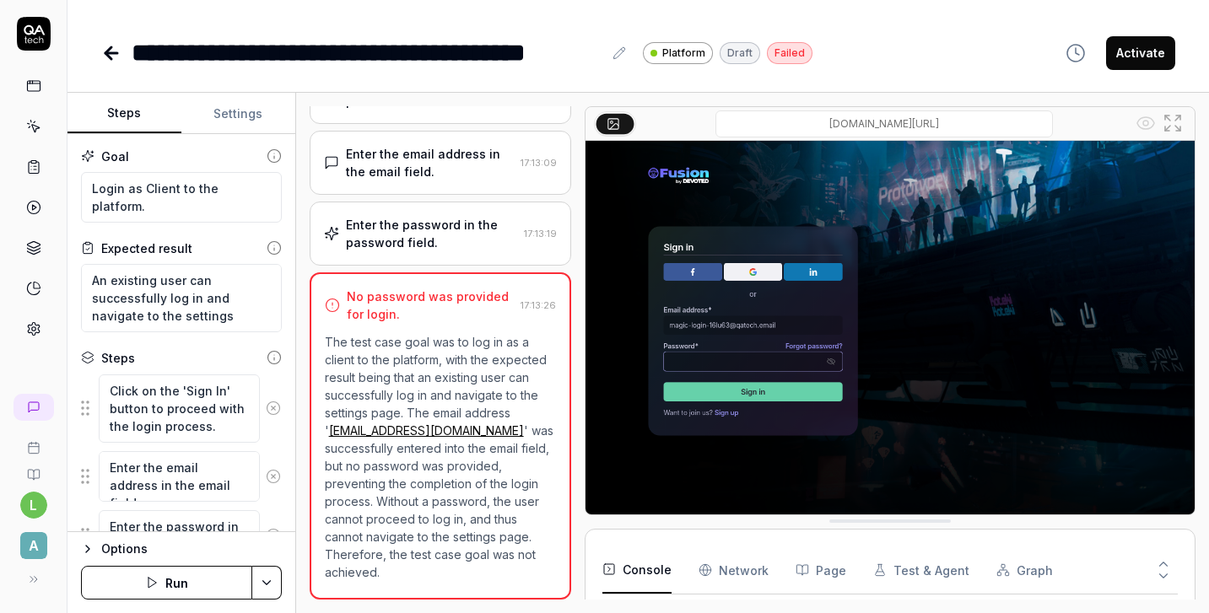
scroll to position [143, 0]
click at [24, 585] on button at bounding box center [30, 580] width 34 height 34
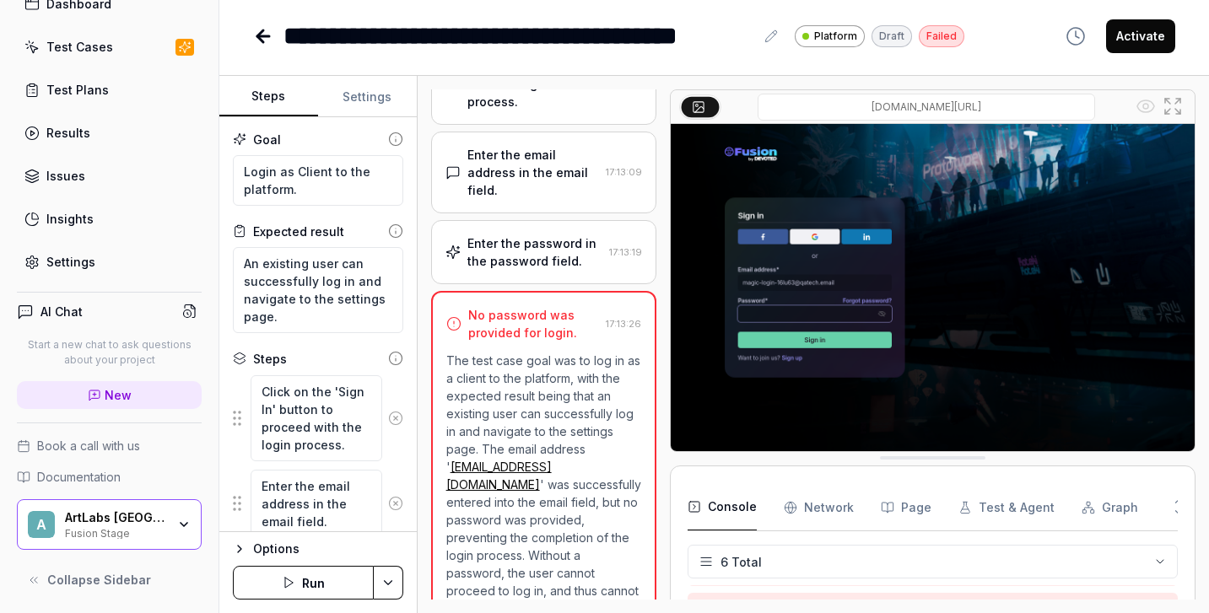
scroll to position [85, 0]
click at [58, 581] on span "Collapse Sidebar" at bounding box center [99, 579] width 104 height 18
type textarea "*"
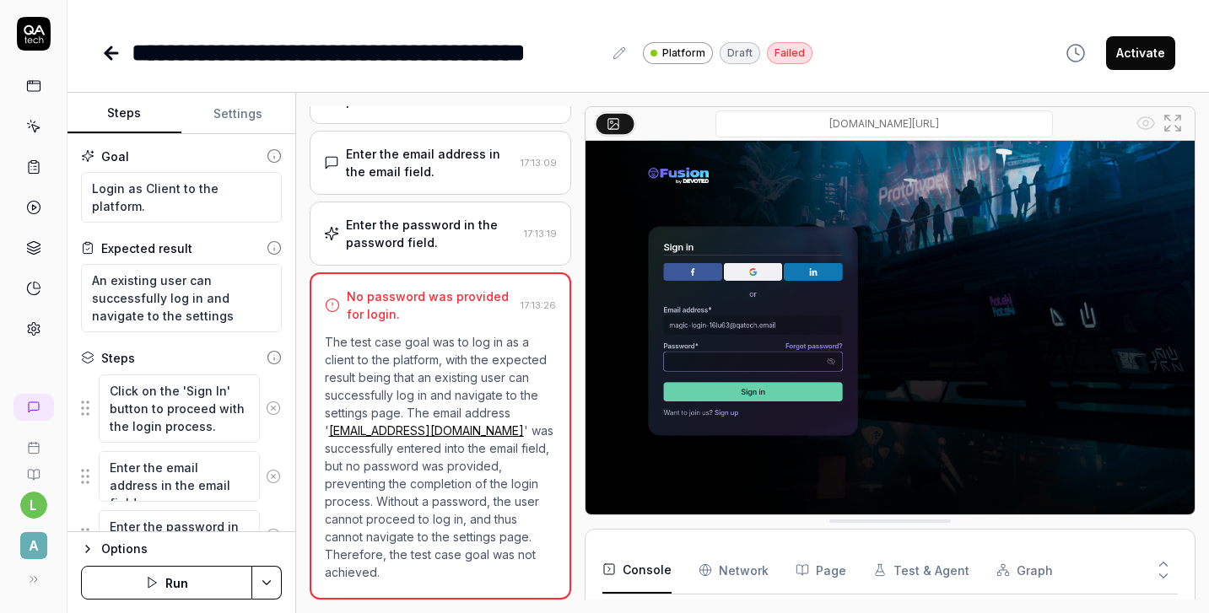
scroll to position [0, 0]
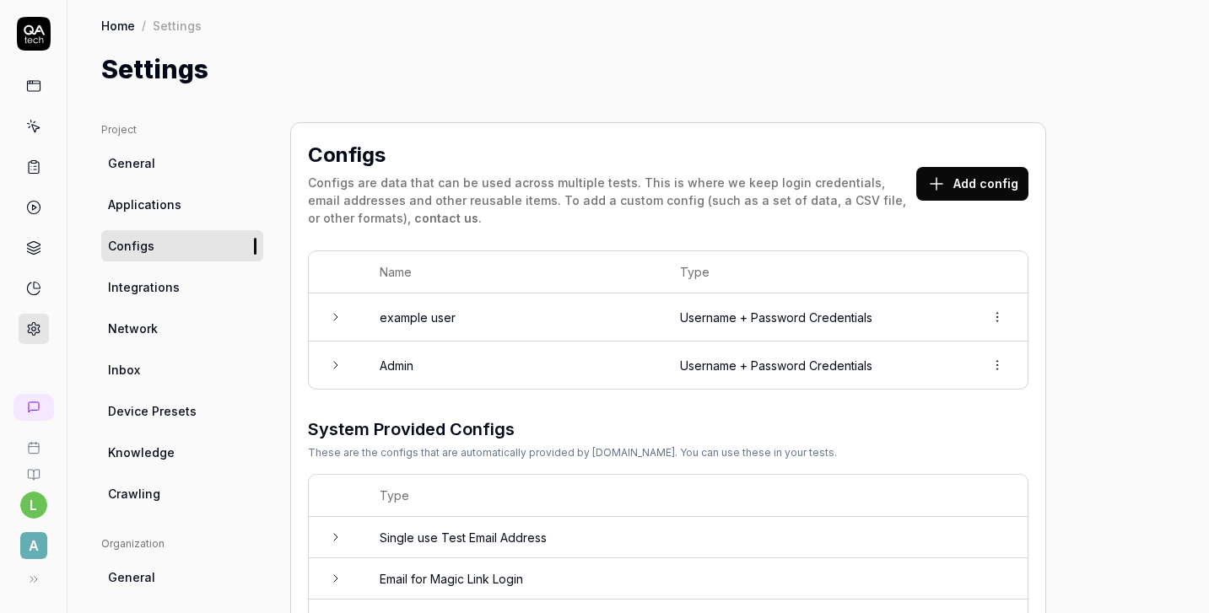
click at [428, 357] on td "Admin" at bounding box center [513, 365] width 300 height 47
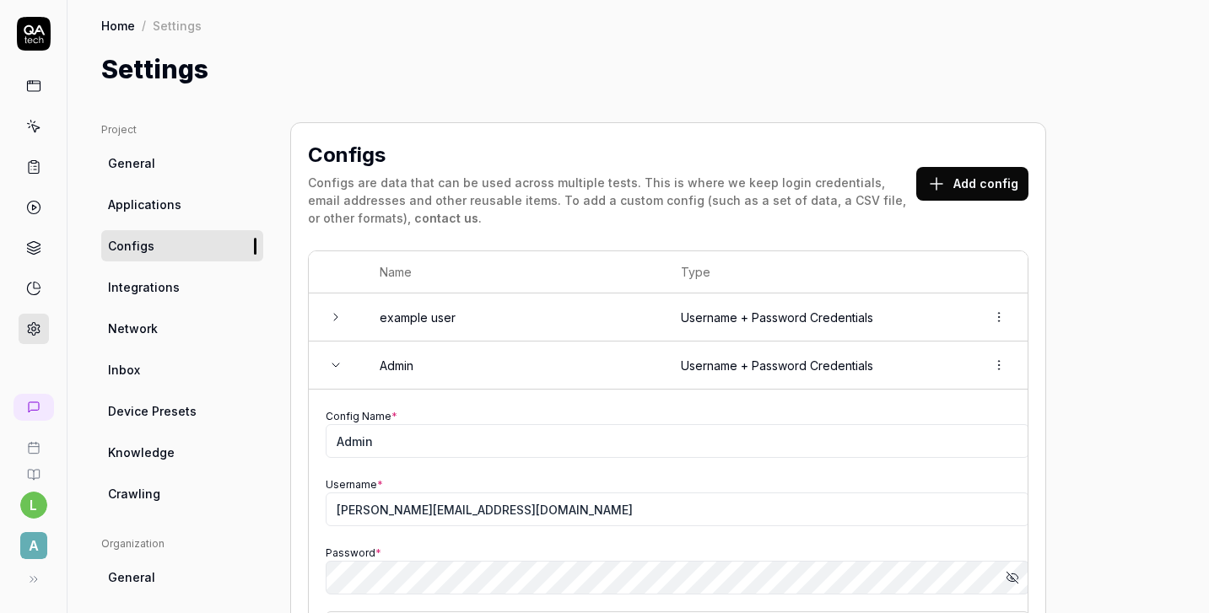
click at [428, 357] on td "Admin" at bounding box center [513, 366] width 301 height 48
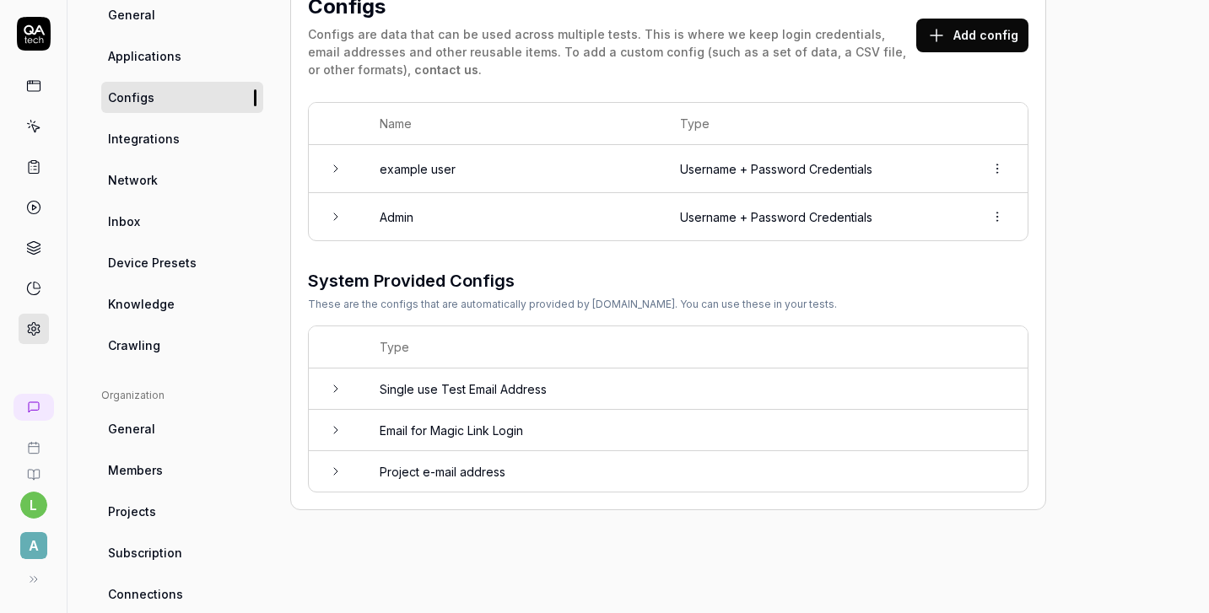
scroll to position [153, 0]
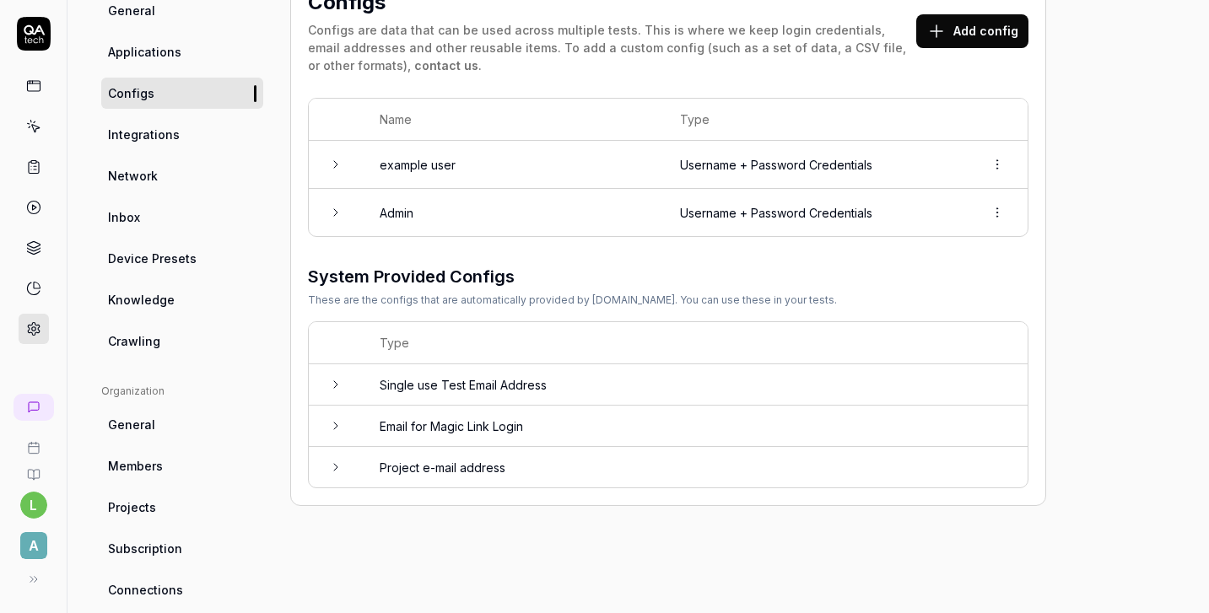
click at [121, 214] on span "Inbox" at bounding box center [124, 217] width 32 height 18
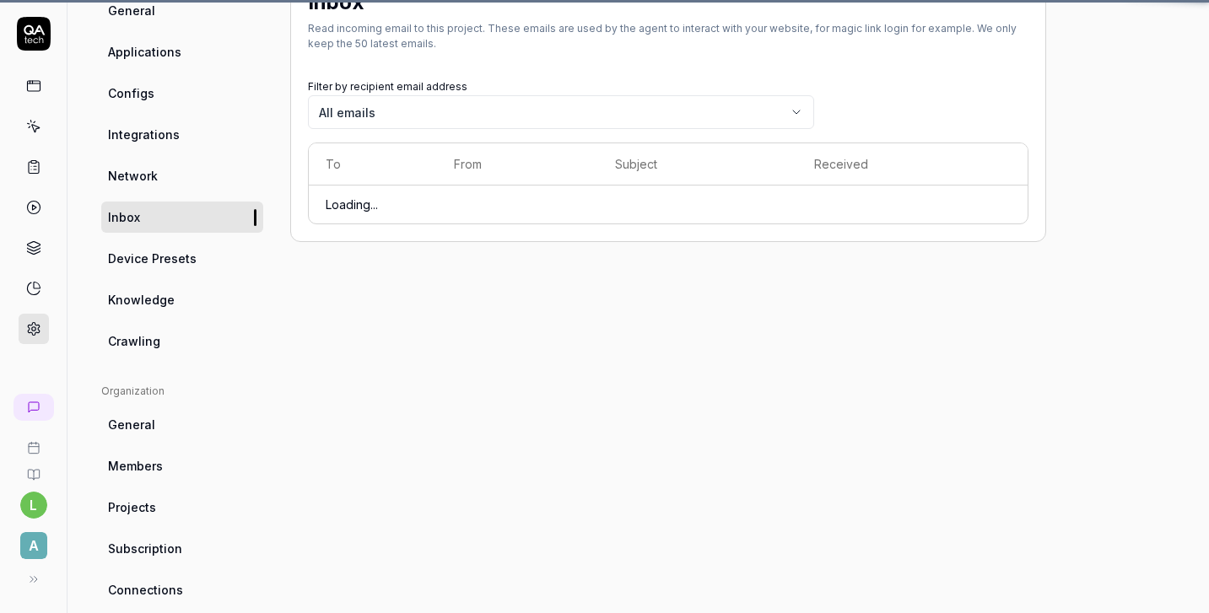
scroll to position [122, 0]
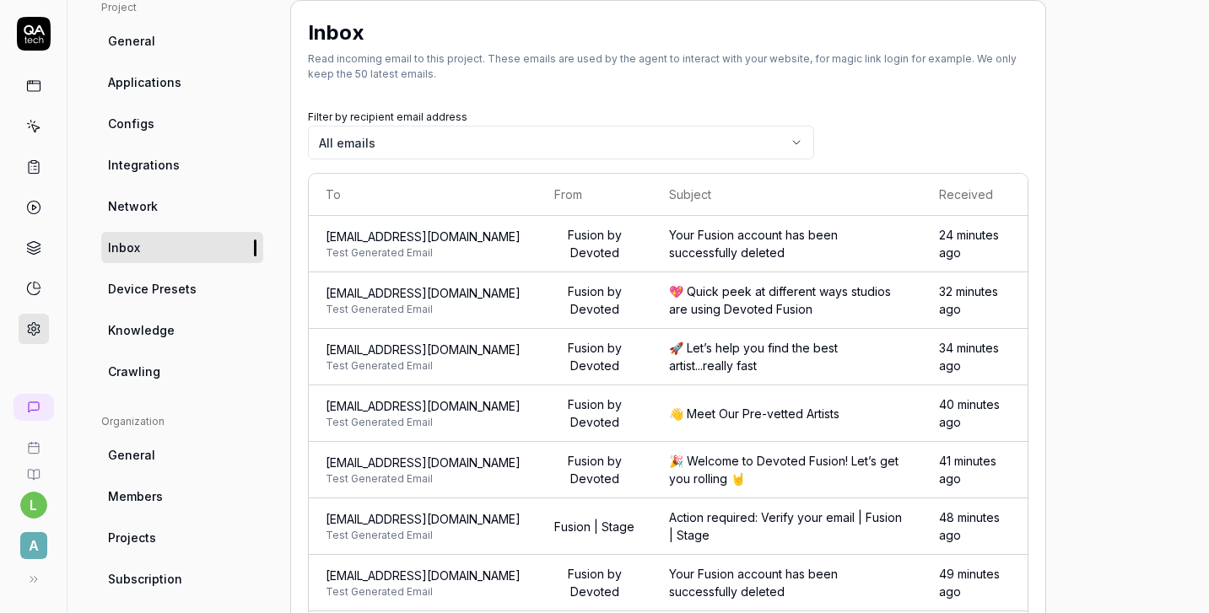
click at [454, 136] on body "l A Home / Settings Home / Settings Settings Project General Applications Confi…" at bounding box center [604, 306] width 1209 height 613
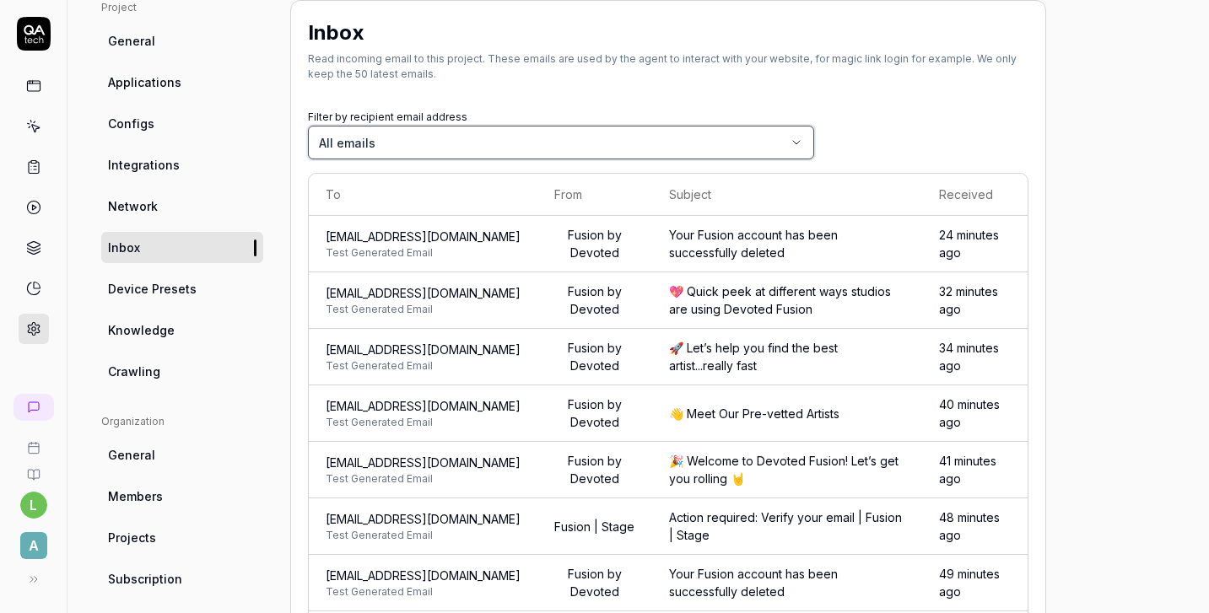
click at [532, 98] on html "l A Home / Settings Home / Settings Settings Project General Applications Confi…" at bounding box center [604, 306] width 1209 height 613
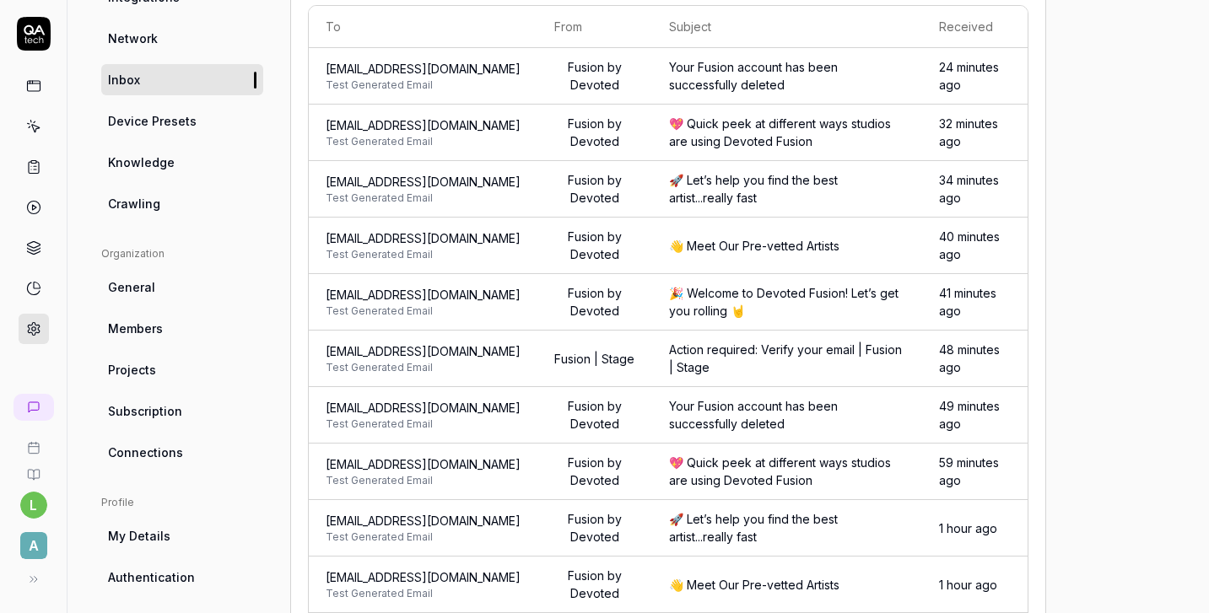
scroll to position [0, 0]
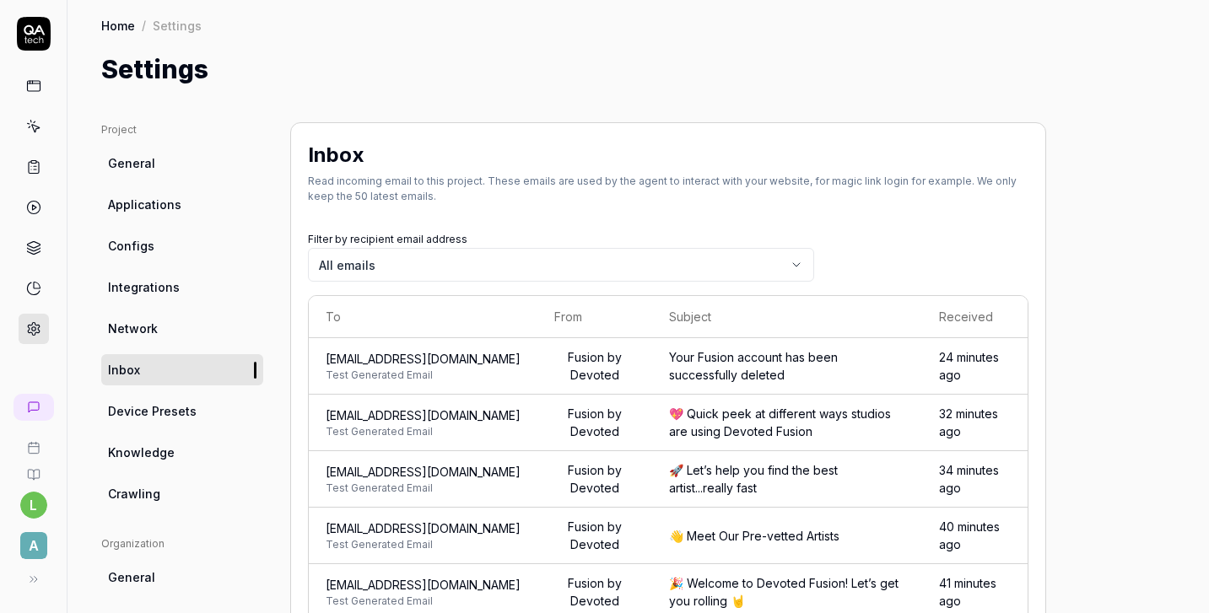
click at [196, 230] on link "Configs" at bounding box center [182, 245] width 162 height 31
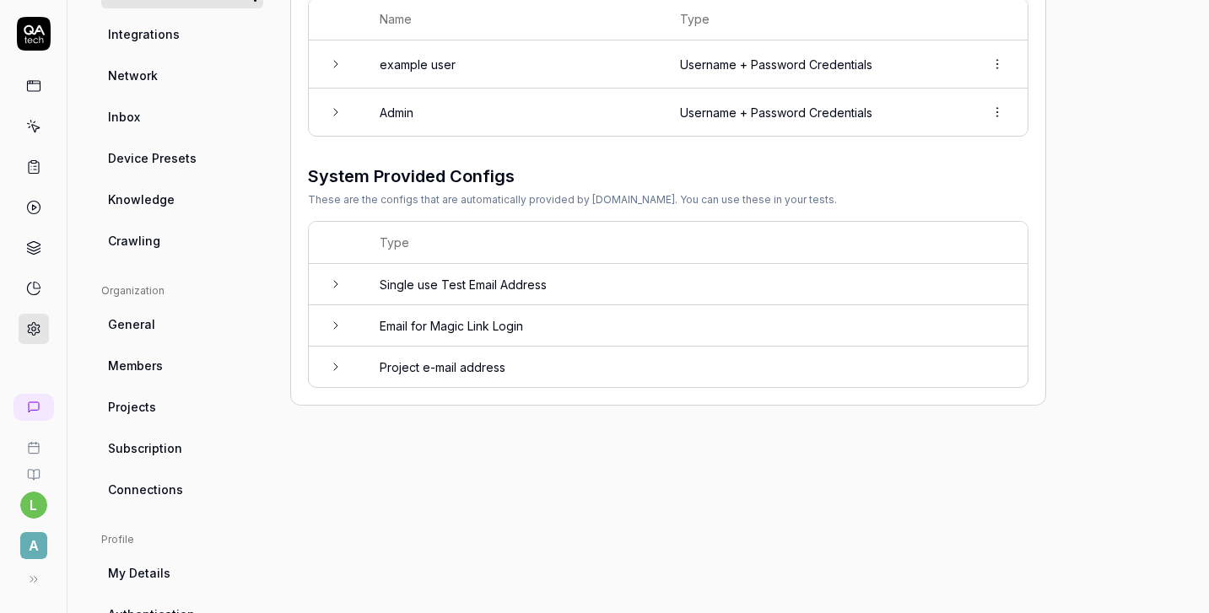
scroll to position [259, 0]
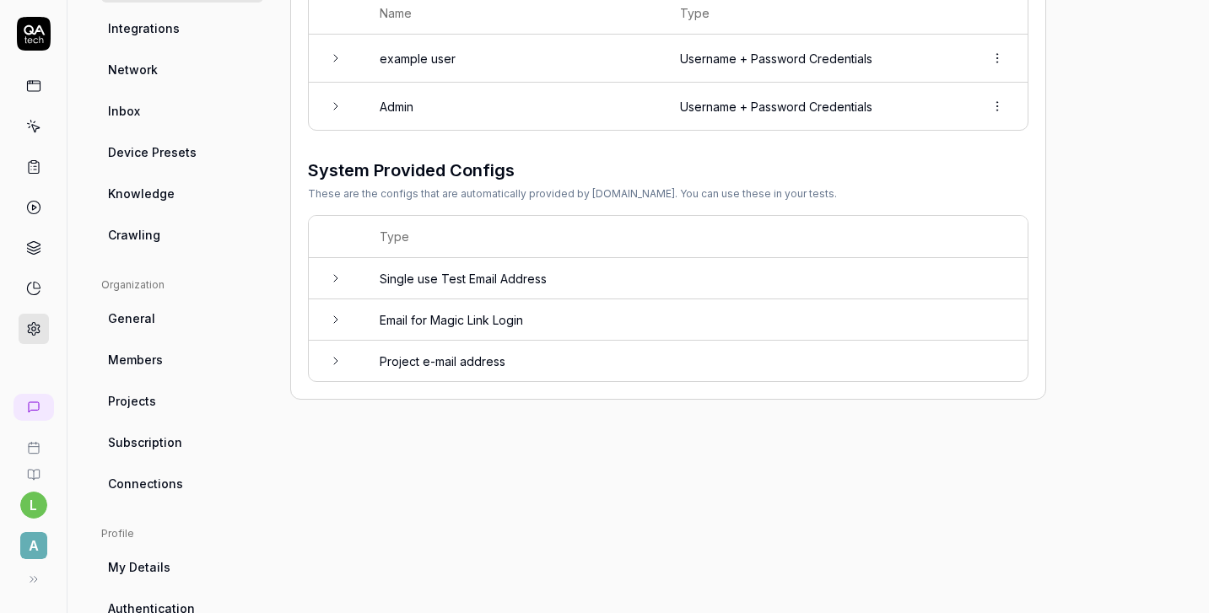
click at [174, 123] on link "Inbox" at bounding box center [182, 110] width 162 height 31
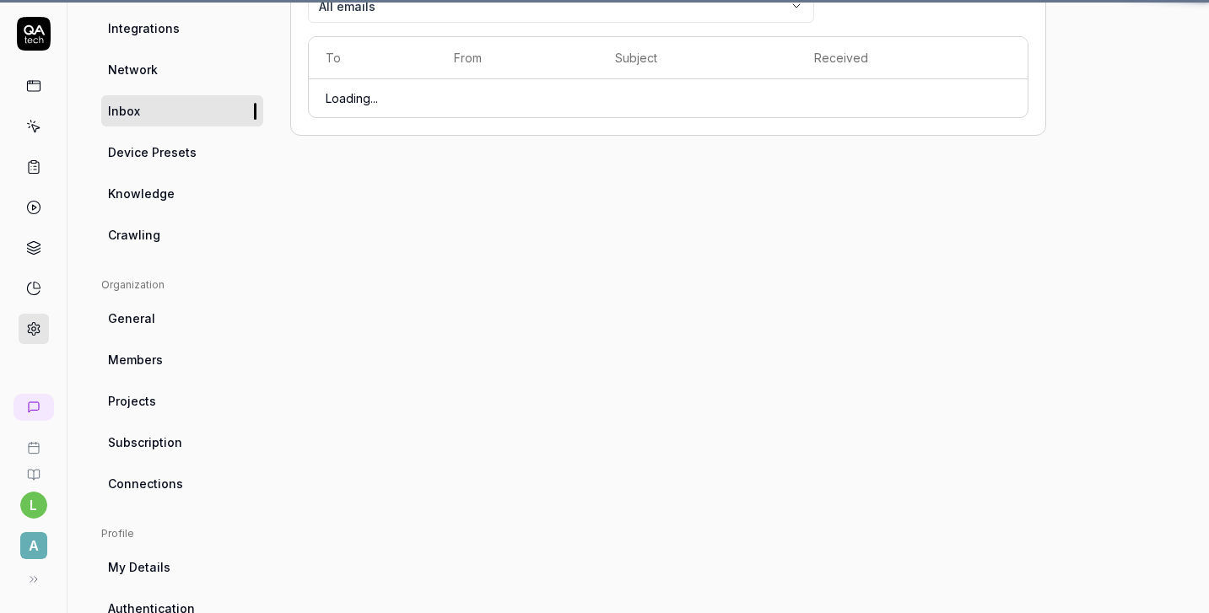
scroll to position [122, 0]
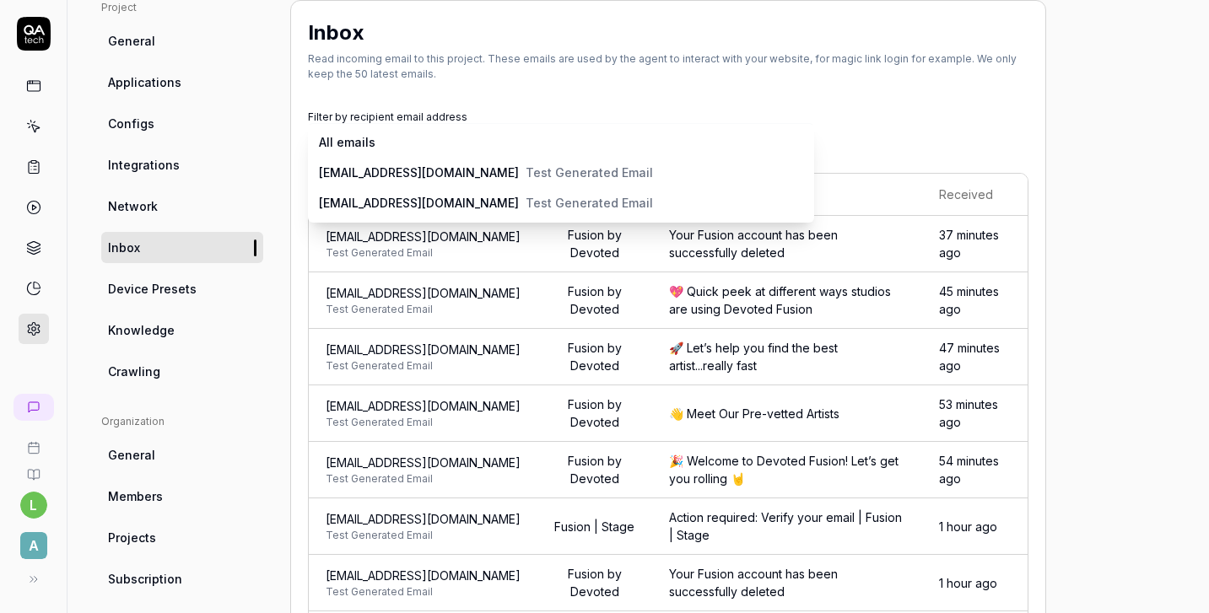
click at [441, 145] on body "l A Home / Settings Home / Settings Settings Project General Applications Confi…" at bounding box center [604, 306] width 1209 height 613
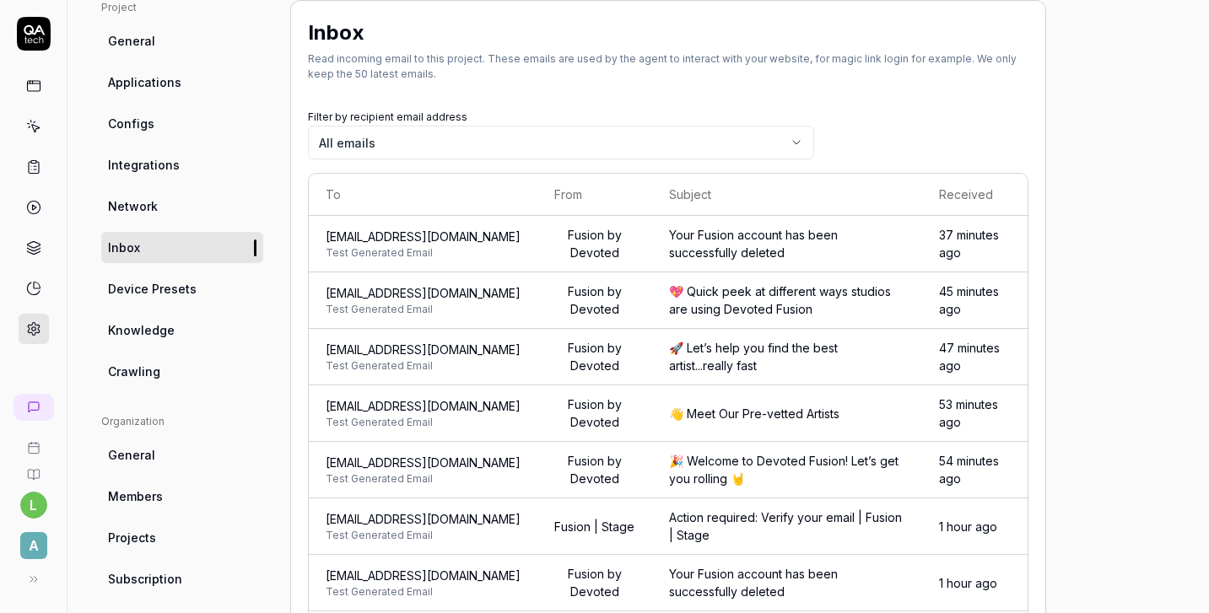
click at [163, 126] on link "Configs" at bounding box center [182, 123] width 162 height 31
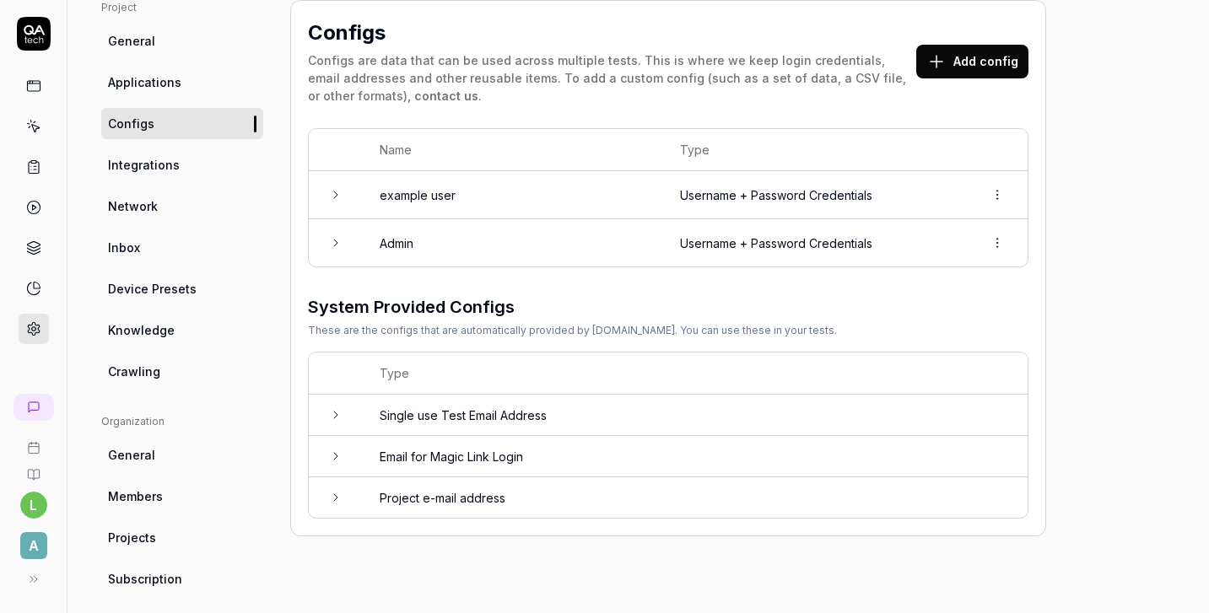
click at [503, 444] on td "Email for Magic Link Login" at bounding box center [695, 456] width 665 height 41
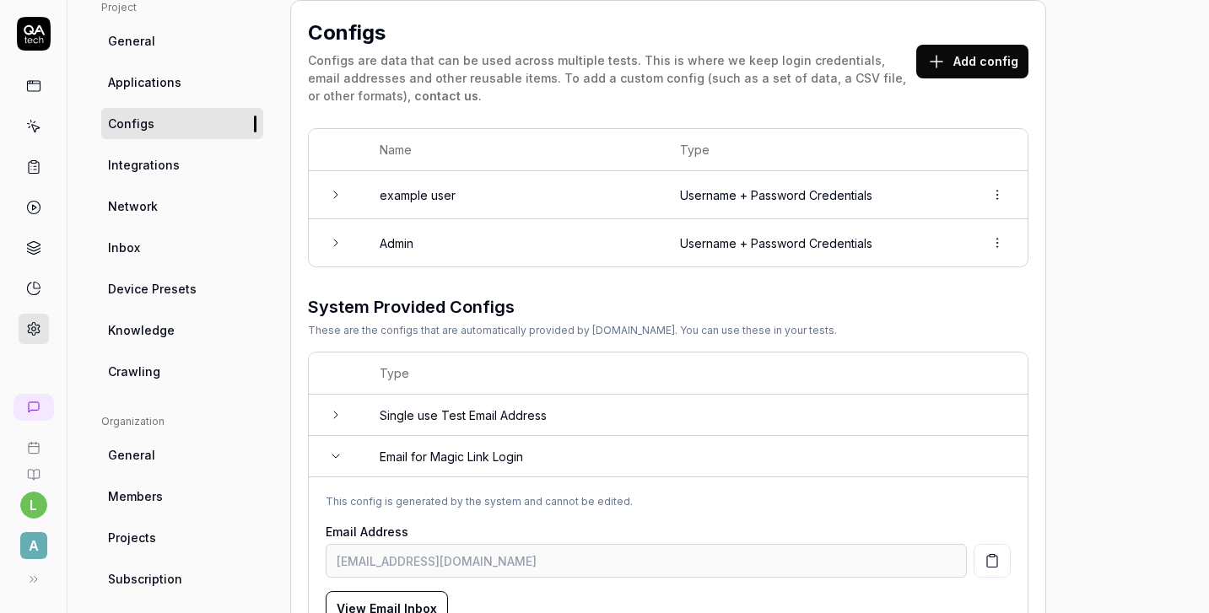
click at [503, 444] on td "Email for Magic Link Login" at bounding box center [695, 456] width 665 height 41
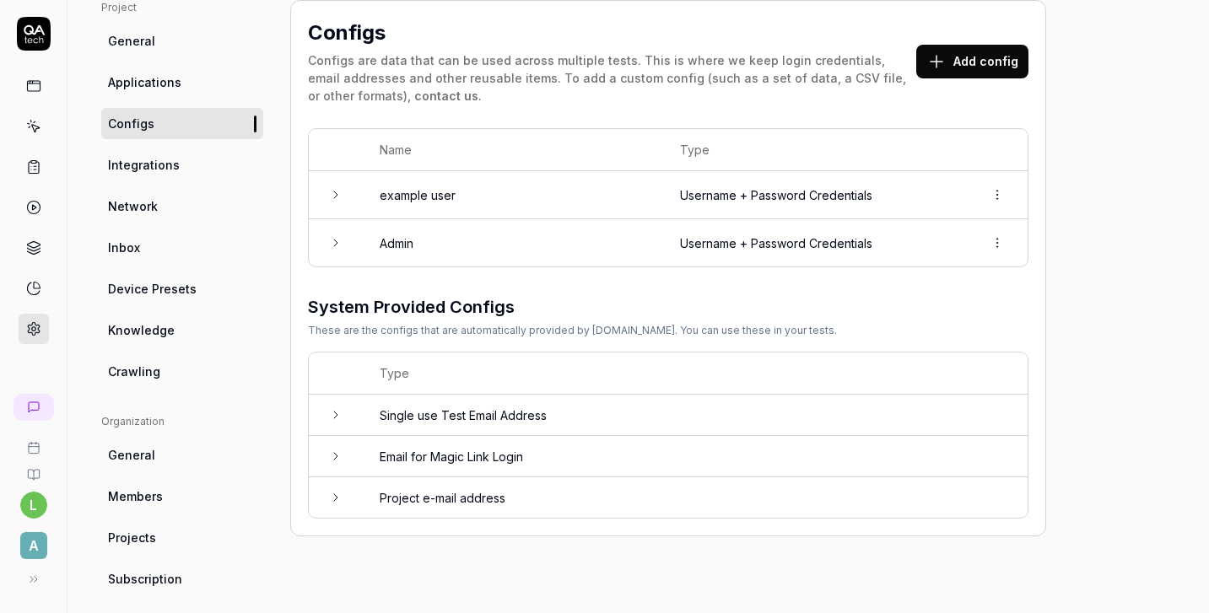
click at [521, 418] on td "Single use Test Email Address" at bounding box center [695, 415] width 665 height 41
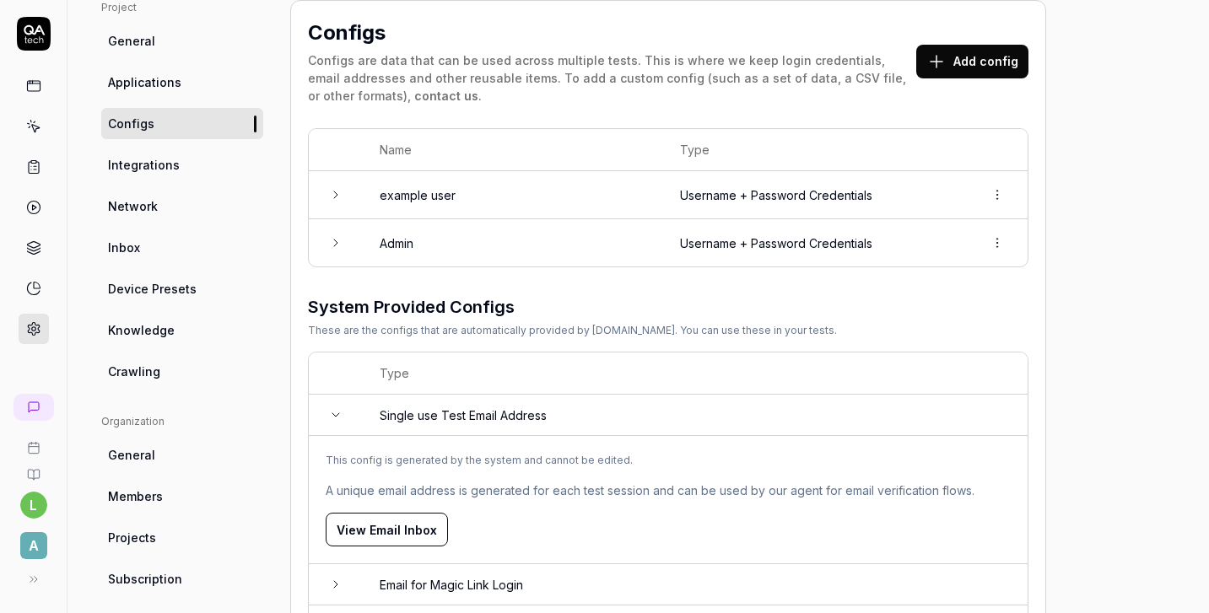
click at [522, 418] on td "Single use Test Email Address" at bounding box center [695, 415] width 665 height 41
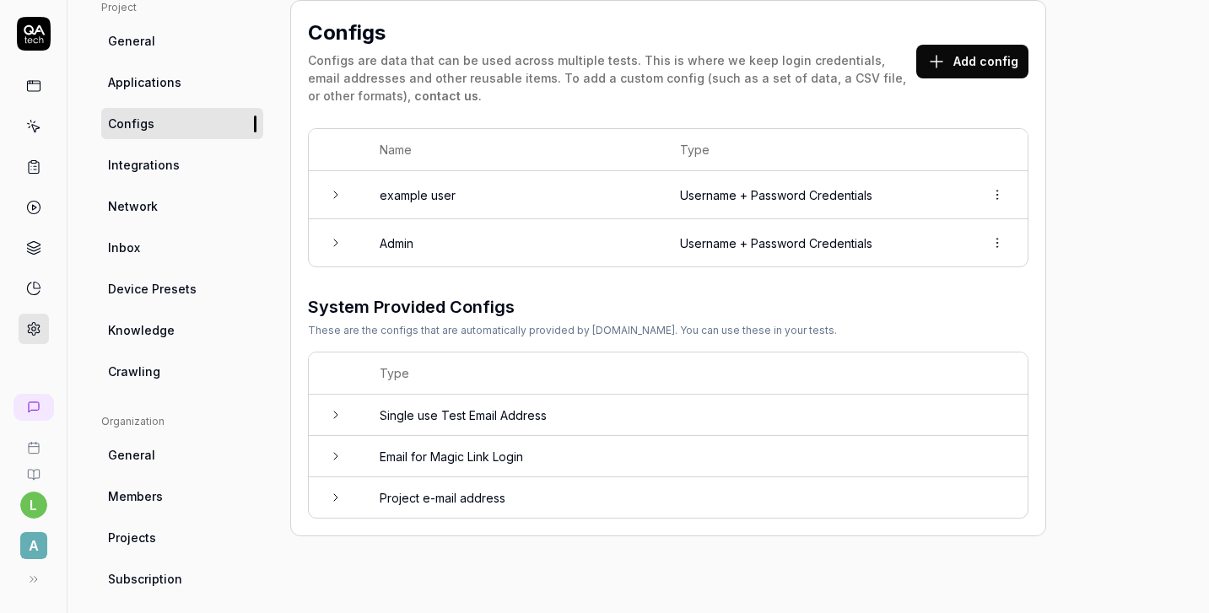
click at [602, 249] on td "Admin" at bounding box center [513, 242] width 300 height 47
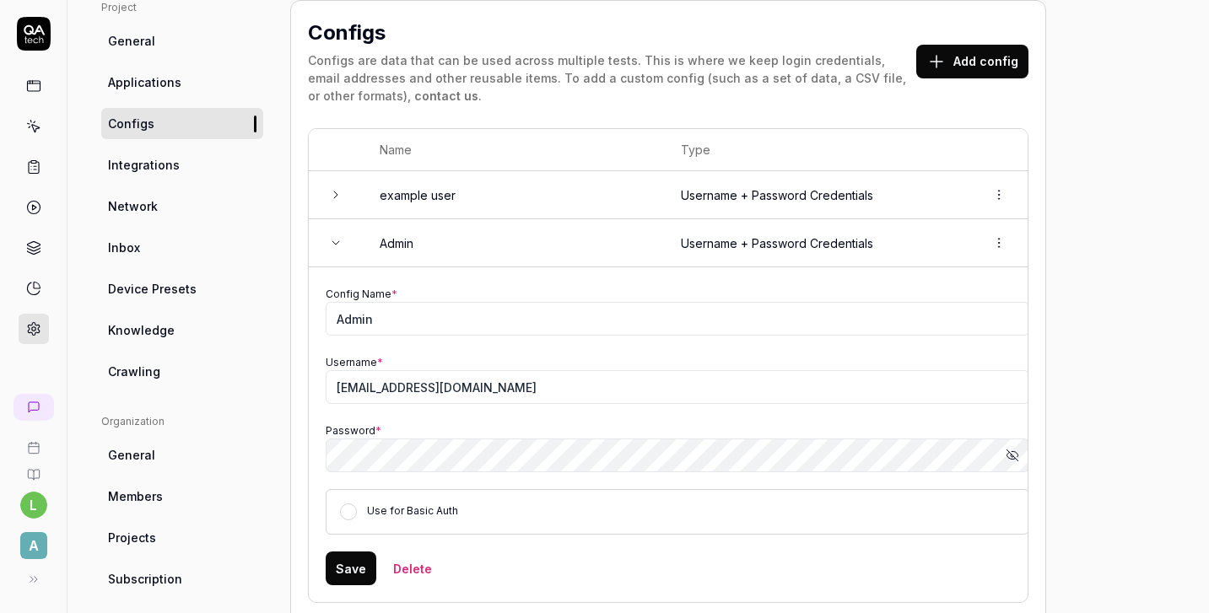
click at [597, 245] on td "Admin" at bounding box center [513, 243] width 301 height 48
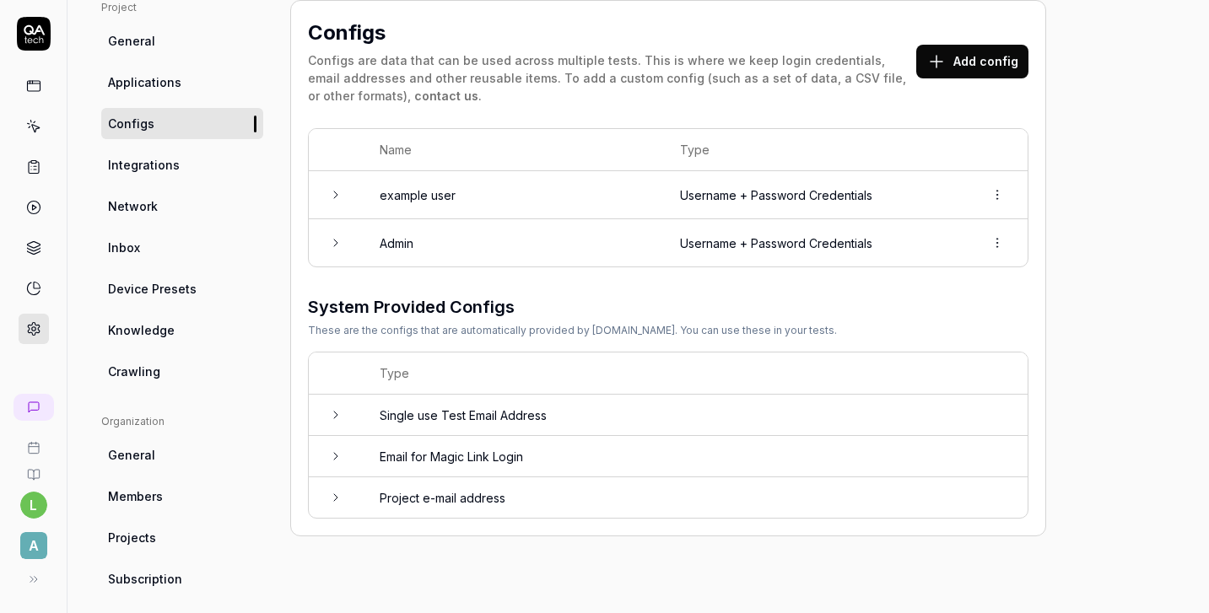
click at [598, 209] on td "example user" at bounding box center [513, 195] width 300 height 48
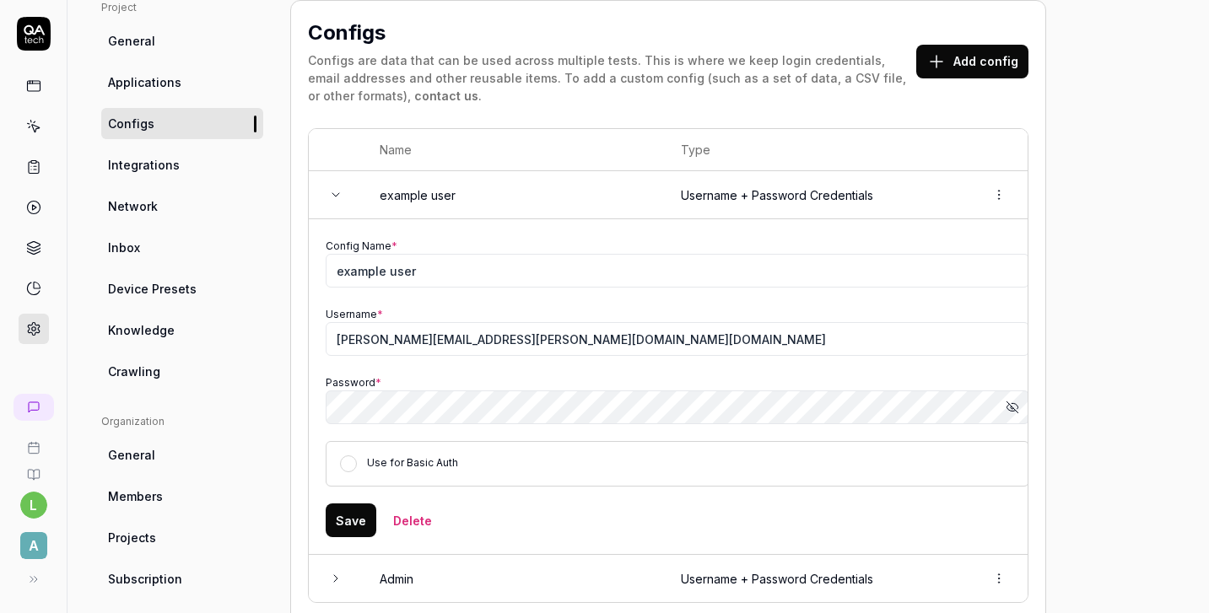
click at [599, 211] on td "example user" at bounding box center [513, 195] width 301 height 48
